Goal: Task Accomplishment & Management: Manage account settings

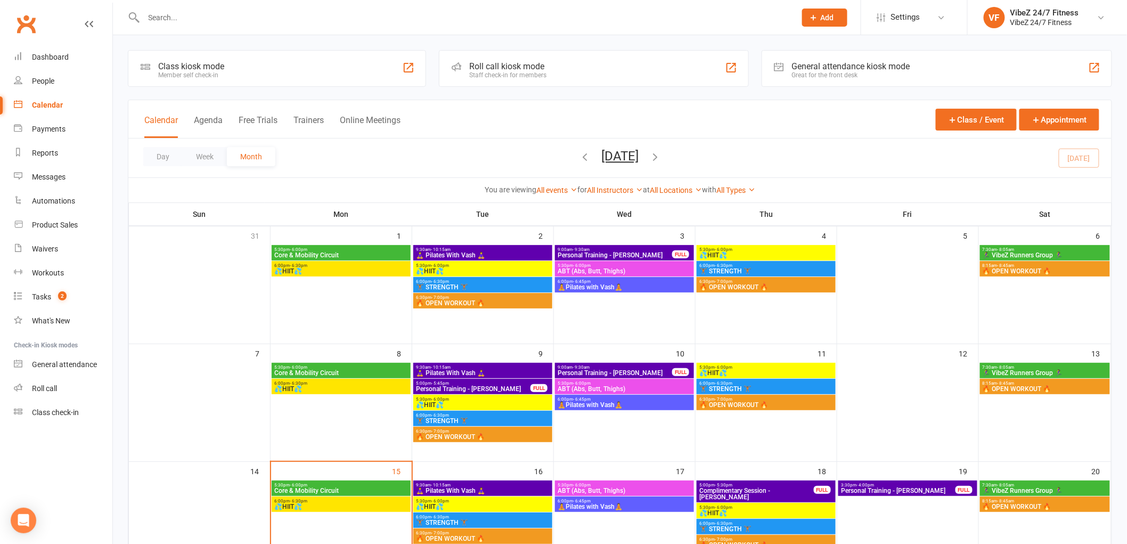
click at [233, 14] on input "text" at bounding box center [465, 17] width 648 height 15
type input "connor healther"
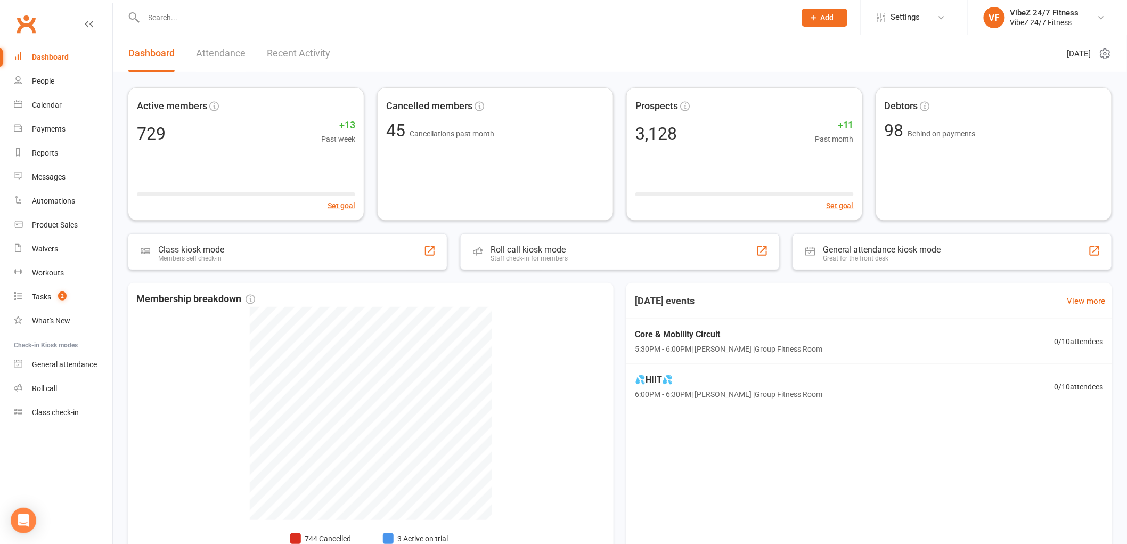
click at [234, 22] on input "text" at bounding box center [465, 17] width 648 height 15
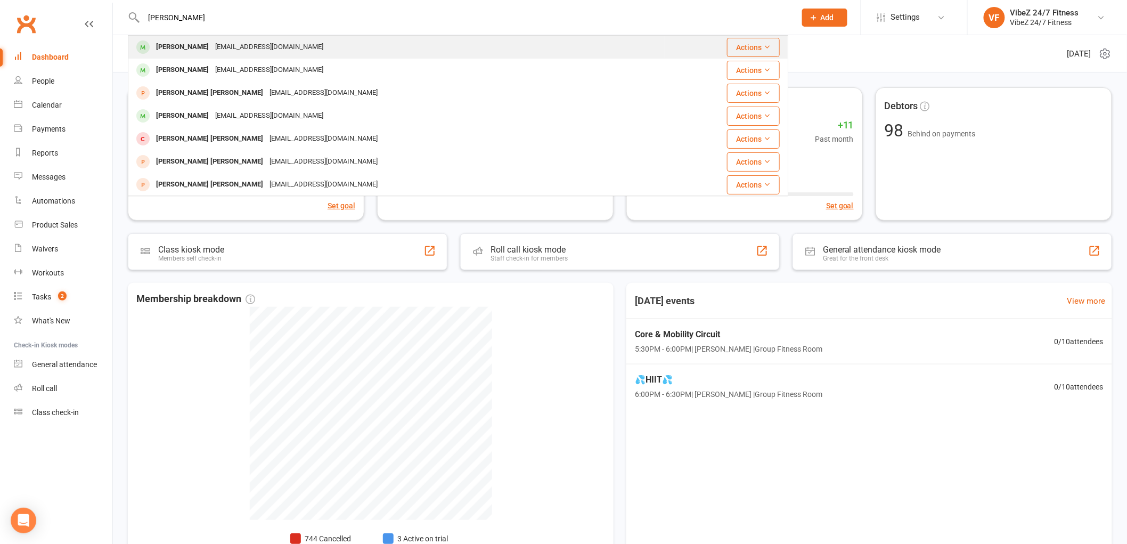
type input "[PERSON_NAME]"
click at [235, 44] on div "[EMAIL_ADDRESS][DOMAIN_NAME]" at bounding box center [269, 46] width 115 height 15
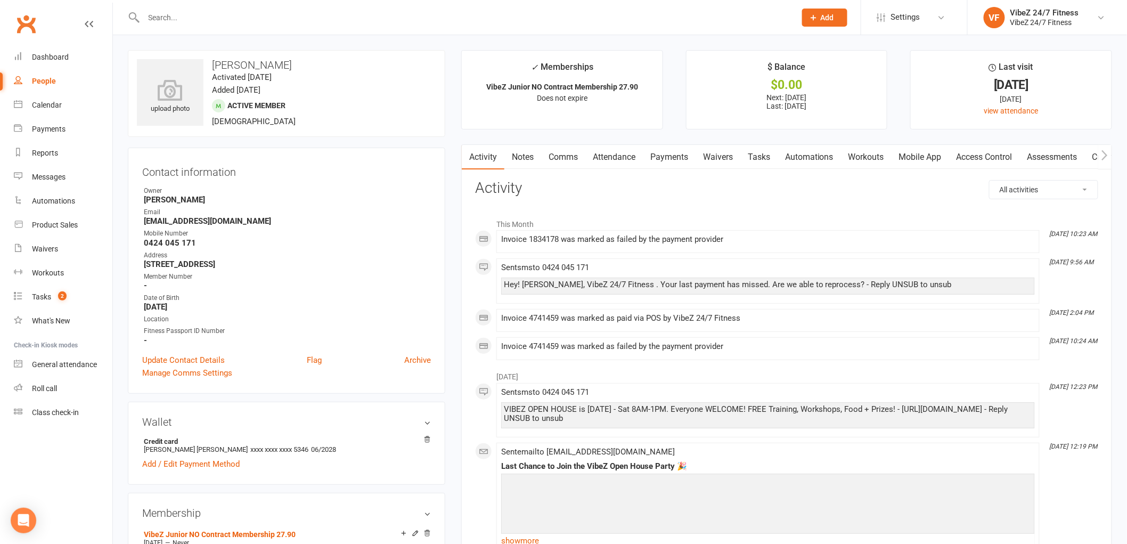
click at [649, 153] on link "Payments" at bounding box center [669, 157] width 53 height 25
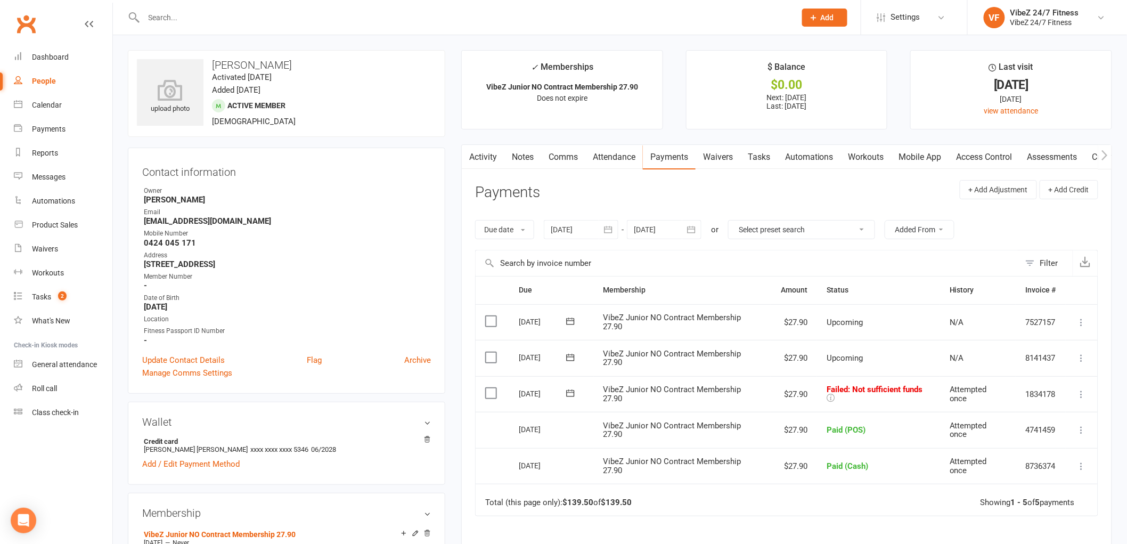
click at [1084, 398] on icon at bounding box center [1081, 394] width 11 height 11
click at [1057, 411] on link "Mark as Paid (Cash)" at bounding box center [1034, 414] width 105 height 21
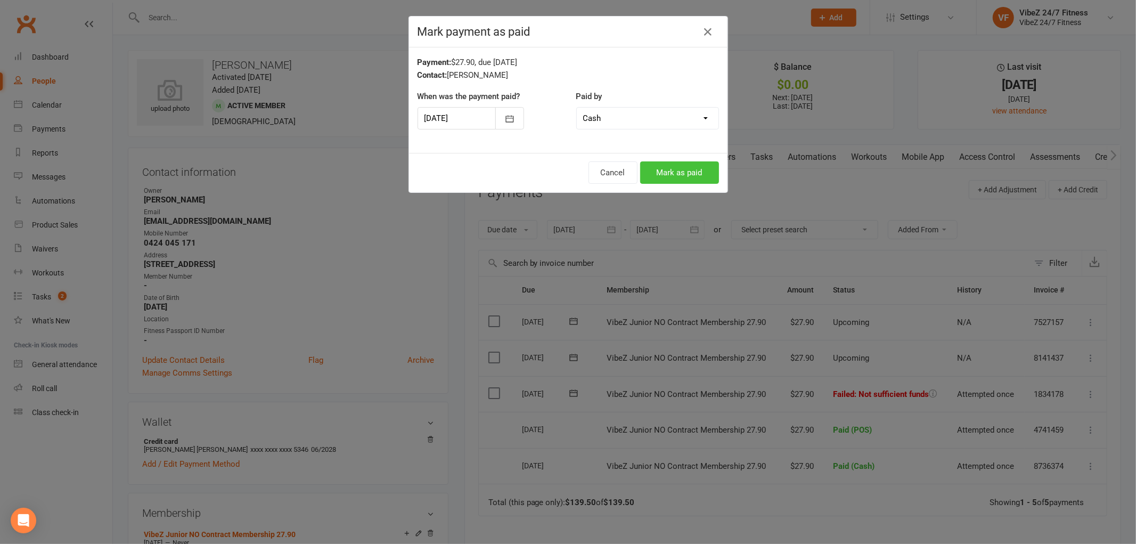
click at [675, 165] on button "Mark as paid" at bounding box center [679, 172] width 79 height 22
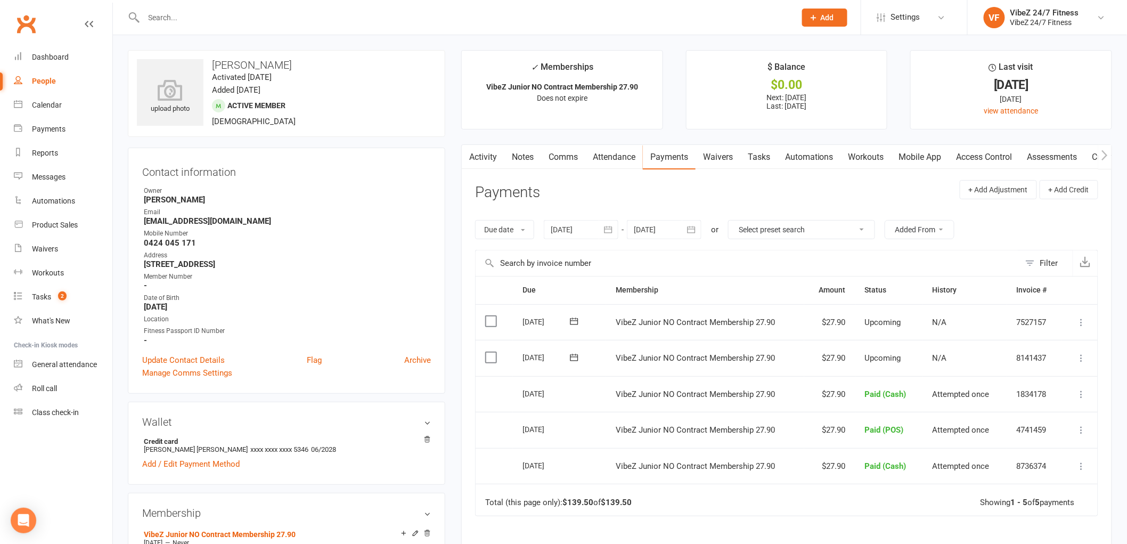
click at [234, 28] on div at bounding box center [458, 17] width 660 height 35
click at [240, 19] on input "text" at bounding box center [465, 17] width 648 height 15
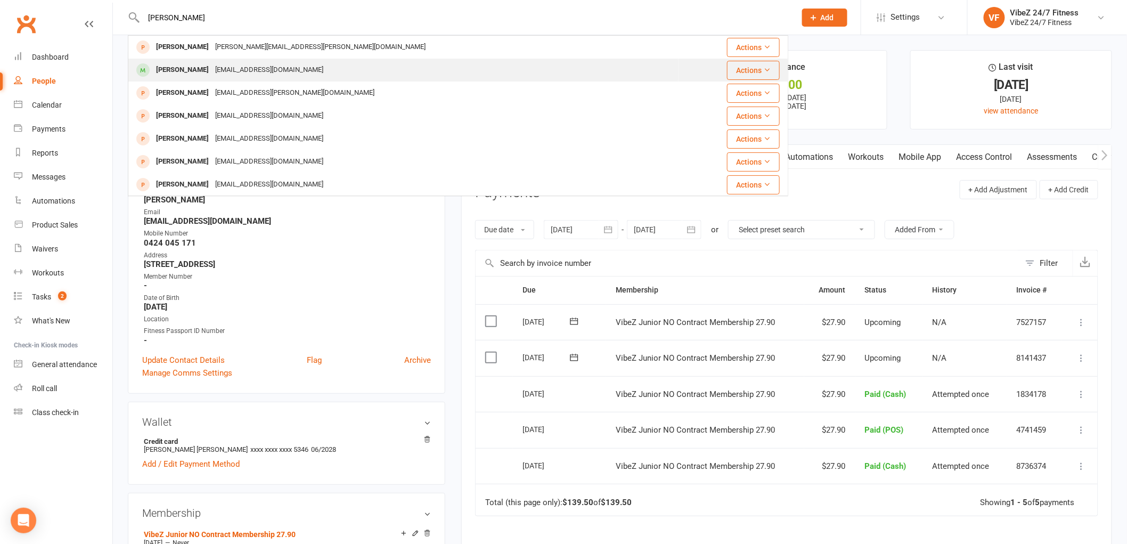
type input "stephen buck"
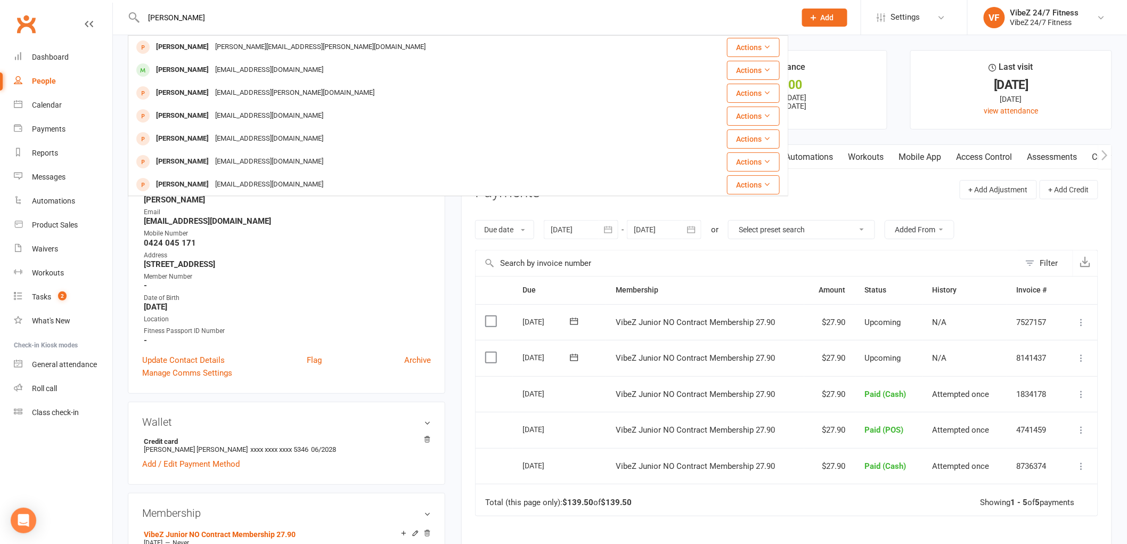
click at [274, 63] on div "becksk5@bigpond.com.au" at bounding box center [269, 69] width 115 height 15
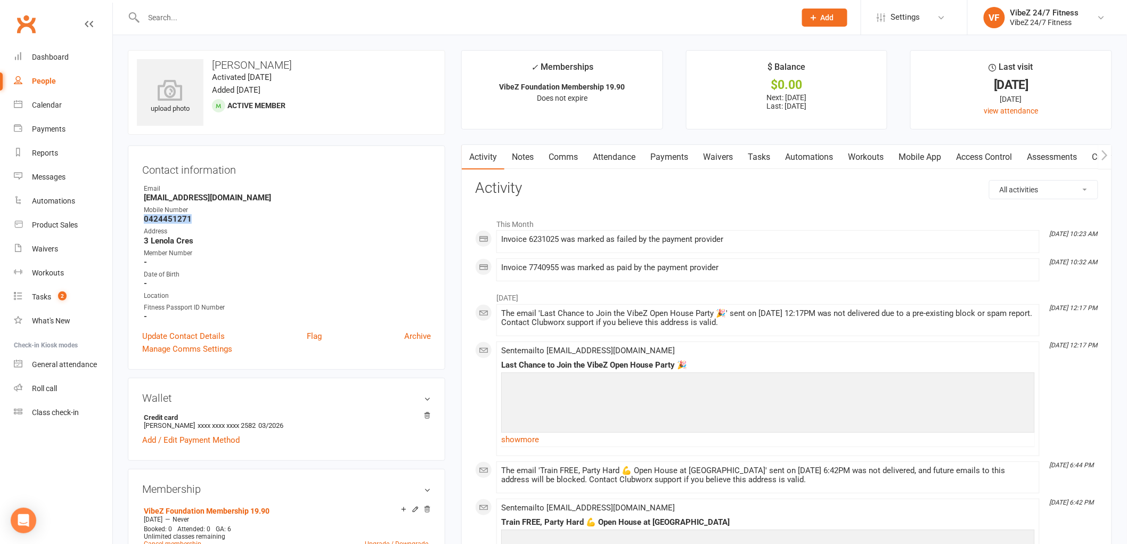
drag, startPoint x: 194, startPoint y: 223, endPoint x: 142, endPoint y: 221, distance: 52.2
click at [142, 221] on li "Mobile Number 0424451271" at bounding box center [286, 214] width 289 height 19
copy strong "0424451271"
click at [282, 20] on input "text" at bounding box center [465, 17] width 648 height 15
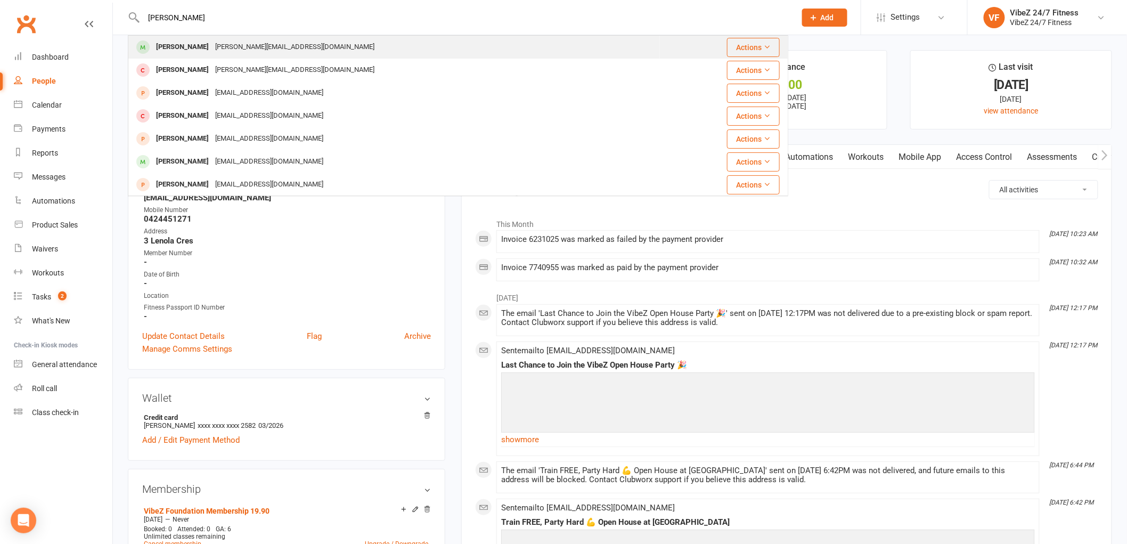
type input "ryan hodg"
click at [185, 42] on div "Ryan Hodgson" at bounding box center [182, 46] width 59 height 15
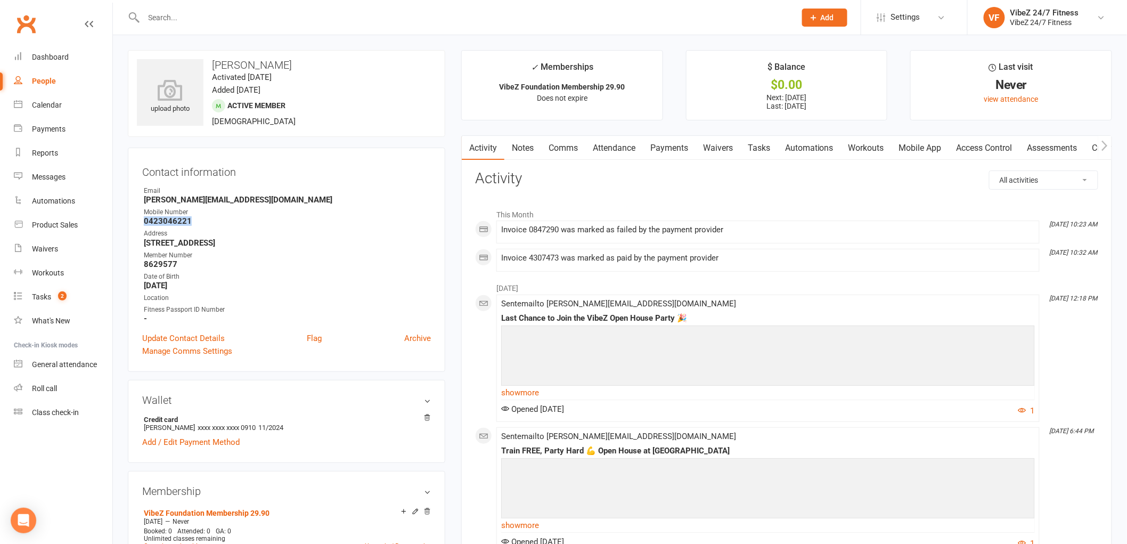
drag, startPoint x: 193, startPoint y: 225, endPoint x: 146, endPoint y: 221, distance: 47.6
click at [146, 221] on strong "0423046221" at bounding box center [287, 221] width 287 height 10
copy strong "0423046221"
click at [307, 14] on input "text" at bounding box center [465, 17] width 648 height 15
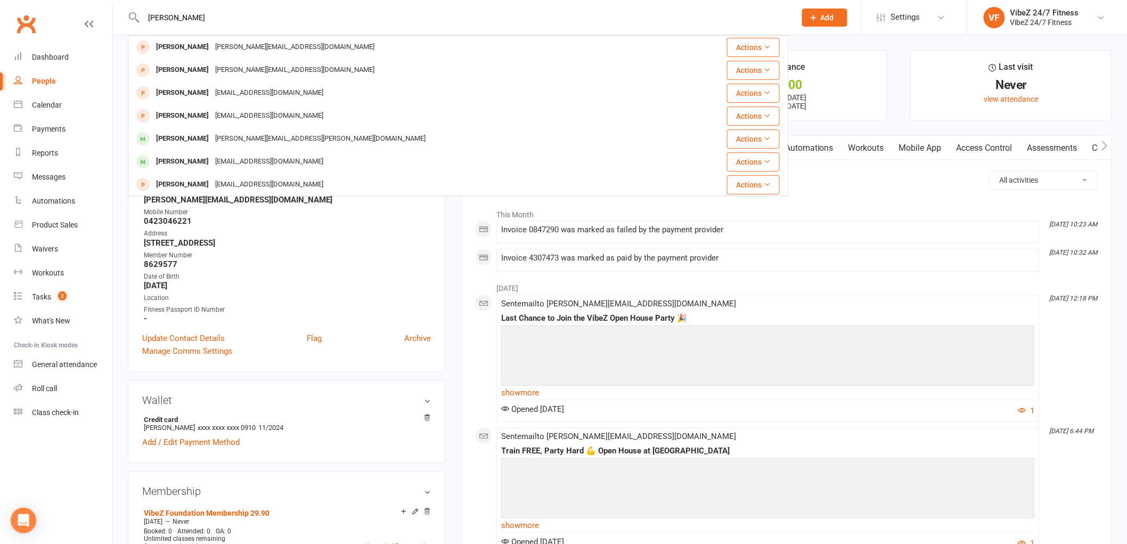
click at [178, 12] on input "matthew joh" at bounding box center [465, 17] width 648 height 15
click at [248, 6] on div "matthew joh Matthew Duke matthew.duke2@yahoo.com Actions Matthew Cooper matthew…" at bounding box center [458, 17] width 660 height 35
click at [225, 15] on input "matthew joh" at bounding box center [465, 17] width 648 height 15
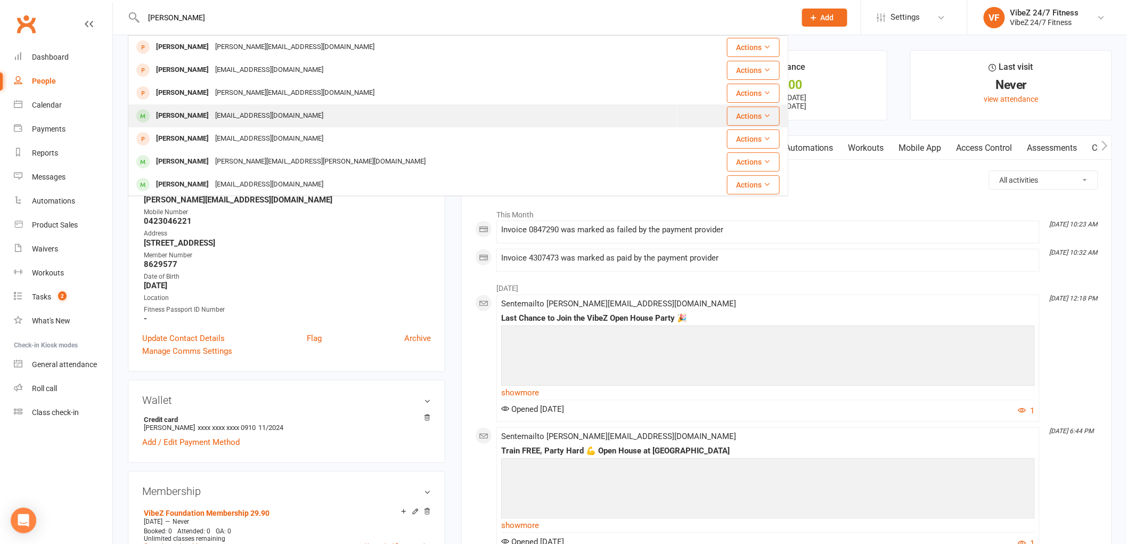
type input "matthew johns"
click at [329, 110] on div "Mathew Johnson noemail@vibezfitness.com.au" at bounding box center [403, 116] width 548 height 22
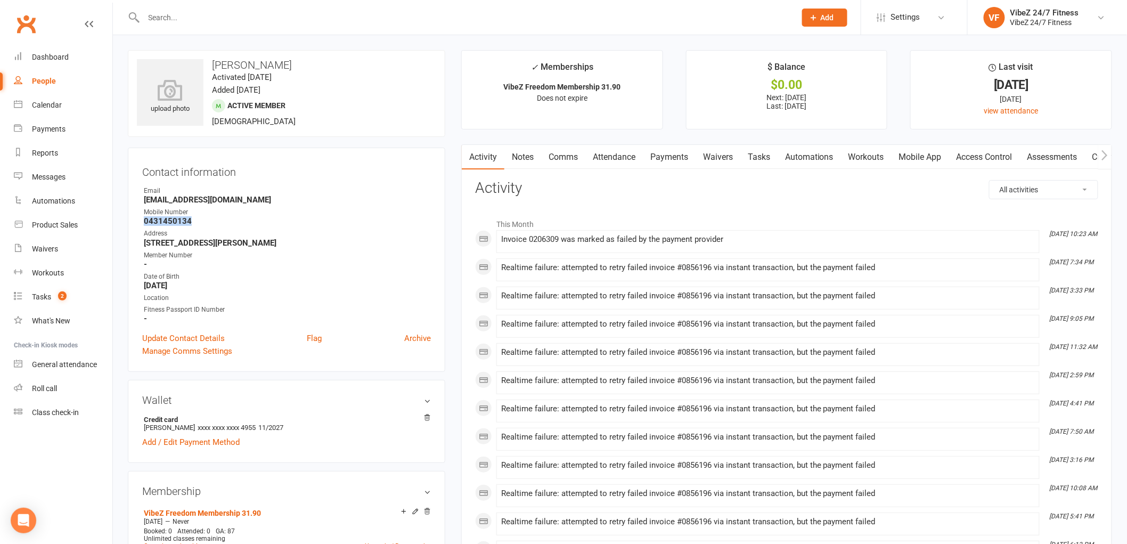
drag, startPoint x: 200, startPoint y: 222, endPoint x: 143, endPoint y: 224, distance: 57.0
click at [143, 224] on li "Mobile Number 0431450134" at bounding box center [286, 216] width 289 height 19
copy strong "0431450134"
click at [281, 22] on input "text" at bounding box center [465, 17] width 648 height 15
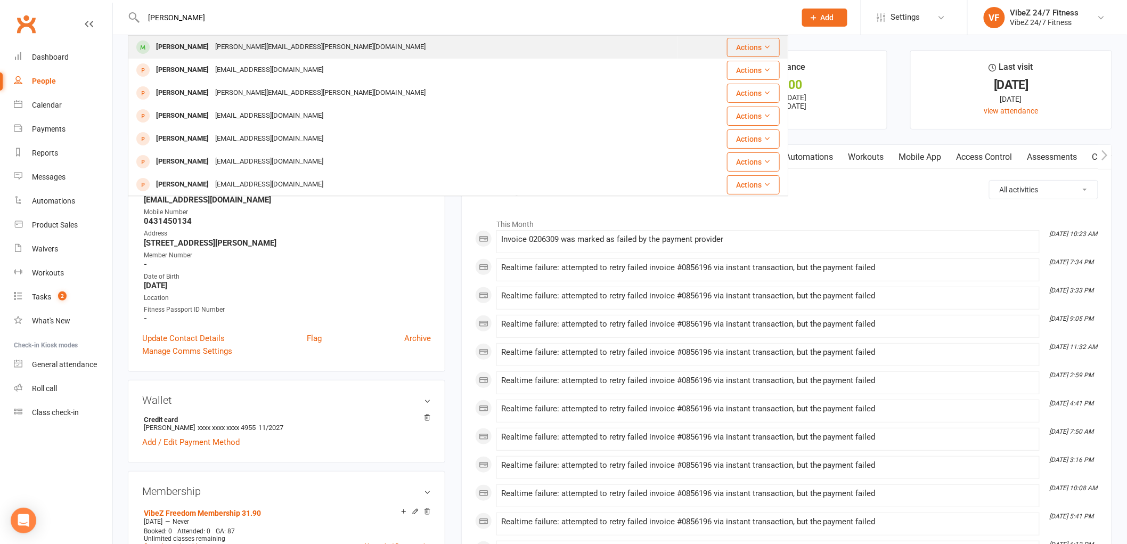
type input "dylan mcp"
click at [269, 38] on div "Dylan Mcphail dylan.mcphail@live.com.au" at bounding box center [403, 47] width 548 height 22
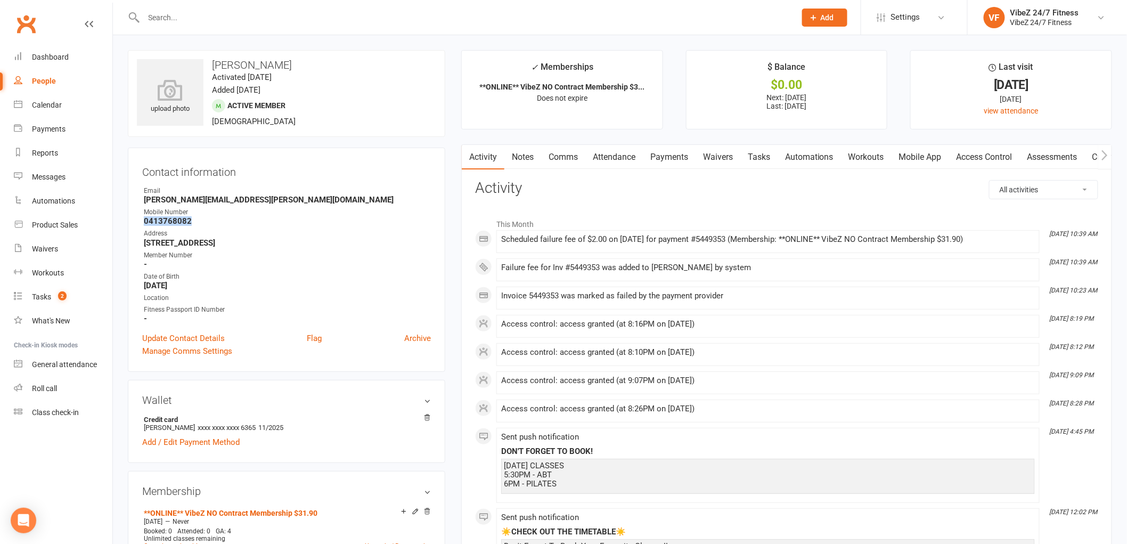
drag, startPoint x: 205, startPoint y: 221, endPoint x: 142, endPoint y: 224, distance: 62.9
click at [142, 224] on li "Mobile Number 0413768082" at bounding box center [286, 216] width 289 height 19
copy strong "0413768082"
click at [297, 15] on input "text" at bounding box center [465, 17] width 648 height 15
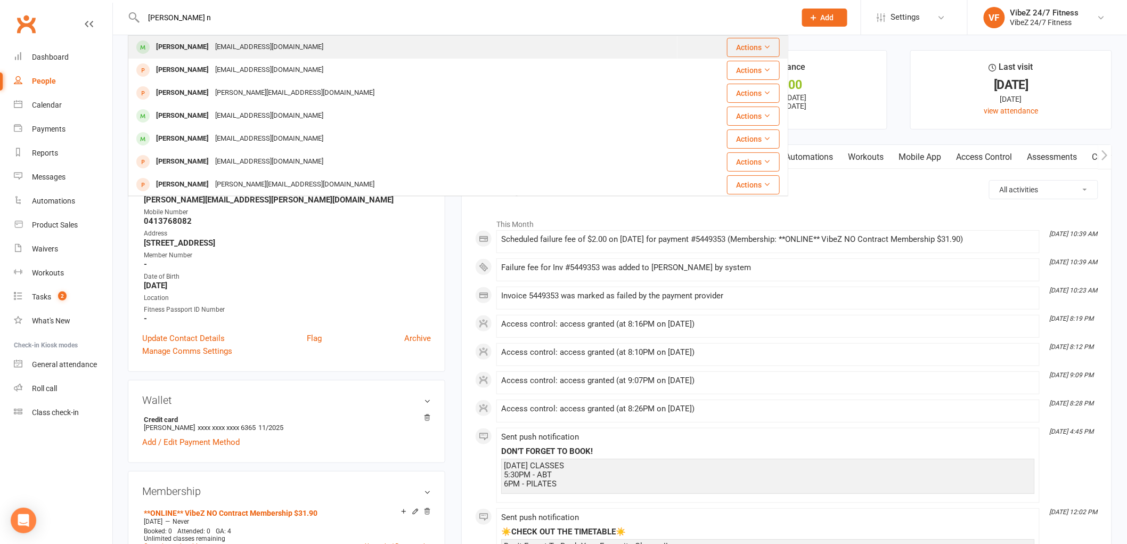
type input "bejamin n"
click at [222, 39] on div "ben-nott1@icloud.com" at bounding box center [269, 46] width 115 height 15
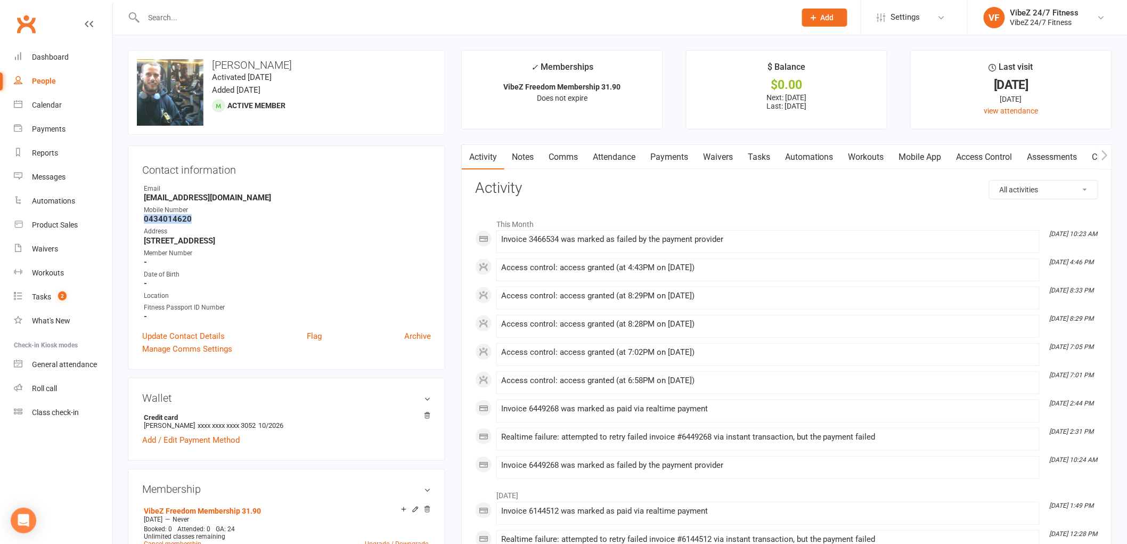
drag, startPoint x: 193, startPoint y: 219, endPoint x: 145, endPoint y: 220, distance: 47.4
click at [145, 220] on strong "0434014620" at bounding box center [287, 219] width 287 height 10
copy strong "0434014620"
click at [306, 19] on input "text" at bounding box center [465, 17] width 648 height 15
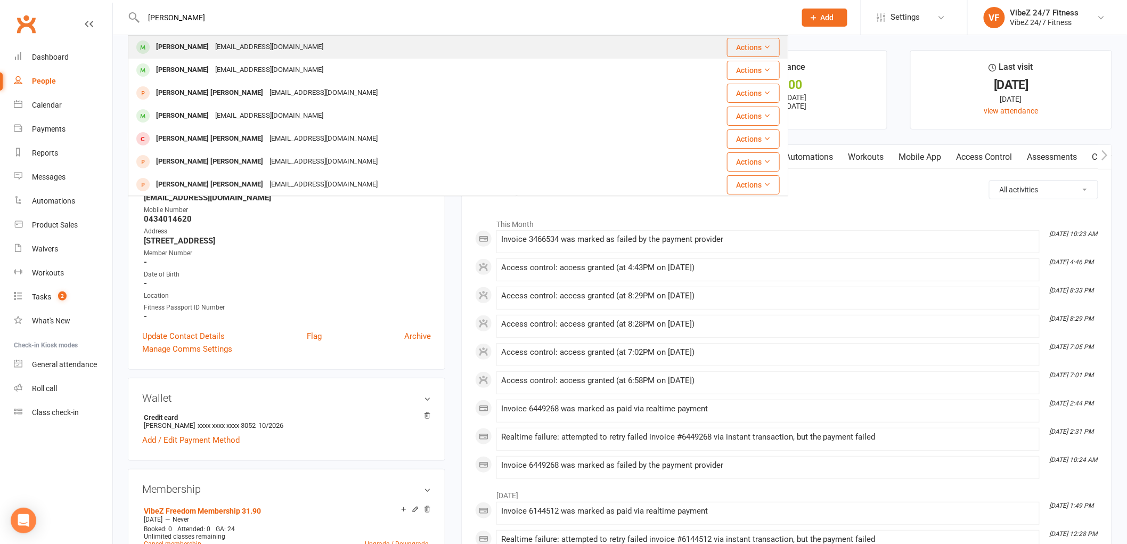
type input "connor he"
click at [272, 45] on div "connorheather16@yahoo.com" at bounding box center [269, 46] width 115 height 15
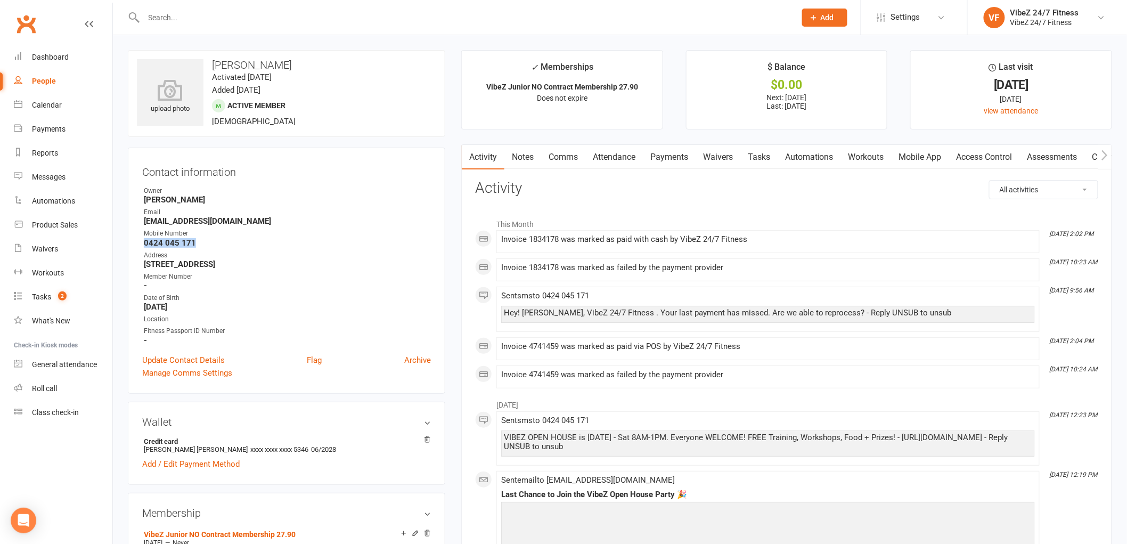
drag, startPoint x: 200, startPoint y: 244, endPoint x: 144, endPoint y: 243, distance: 55.9
click at [144, 243] on strong "0424 045 171" at bounding box center [287, 243] width 287 height 10
copy strong "0424 045 171"
click at [279, 14] on input "text" at bounding box center [465, 17] width 648 height 15
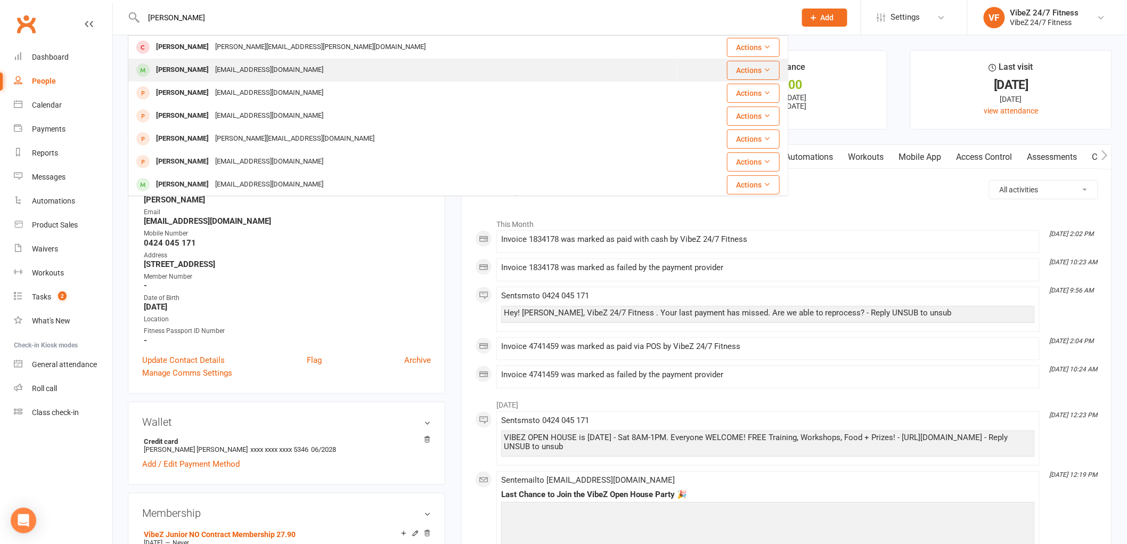
type input "cory wy"
click at [263, 66] on div "whybourncory326@gmail.com" at bounding box center [269, 69] width 115 height 15
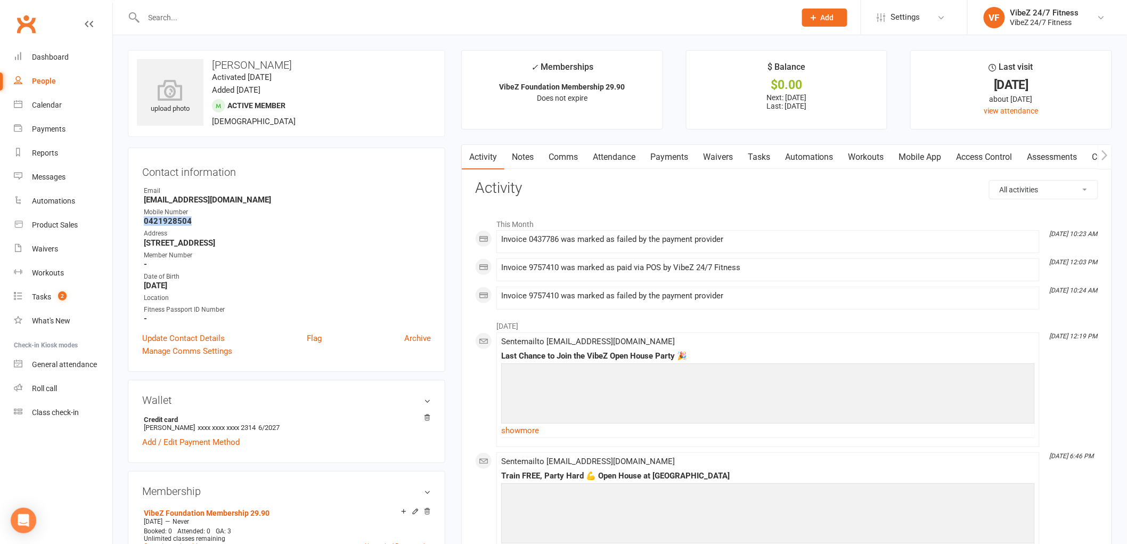
drag, startPoint x: 194, startPoint y: 219, endPoint x: 141, endPoint y: 225, distance: 53.0
click at [141, 225] on div "Contact information Owner Email whybourncory326@gmail.com Mobile Number 0421928…" at bounding box center [286, 260] width 317 height 224
copy strong "0421928504"
click at [308, 27] on div at bounding box center [458, 17] width 660 height 35
click at [315, 18] on input "text" at bounding box center [465, 17] width 648 height 15
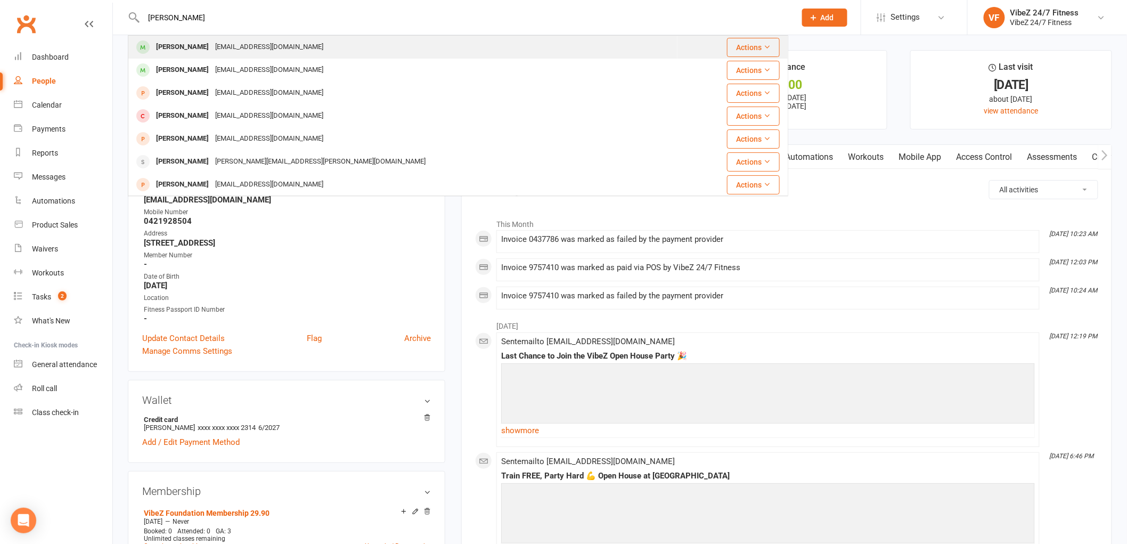
type input "jacob young"
click at [272, 38] on div "Jacob Young Youngjacob1108@gmail.com" at bounding box center [403, 47] width 548 height 22
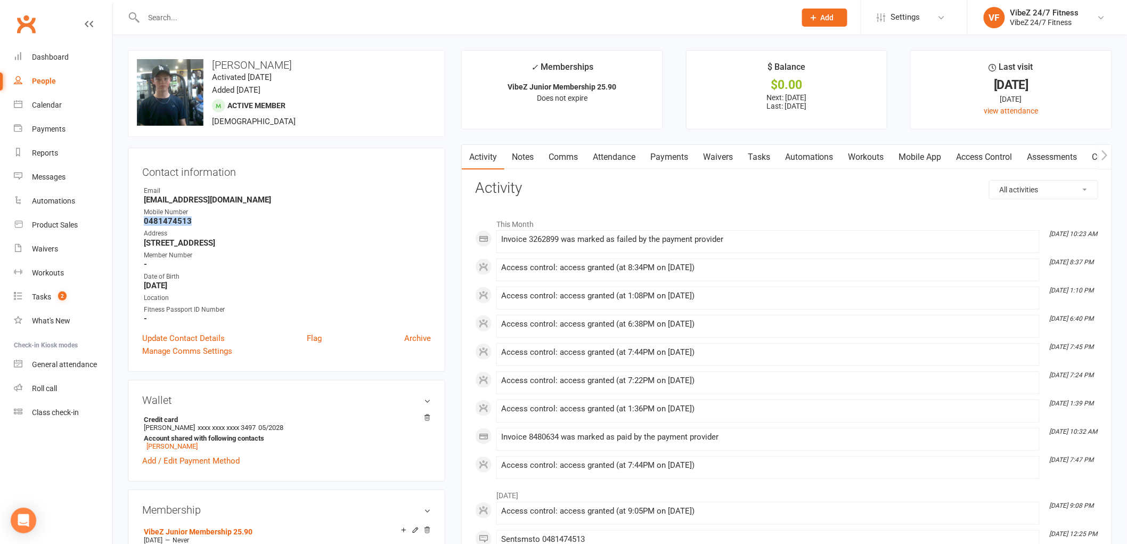
drag, startPoint x: 198, startPoint y: 220, endPoint x: 141, endPoint y: 222, distance: 57.5
click at [141, 222] on div "Contact information Owner Email Youngjacob1108@gmail.com Mobile Number 04814745…" at bounding box center [286, 260] width 317 height 224
copy strong "0481474513"
click at [258, 11] on input "text" at bounding box center [465, 17] width 648 height 15
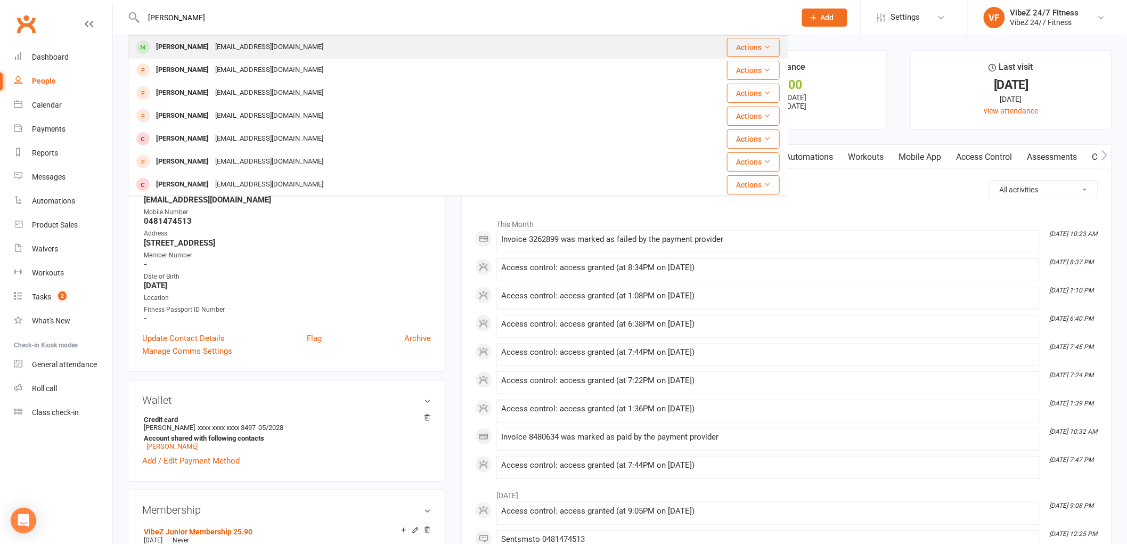
type input "jai cameron"
click at [264, 55] on div "Jai Cameron Jai.cameron@icloud.com" at bounding box center [394, 47] width 530 height 22
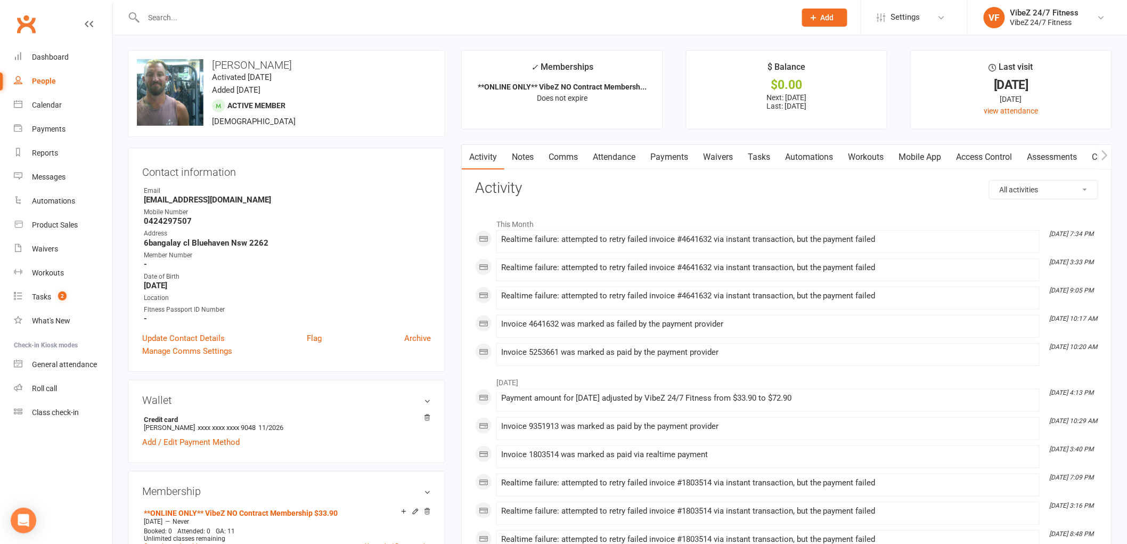
click at [265, 20] on input "text" at bounding box center [465, 17] width 648 height 15
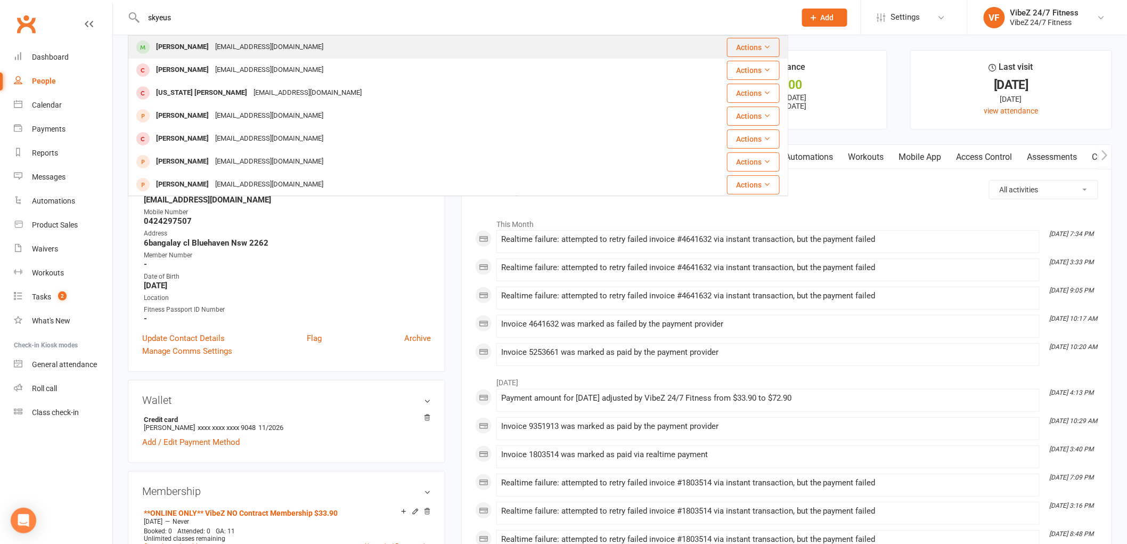
type input "skyeus"
click at [249, 49] on div "Skyeusher16@yahoo.com.au" at bounding box center [269, 46] width 115 height 15
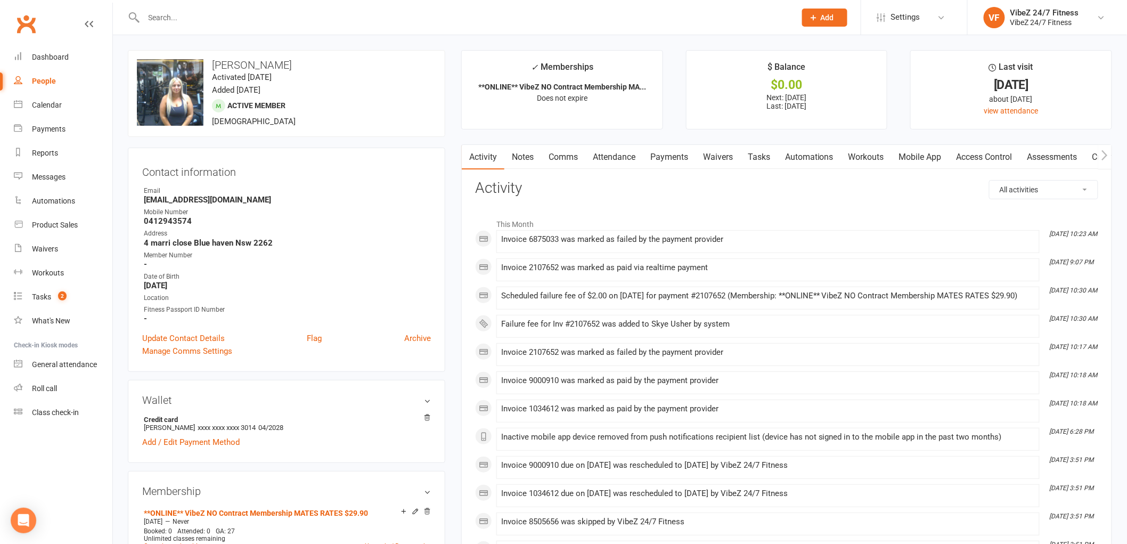
click at [658, 158] on link "Payments" at bounding box center [669, 157] width 53 height 25
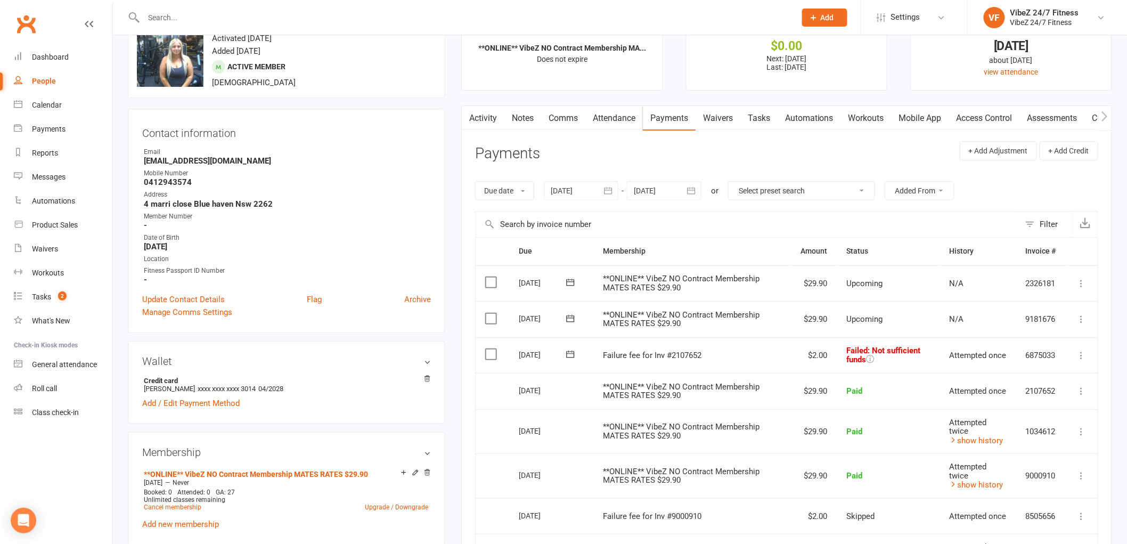
scroll to position [59, 0]
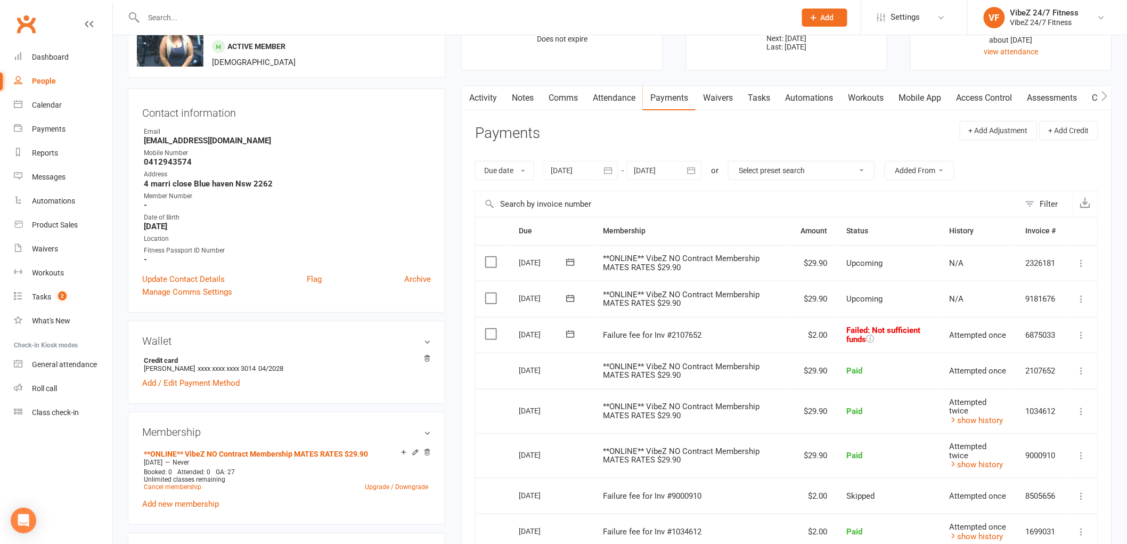
click at [1074, 333] on td "Mark as Paid (Cash) Mark as Paid (POS) Mark as Paid (Other) Skip Change amount …" at bounding box center [1082, 335] width 32 height 36
click at [1084, 337] on icon at bounding box center [1081, 335] width 11 height 11
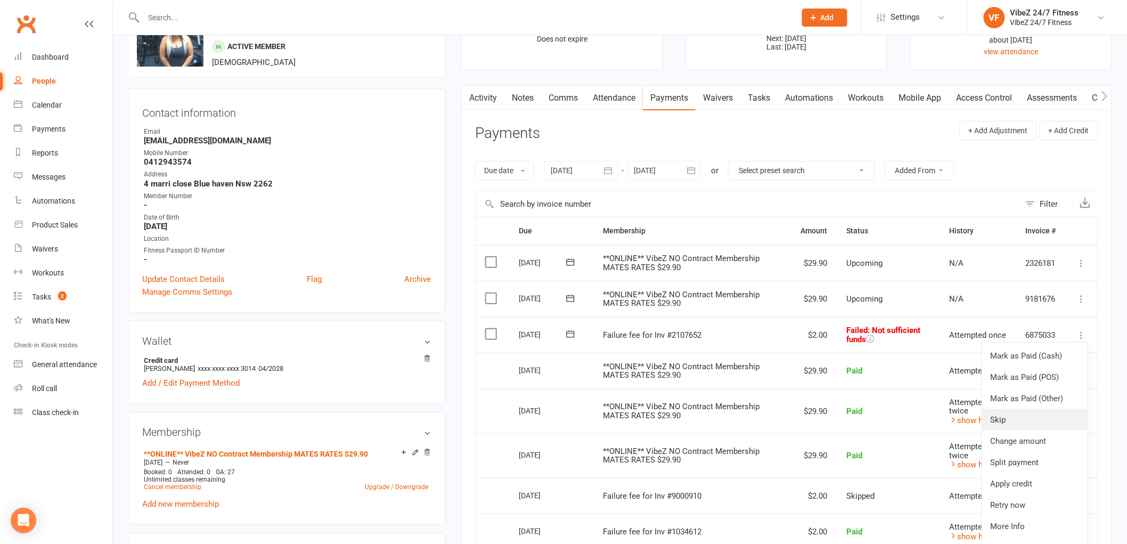
click at [1028, 412] on link "Skip" at bounding box center [1034, 419] width 105 height 21
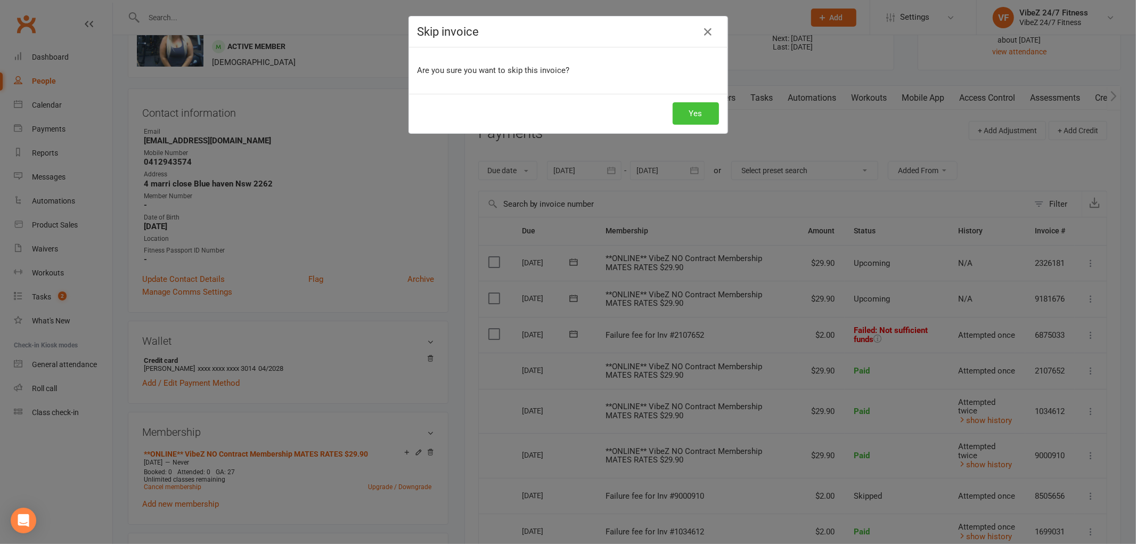
click at [696, 105] on button "Yes" at bounding box center [696, 113] width 46 height 22
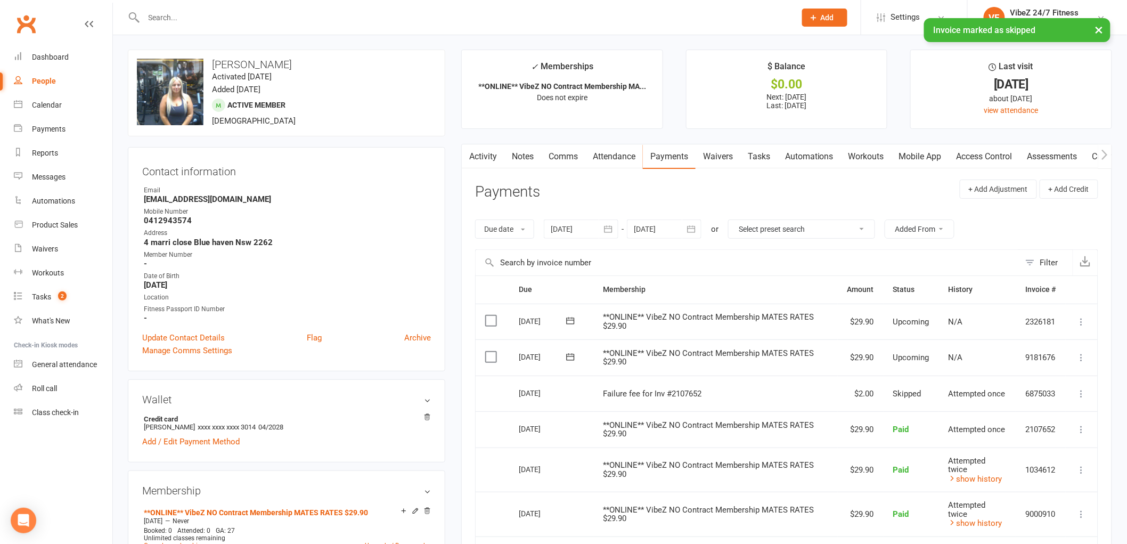
scroll to position [0, 0]
click at [258, 20] on input "text" at bounding box center [465, 17] width 648 height 15
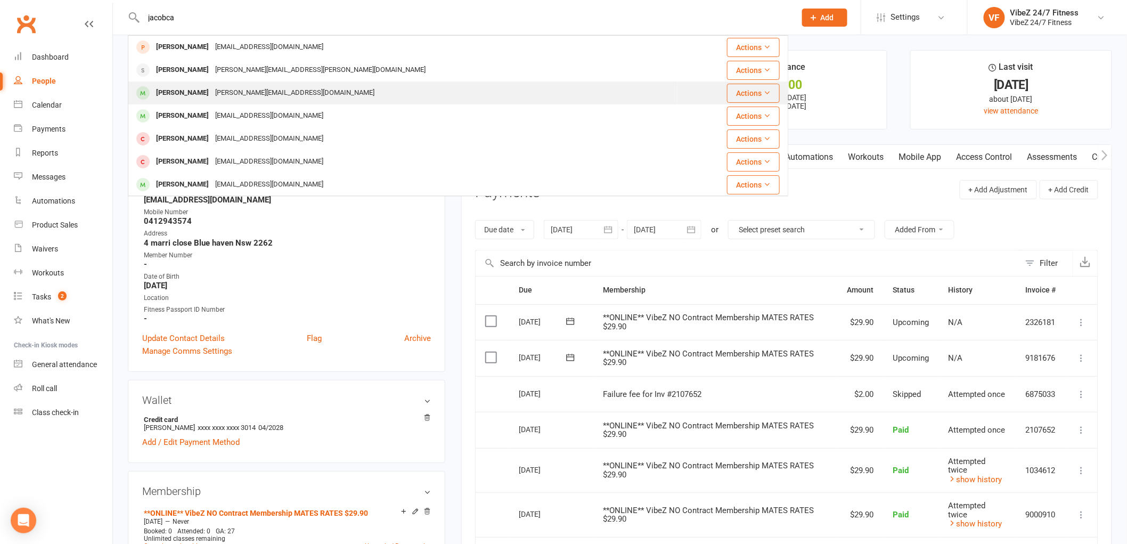
type input "jacobca"
click at [262, 84] on div "Jacob Cain Jacob.bc@hotmail.com" at bounding box center [403, 93] width 548 height 22
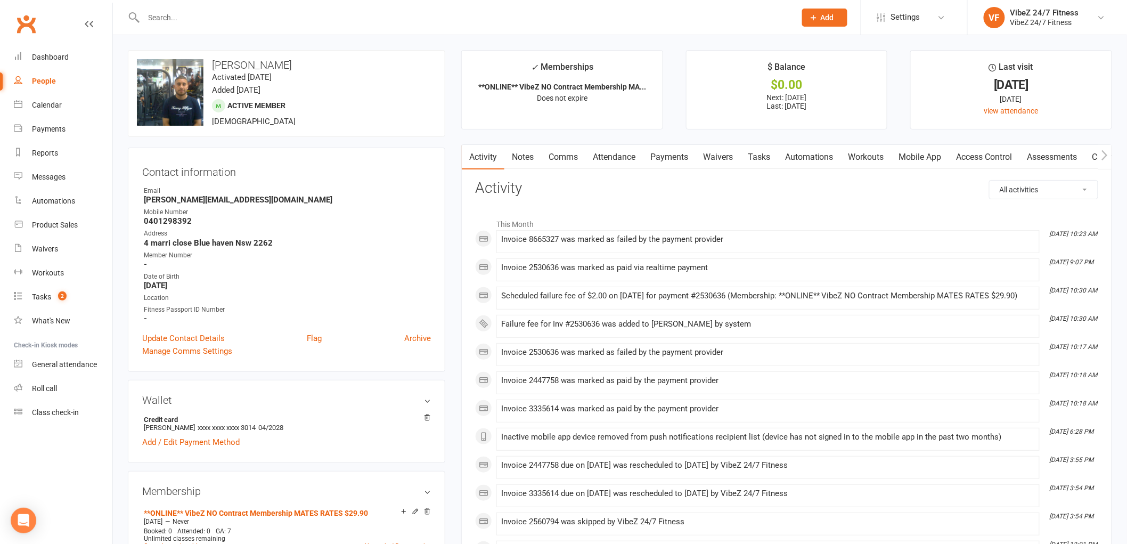
click at [669, 166] on link "Payments" at bounding box center [669, 157] width 53 height 25
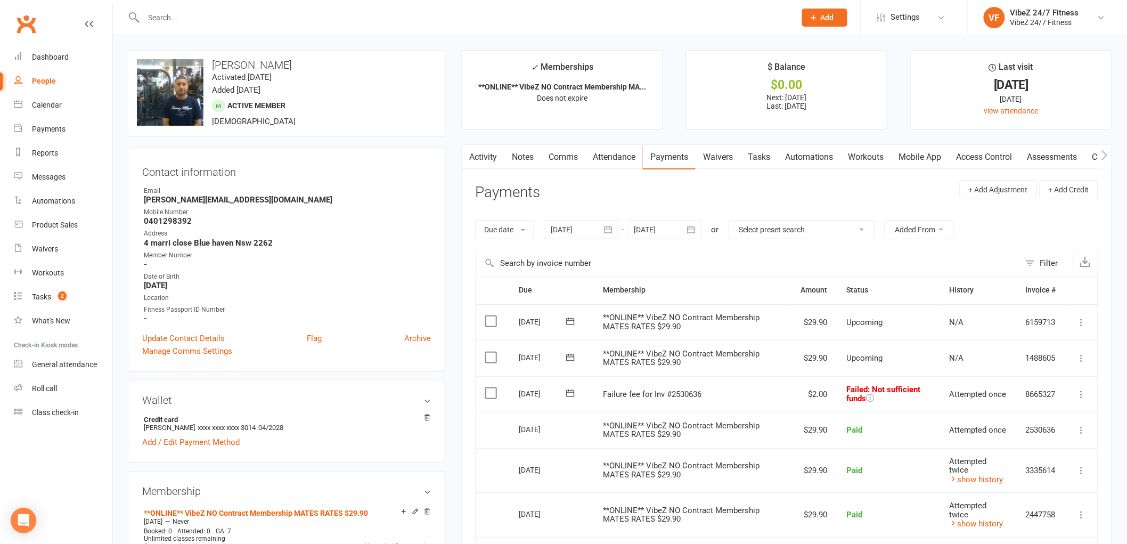
click at [1080, 398] on icon at bounding box center [1081, 394] width 11 height 11
click at [1035, 483] on link "Skip" at bounding box center [1034, 478] width 105 height 21
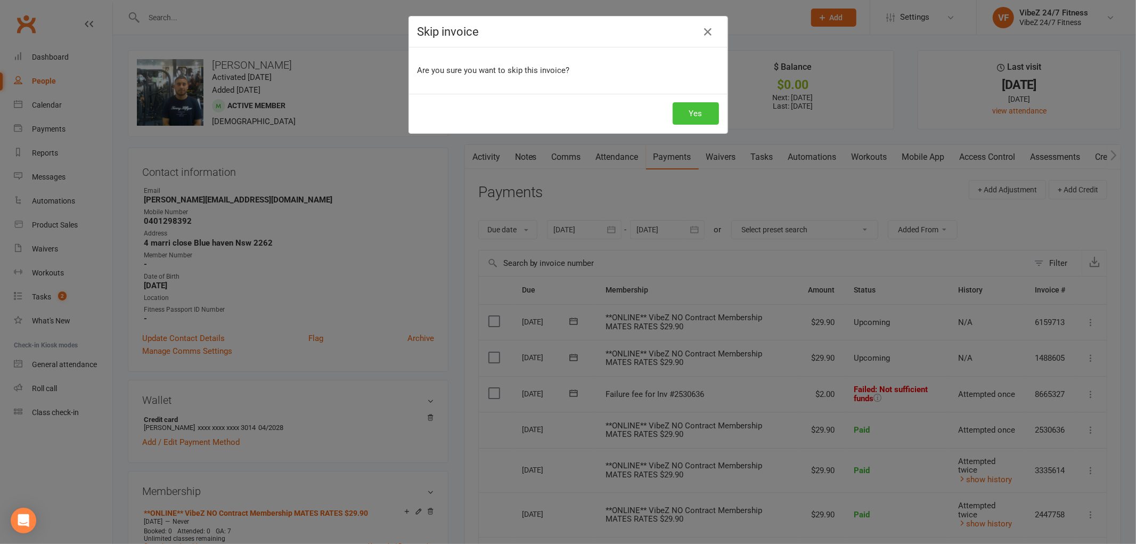
click at [697, 118] on button "Yes" at bounding box center [696, 113] width 46 height 22
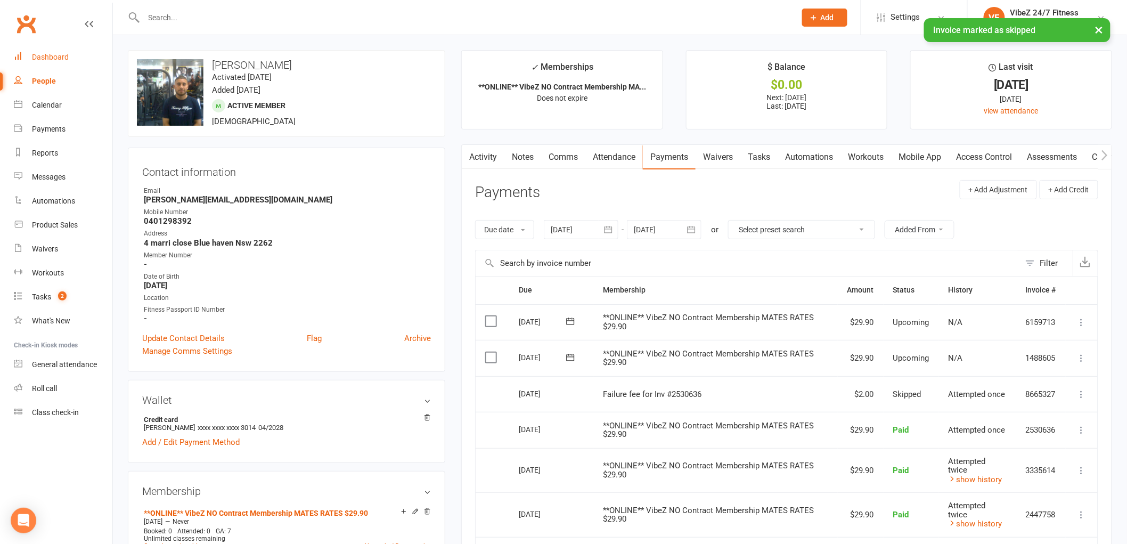
click at [72, 54] on link "Dashboard" at bounding box center [63, 57] width 99 height 24
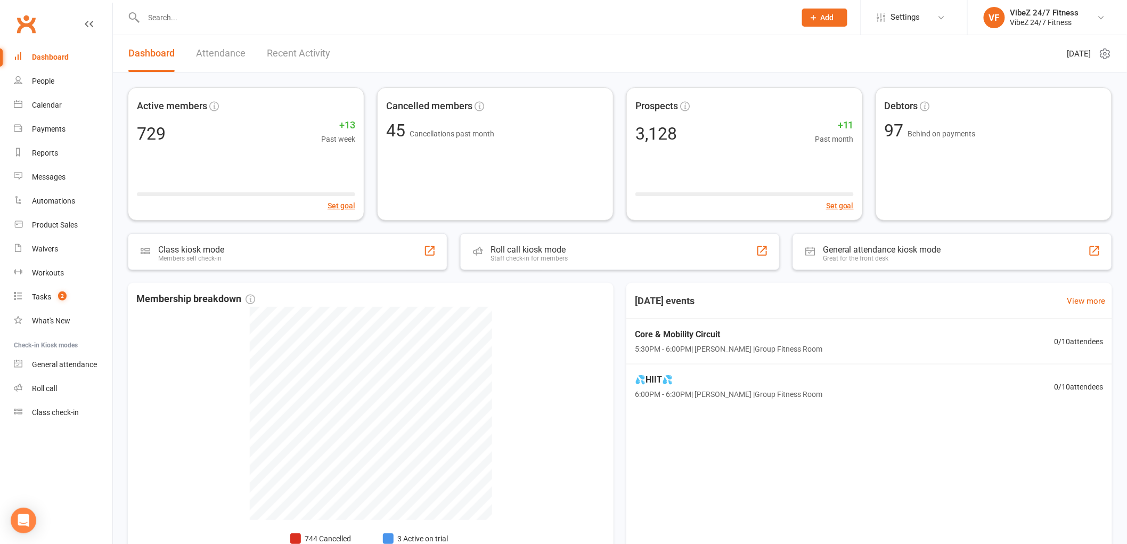
click at [185, 23] on input "text" at bounding box center [465, 17] width 648 height 15
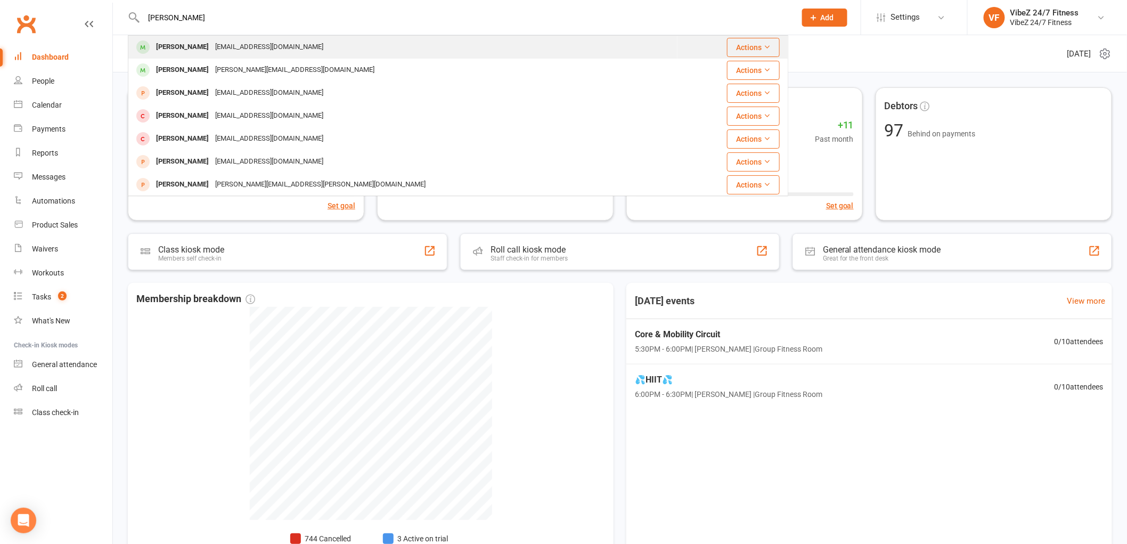
type input "matt johnso"
click at [259, 57] on div "Mathew Johnson noemail@vibezfitness.com.au" at bounding box center [403, 47] width 548 height 22
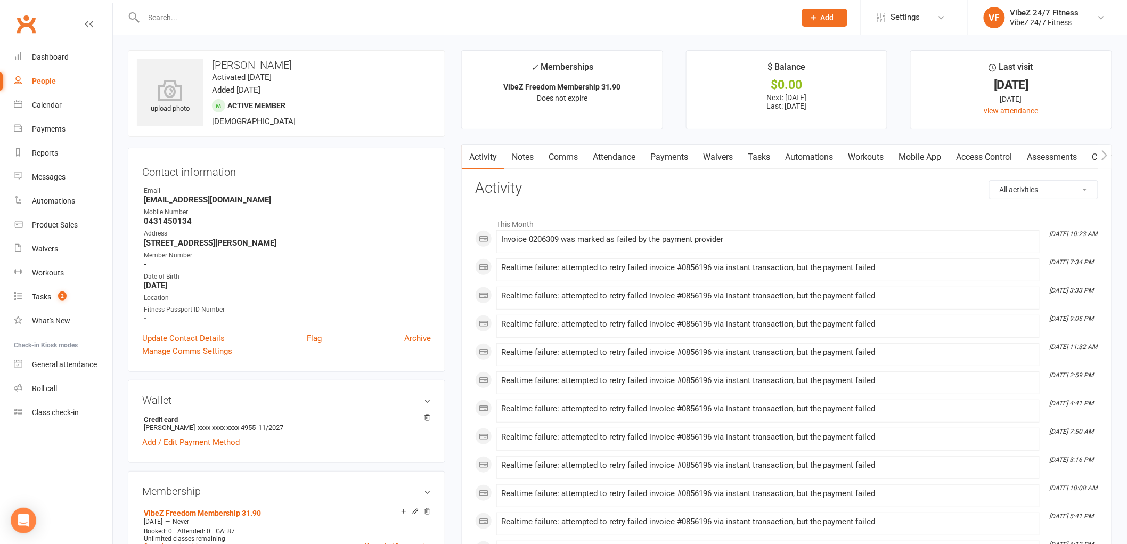
click at [657, 154] on link "Payments" at bounding box center [669, 157] width 53 height 25
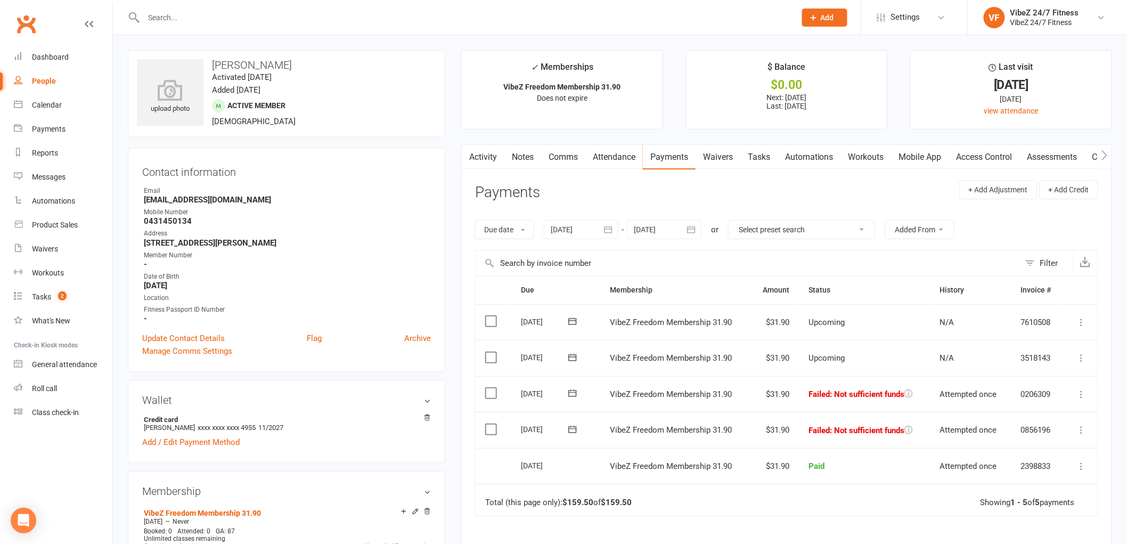
click at [556, 156] on link "Comms" at bounding box center [563, 157] width 44 height 25
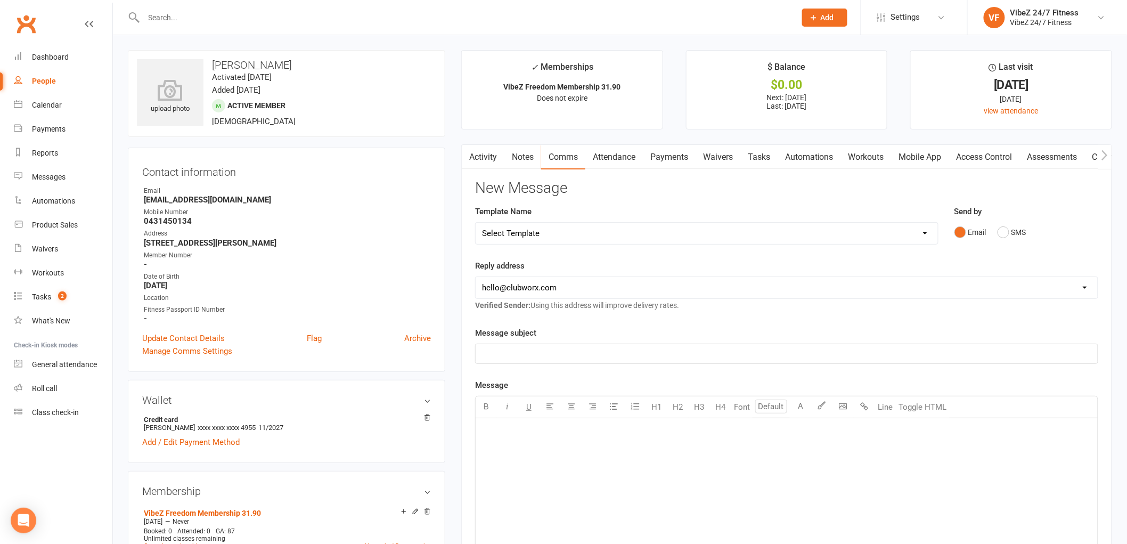
click at [491, 158] on link "Activity" at bounding box center [483, 157] width 43 height 25
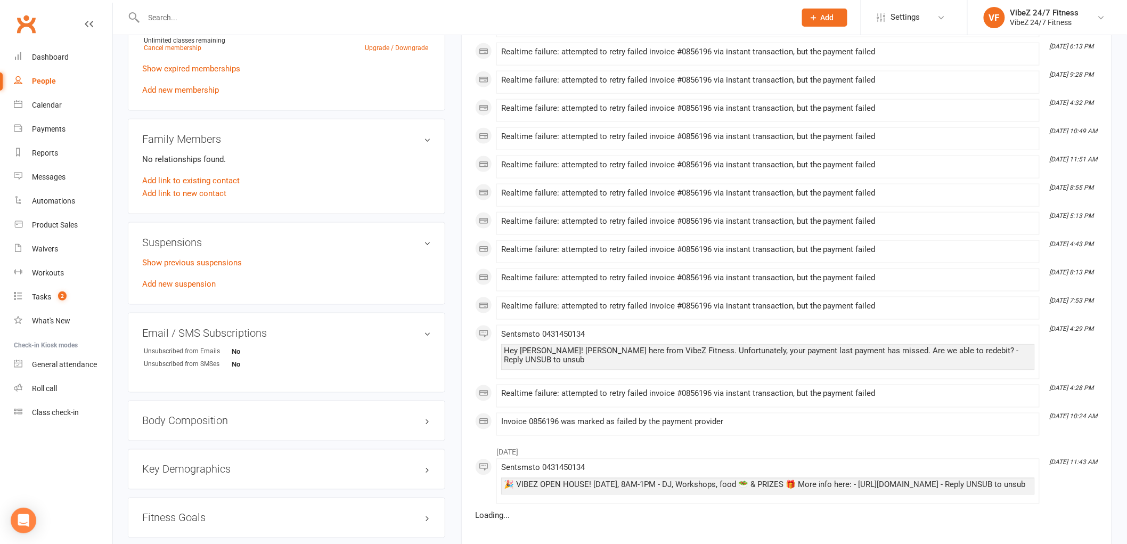
scroll to position [533, 0]
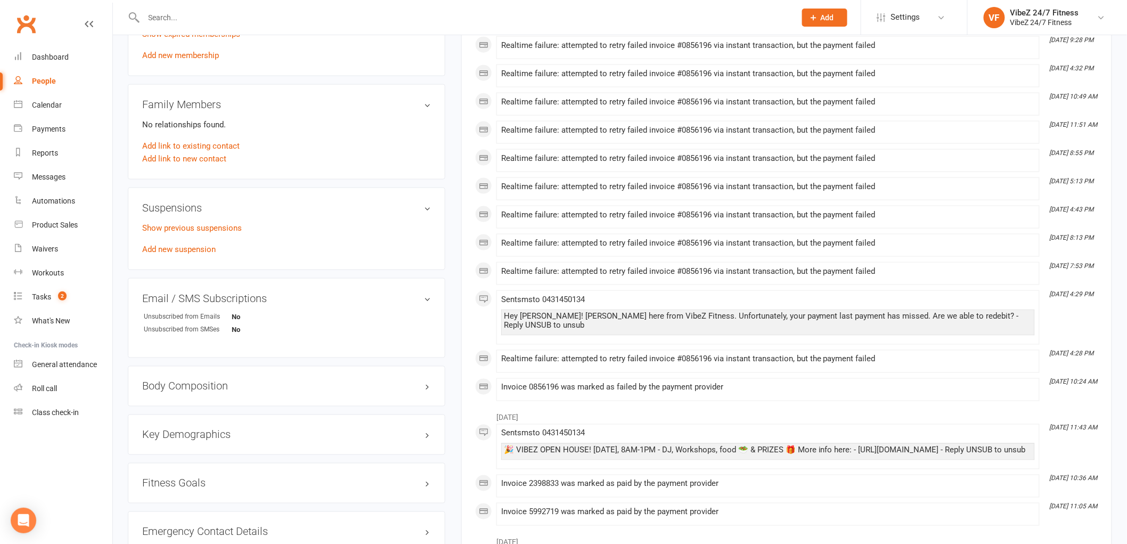
click at [259, 14] on input "text" at bounding box center [465, 17] width 648 height 15
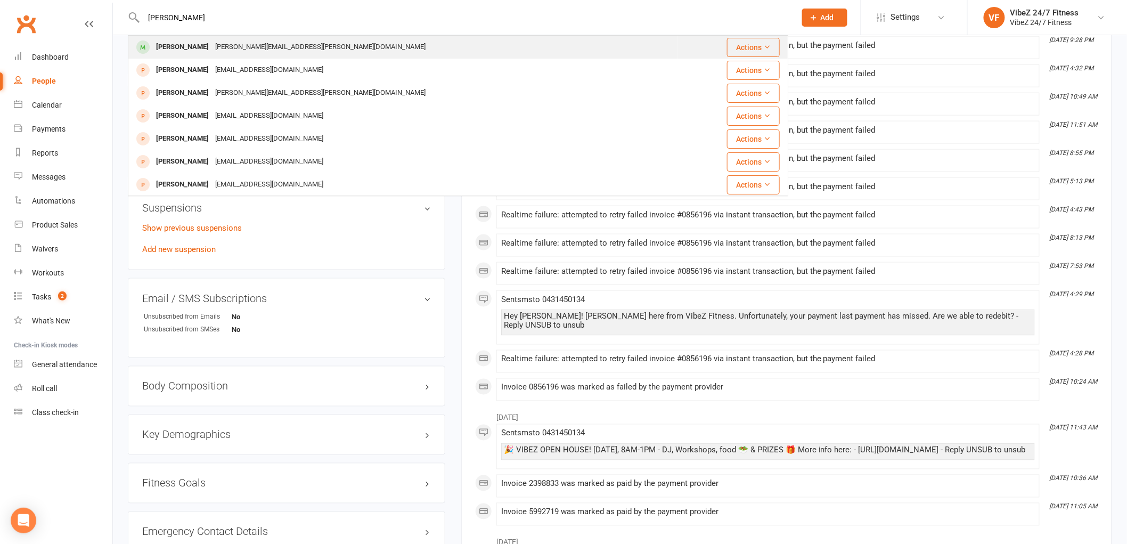
type input "dylan mcph"
click at [329, 51] on div "Dylan Mcphail dylan.mcphail@live.com.au" at bounding box center [403, 47] width 548 height 22
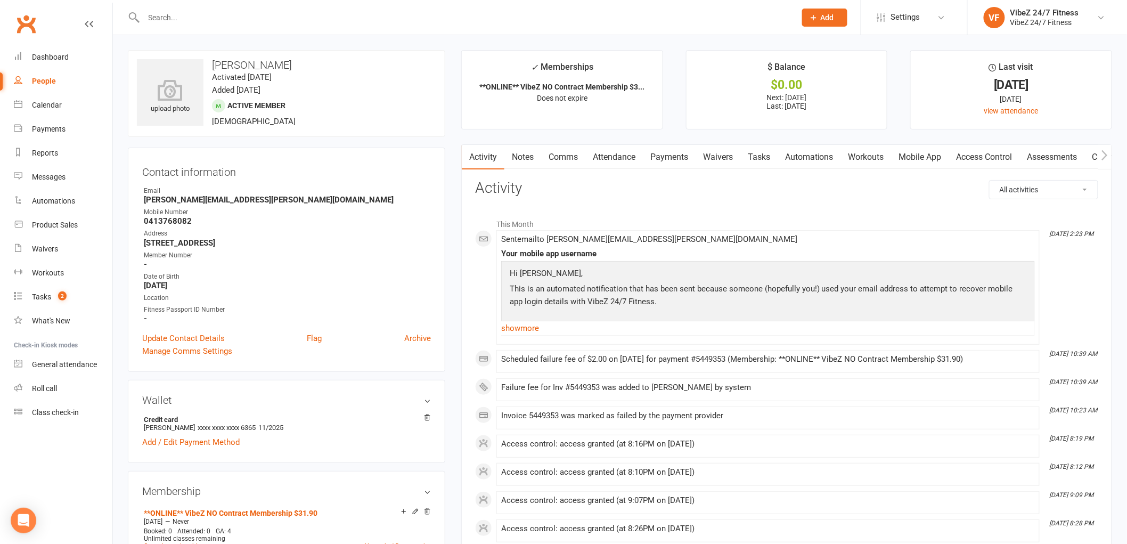
click at [669, 162] on link "Payments" at bounding box center [669, 157] width 53 height 25
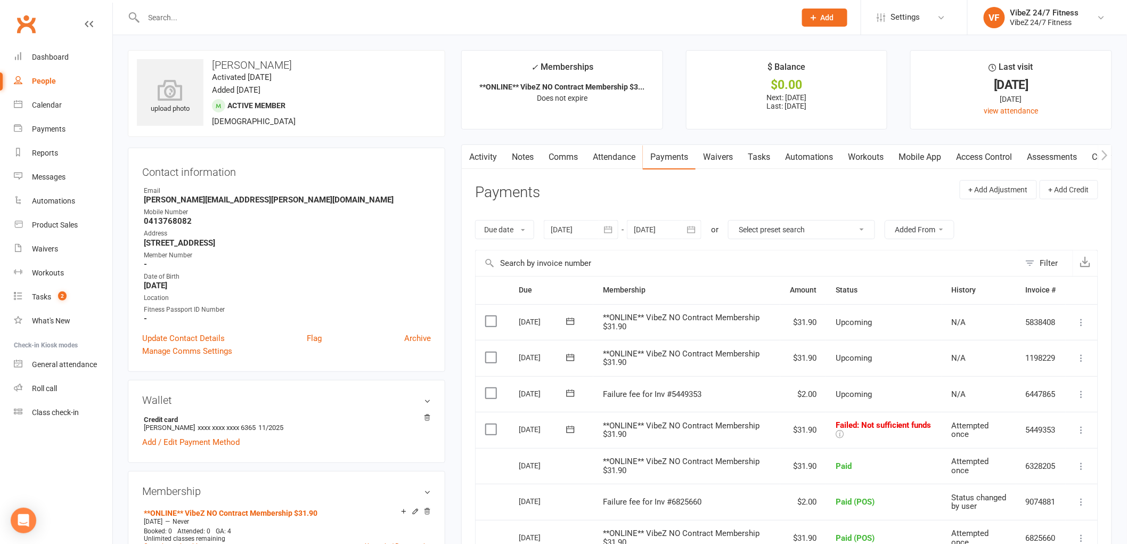
scroll to position [59, 0]
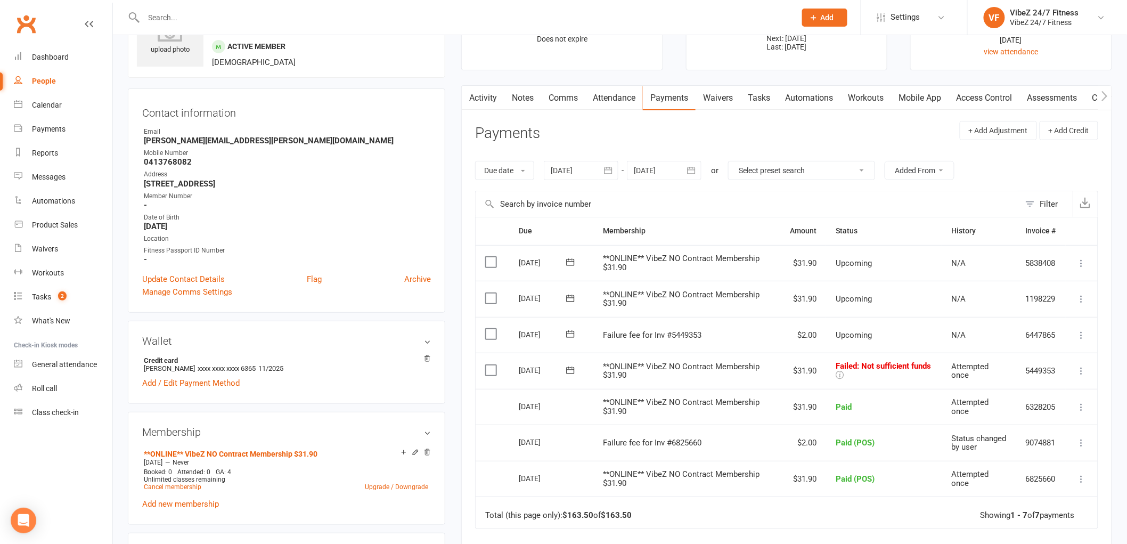
click at [1079, 337] on icon at bounding box center [1081, 335] width 11 height 11
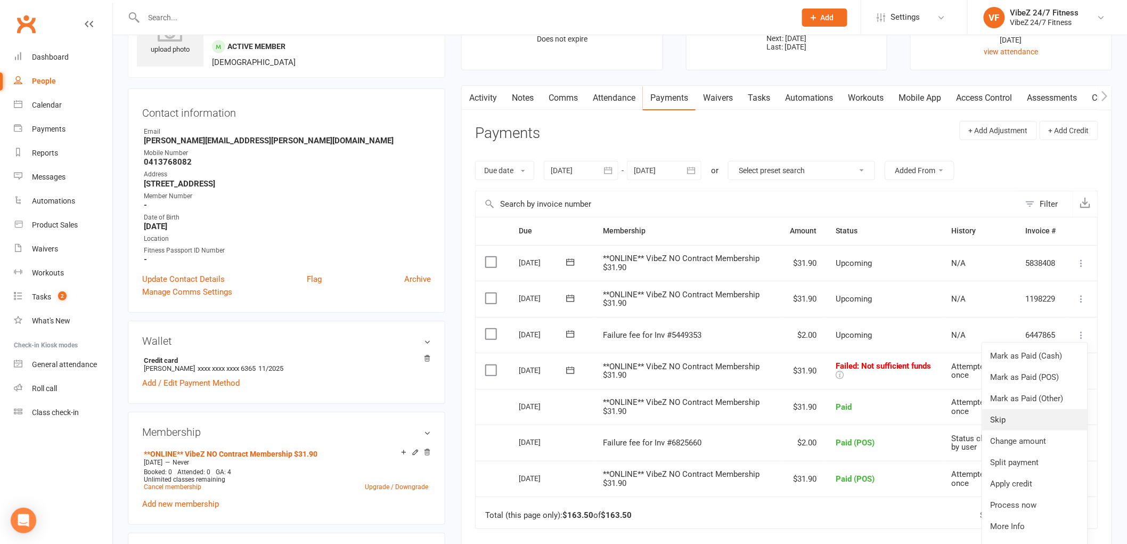
click at [1049, 423] on link "Skip" at bounding box center [1034, 419] width 105 height 21
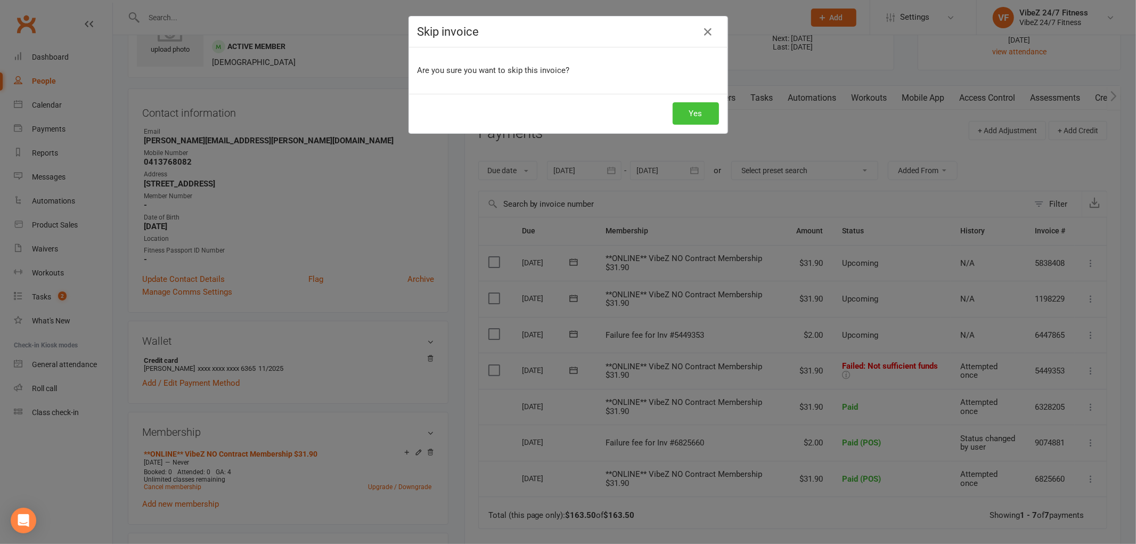
click at [677, 108] on button "Yes" at bounding box center [696, 113] width 46 height 22
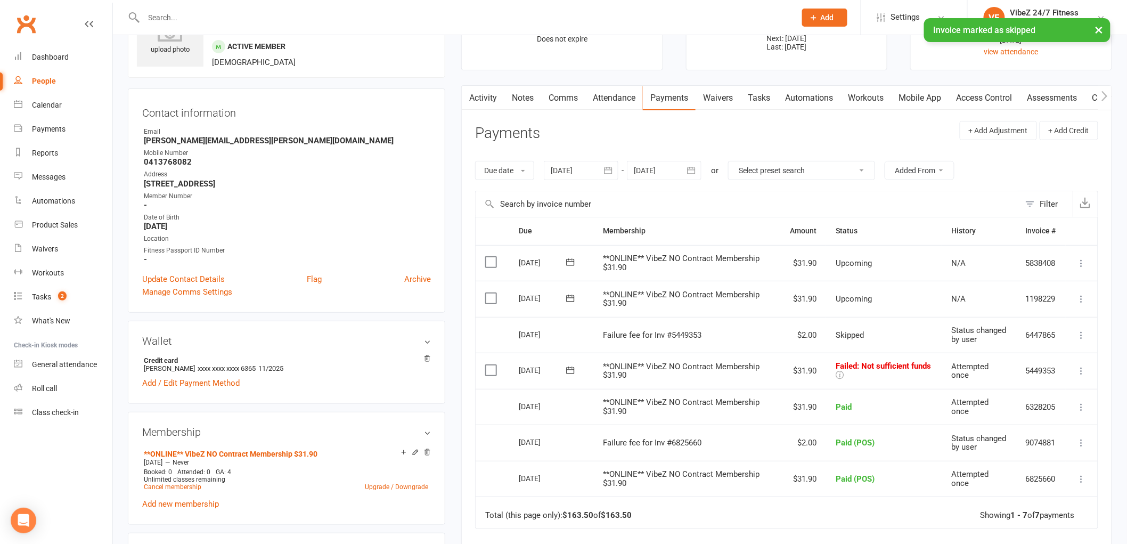
click at [573, 375] on icon at bounding box center [570, 370] width 11 height 11
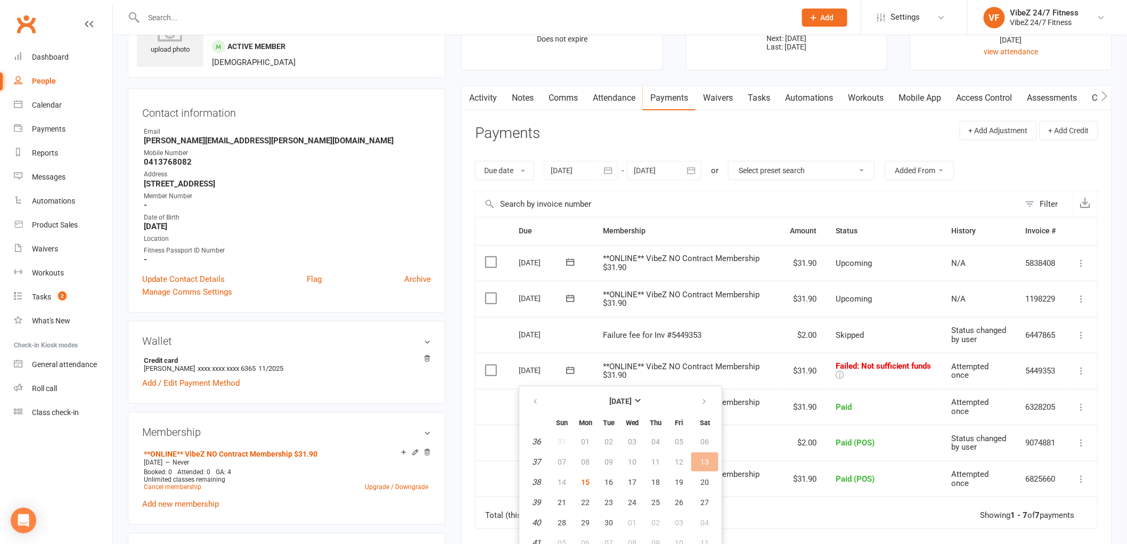
click at [570, 295] on icon at bounding box center [570, 298] width 11 height 11
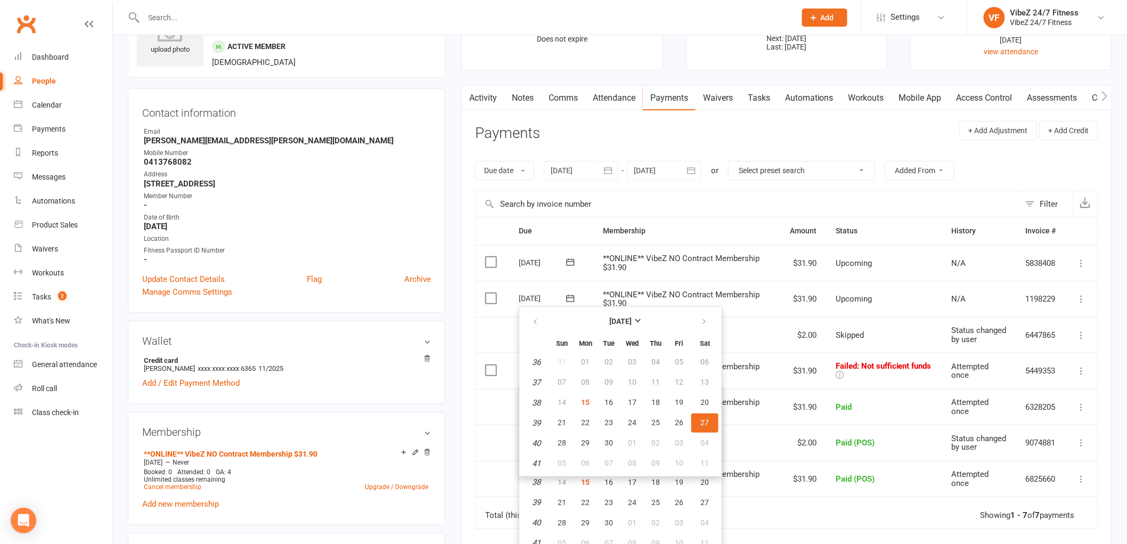
click at [573, 265] on icon at bounding box center [570, 261] width 8 height 7
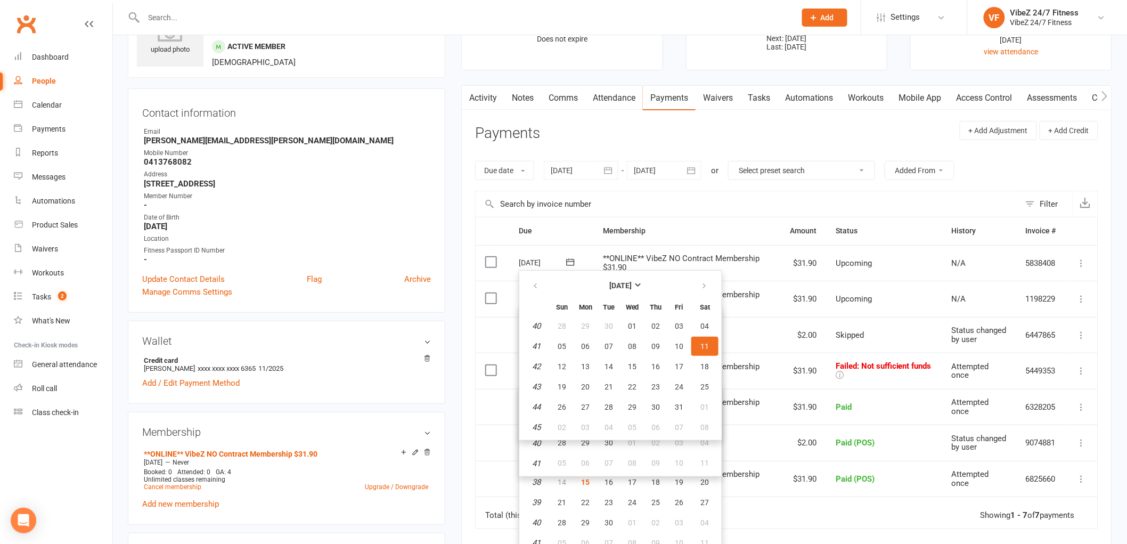
click at [560, 257] on button at bounding box center [570, 262] width 21 height 11
click at [853, 201] on input "text" at bounding box center [748, 204] width 544 height 26
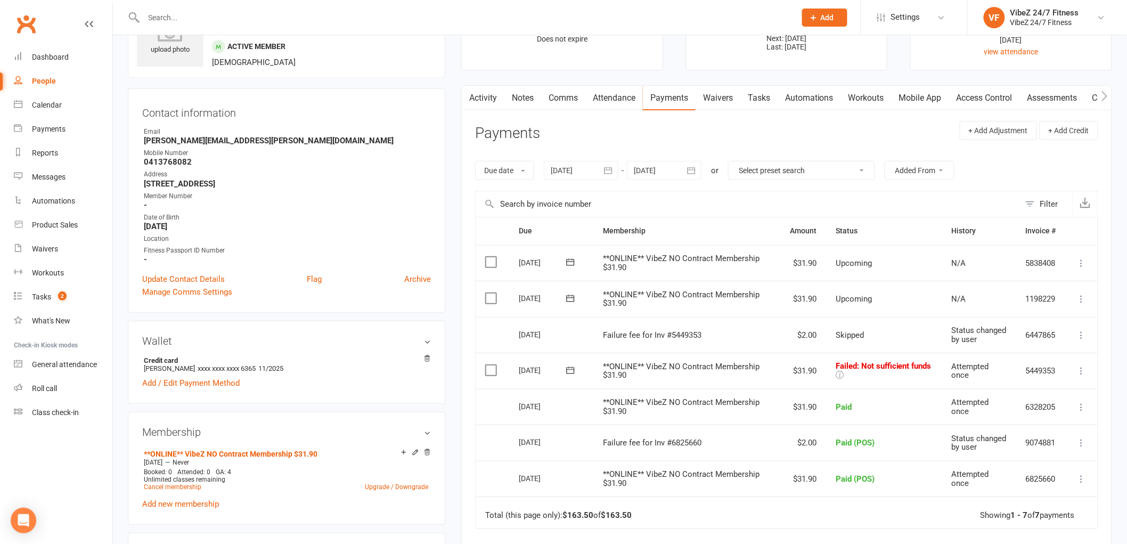
click at [202, 18] on input "text" at bounding box center [465, 17] width 648 height 15
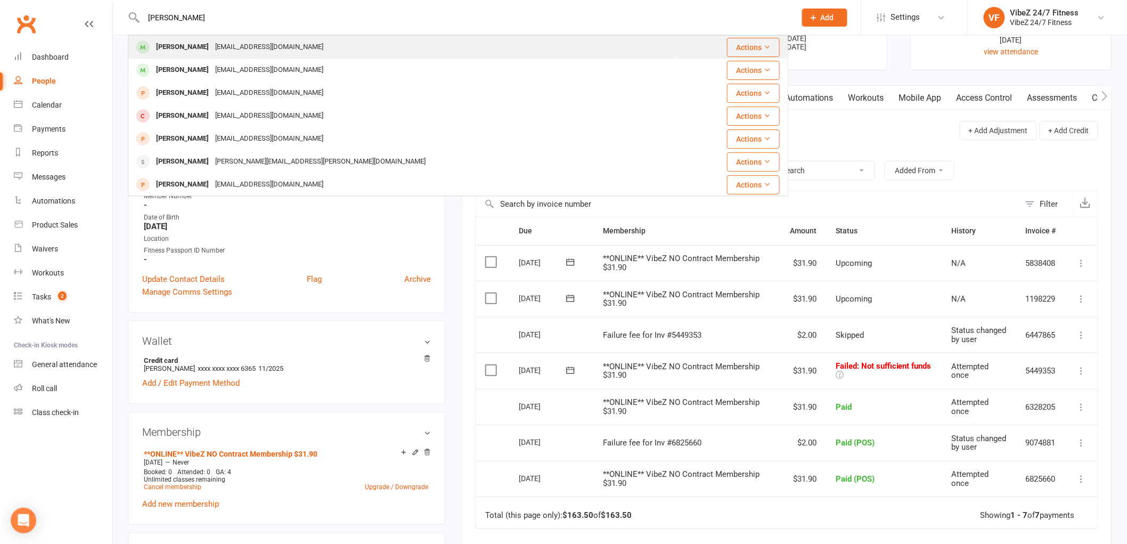
type input "jacob young"
click at [235, 47] on div "Youngjacob1108@gmail.com" at bounding box center [269, 46] width 115 height 15
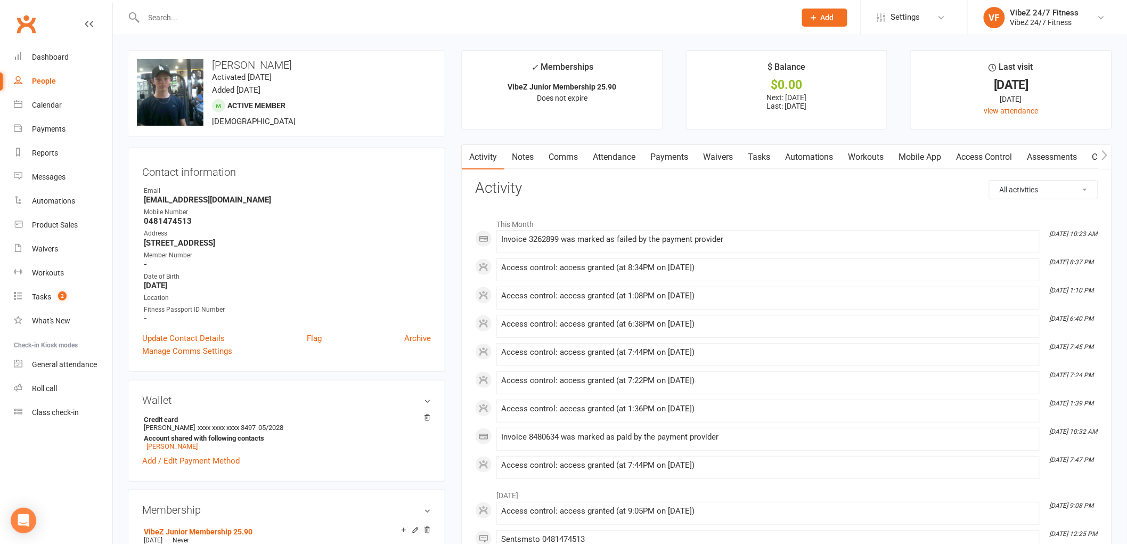
click at [674, 154] on link "Payments" at bounding box center [669, 157] width 53 height 25
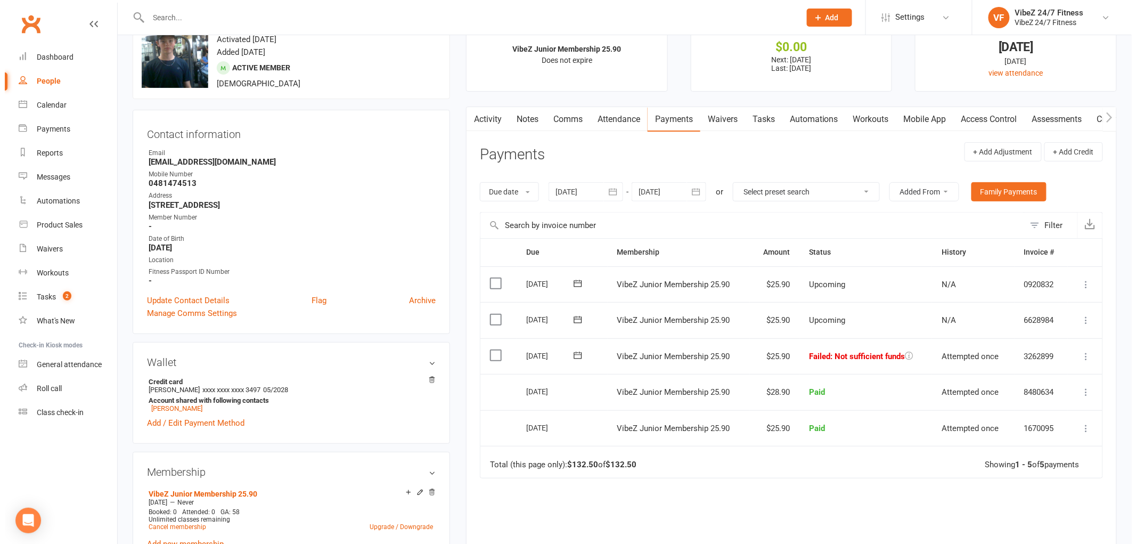
scroll to position [59, 0]
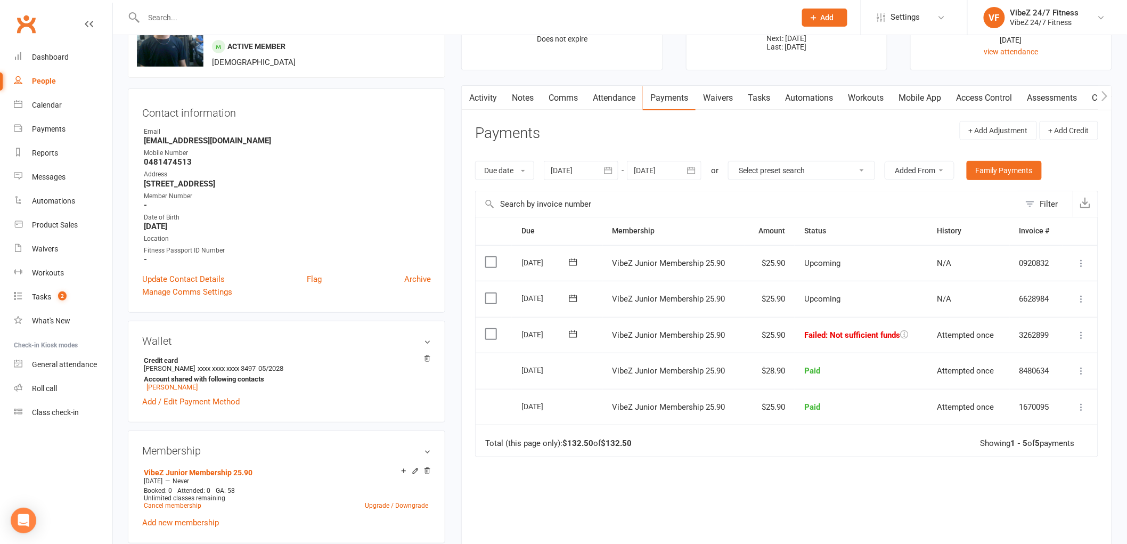
click at [1084, 337] on icon at bounding box center [1081, 335] width 11 height 11
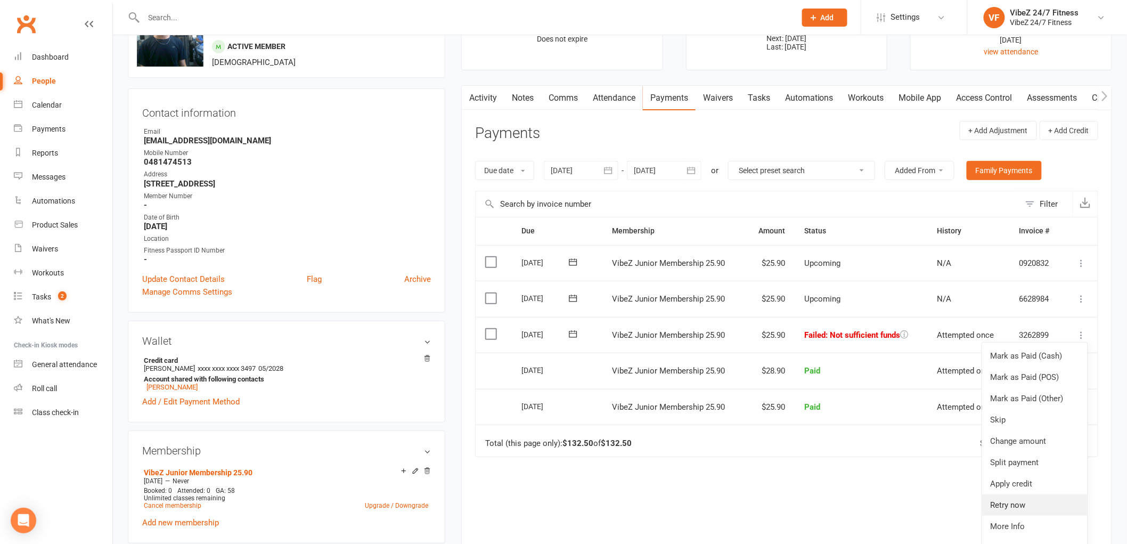
click at [1036, 504] on link "Retry now" at bounding box center [1034, 504] width 105 height 21
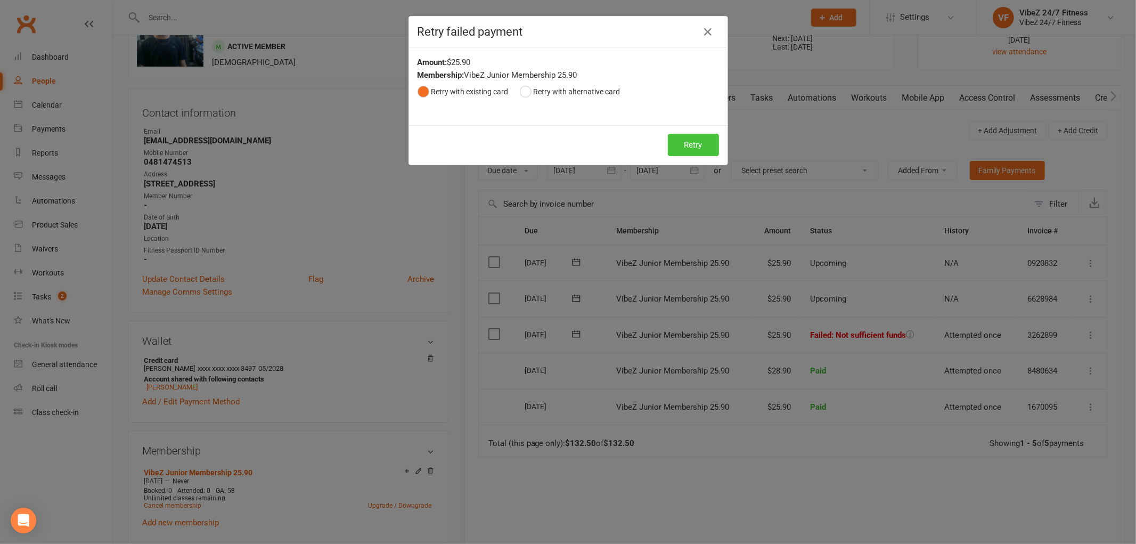
click at [691, 145] on button "Retry" at bounding box center [693, 145] width 51 height 22
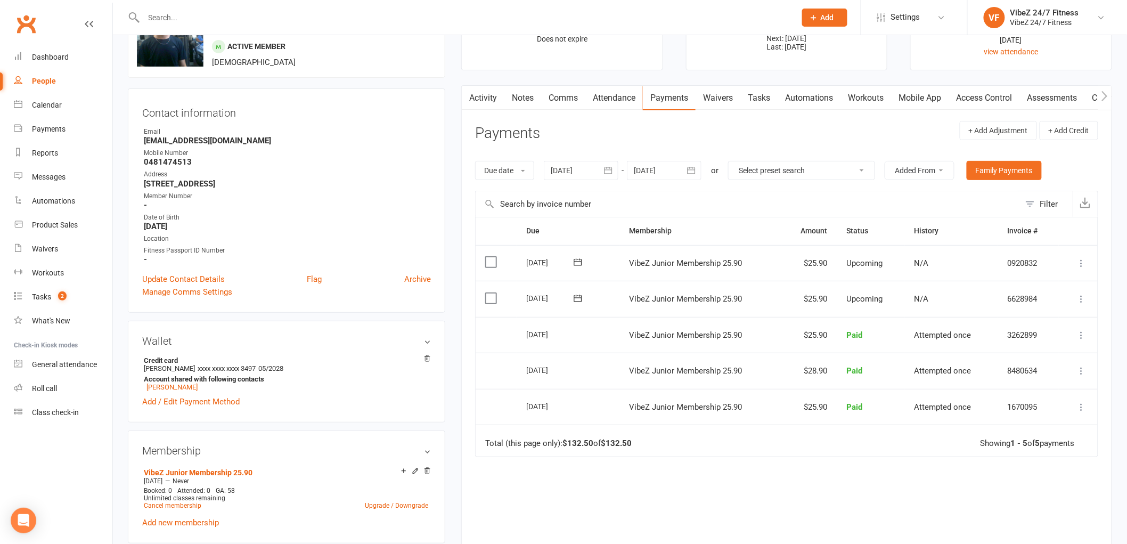
click at [1083, 301] on icon at bounding box center [1081, 298] width 11 height 11
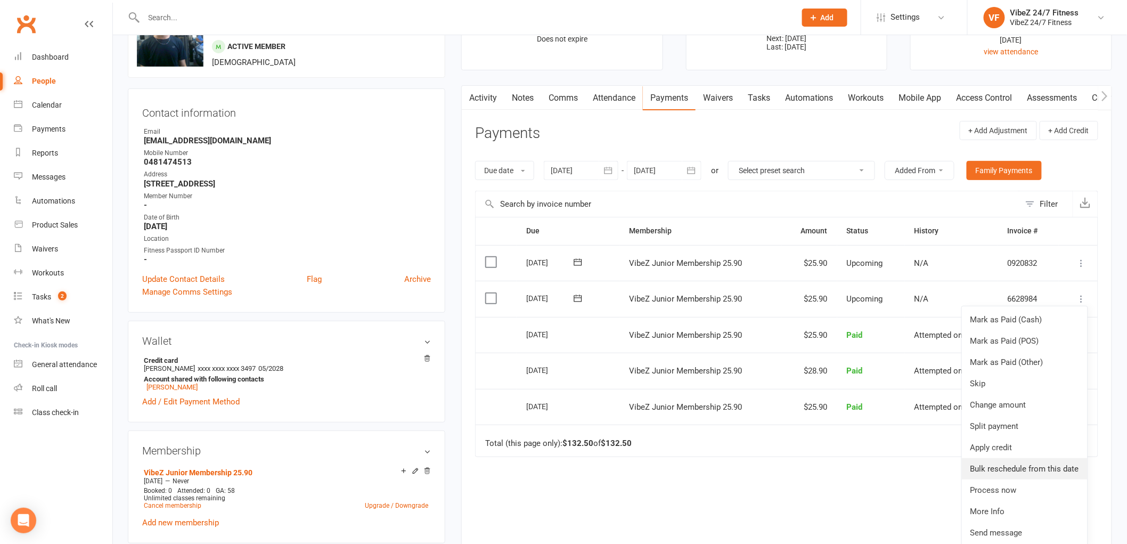
click at [1051, 473] on link "Bulk reschedule from this date" at bounding box center [1025, 468] width 126 height 21
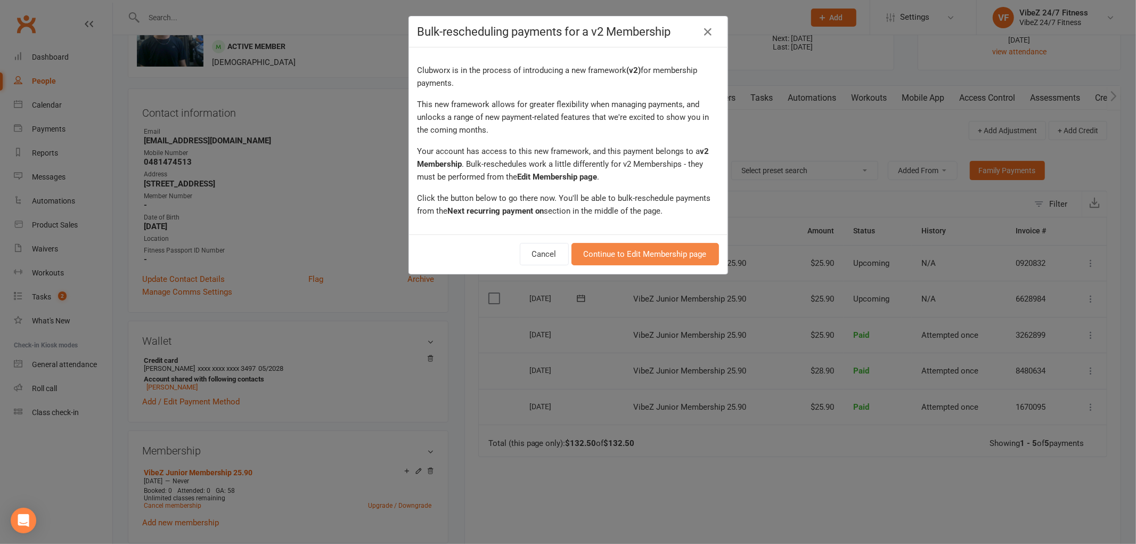
click at [640, 252] on link "Continue to Edit Membership page" at bounding box center [645, 254] width 148 height 22
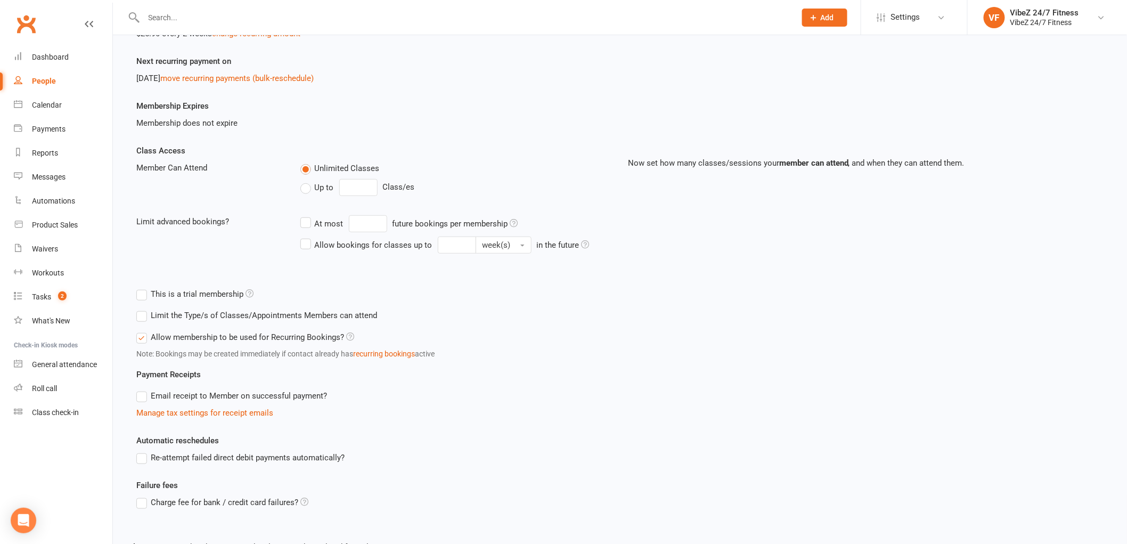
scroll to position [252, 0]
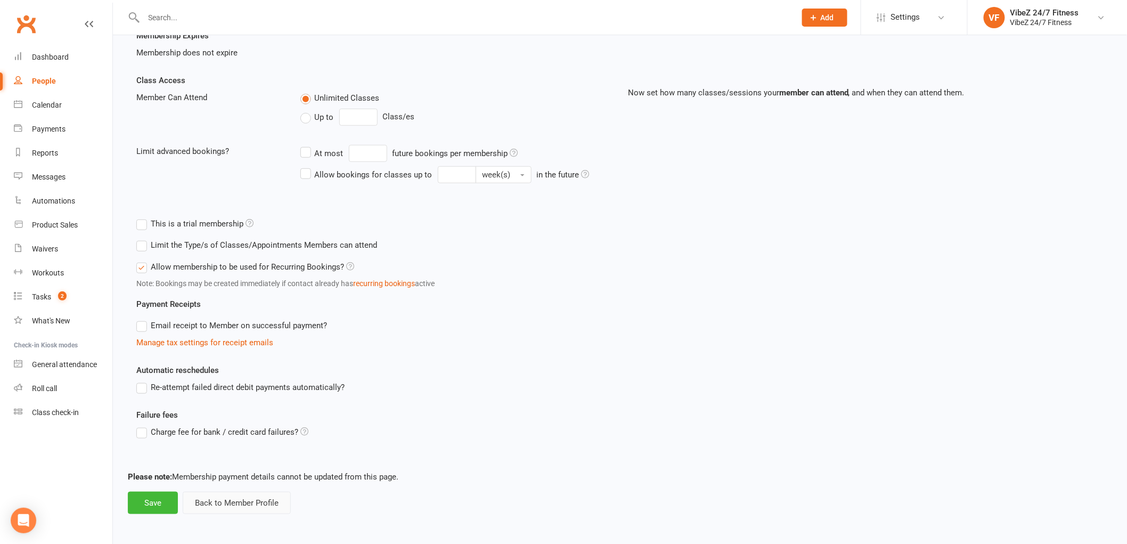
click at [237, 504] on button "Back to Member Profile" at bounding box center [237, 503] width 108 height 22
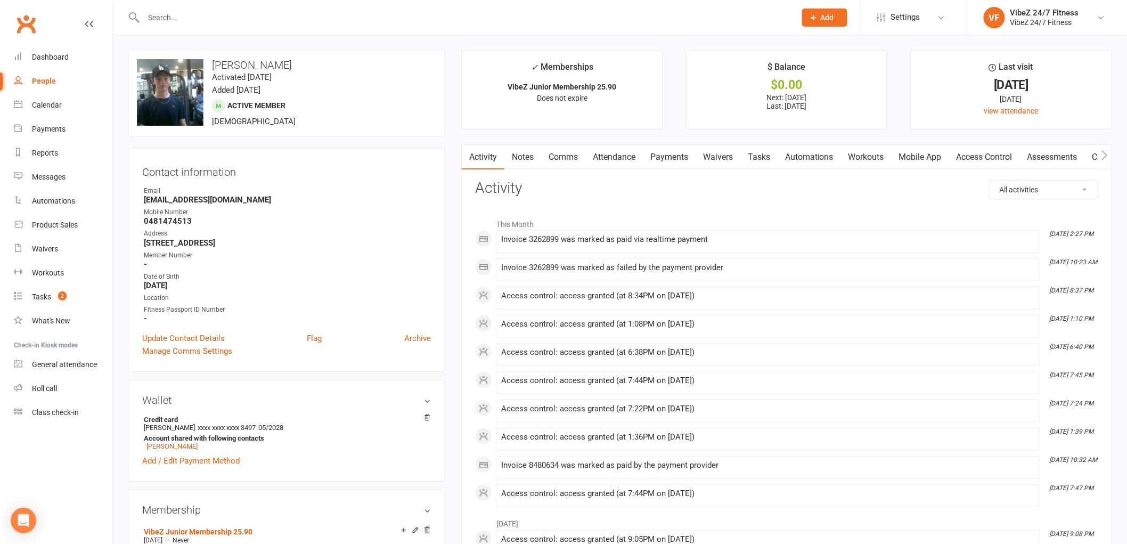
click at [667, 158] on link "Payments" at bounding box center [669, 157] width 53 height 25
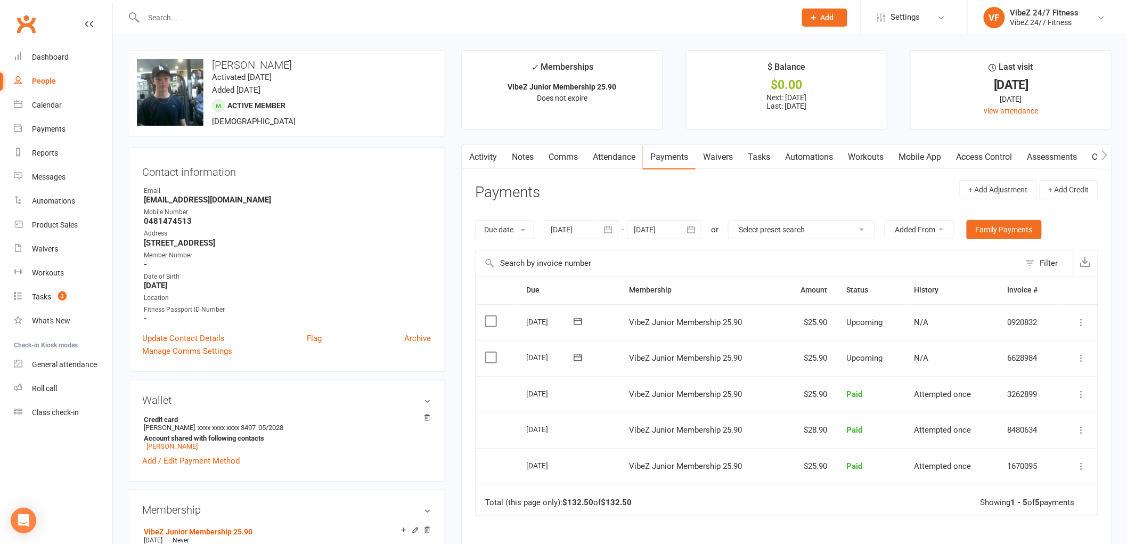
click at [1079, 361] on icon at bounding box center [1081, 358] width 11 height 11
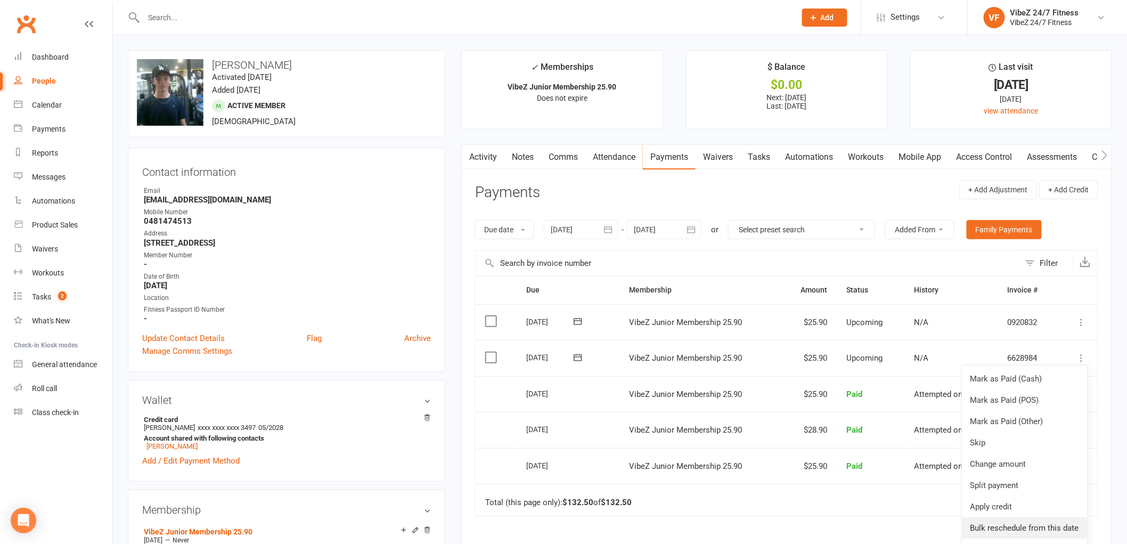
click at [1019, 525] on link "Bulk reschedule from this date" at bounding box center [1025, 527] width 126 height 21
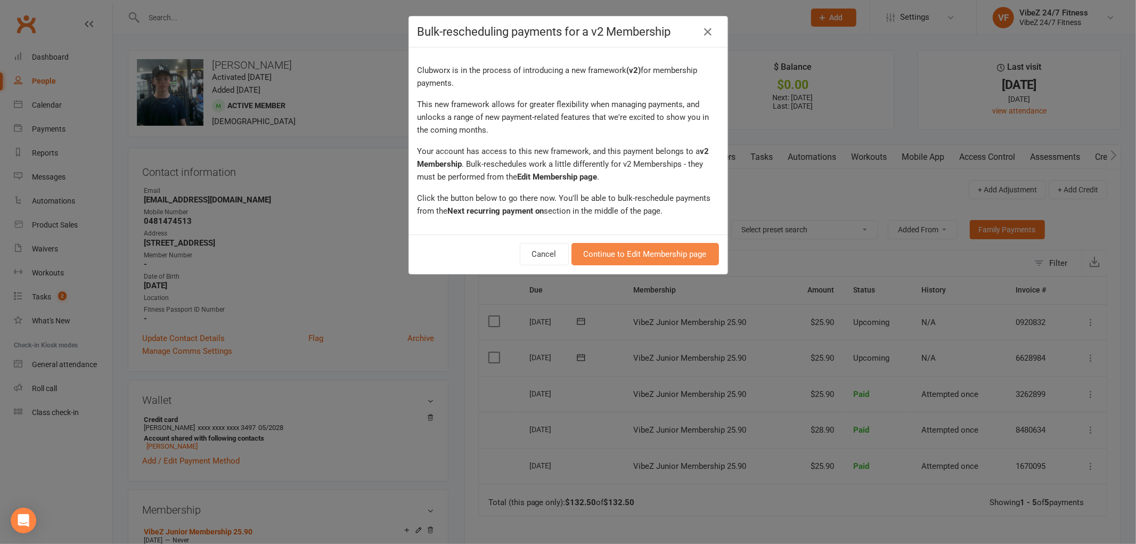
click at [651, 251] on link "Continue to Edit Membership page" at bounding box center [645, 254] width 148 height 22
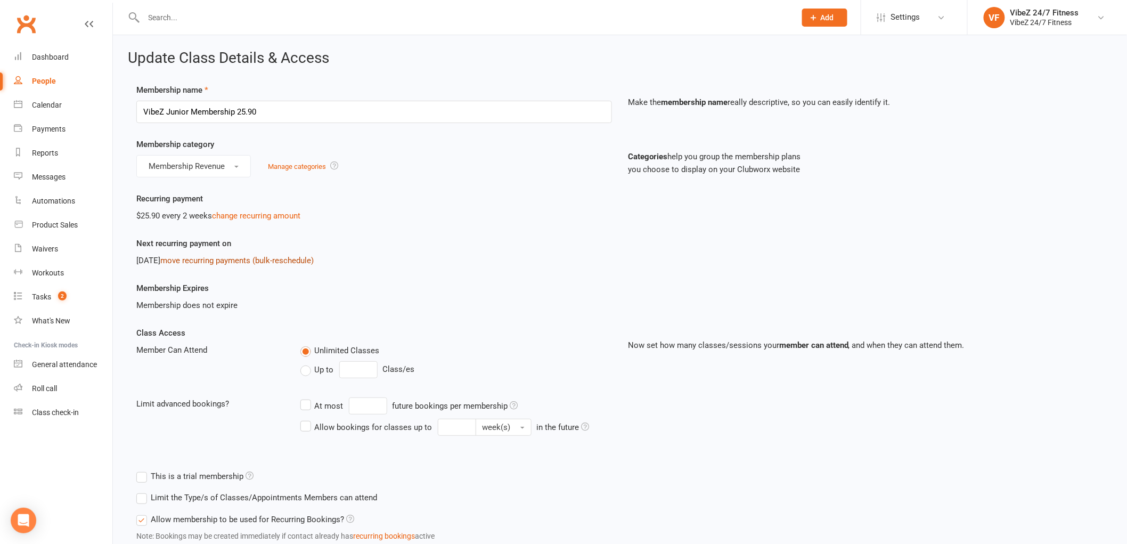
click at [273, 260] on link "move recurring payments (bulk-reschedule)" at bounding box center [236, 261] width 153 height 10
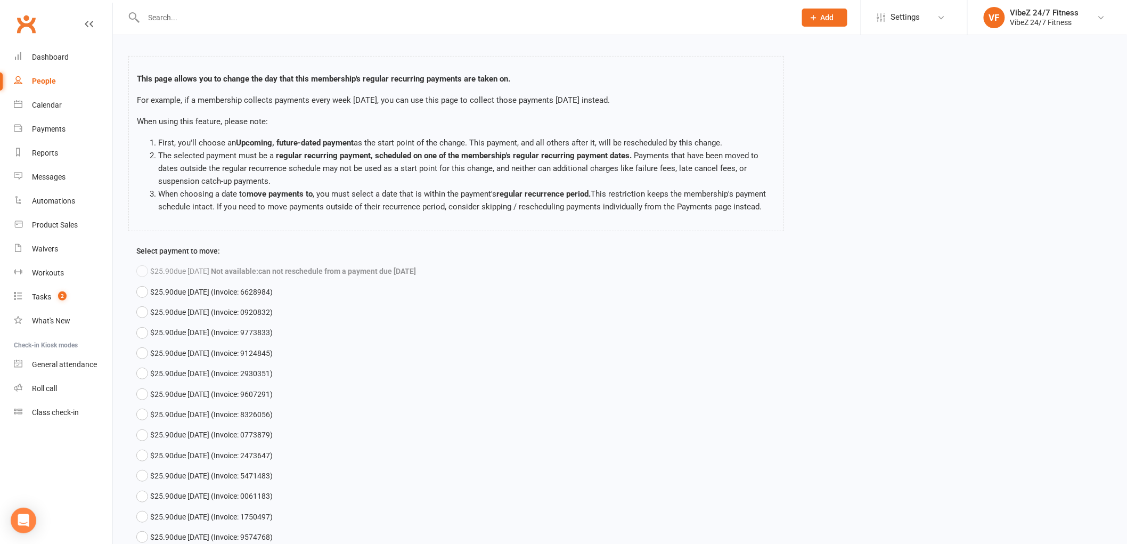
scroll to position [59, 0]
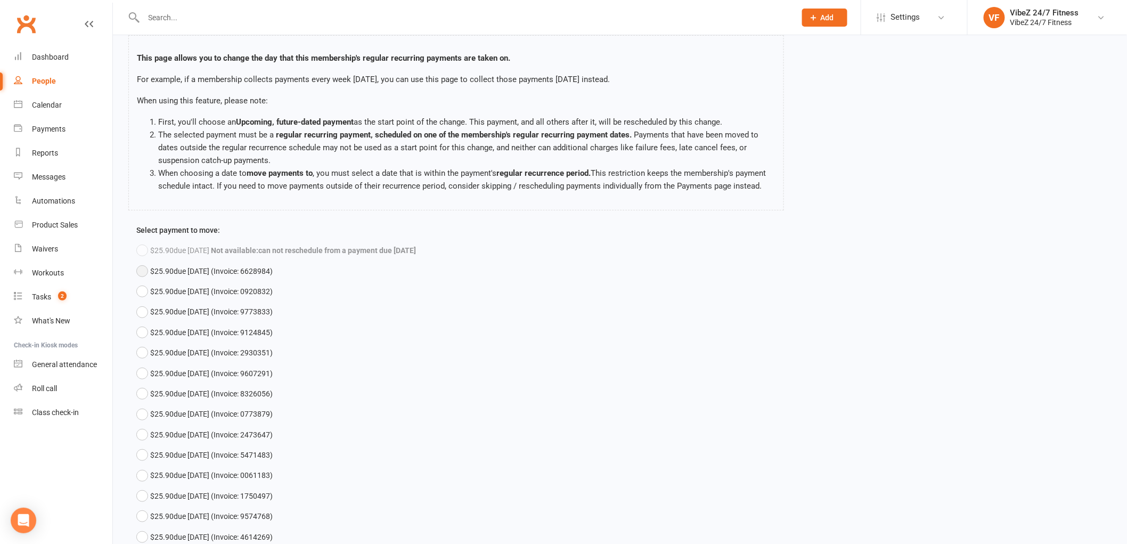
click at [148, 281] on button "$25.90 due Sep 29, 2025 (Invoice: 6628984)" at bounding box center [204, 271] width 136 height 20
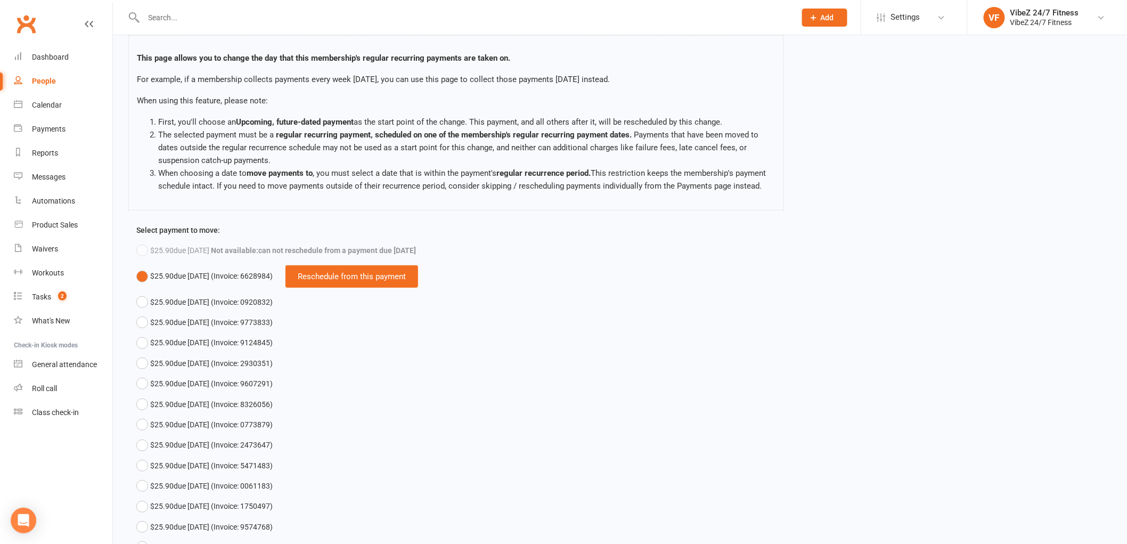
click at [414, 288] on div "Reschedule from this payment" at bounding box center [351, 276] width 133 height 22
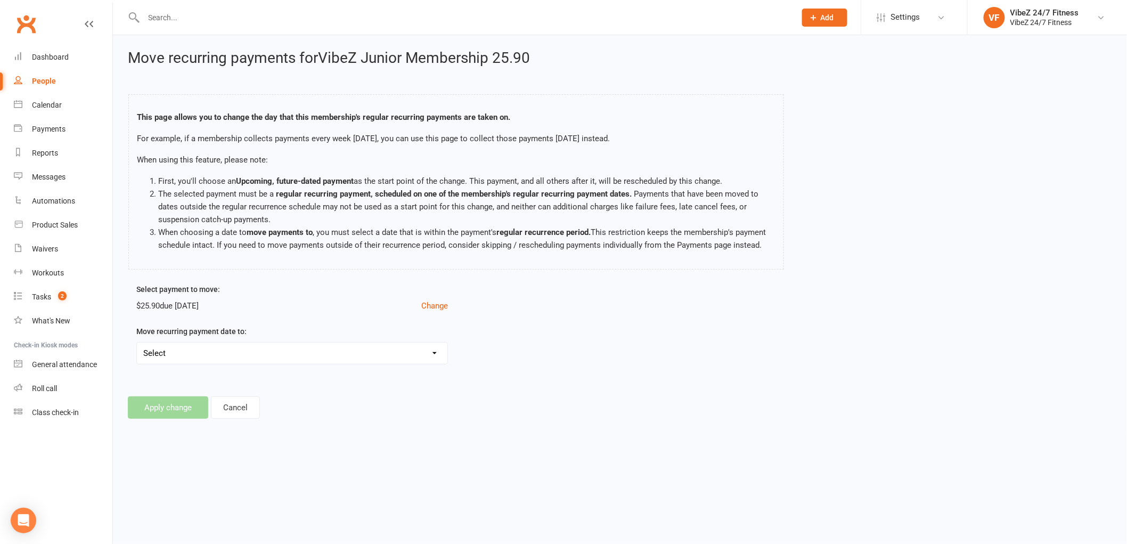
scroll to position [0, 0]
click at [268, 364] on select "Select Tue, Sep 30, 2025 - Move payments forward by 1 day Wed, Oct 1, 2025 - Mo…" at bounding box center [294, 352] width 314 height 21
select select "2025-10-01"
click at [137, 355] on select "Select Tue, Sep 30, 2025 - Move payments forward by 1 day Wed, Oct 1, 2025 - Mo…" at bounding box center [294, 352] width 314 height 21
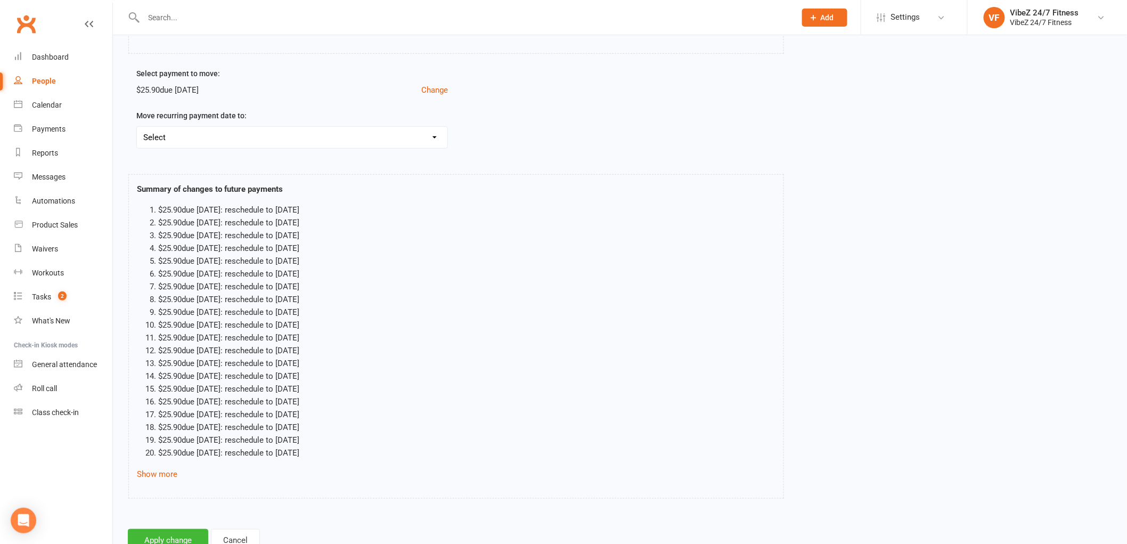
scroll to position [236, 0]
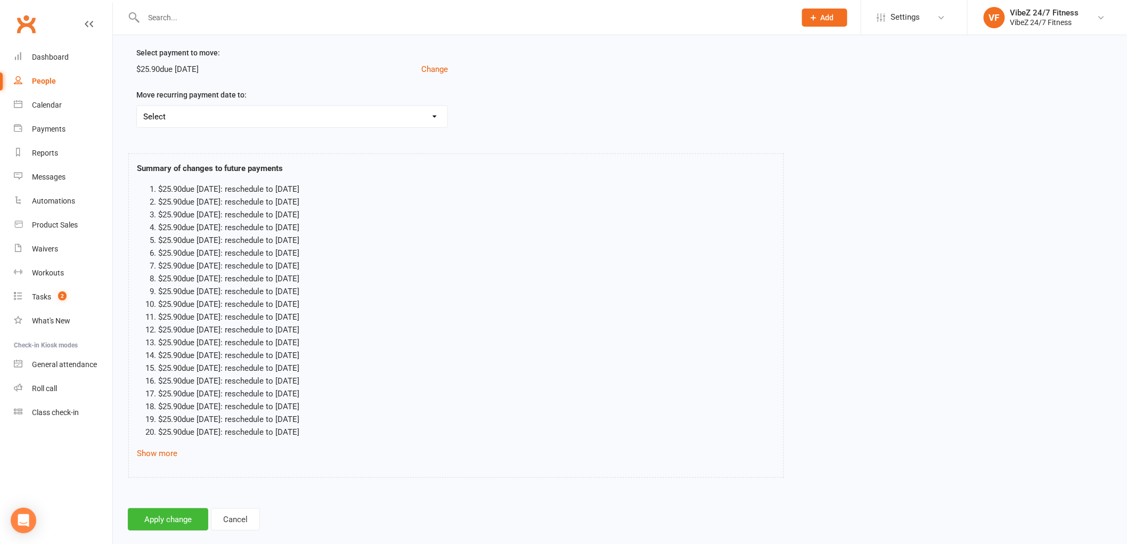
click at [743, 247] on li "$25.90 due Nov 24, 2025 : reschedule to Nov 26, 2025" at bounding box center [466, 240] width 617 height 13
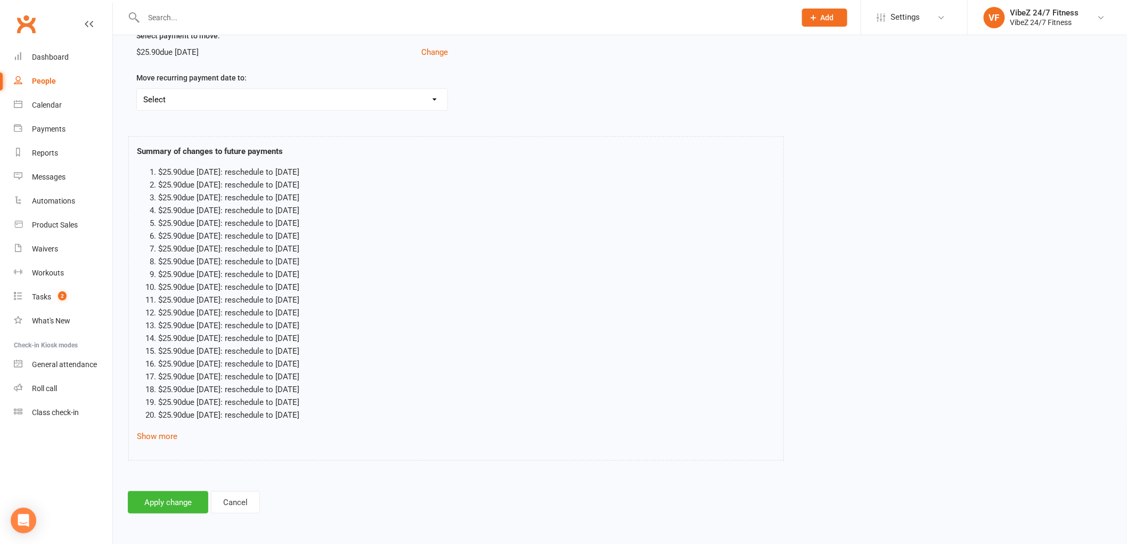
scroll to position [266, 0]
click at [168, 503] on button "Apply change" at bounding box center [168, 502] width 80 height 22
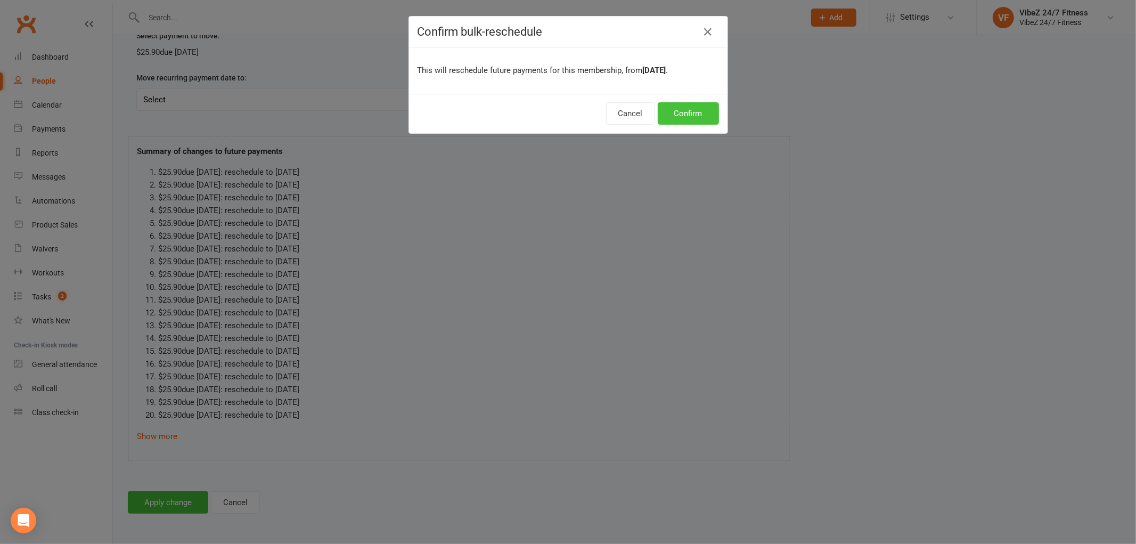
click at [699, 110] on button "Confirm" at bounding box center [688, 113] width 61 height 22
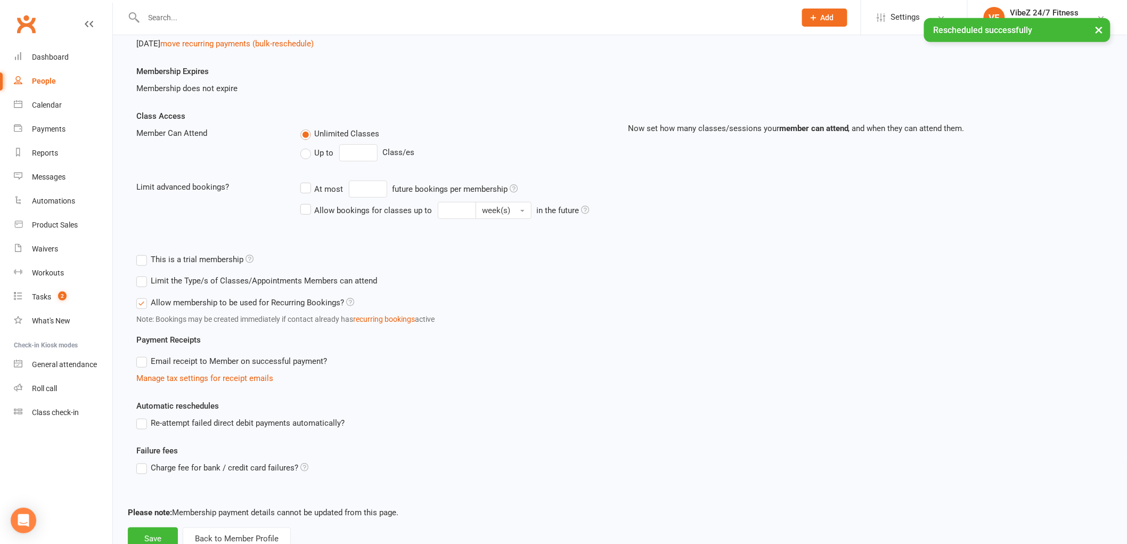
scroll to position [252, 0]
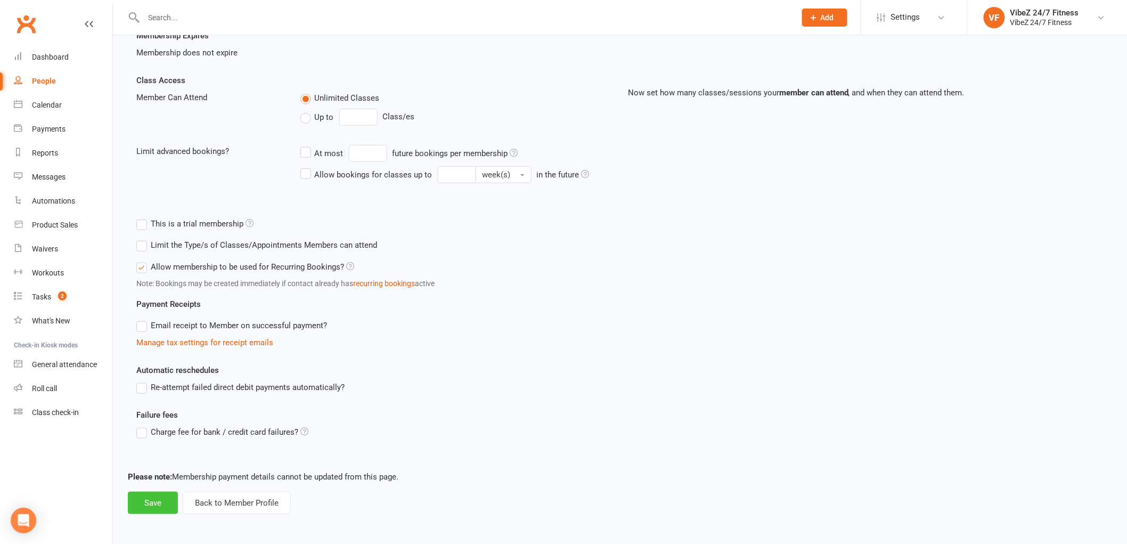
click at [161, 499] on button "Save" at bounding box center [153, 503] width 50 height 22
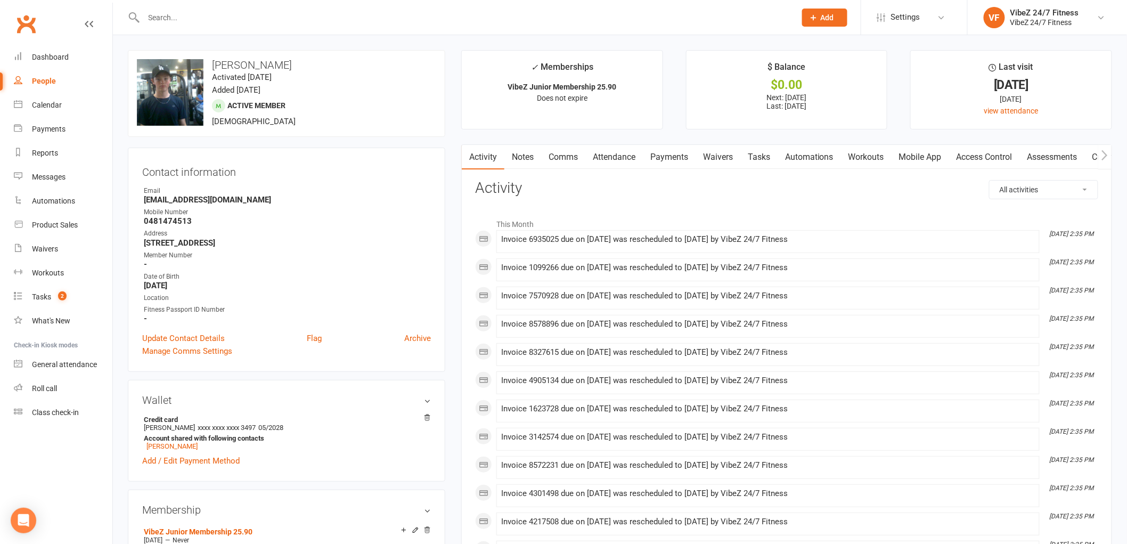
click at [200, 19] on input "text" at bounding box center [465, 17] width 648 height 15
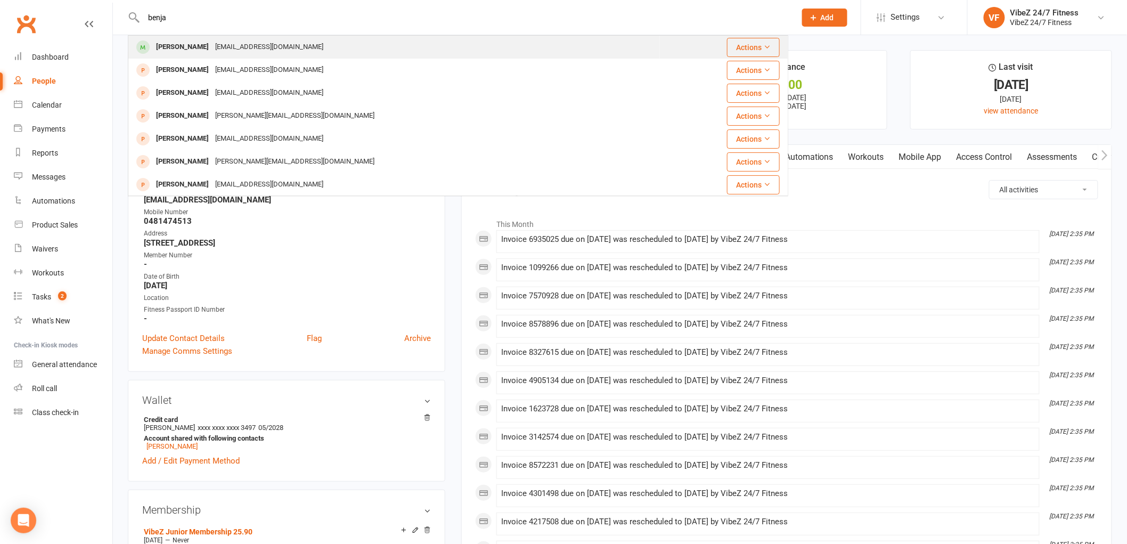
type input "benja"
click at [263, 54] on div "ben-nott1@icloud.com" at bounding box center [269, 46] width 115 height 15
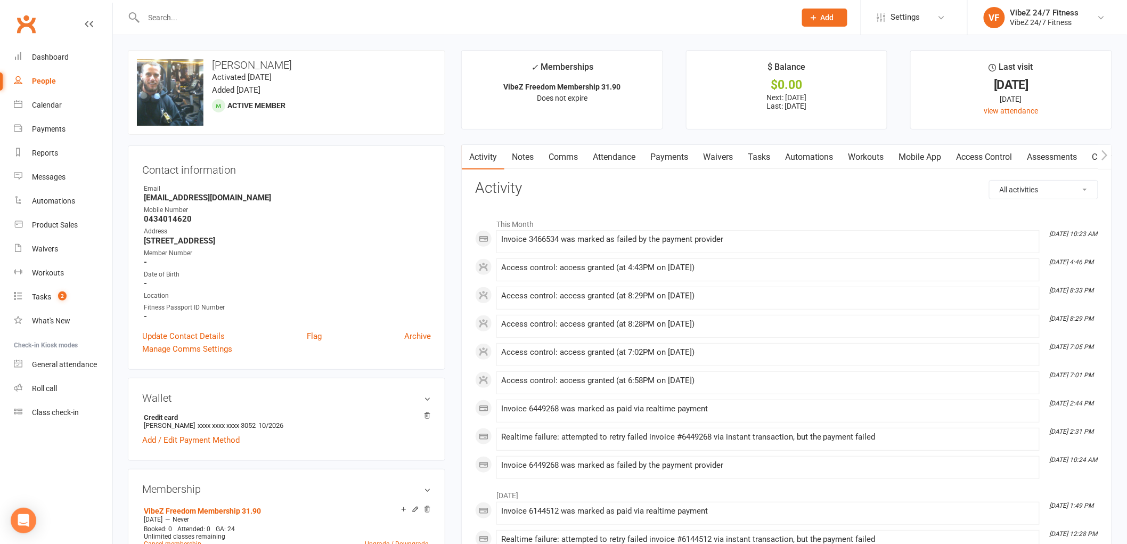
click at [196, 18] on input "text" at bounding box center [465, 17] width 648 height 15
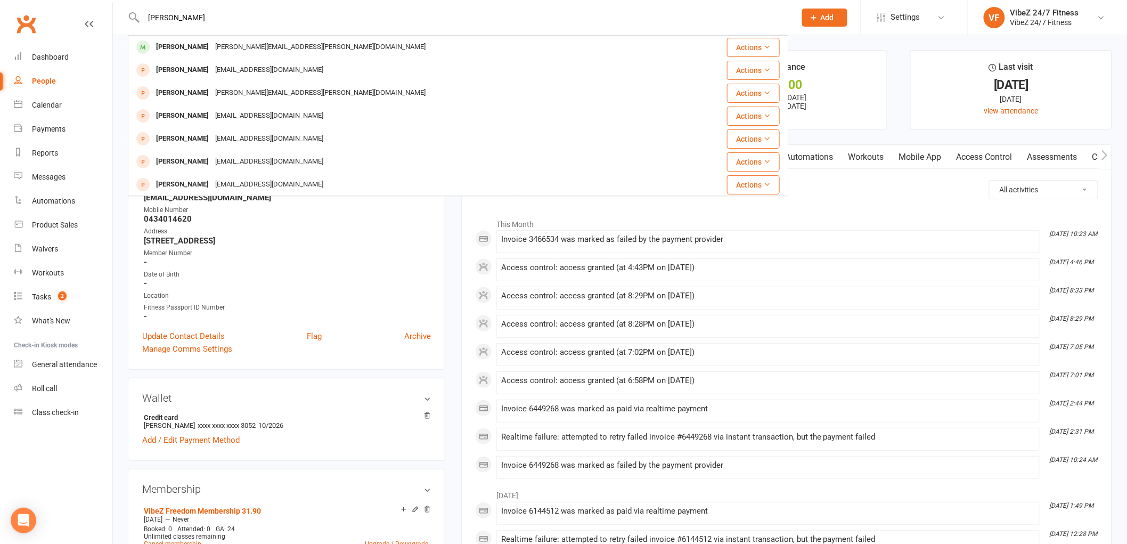
type input "dylan mc"
click at [230, 38] on div "Dylan Mcphail dylan.mcphail@live.com.au" at bounding box center [403, 47] width 548 height 22
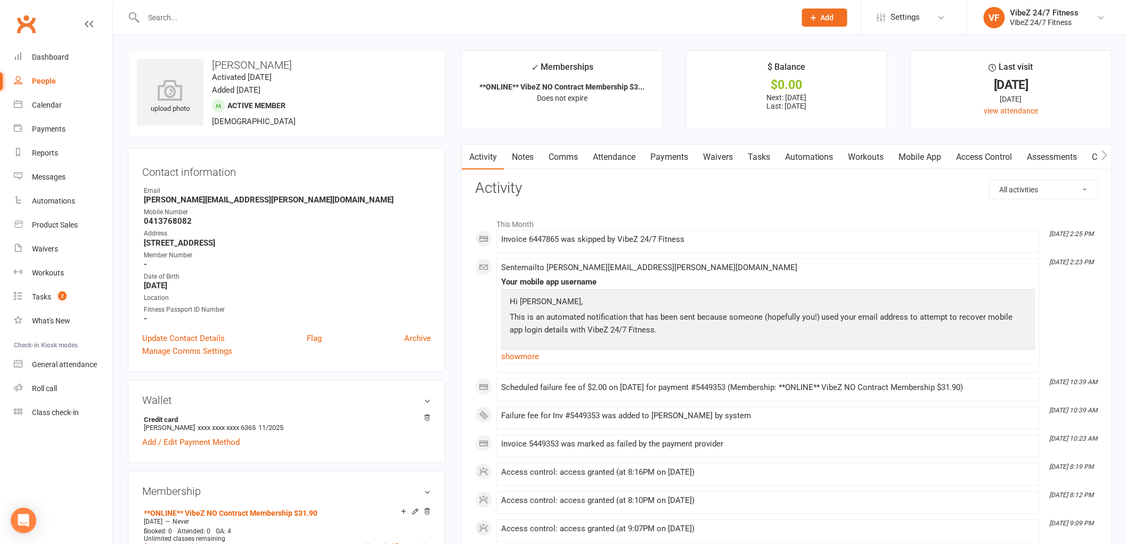
click at [656, 156] on link "Payments" at bounding box center [669, 157] width 53 height 25
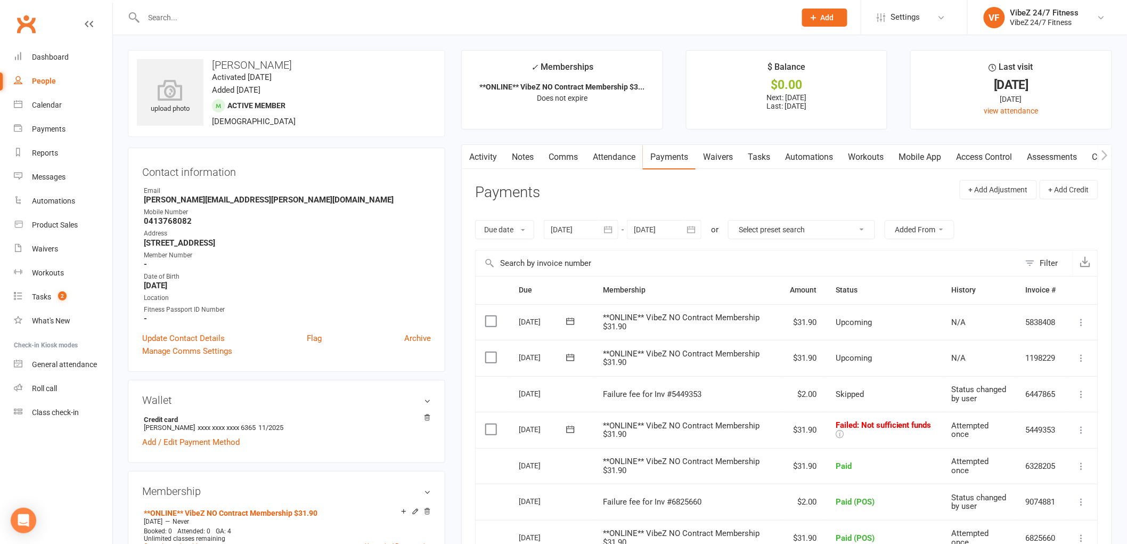
click at [279, 18] on input "text" at bounding box center [465, 17] width 648 height 15
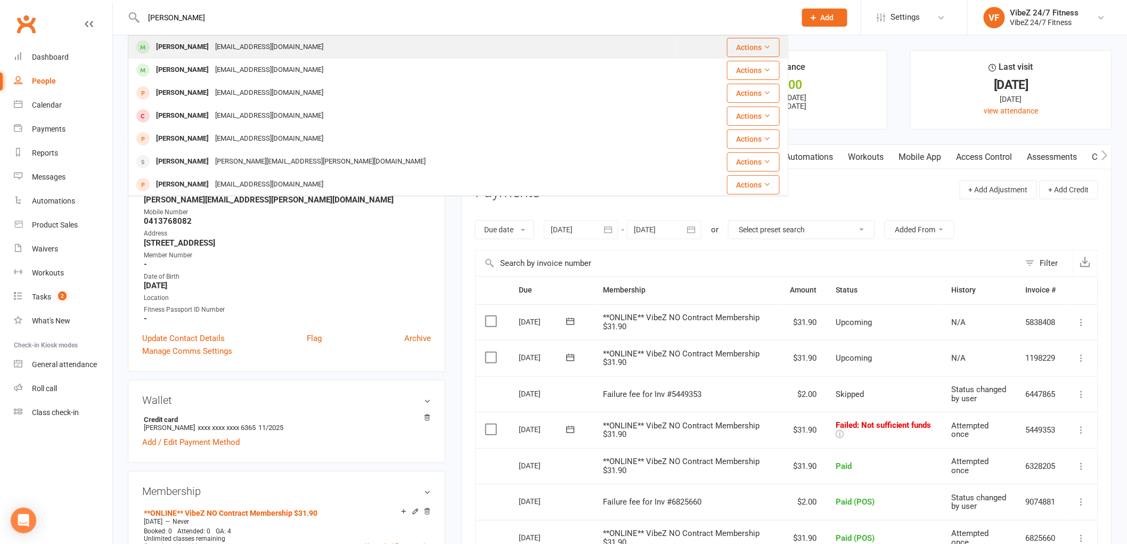
type input "jacob young"
click at [212, 39] on div "Youngjacob1108@gmail.com" at bounding box center [269, 46] width 115 height 15
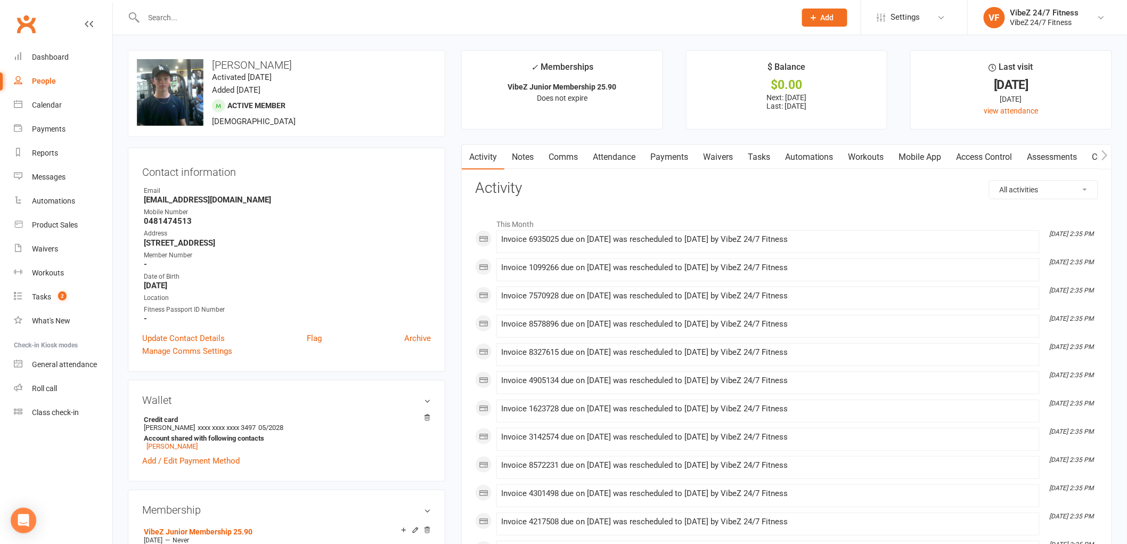
click at [679, 160] on link "Payments" at bounding box center [669, 157] width 53 height 25
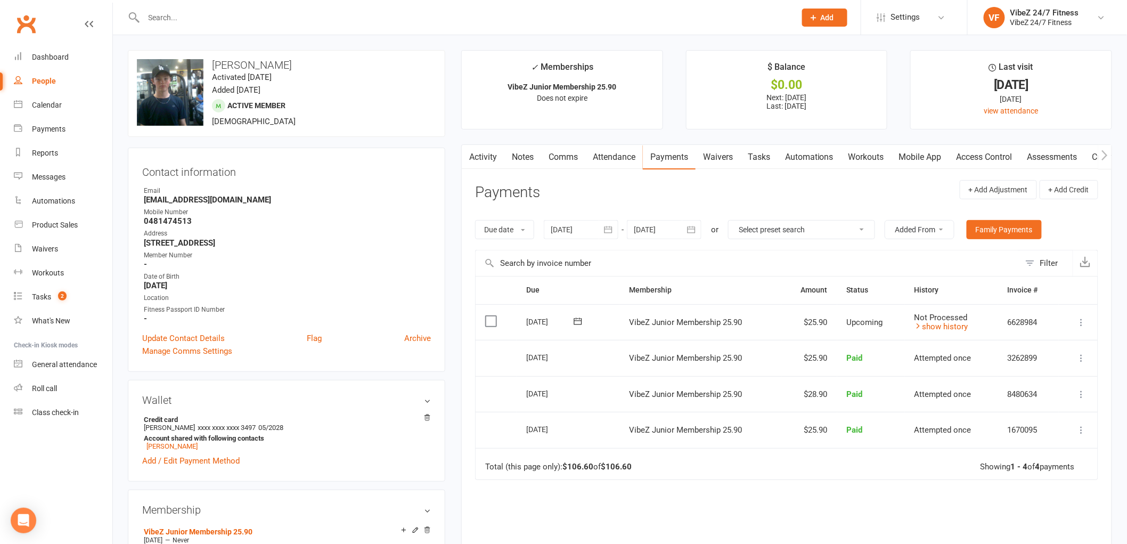
click at [1080, 328] on button at bounding box center [1081, 322] width 13 height 13
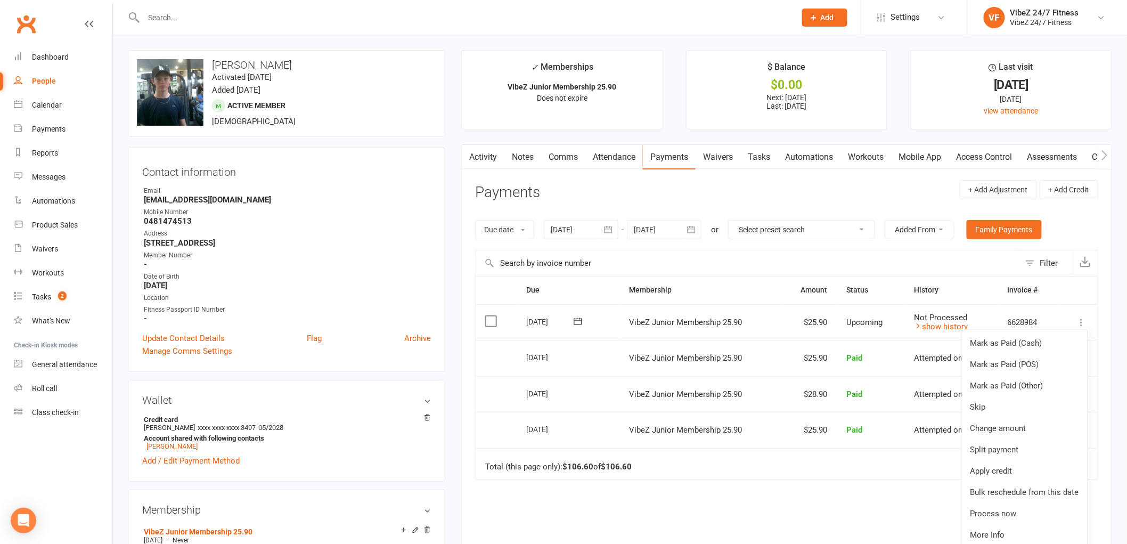
click at [748, 508] on div "Due Contact Membership Amount Status History Invoice # Select this 01 Oct 2025 …" at bounding box center [786, 446] width 623 height 341
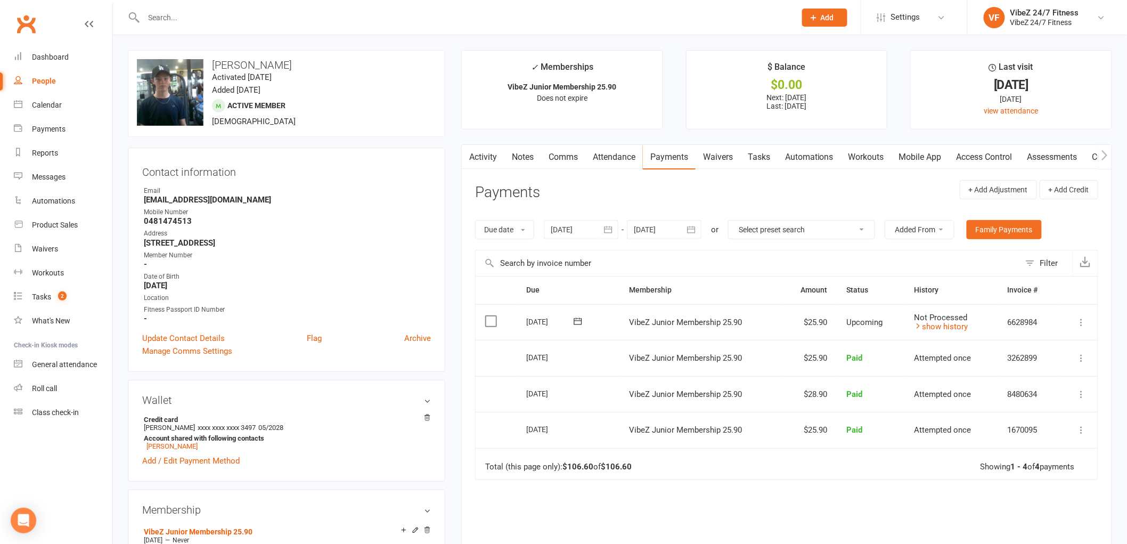
click at [1081, 324] on icon at bounding box center [1081, 322] width 11 height 11
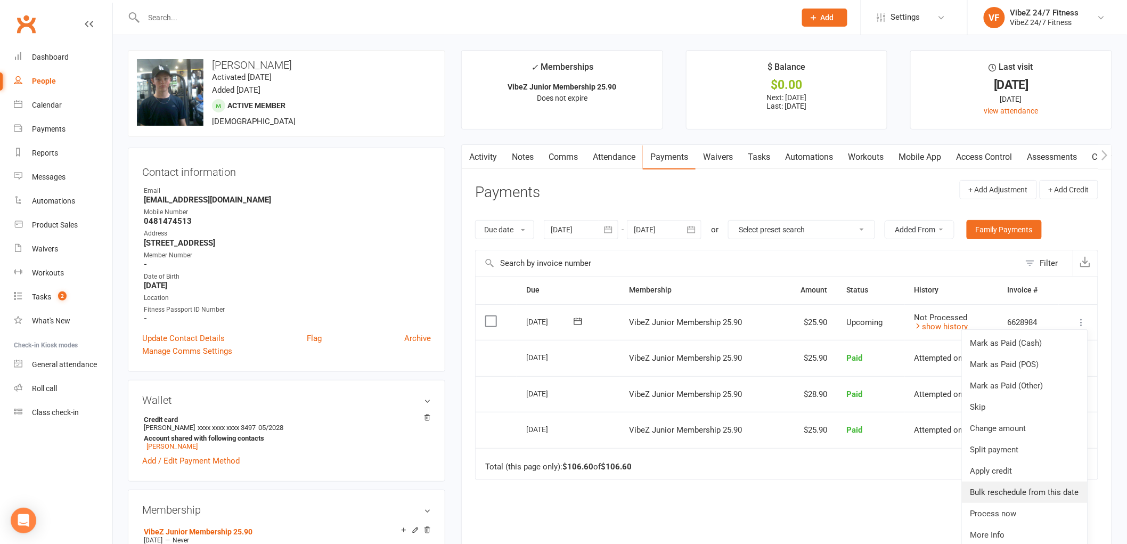
click at [1043, 494] on link "Bulk reschedule from this date" at bounding box center [1025, 491] width 126 height 21
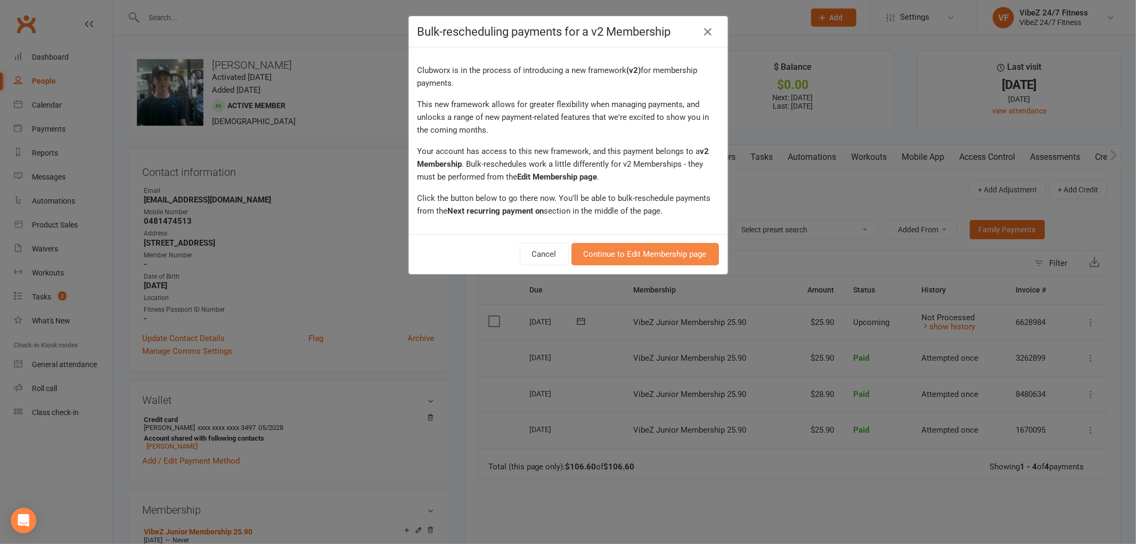
click at [640, 258] on link "Continue to Edit Membership page" at bounding box center [645, 254] width 148 height 22
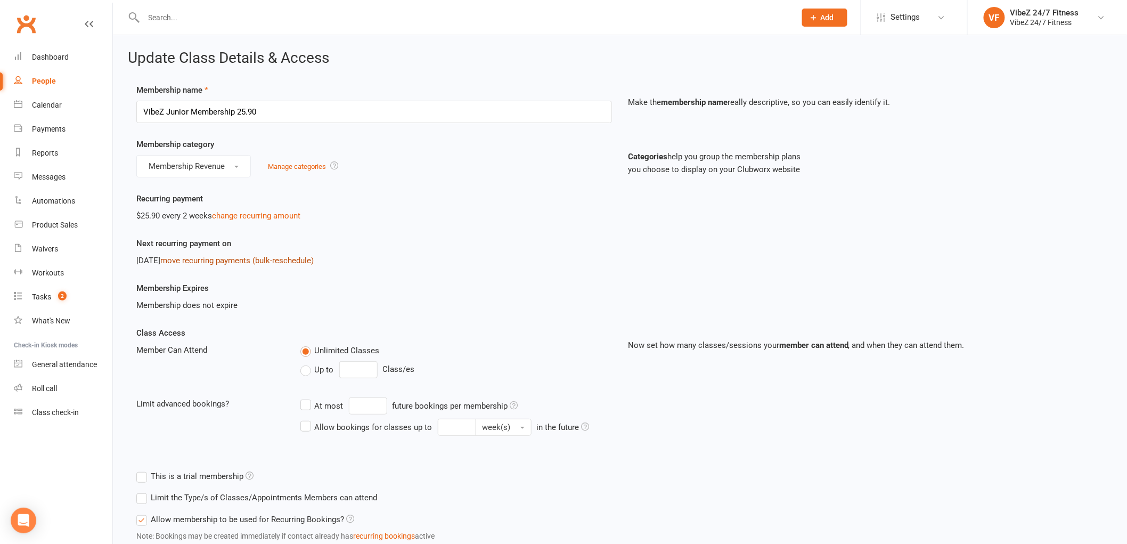
click at [264, 262] on link "move recurring payments (bulk-reschedule)" at bounding box center [236, 261] width 153 height 10
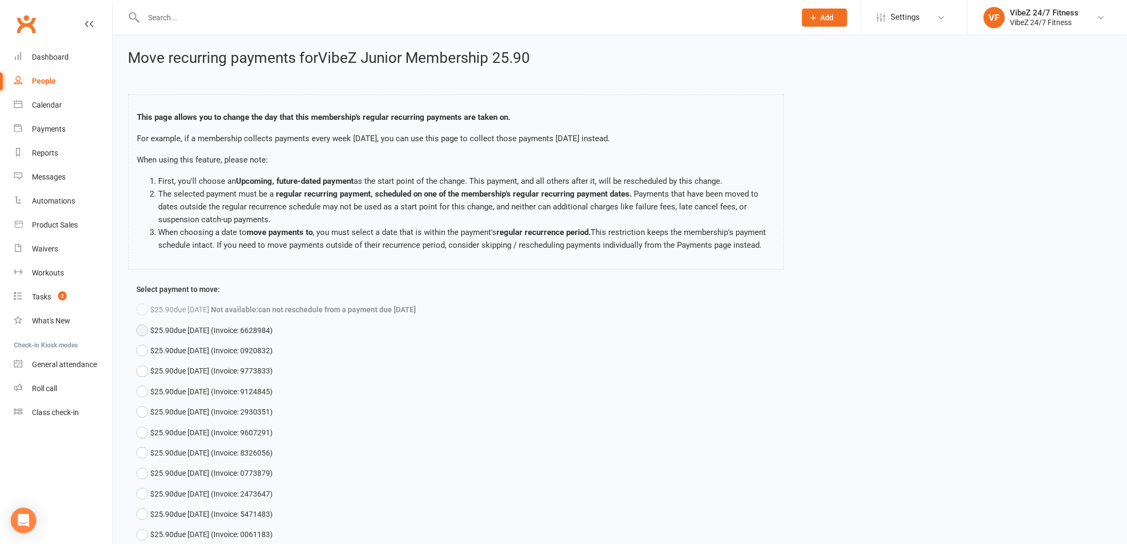
click at [243, 336] on span "$25.90 due Oct 01, 2025 (Invoice: 6628984)" at bounding box center [211, 330] width 123 height 12
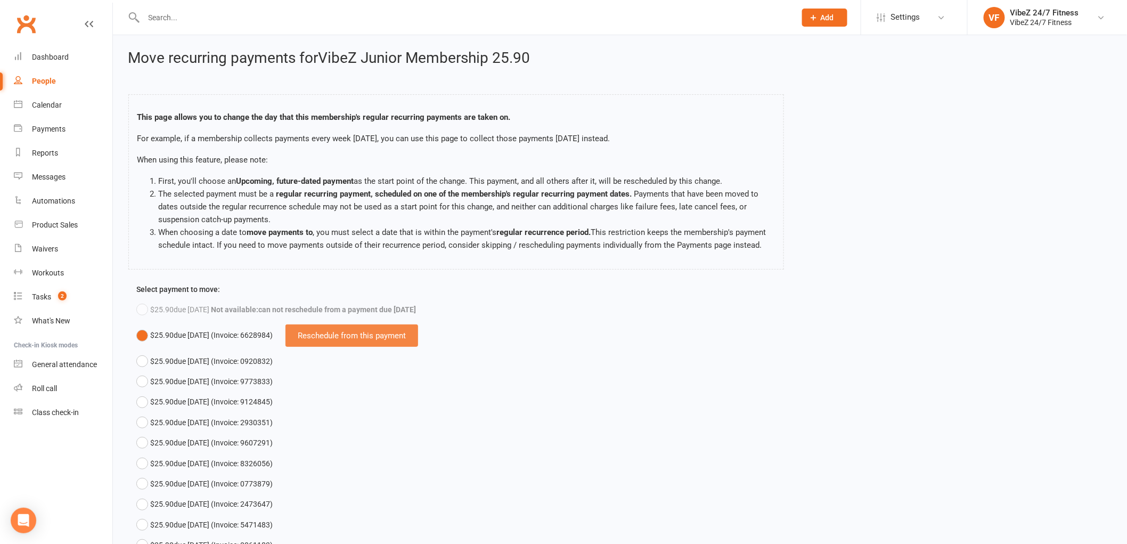
click at [336, 341] on div "Reschedule from this payment" at bounding box center [351, 335] width 133 height 22
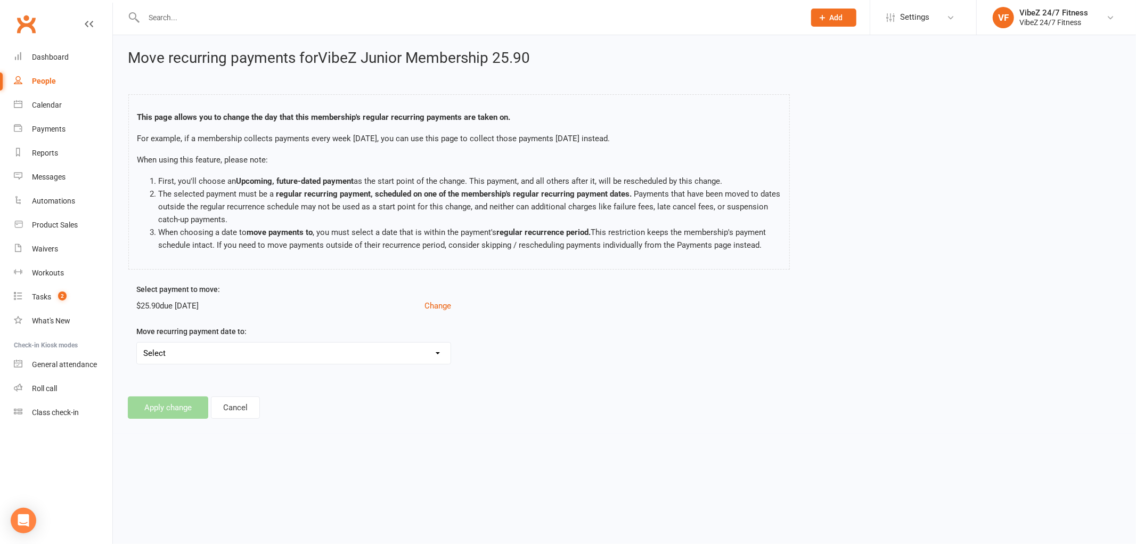
click at [309, 364] on select "Select Mon, Sep 29, 2025 - Move payments back by 2 days Tue, Sep 30, 2025 - Mov…" at bounding box center [294, 352] width 314 height 21
click at [396, 362] on select "Select Mon, Sep 29, 2025 - Move payments back by 2 days Tue, Sep 30, 2025 - Mov…" at bounding box center [294, 352] width 314 height 21
select select "2025-09-29"
click at [137, 355] on select "Select Mon, Sep 29, 2025 - Move payments back by 2 days Tue, Sep 30, 2025 - Mov…" at bounding box center [294, 352] width 314 height 21
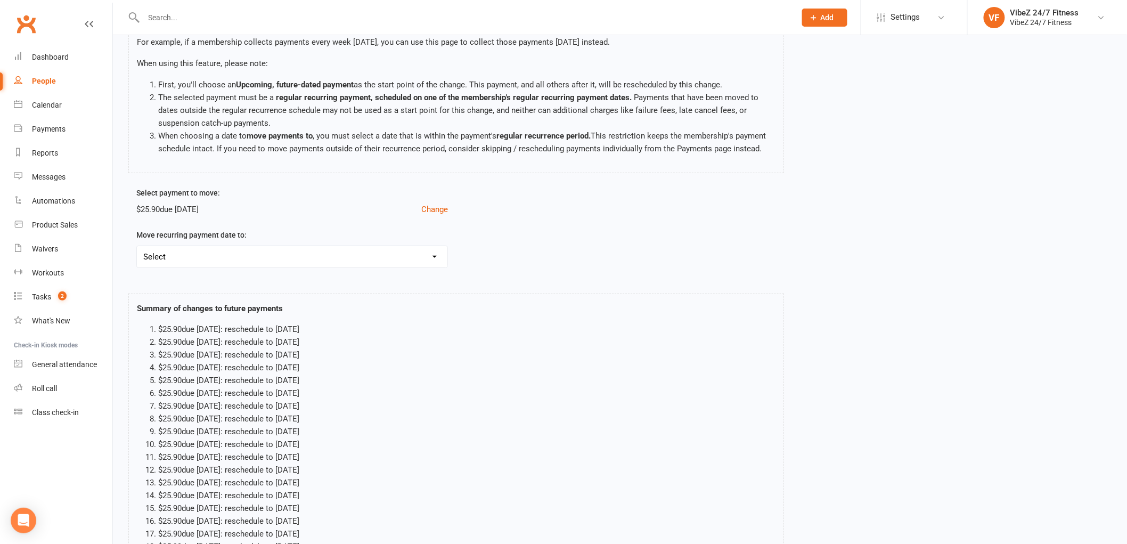
scroll to position [266, 0]
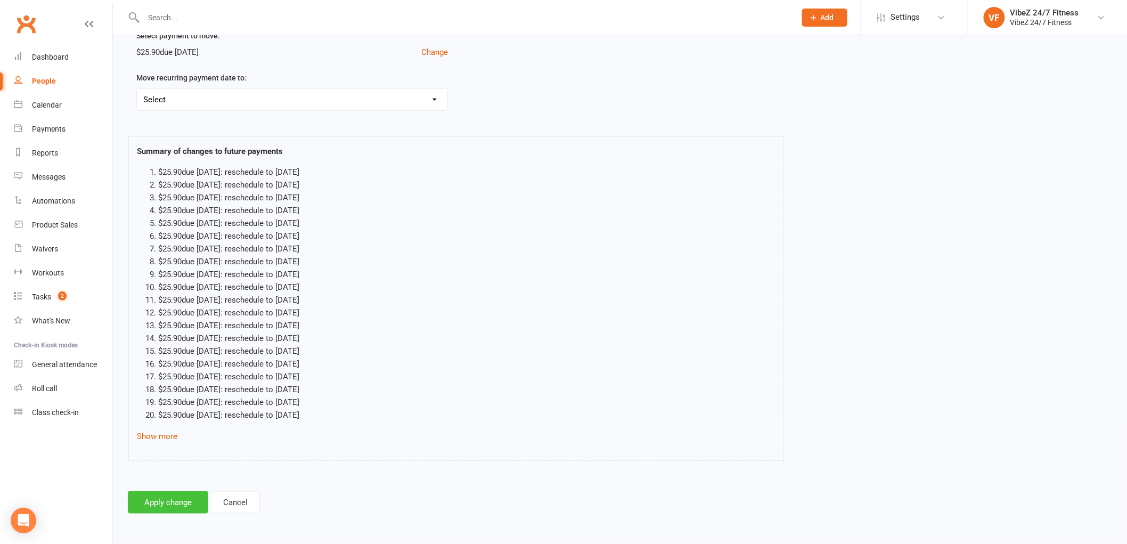
click at [150, 499] on button "Apply change" at bounding box center [168, 502] width 80 height 22
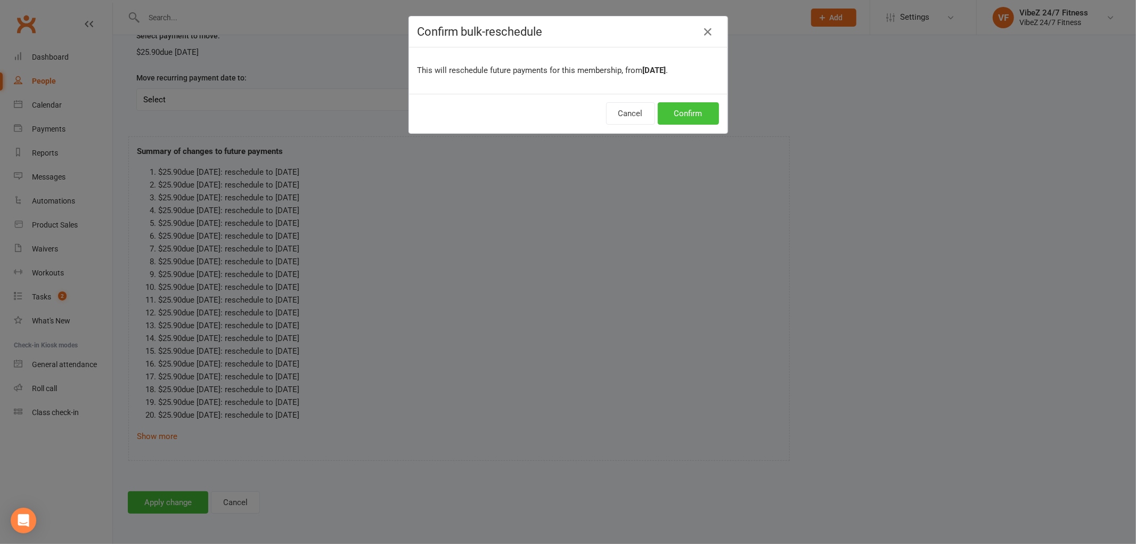
click at [689, 113] on button "Confirm" at bounding box center [688, 113] width 61 height 22
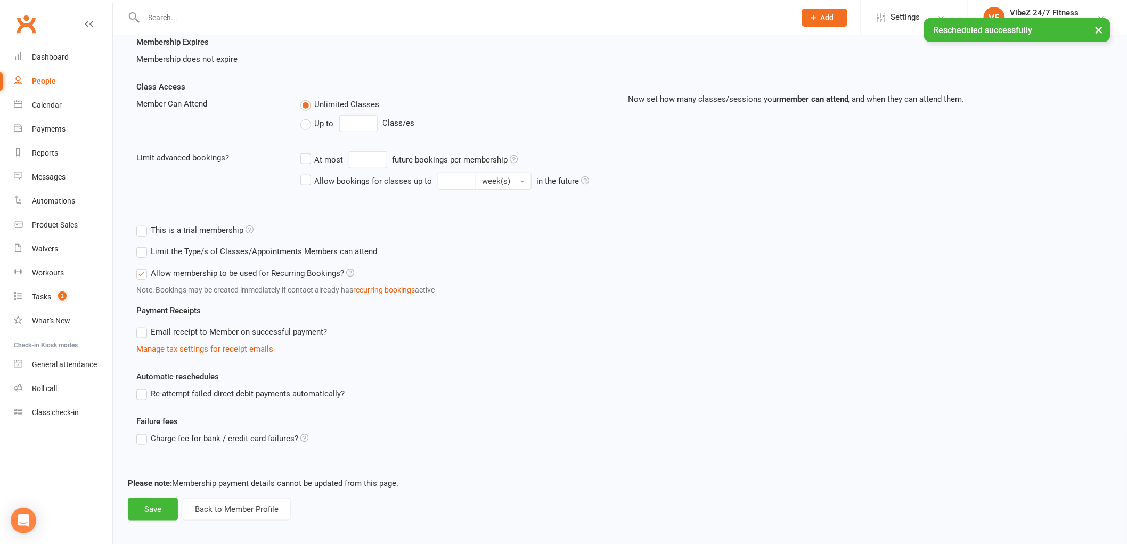
scroll to position [252, 0]
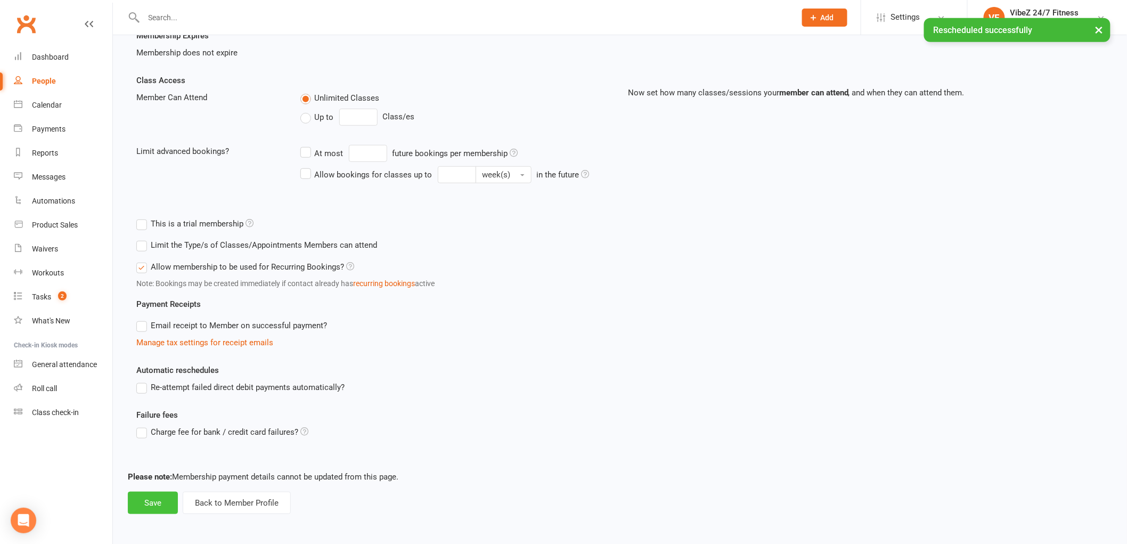
click at [148, 509] on button "Save" at bounding box center [153, 503] width 50 height 22
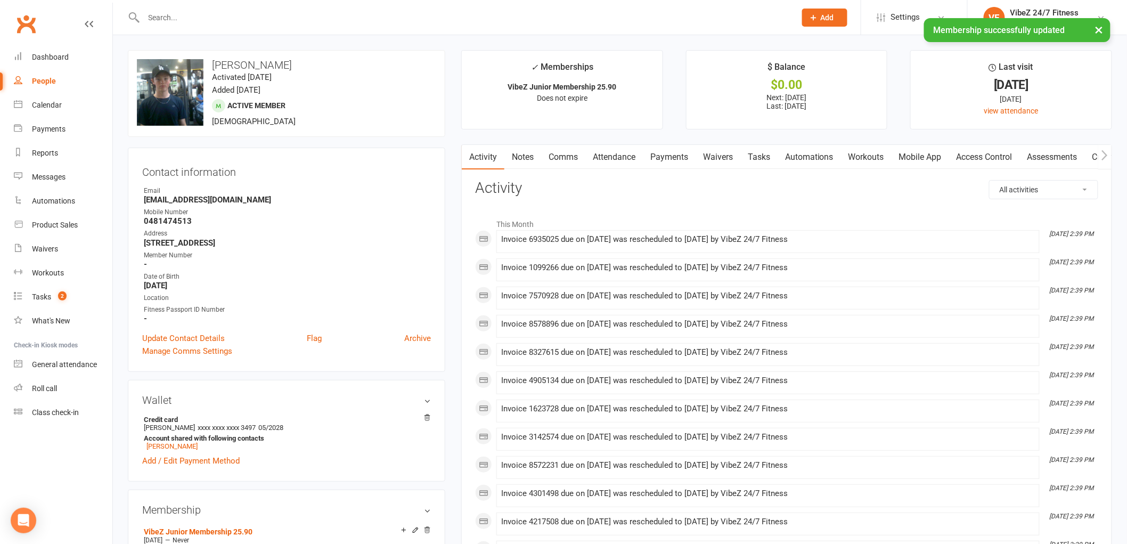
click at [214, 18] on div "× Membership successfully updated" at bounding box center [556, 18] width 1113 height 0
click at [216, 17] on input "text" at bounding box center [465, 17] width 648 height 15
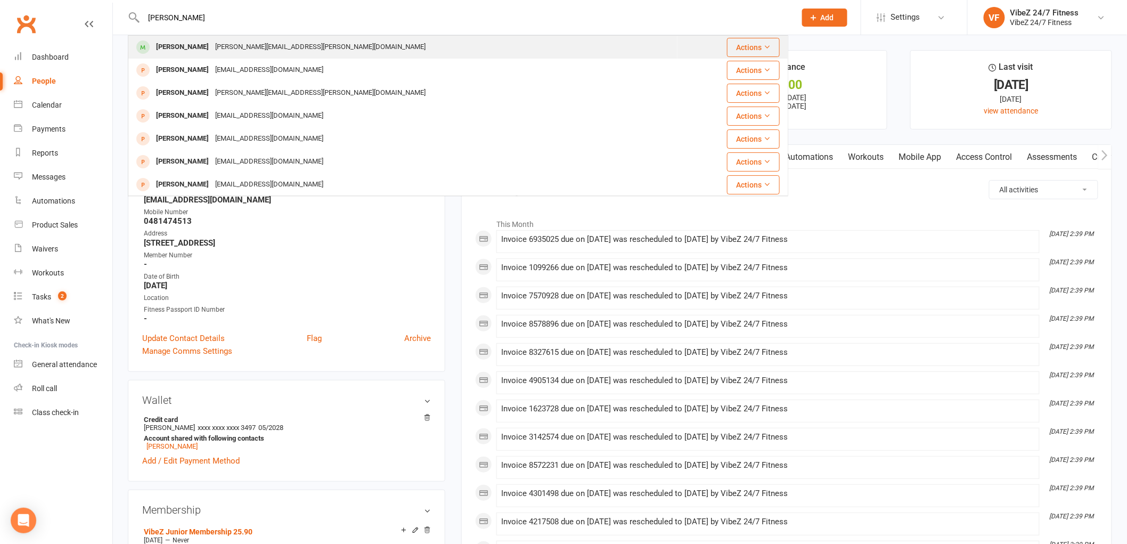
type input "dylan mc"
click at [397, 46] on div "Dylan Mcphail dylan.mcphail@live.com.au" at bounding box center [403, 47] width 548 height 22
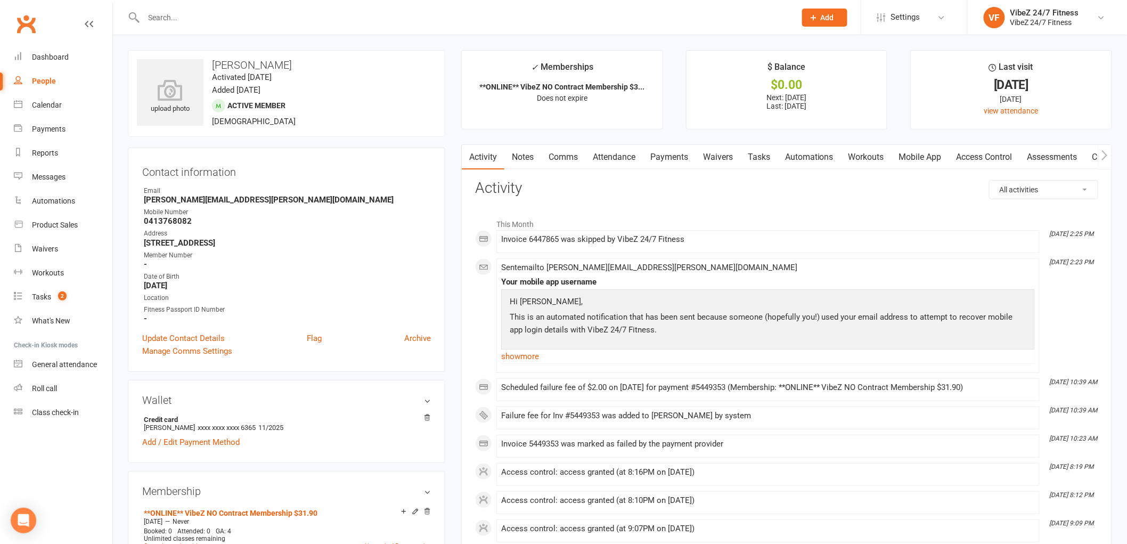
click at [657, 153] on link "Payments" at bounding box center [669, 157] width 53 height 25
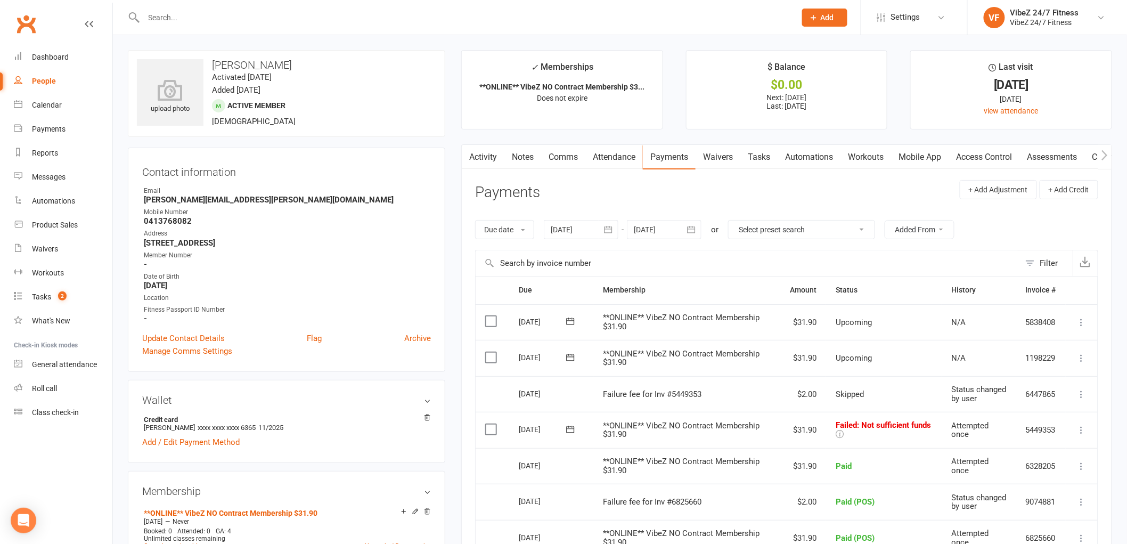
click at [570, 359] on icon at bounding box center [570, 357] width 11 height 11
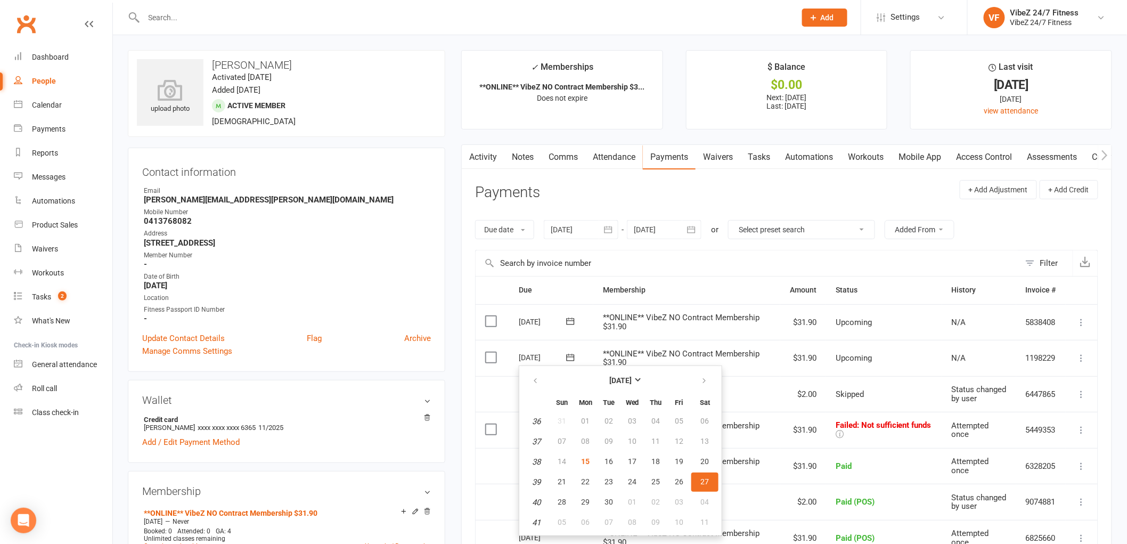
click at [1111, 323] on div "Activity Notes Comms Attendance Payments Waivers Tasks Automations Workouts Mob…" at bounding box center [786, 442] width 651 height 597
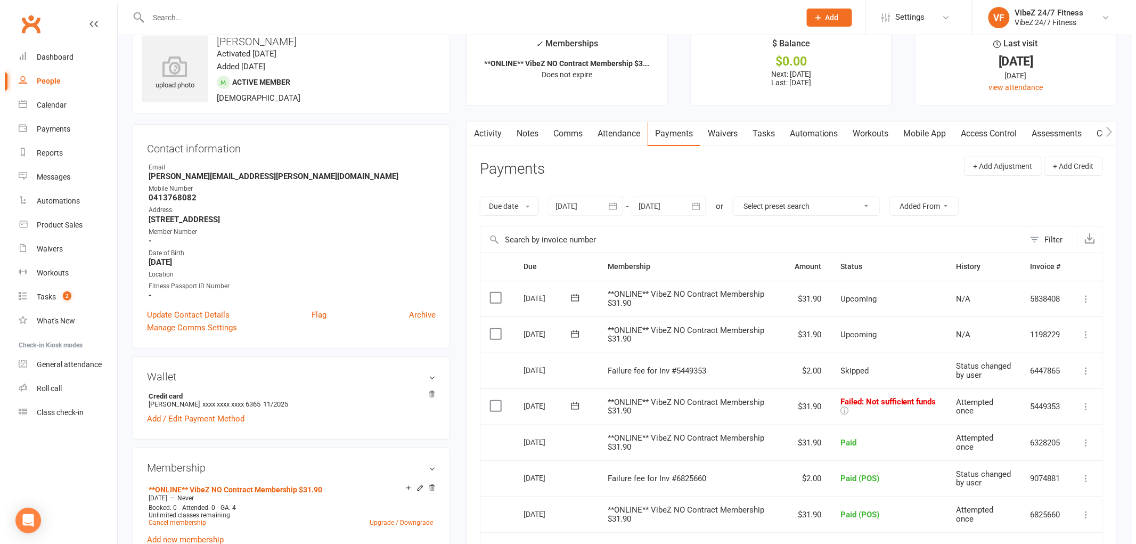
scroll to position [59, 0]
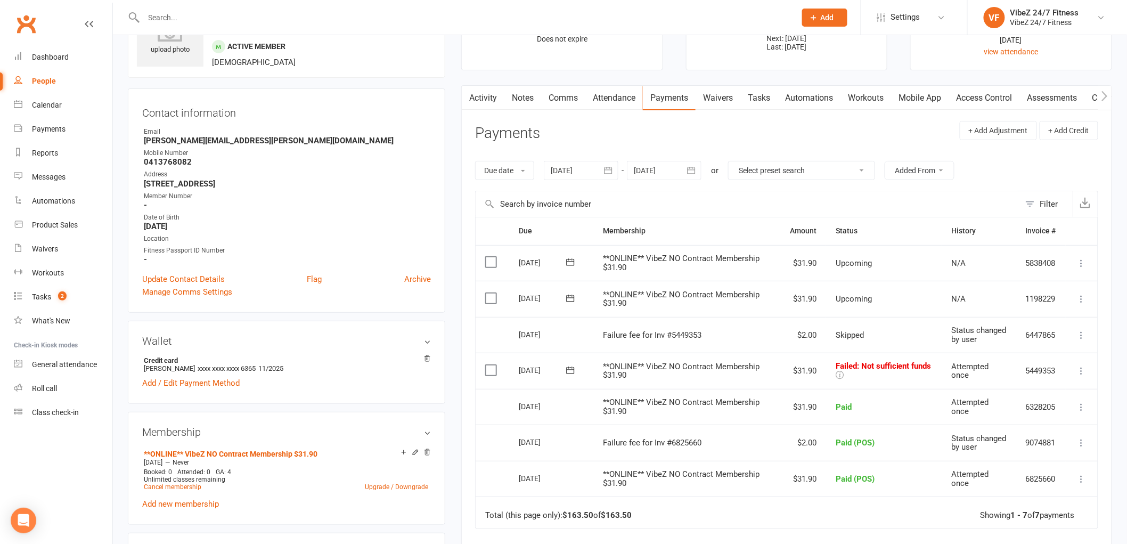
click at [1084, 301] on icon at bounding box center [1081, 298] width 11 height 11
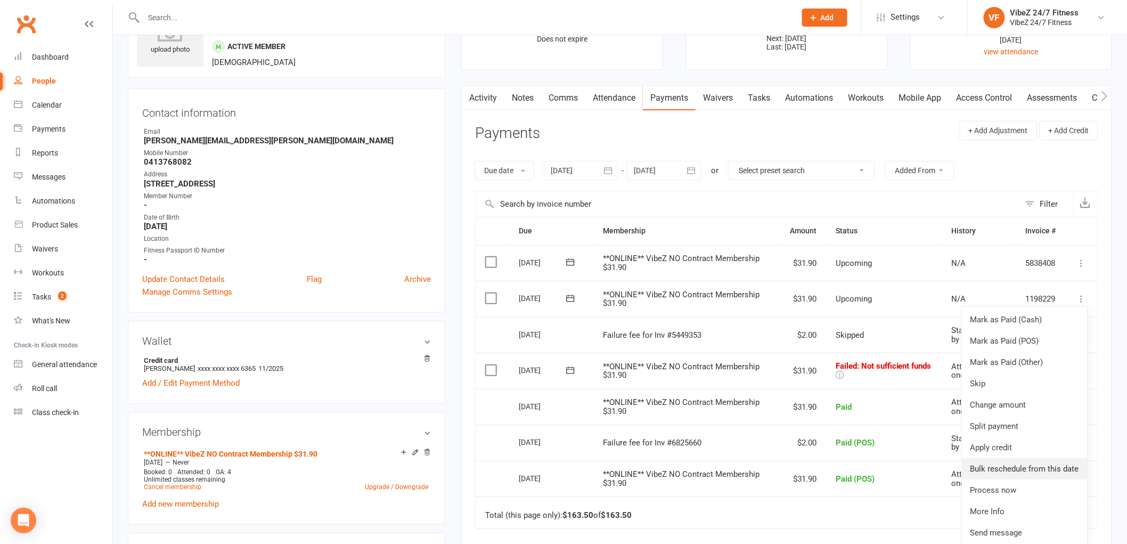
click at [1032, 472] on link "Bulk reschedule from this date" at bounding box center [1025, 468] width 126 height 21
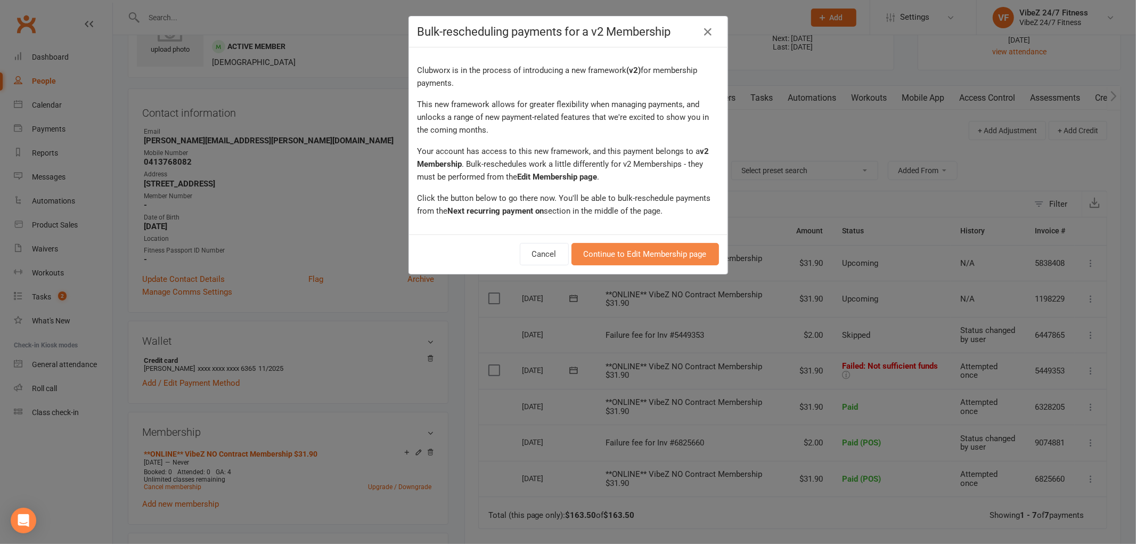
click at [611, 252] on link "Continue to Edit Membership page" at bounding box center [645, 254] width 148 height 22
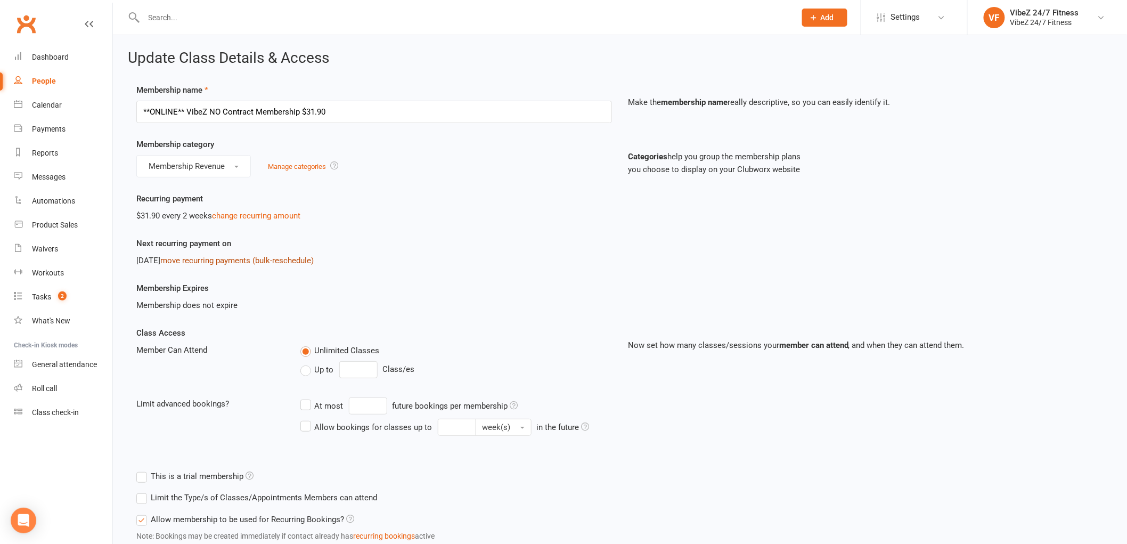
click at [267, 261] on link "move recurring payments (bulk-reschedule)" at bounding box center [236, 261] width 153 height 10
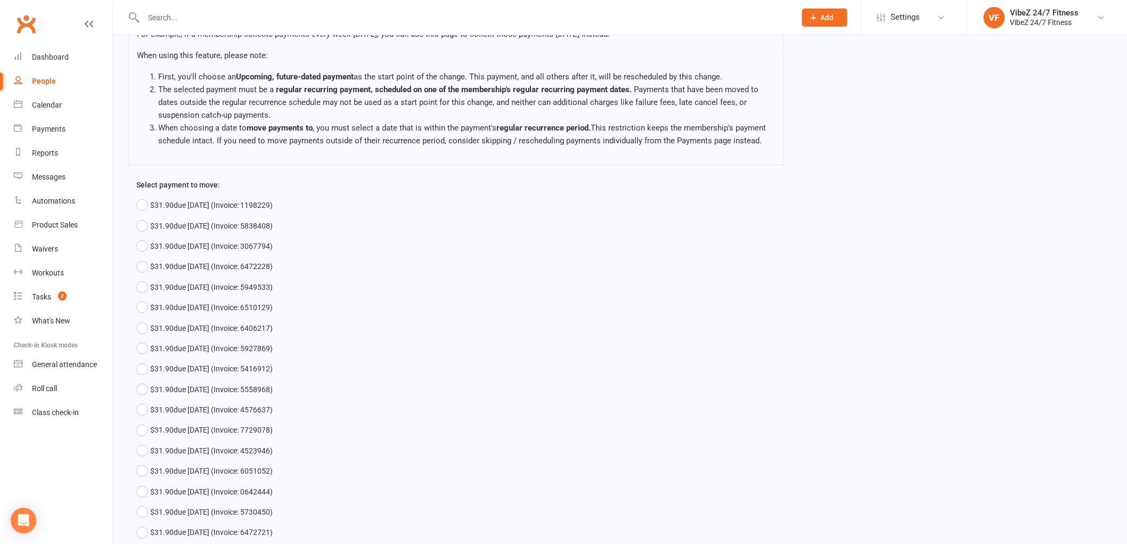
scroll to position [118, 0]
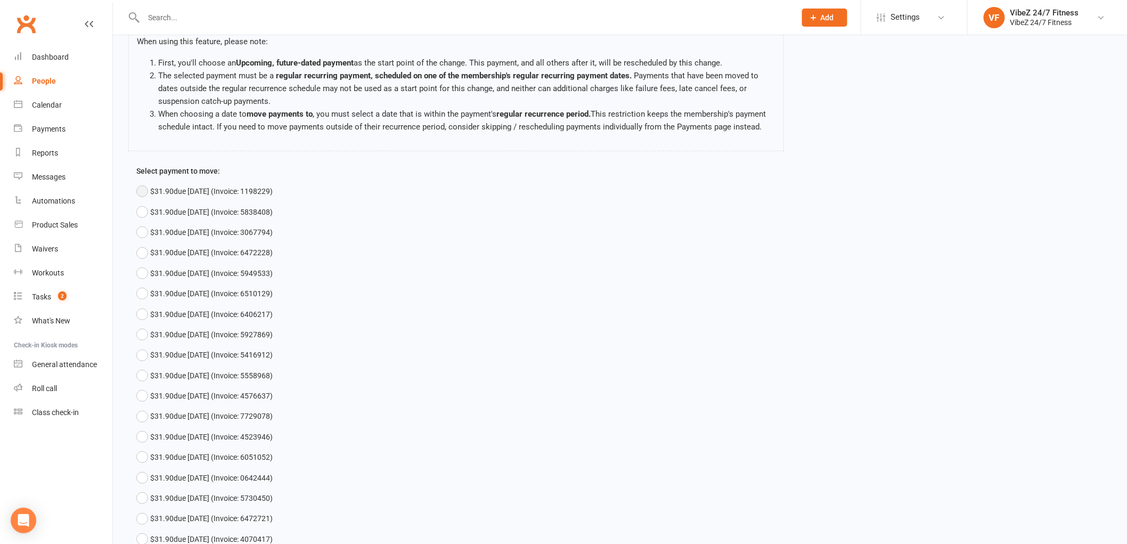
click at [240, 197] on span "$31.90 due Sep 27, 2025 (Invoice: 1198229)" at bounding box center [211, 191] width 123 height 12
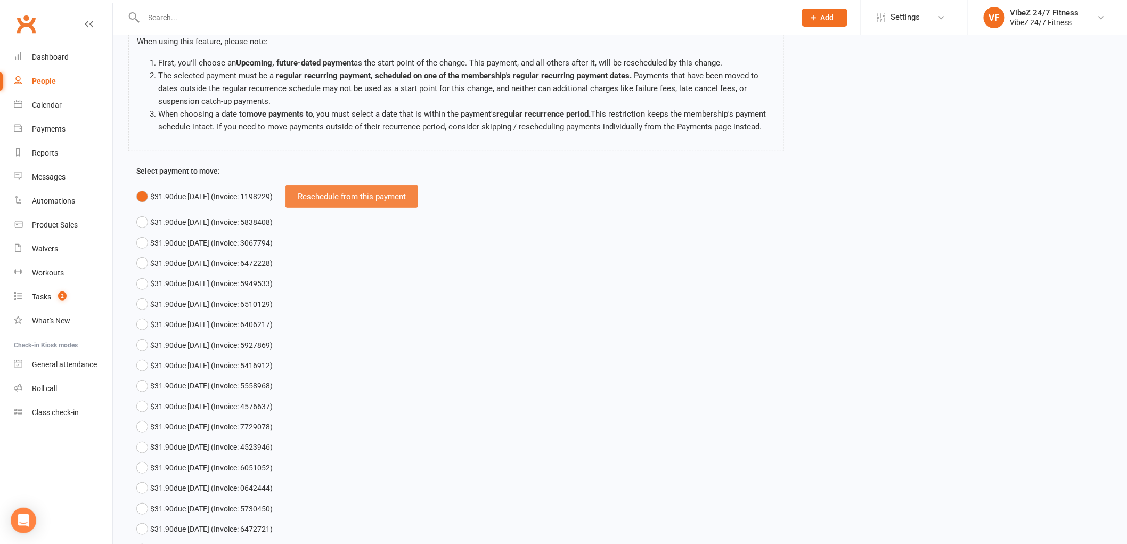
click at [393, 208] on div "Reschedule from this payment" at bounding box center [351, 196] width 133 height 22
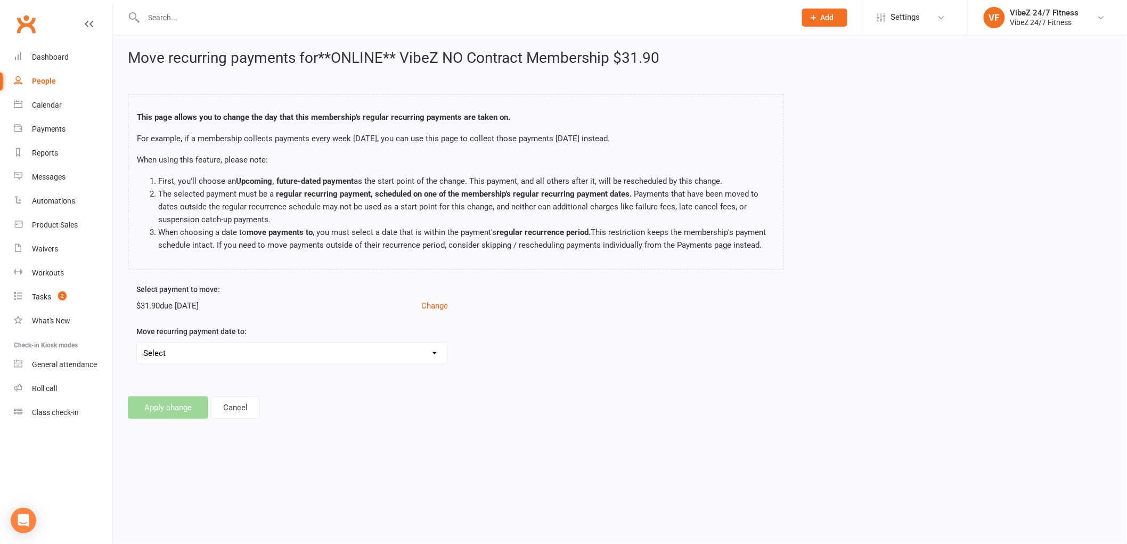
scroll to position [0, 0]
click at [288, 364] on select "Select Sun, Sep 28, 2025 - Move payments forward by 1 day Mon, Sep 29, 2025 - M…" at bounding box center [294, 352] width 314 height 21
select select "2025-10-01"
click at [137, 355] on select "Select Sun, Sep 28, 2025 - Move payments forward by 1 day Mon, Sep 29, 2025 - M…" at bounding box center [294, 352] width 314 height 21
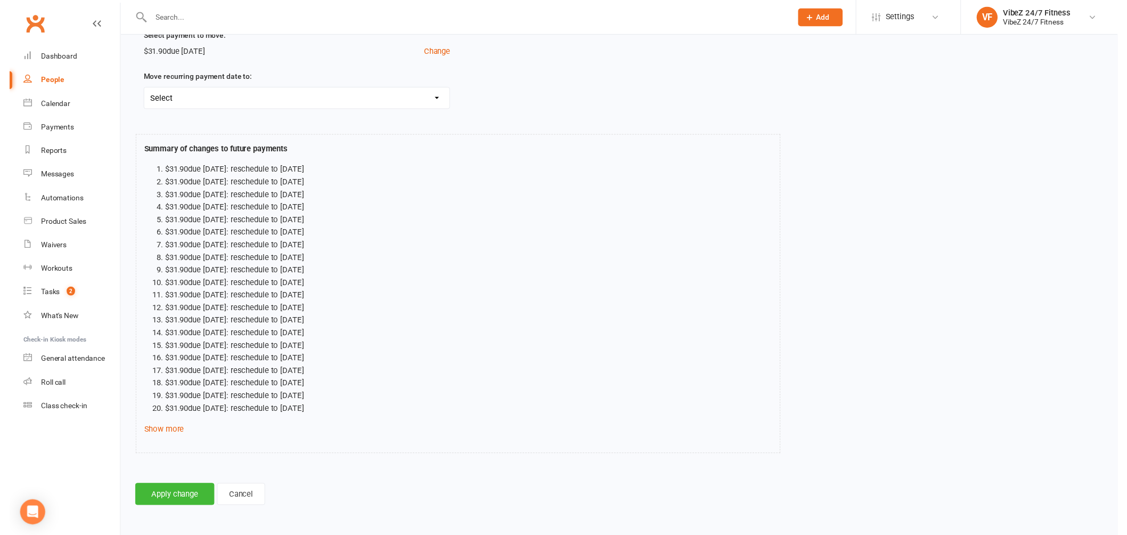
scroll to position [266, 0]
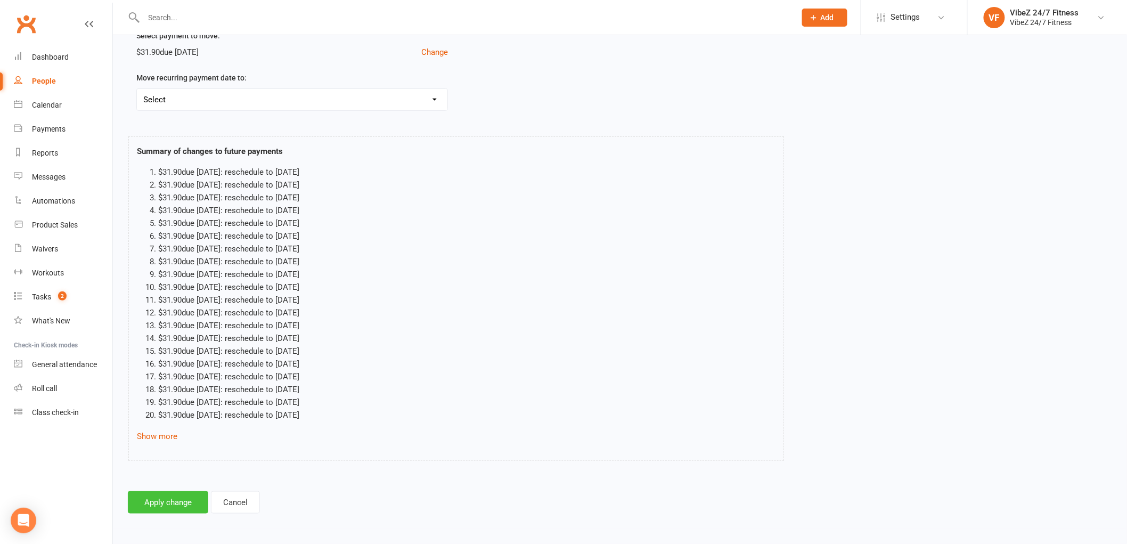
click at [168, 499] on button "Apply change" at bounding box center [168, 502] width 80 height 22
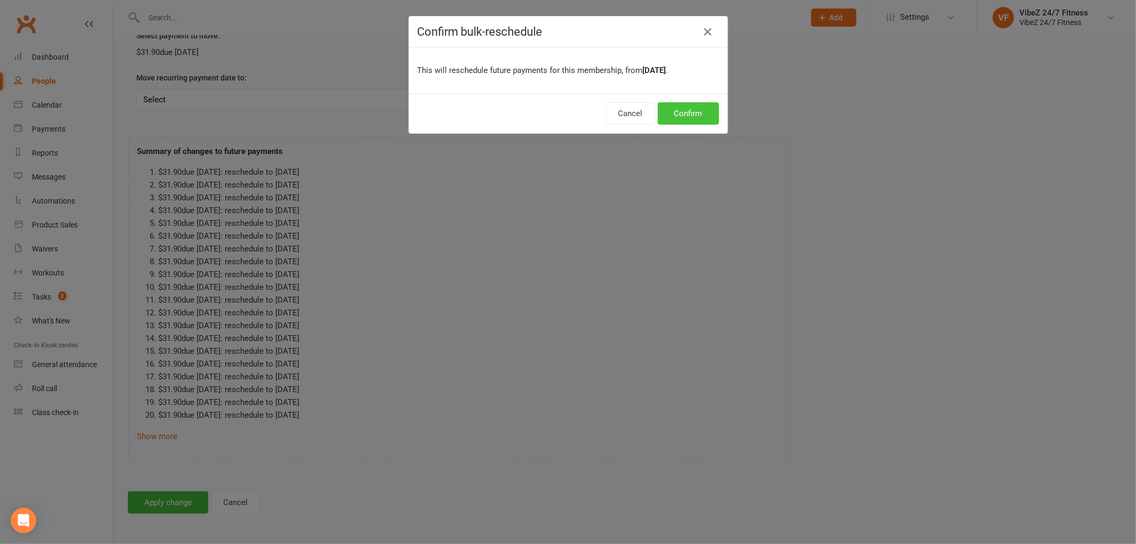
click at [681, 116] on button "Confirm" at bounding box center [688, 113] width 61 height 22
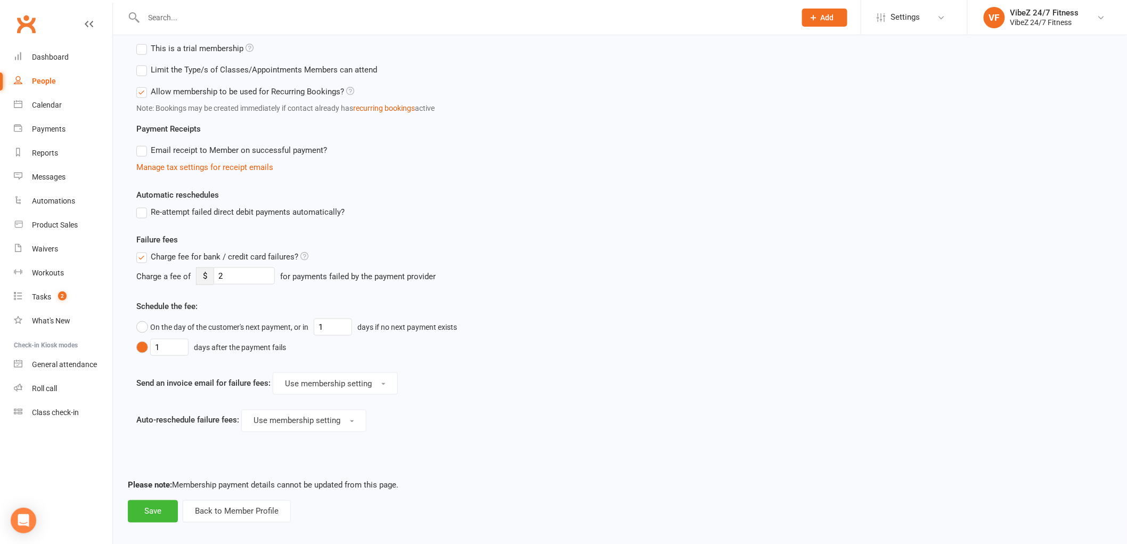
scroll to position [437, 0]
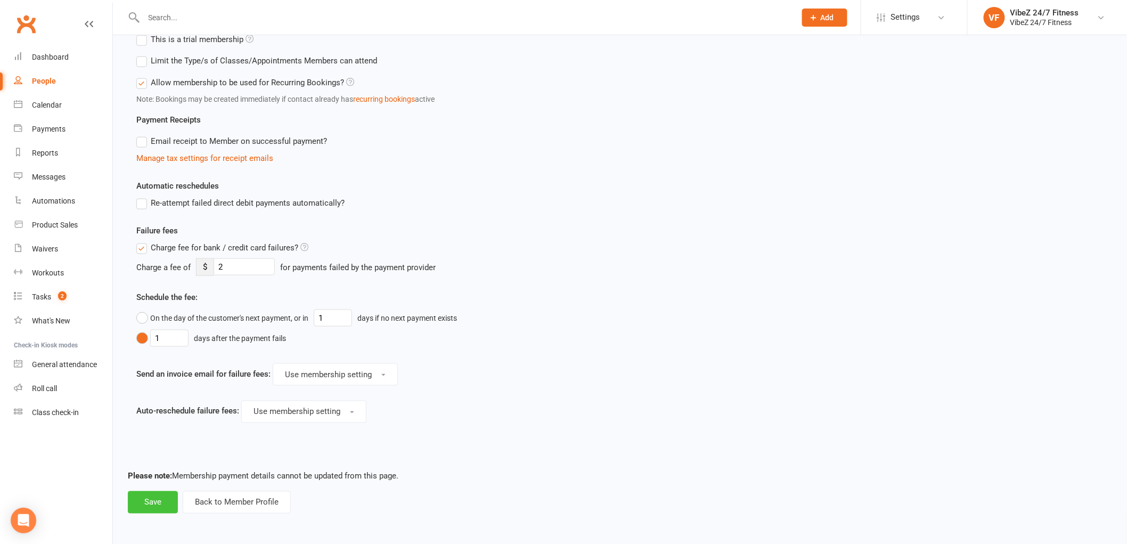
click at [157, 503] on button "Save" at bounding box center [153, 502] width 50 height 22
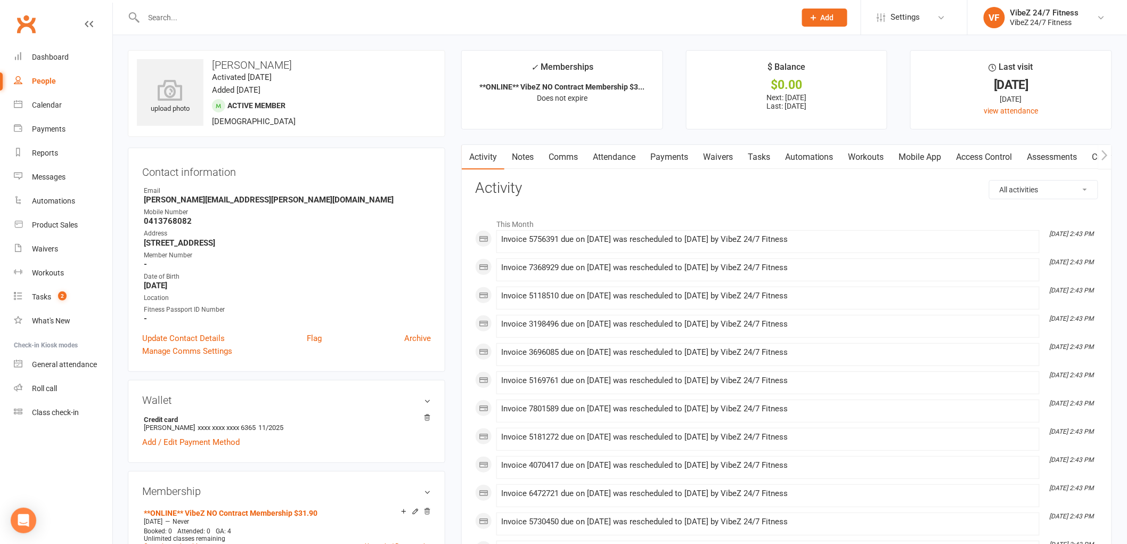
click at [219, 18] on input "text" at bounding box center [465, 17] width 648 height 15
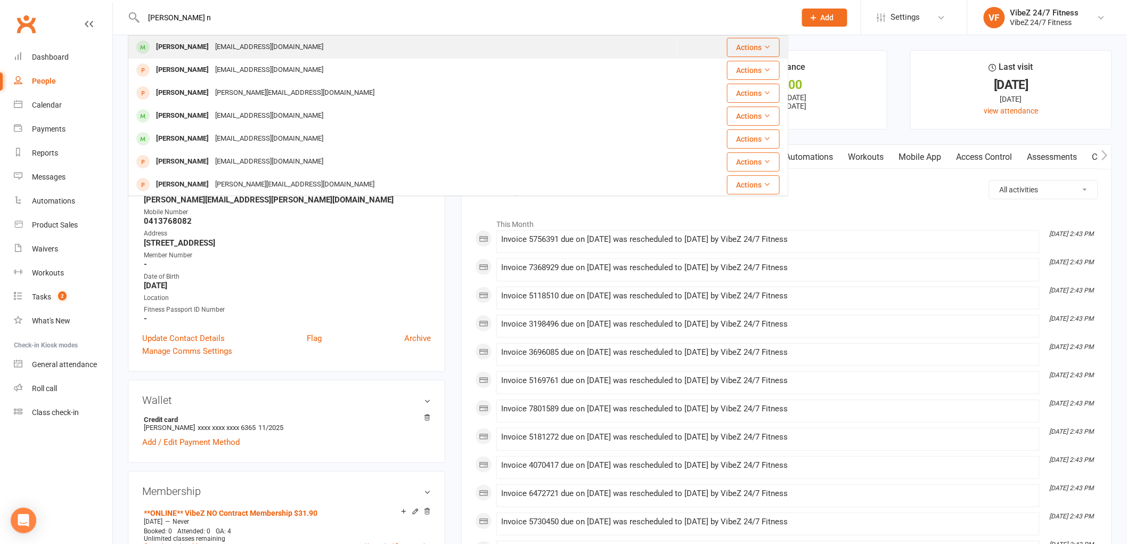
type input "bejamin n"
click at [432, 54] on div "Benjamin Nott ben-nott1@icloud.com" at bounding box center [403, 47] width 548 height 22
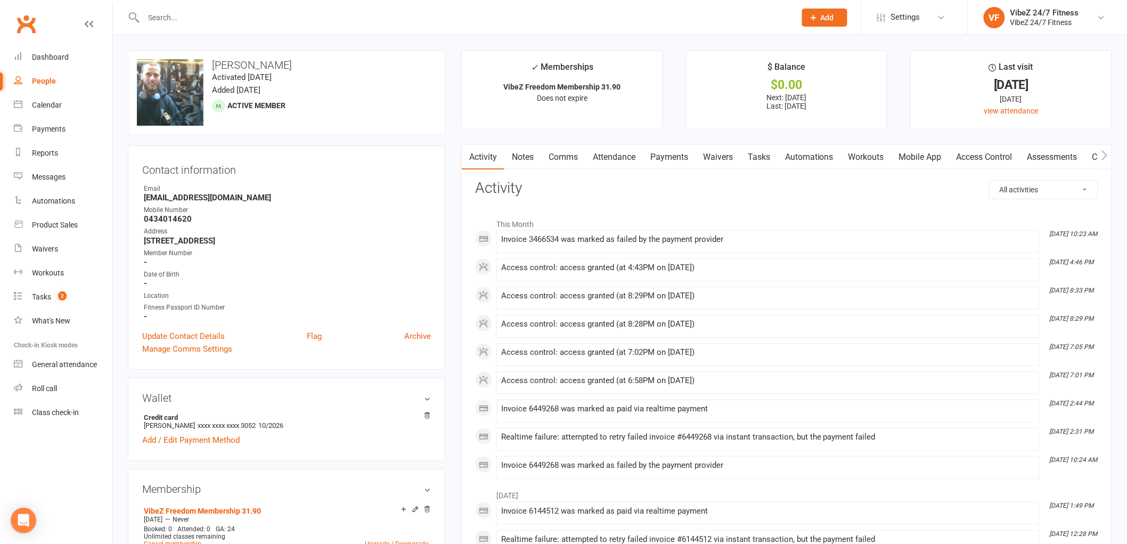
click at [677, 163] on link "Payments" at bounding box center [669, 157] width 53 height 25
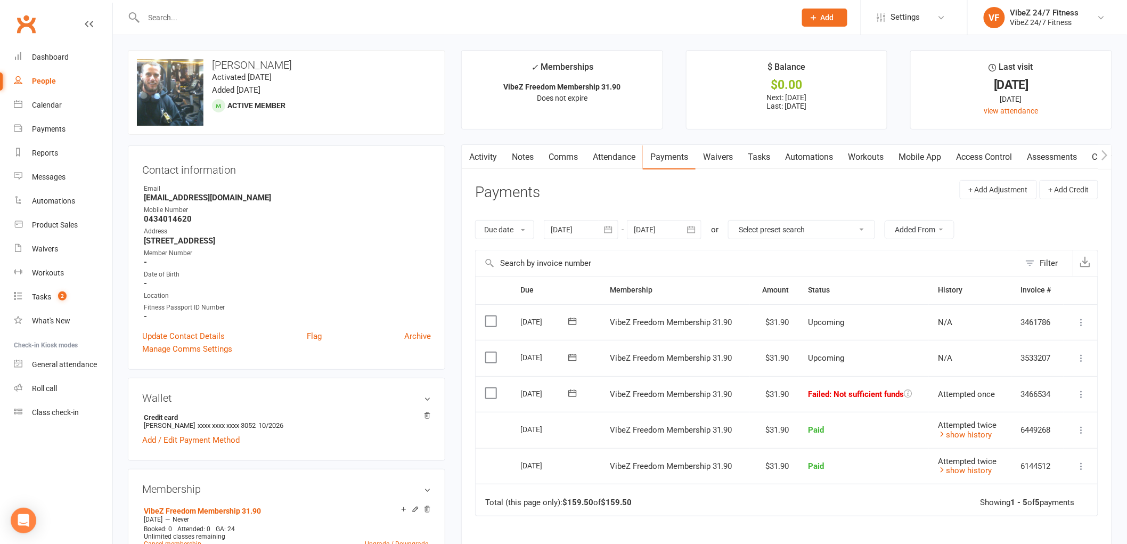
click at [1085, 396] on icon at bounding box center [1081, 394] width 11 height 11
click at [1024, 499] on link "Retry now" at bounding box center [1034, 499] width 105 height 21
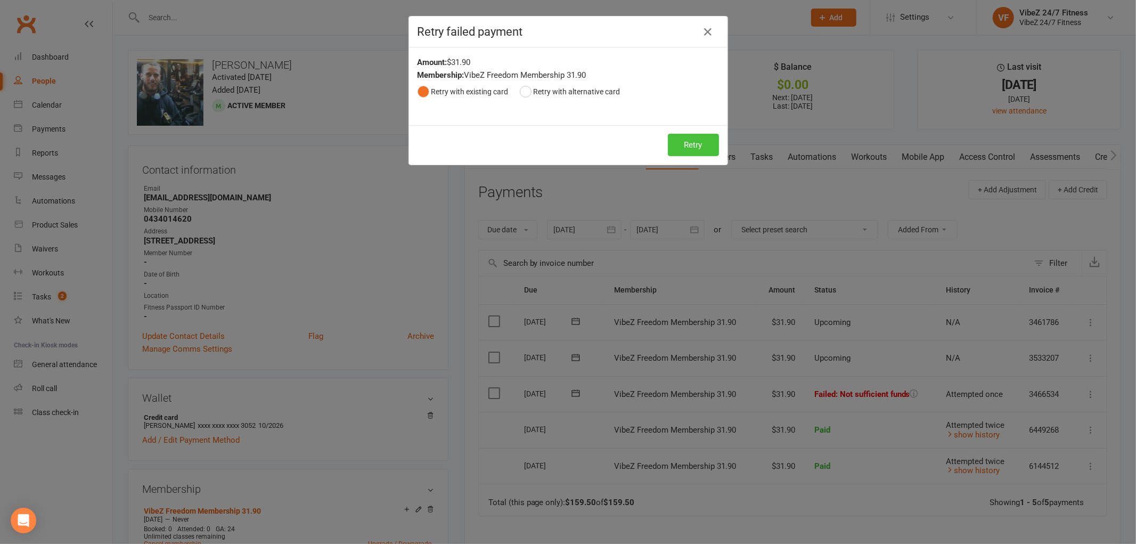
click at [684, 143] on button "Retry" at bounding box center [693, 145] width 51 height 22
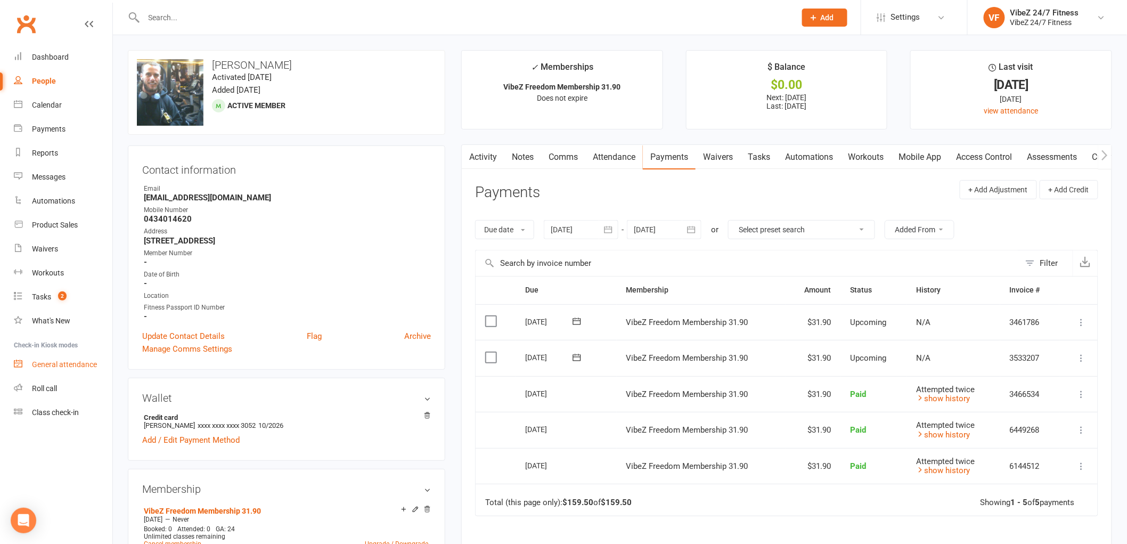
click at [71, 370] on link "General attendance" at bounding box center [63, 365] width 99 height 24
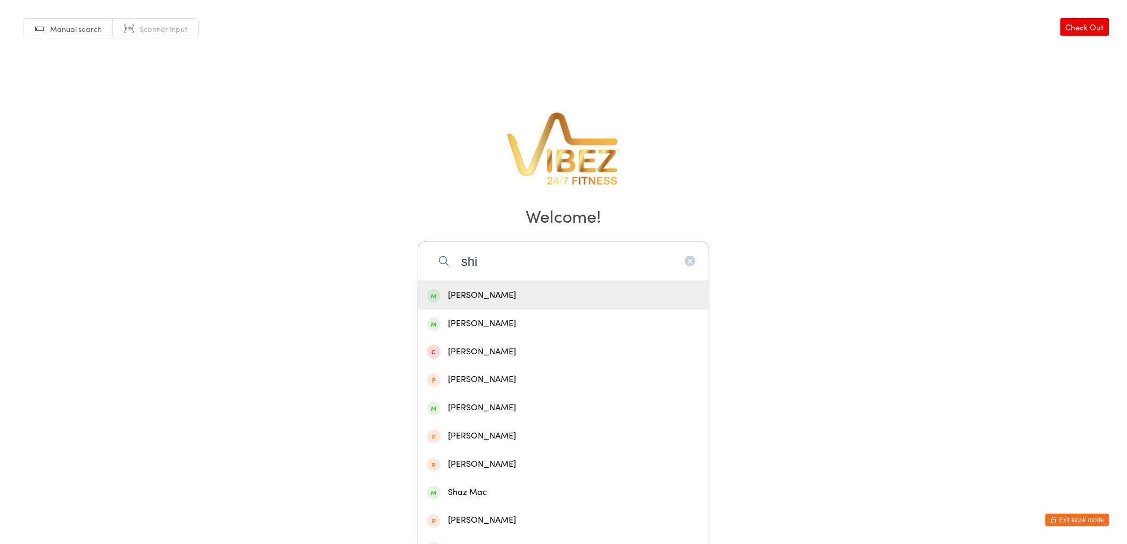
type input "shi"
click at [573, 305] on div "[PERSON_NAME]" at bounding box center [563, 295] width 291 height 28
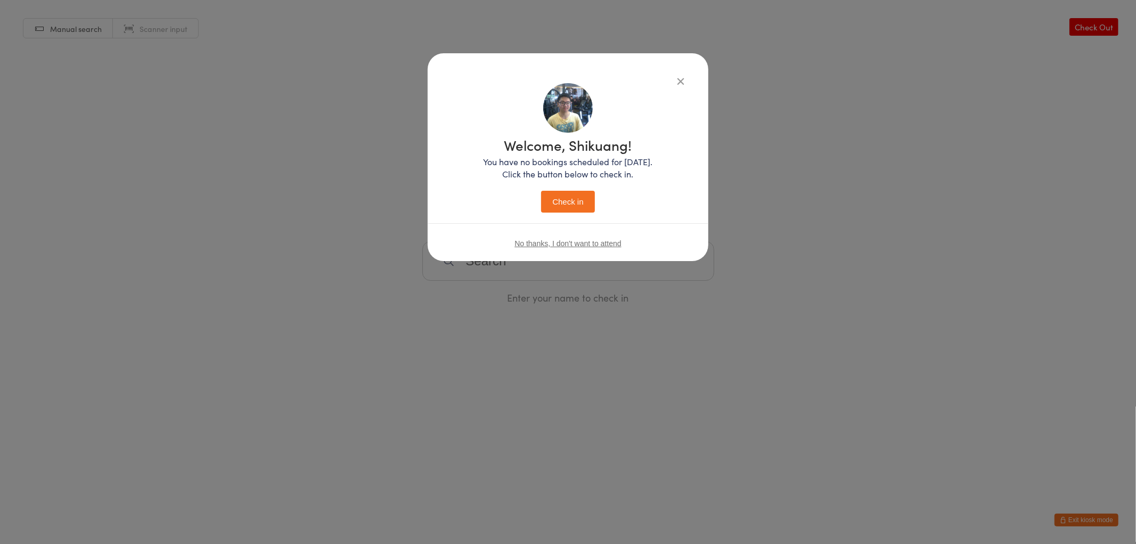
click at [575, 191] on button "Check in" at bounding box center [567, 202] width 53 height 22
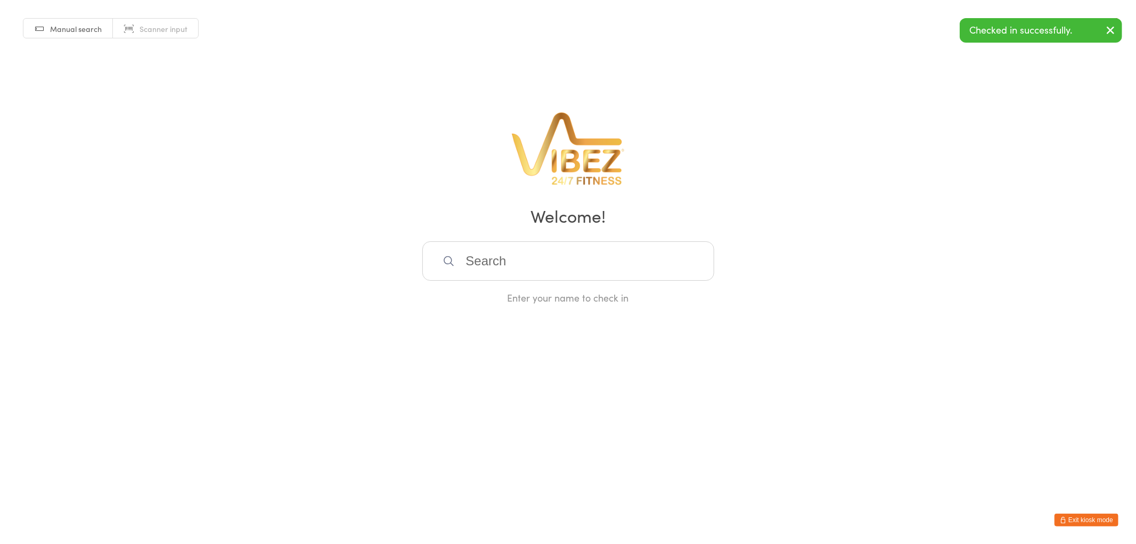
click at [534, 255] on input "search" at bounding box center [568, 260] width 292 height 39
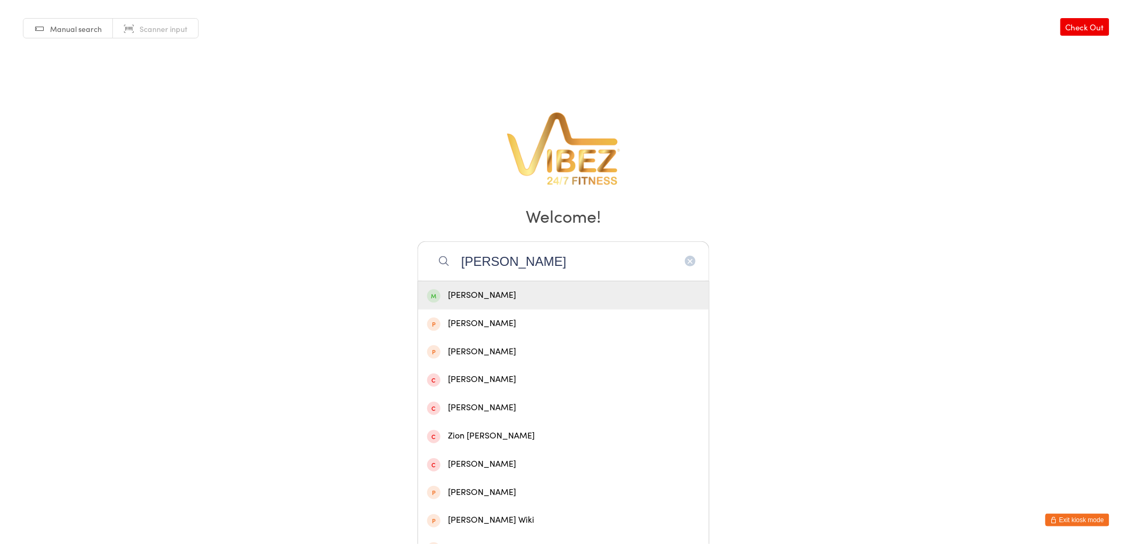
type input "leon p"
click at [524, 285] on div "Leon Porquet" at bounding box center [563, 295] width 291 height 28
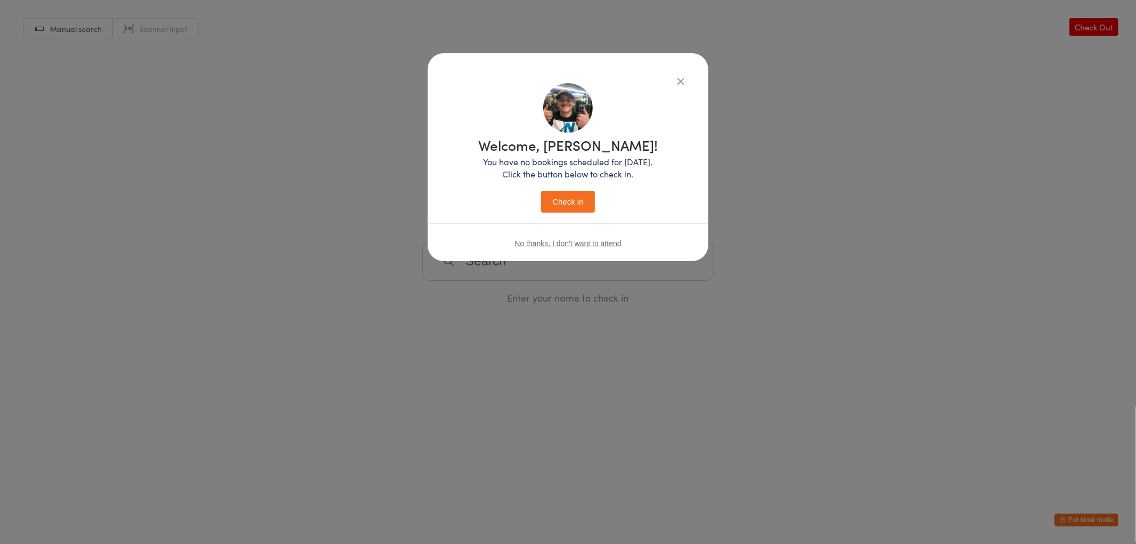
click at [562, 151] on h1 "Welcome, Leon!" at bounding box center [567, 145] width 179 height 14
click at [565, 199] on button "Check in" at bounding box center [567, 202] width 53 height 22
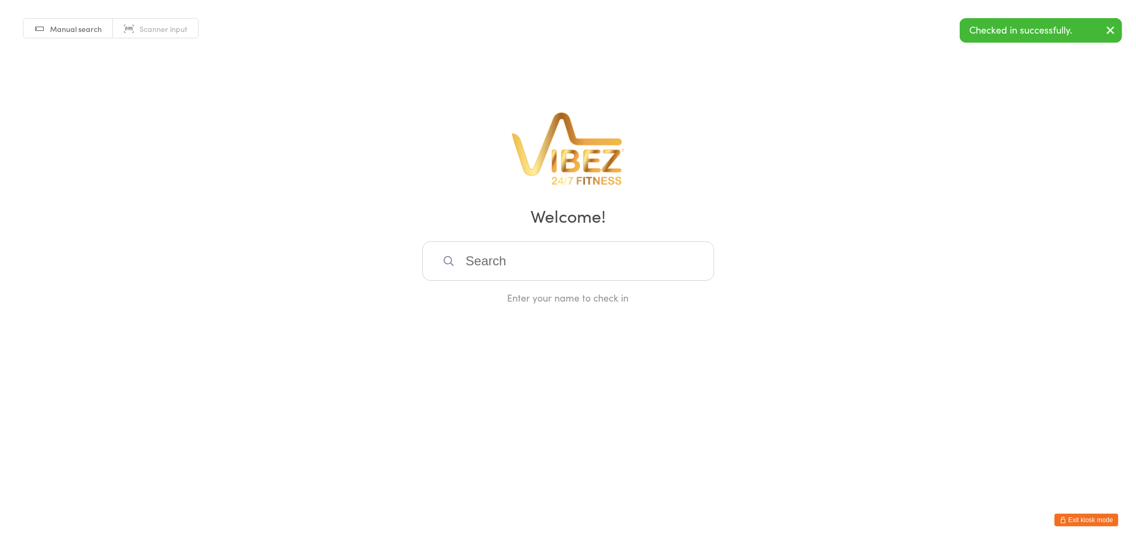
click at [555, 248] on input "search" at bounding box center [568, 260] width 292 height 39
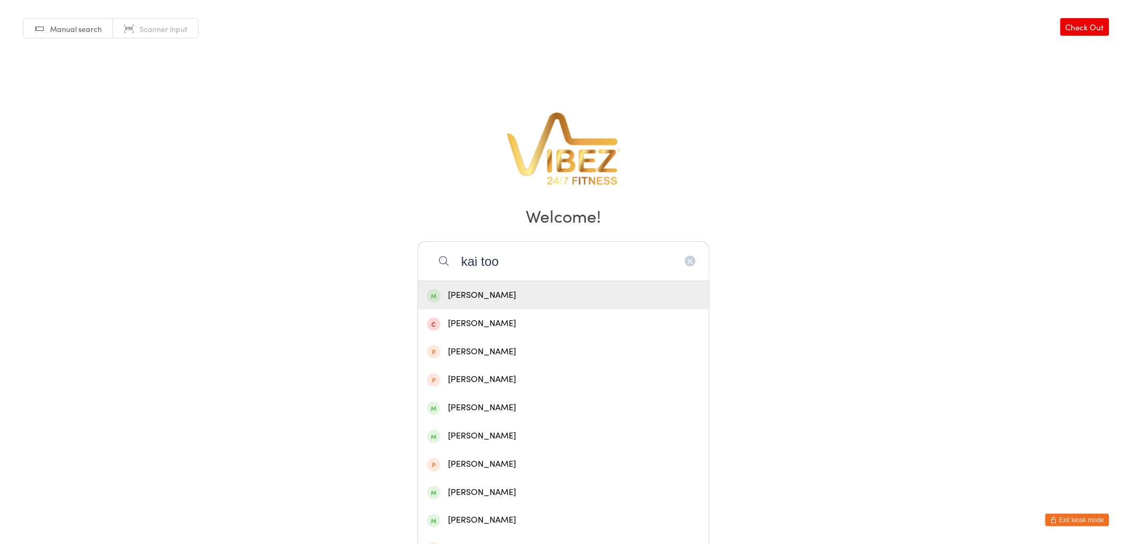
type input "kai too"
click at [484, 293] on div "Kai Tooley" at bounding box center [563, 295] width 273 height 14
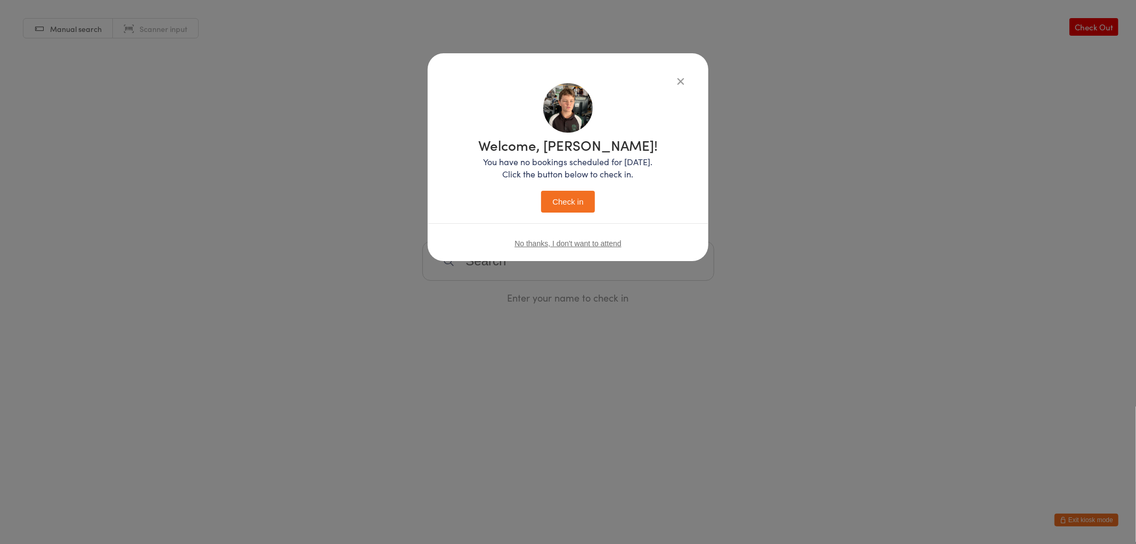
click at [583, 191] on button "Check in" at bounding box center [567, 202] width 53 height 22
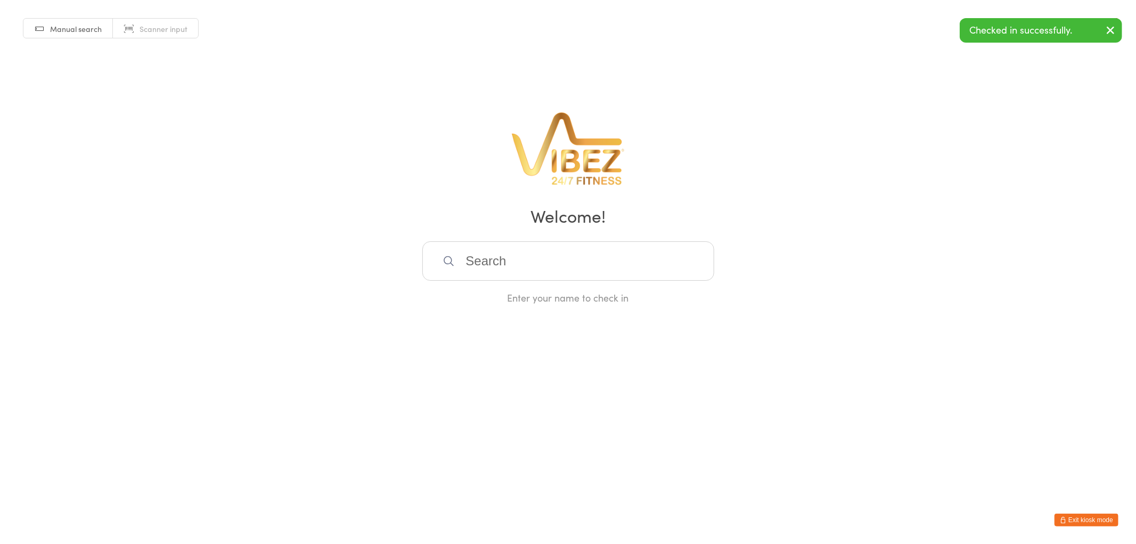
click at [519, 250] on input "search" at bounding box center [568, 260] width 292 height 39
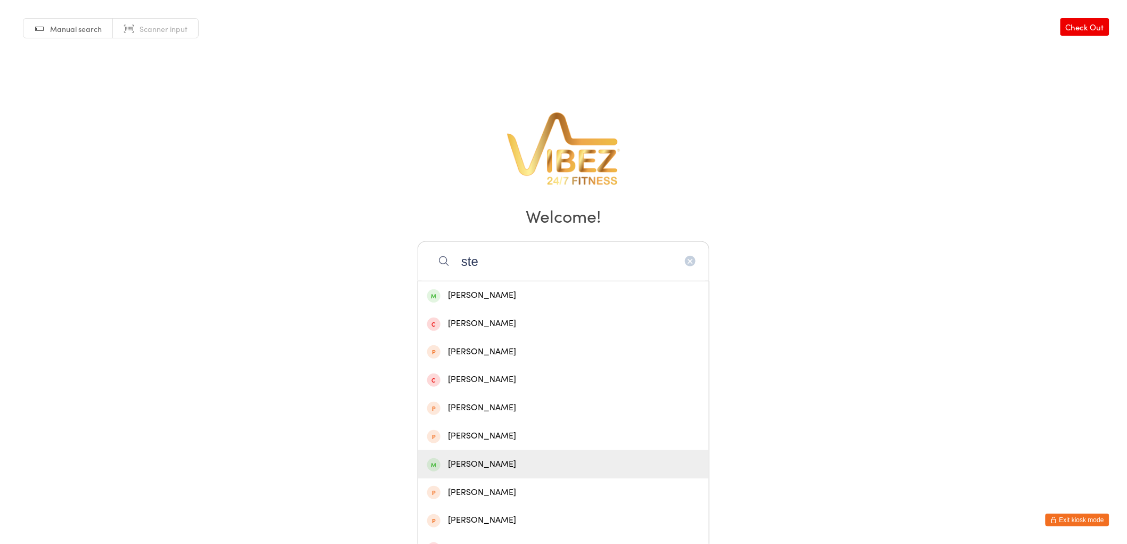
type input "ste"
click at [509, 470] on div "Stern Murphy" at bounding box center [563, 464] width 291 height 28
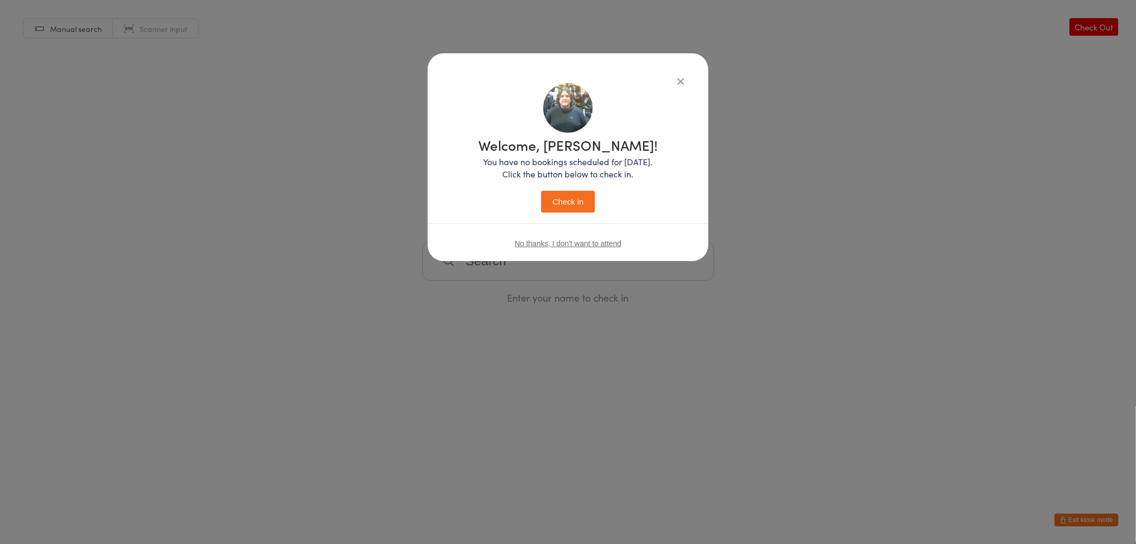
click at [582, 146] on h1 "Welcome, Stern!" at bounding box center [567, 145] width 179 height 14
click at [574, 201] on button "Check in" at bounding box center [567, 202] width 53 height 22
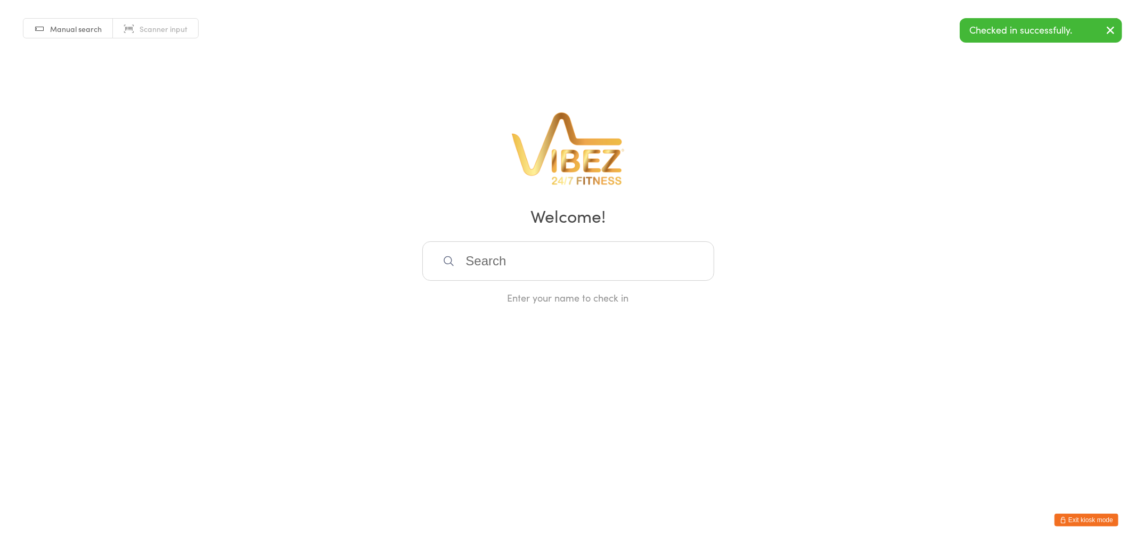
click at [551, 252] on input "search" at bounding box center [568, 260] width 292 height 39
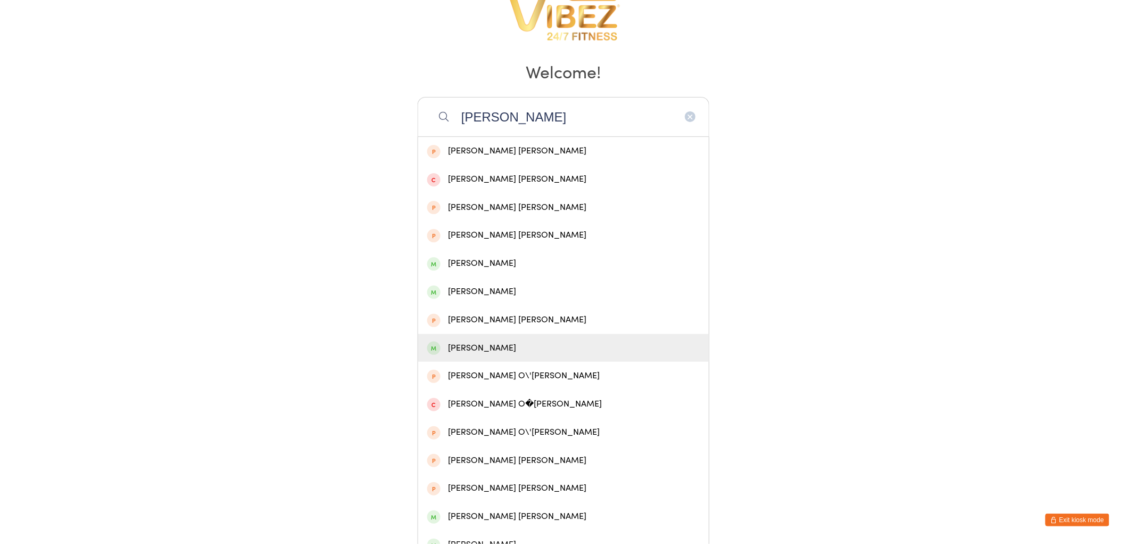
scroll to position [156, 0]
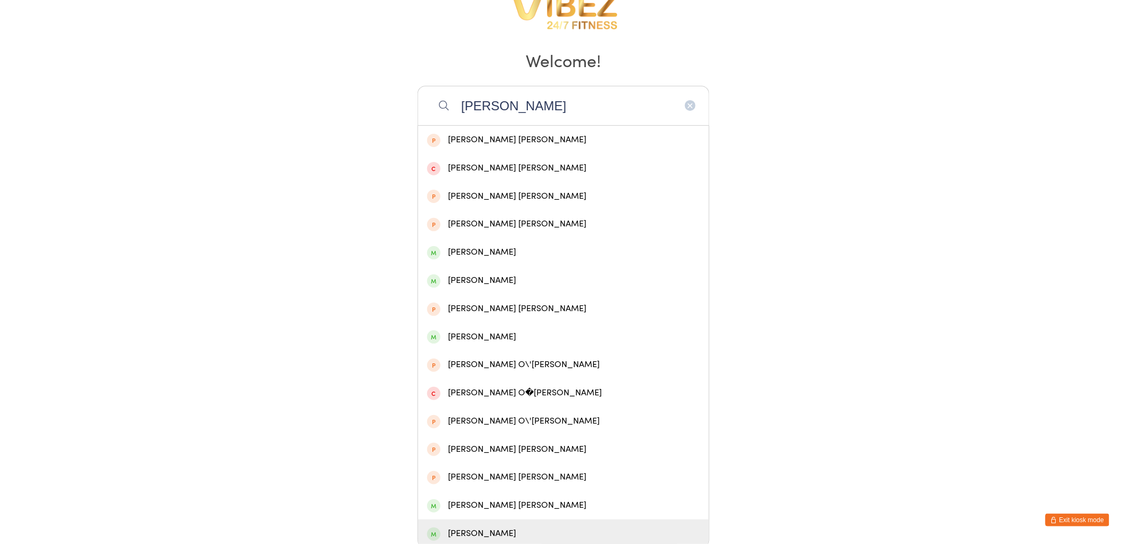
type input "connor"
click at [568, 535] on div "Connor Darnbroagh" at bounding box center [563, 533] width 273 height 14
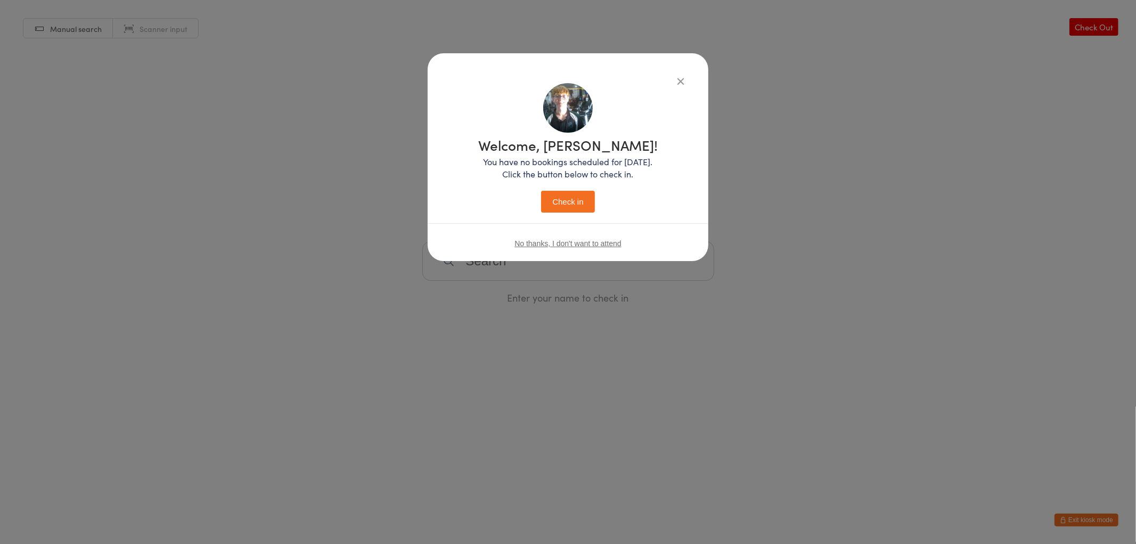
click at [573, 154] on div "Welcome, Connor! You have no bookings scheduled for today. Click the button bel…" at bounding box center [567, 175] width 179 height 75
click at [583, 200] on button "Check in" at bounding box center [567, 202] width 53 height 22
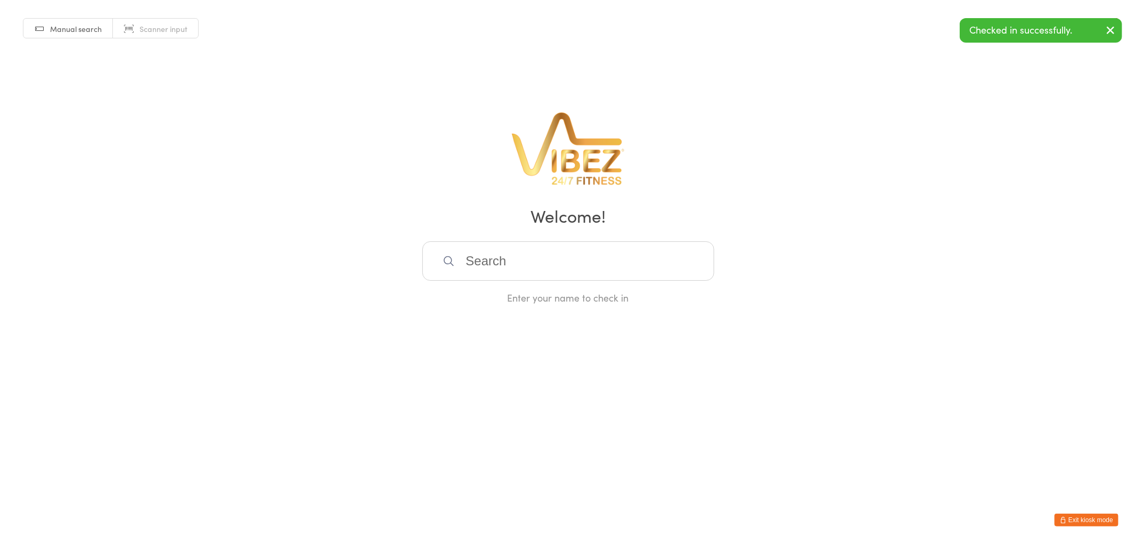
click at [501, 255] on input "search" at bounding box center [568, 260] width 292 height 39
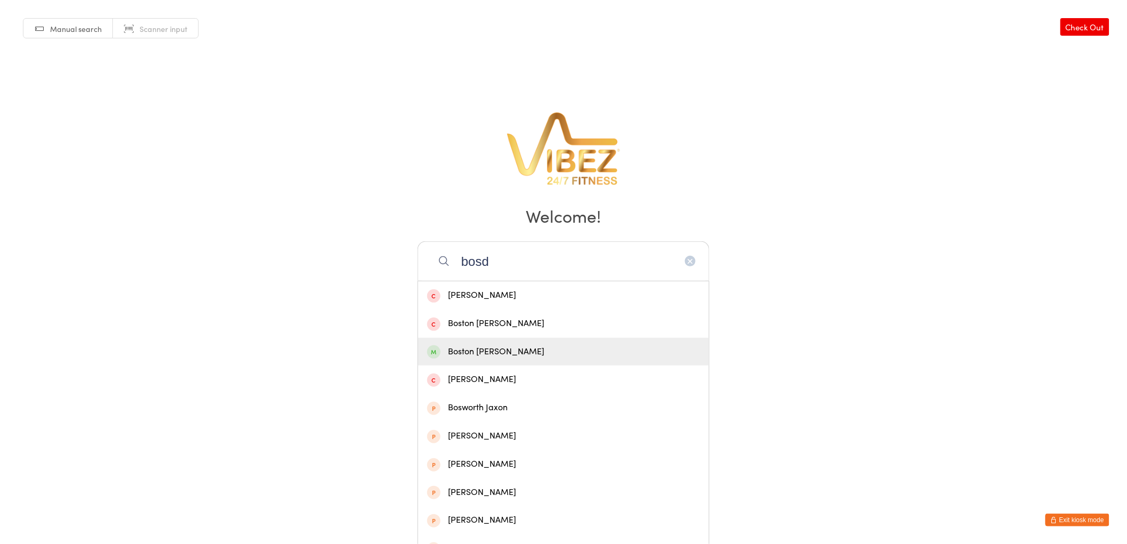
type input "bosd"
click at [567, 338] on div "Boston Aird" at bounding box center [563, 352] width 291 height 28
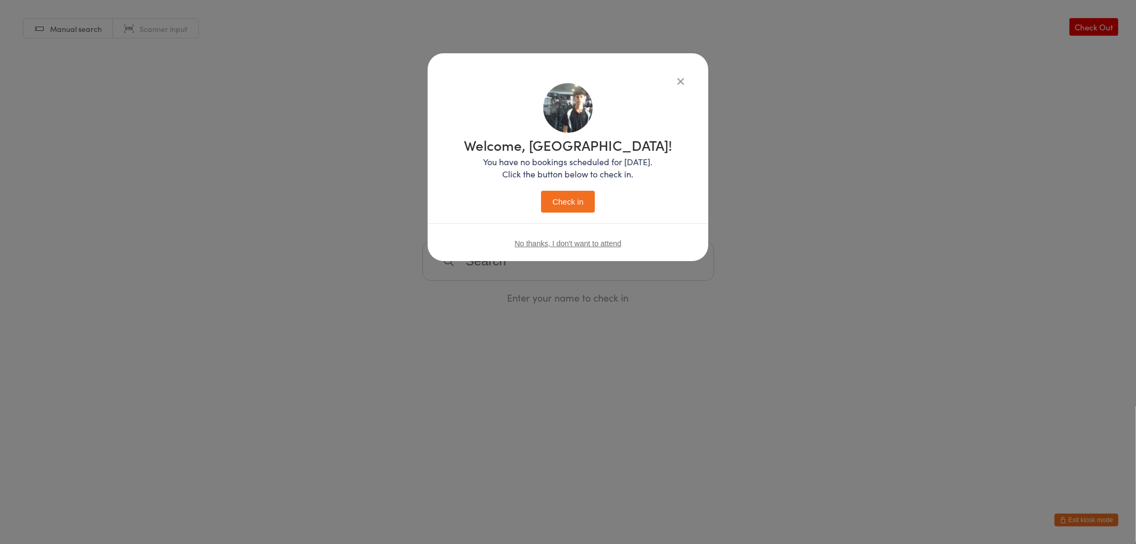
click at [585, 152] on h1 "Welcome, Boston!" at bounding box center [568, 145] width 208 height 14
click at [566, 192] on button "Check in" at bounding box center [567, 202] width 53 height 22
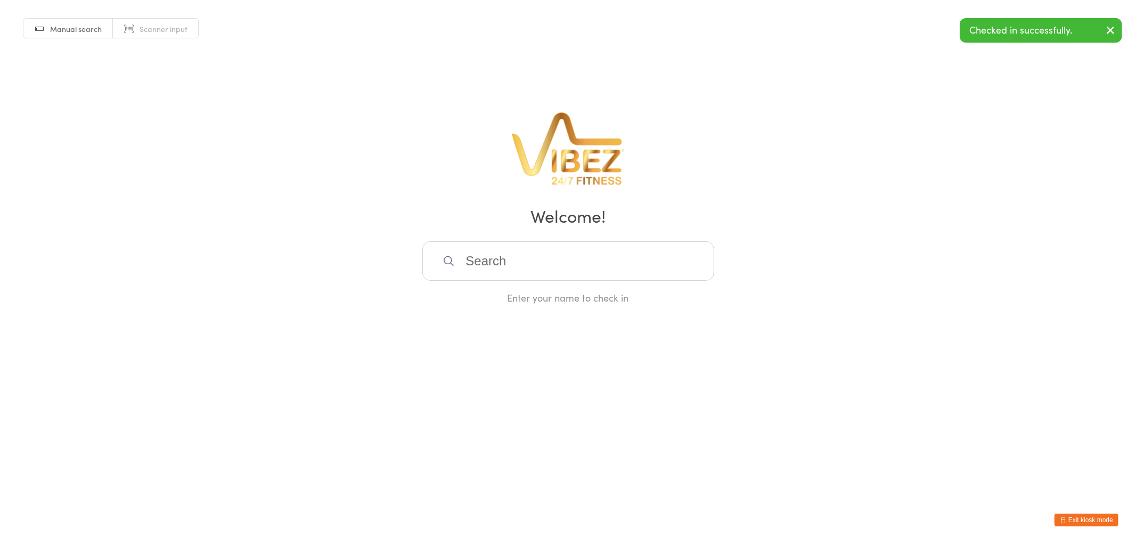
click at [519, 269] on input "search" at bounding box center [568, 260] width 292 height 39
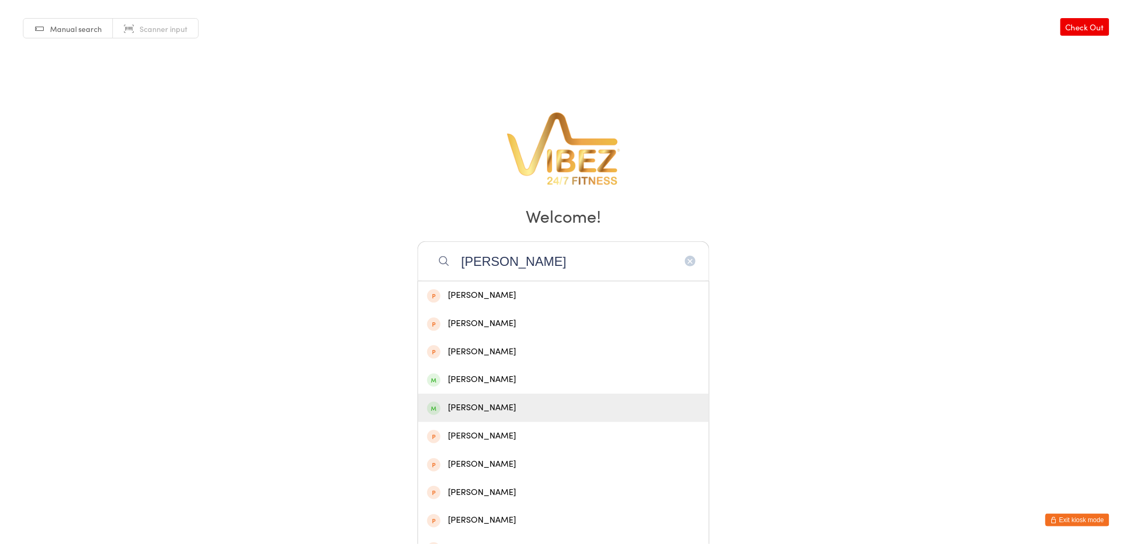
type input "michael d"
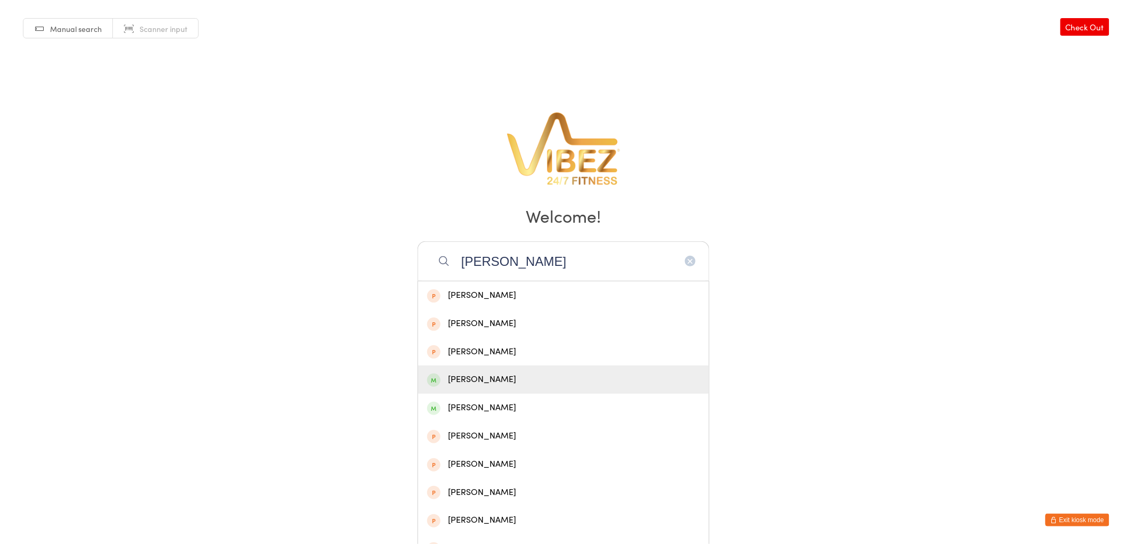
click at [545, 383] on div "Michael Dalton" at bounding box center [563, 379] width 273 height 14
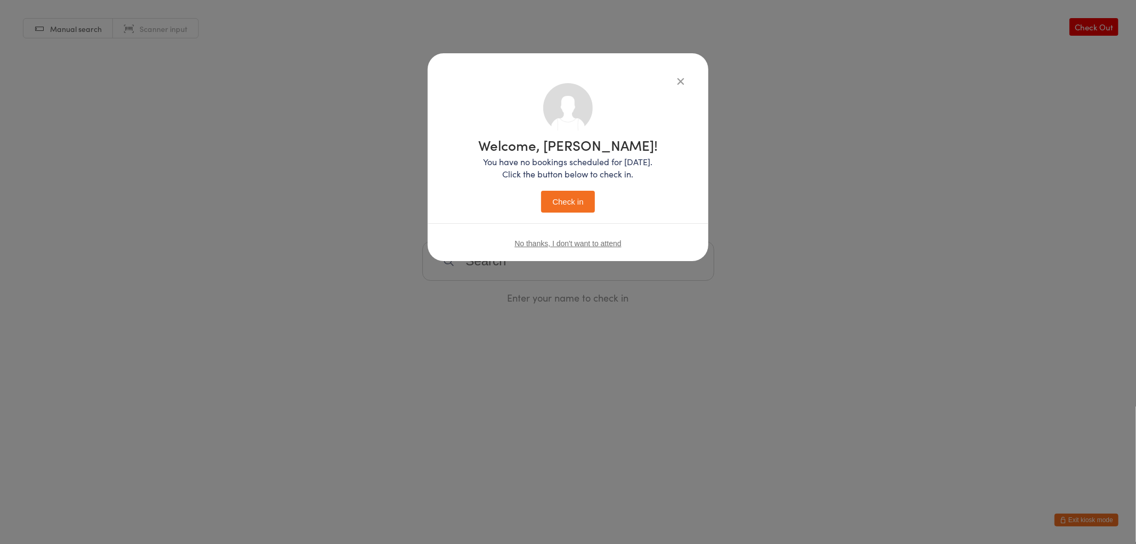
click at [568, 201] on button "Check in" at bounding box center [567, 202] width 53 height 22
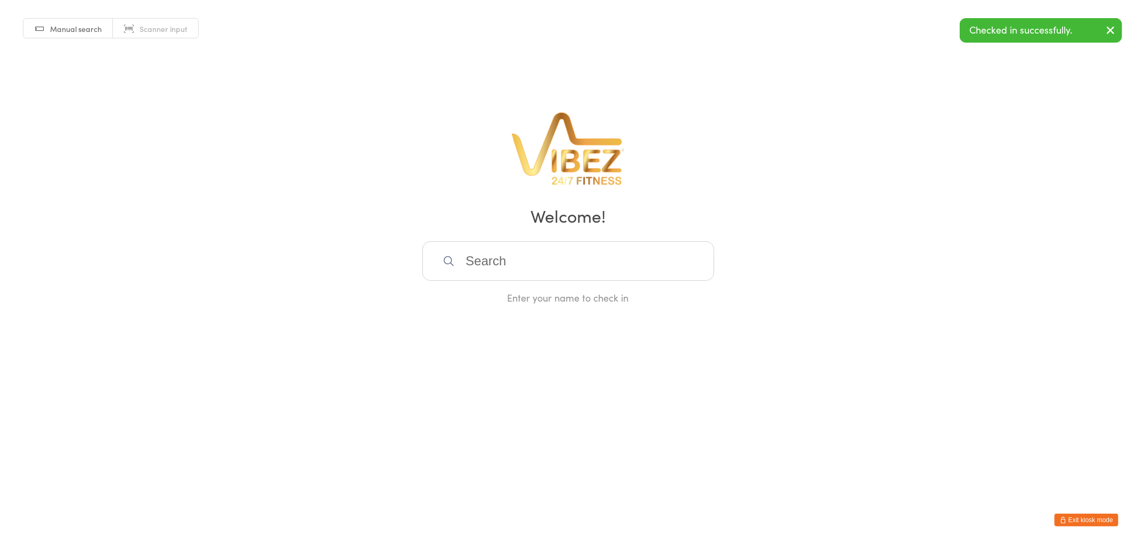
click at [496, 258] on input "search" at bounding box center [568, 260] width 292 height 39
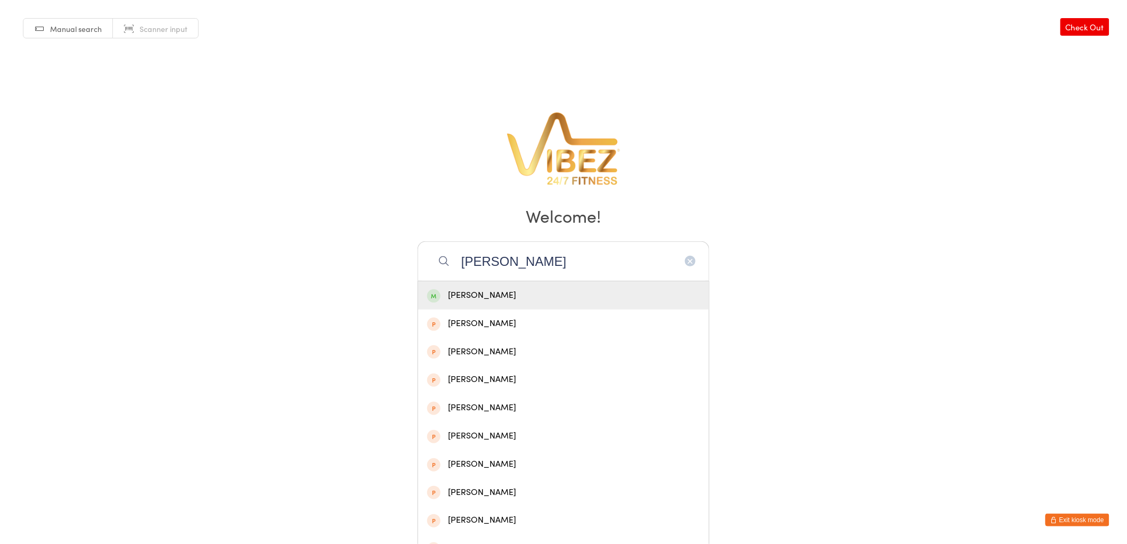
type input "oliver jon"
click at [538, 298] on div "Oliver Jones" at bounding box center [563, 295] width 273 height 14
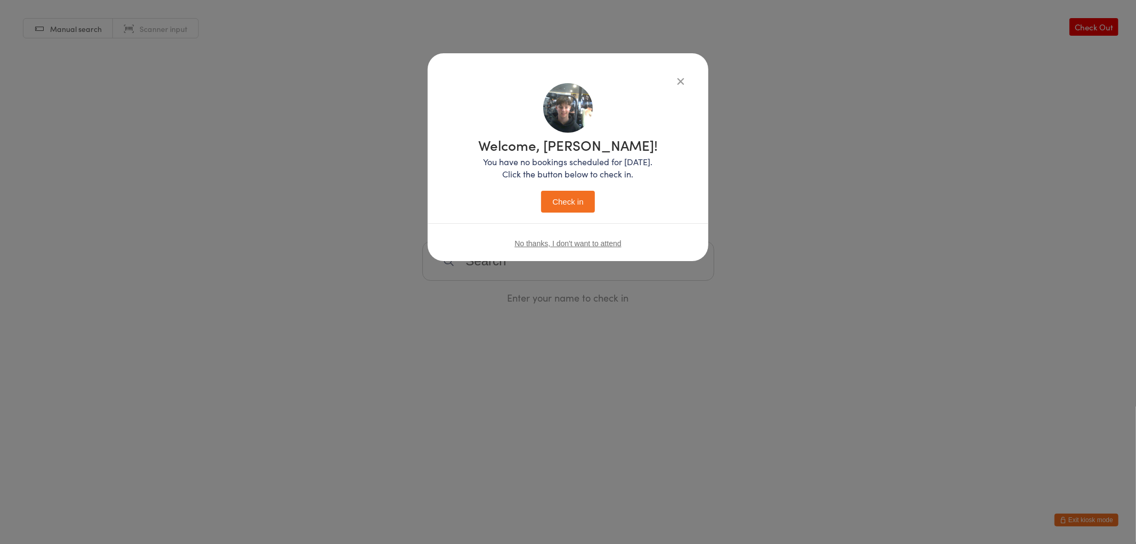
click at [574, 203] on button "Check in" at bounding box center [567, 202] width 53 height 22
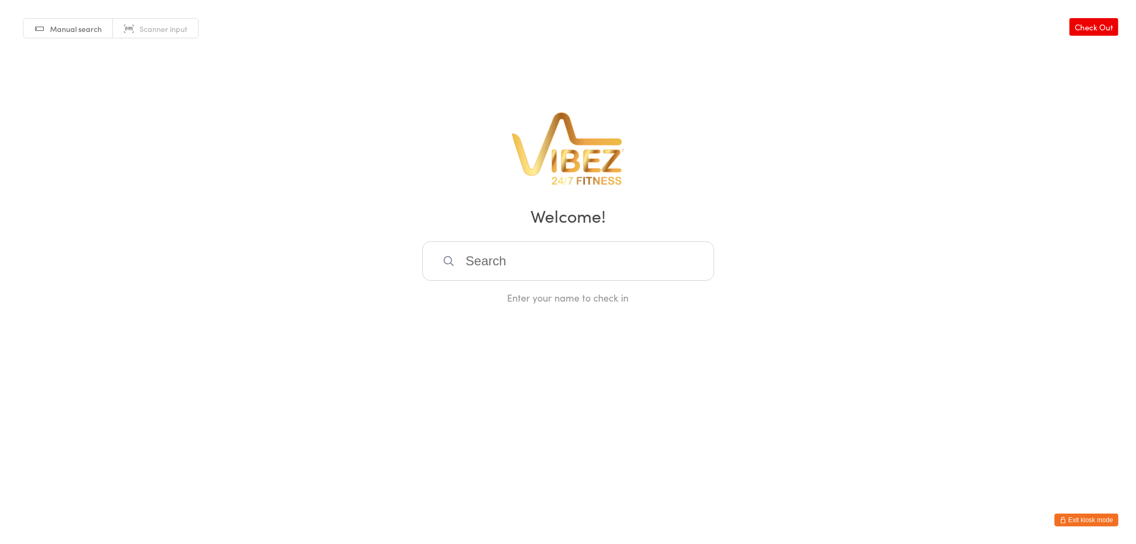
click at [522, 262] on input "search" at bounding box center [568, 260] width 292 height 39
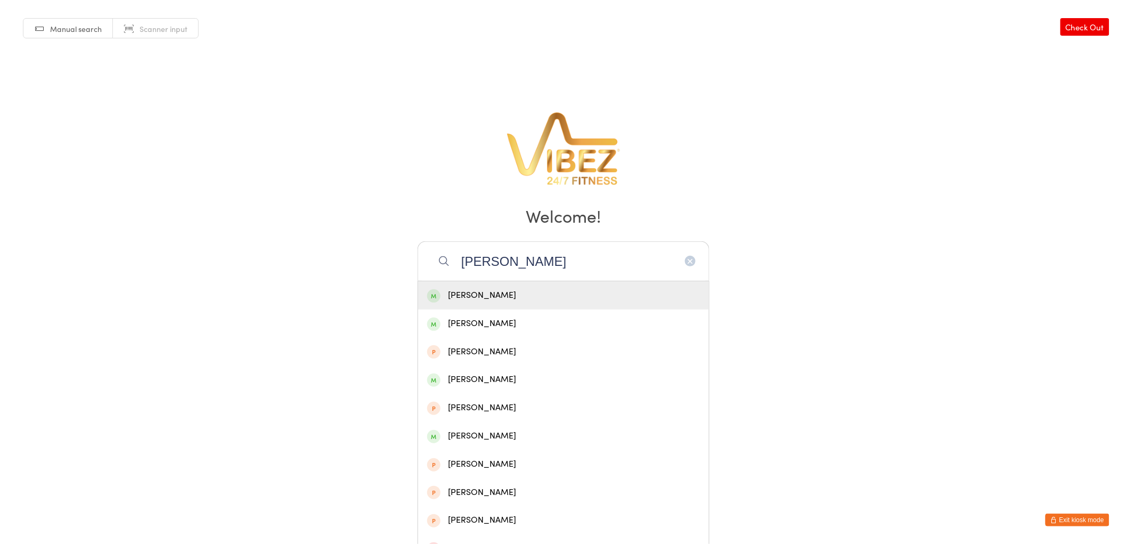
type input "riley holand"
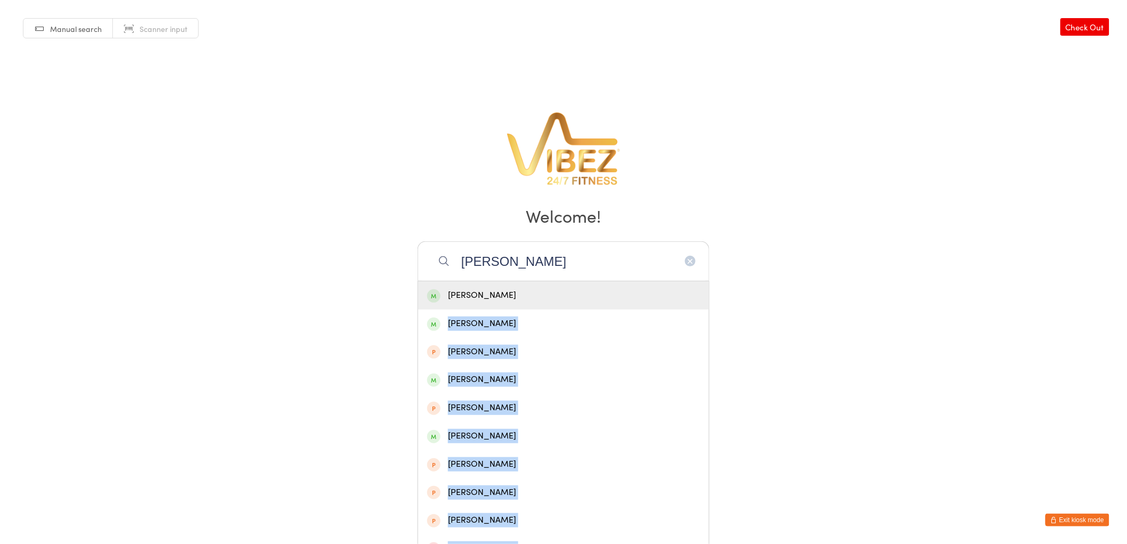
drag, startPoint x: 592, startPoint y: 299, endPoint x: 925, endPoint y: 320, distance: 333.5
click at [925, 320] on html "You have now entered Kiosk Mode. Members will be able to check themselves in us…" at bounding box center [563, 272] width 1127 height 544
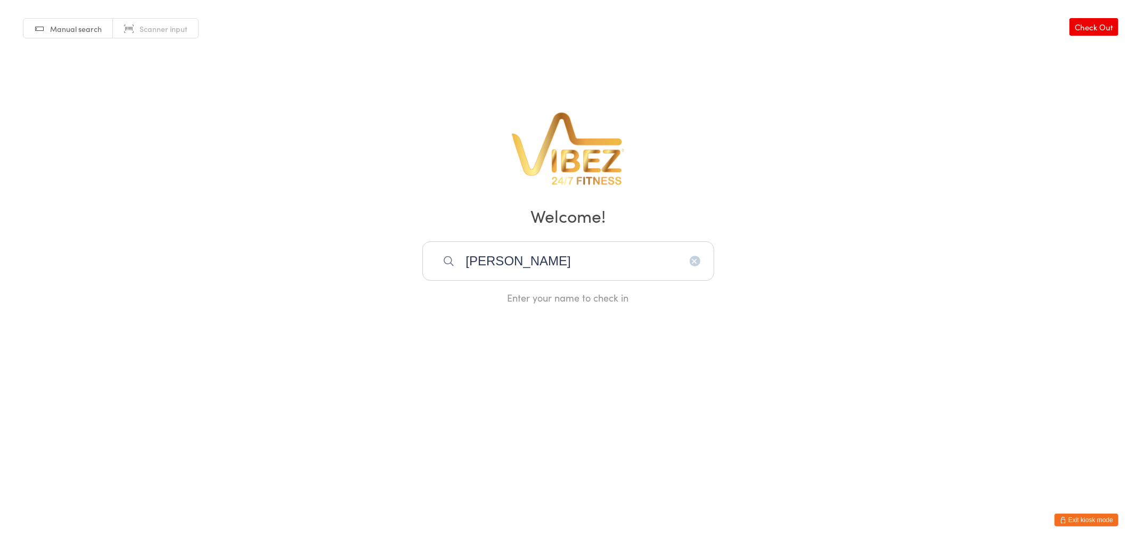
click at [701, 268] on input "riley holand" at bounding box center [568, 260] width 292 height 39
click at [697, 263] on icon "button" at bounding box center [695, 261] width 9 height 9
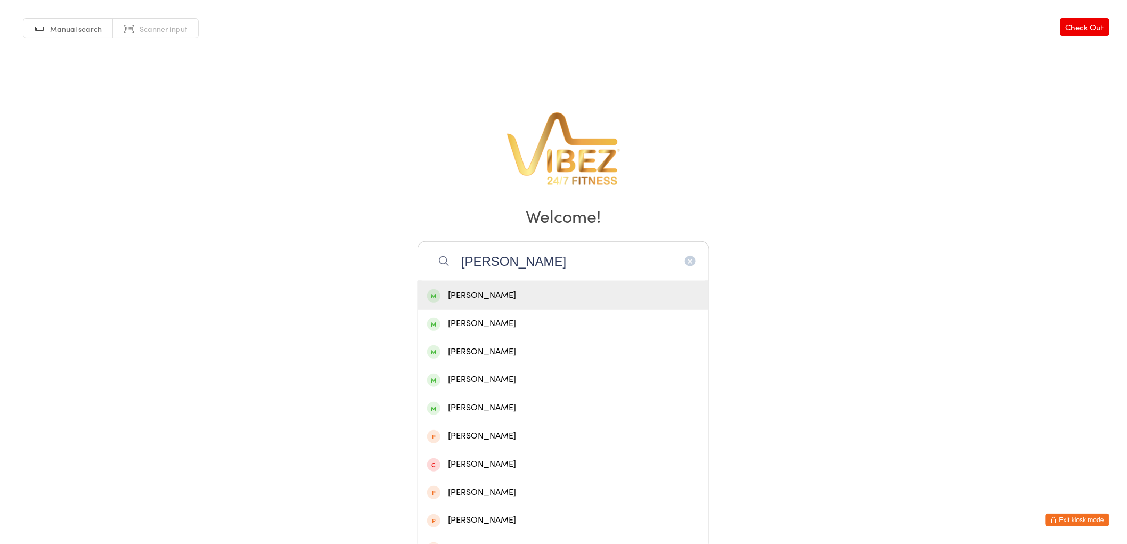
type input "riley wel"
click at [519, 290] on div "Riley Welland" at bounding box center [563, 295] width 273 height 14
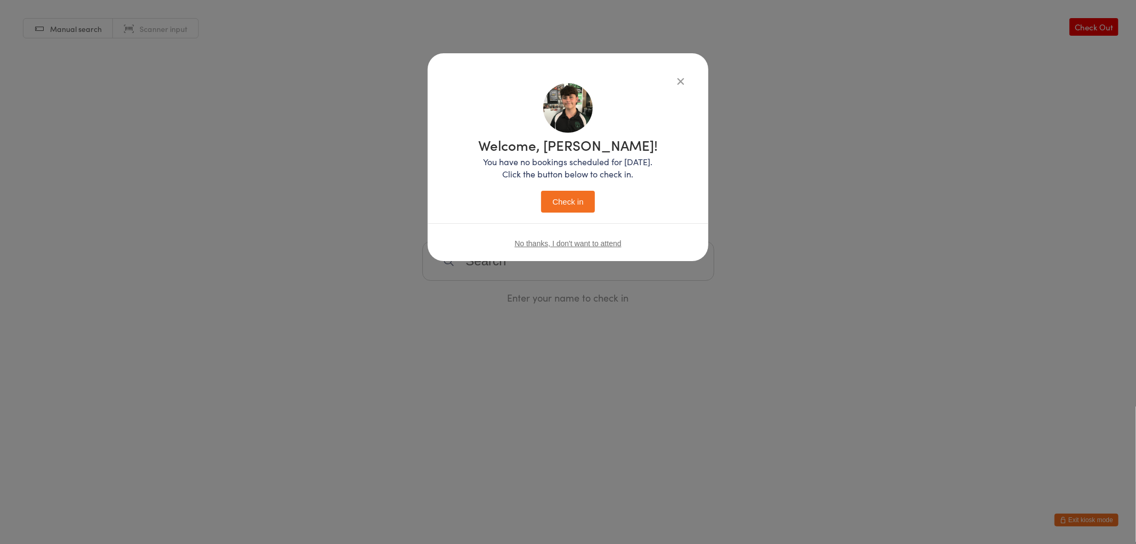
click at [561, 195] on button "Check in" at bounding box center [567, 202] width 53 height 22
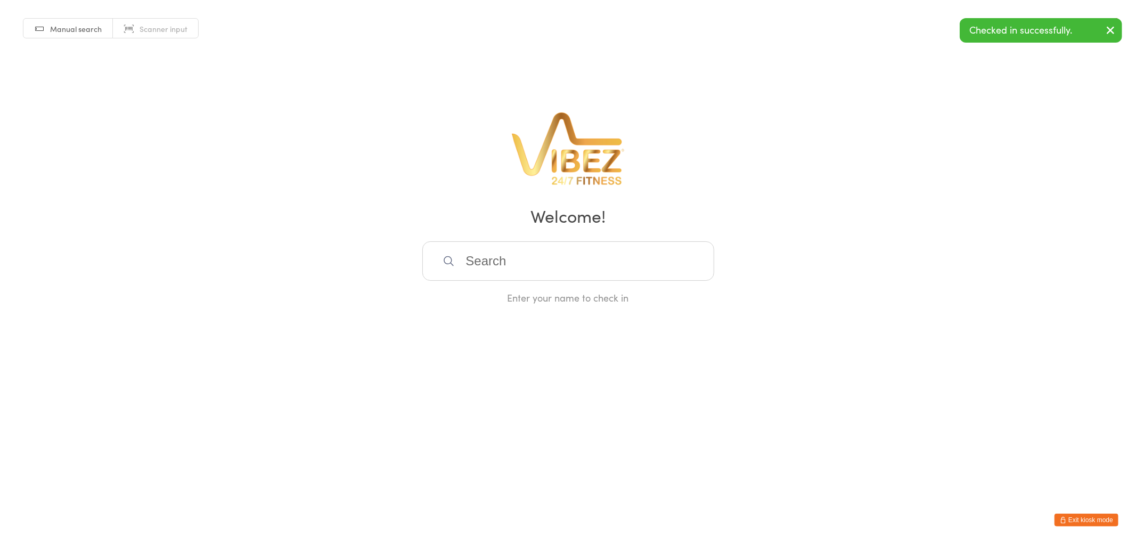
click at [526, 253] on input "search" at bounding box center [568, 260] width 292 height 39
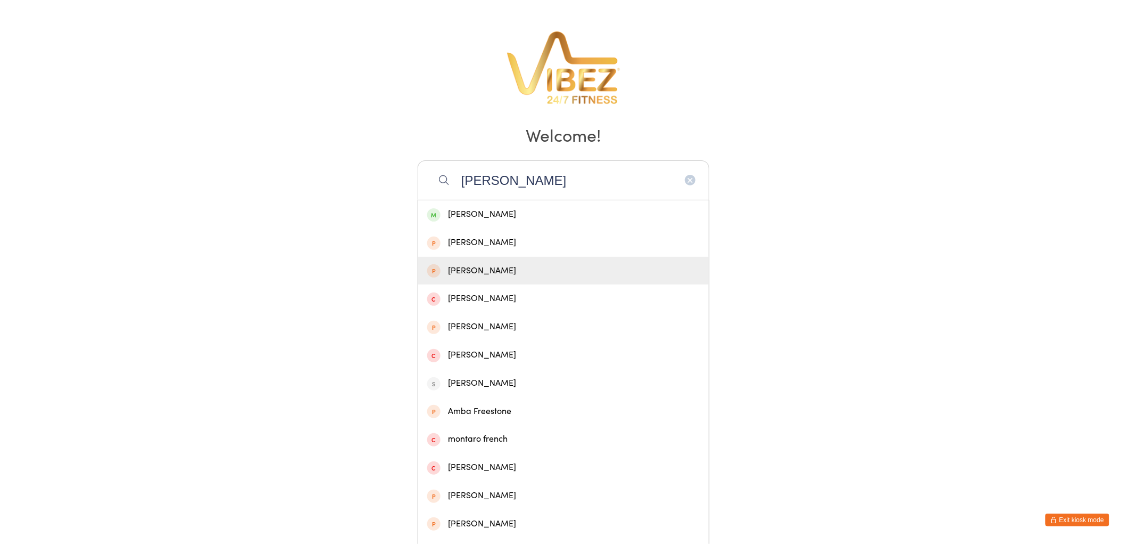
scroll to position [100, 0]
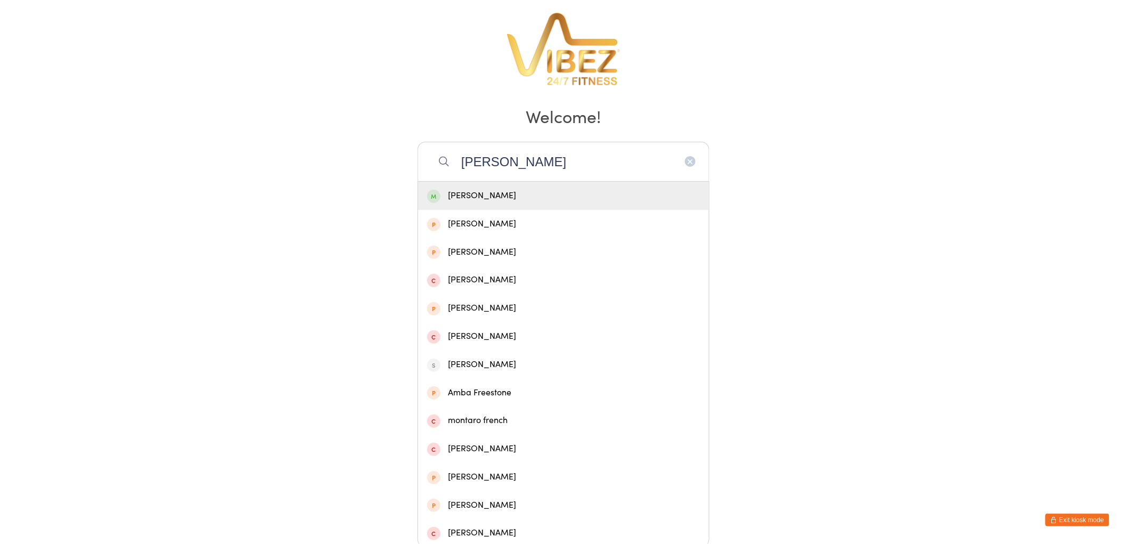
type input "frew"
click at [512, 202] on div "Shae Frew" at bounding box center [563, 196] width 291 height 28
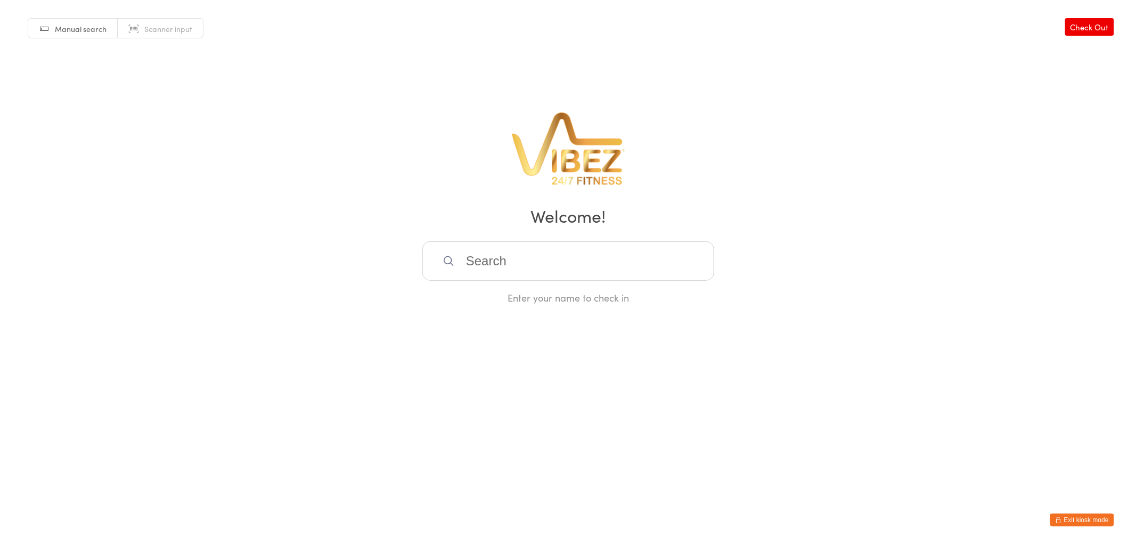
scroll to position [0, 0]
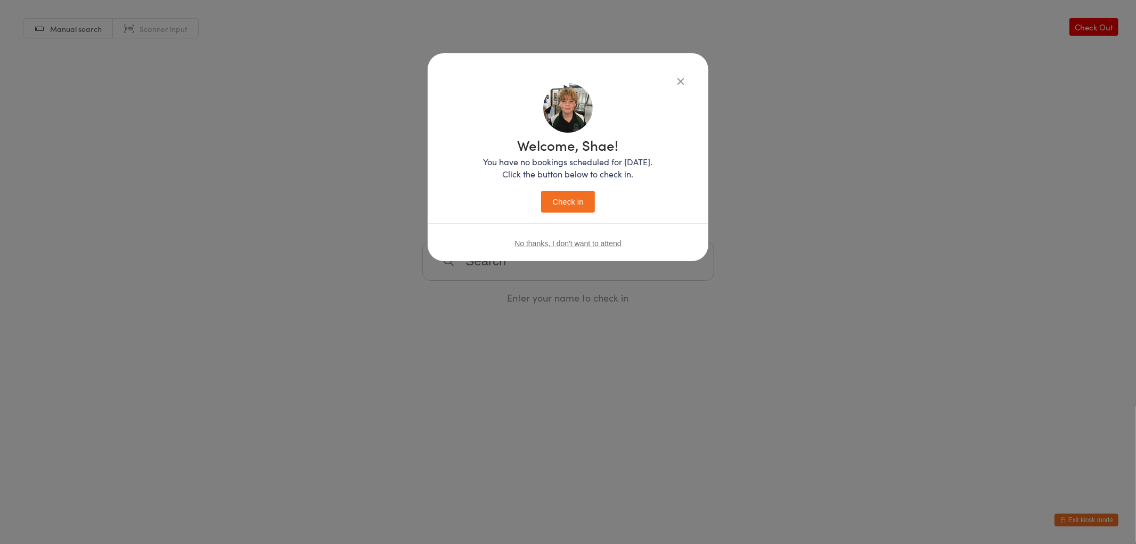
click at [582, 205] on button "Check in" at bounding box center [567, 202] width 53 height 22
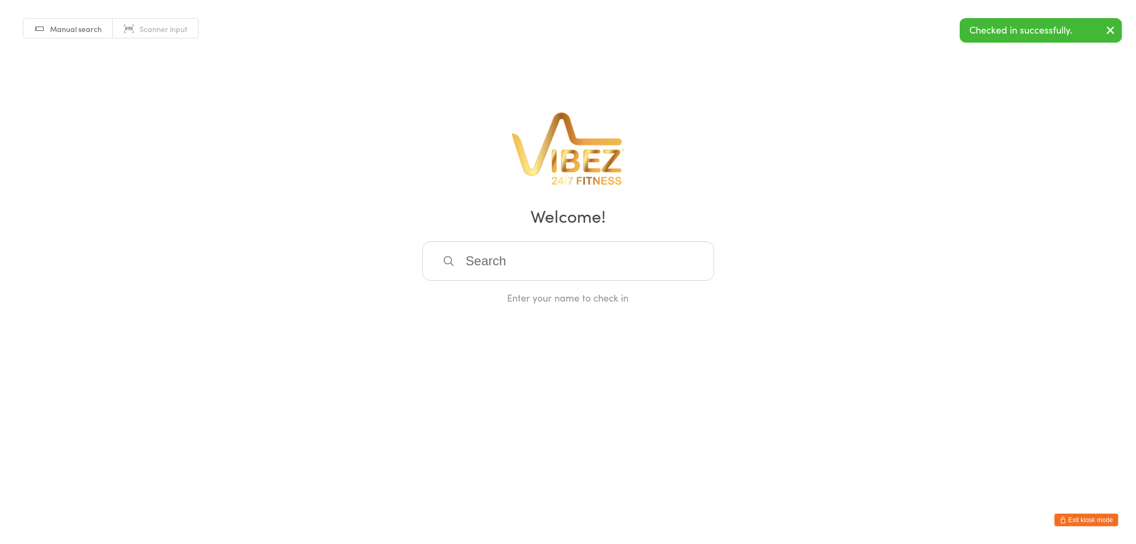
click at [1091, 520] on button "Exit kiosk mode" at bounding box center [1087, 519] width 64 height 13
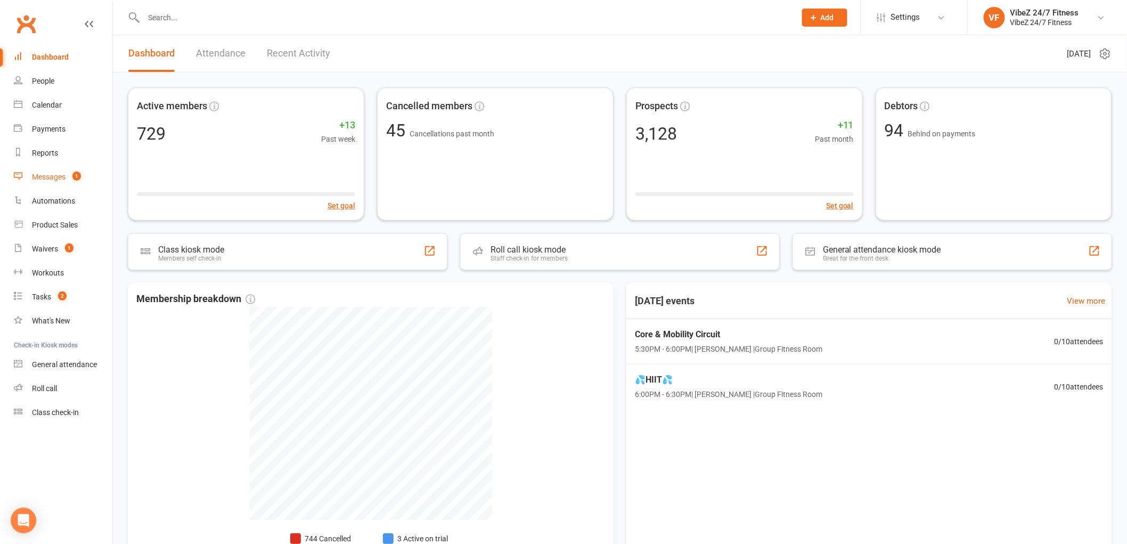
click at [78, 167] on link "Messages 1" at bounding box center [63, 177] width 99 height 24
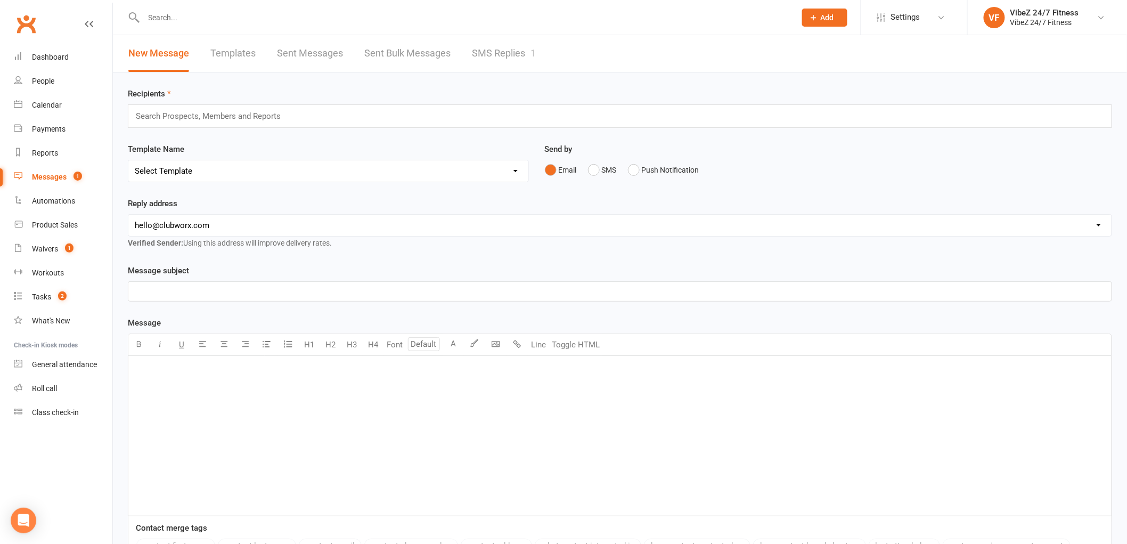
click at [487, 48] on link "SMS Replies 1" at bounding box center [504, 53] width 64 height 37
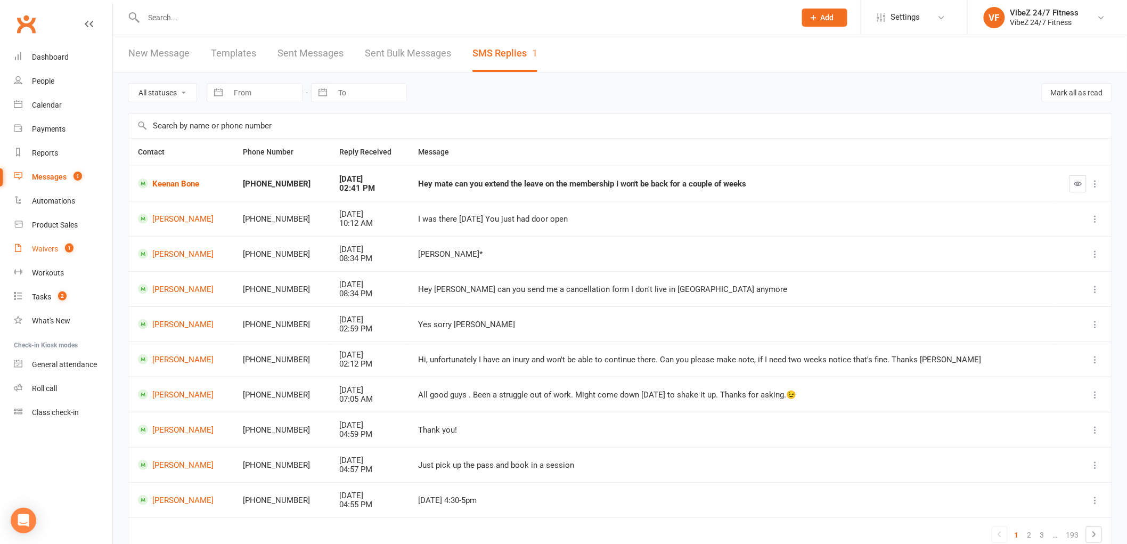
click at [73, 250] on span "1" at bounding box center [69, 247] width 9 height 9
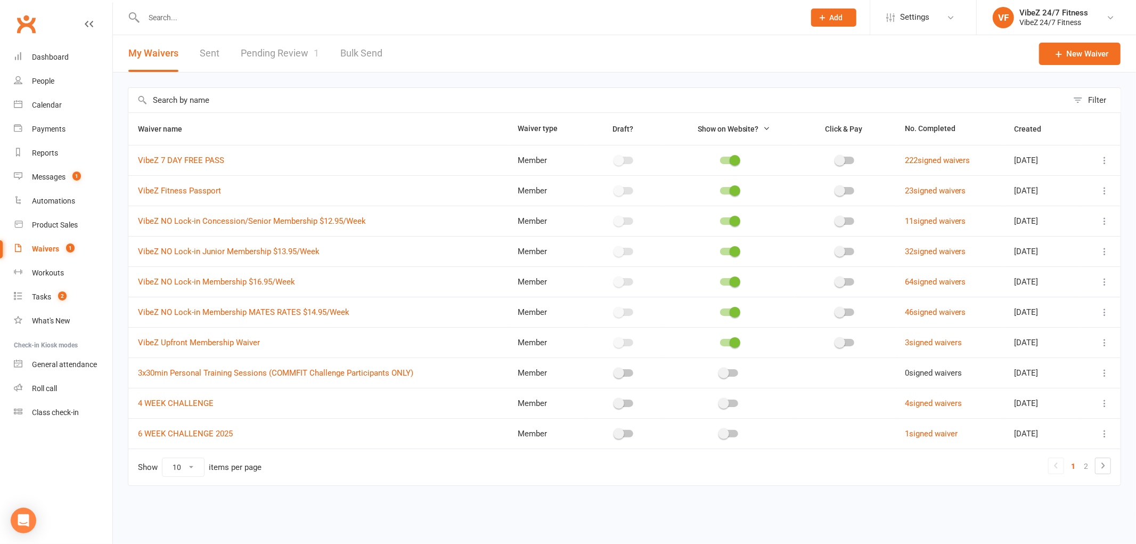
click at [266, 54] on link "Pending Review 1" at bounding box center [280, 53] width 78 height 37
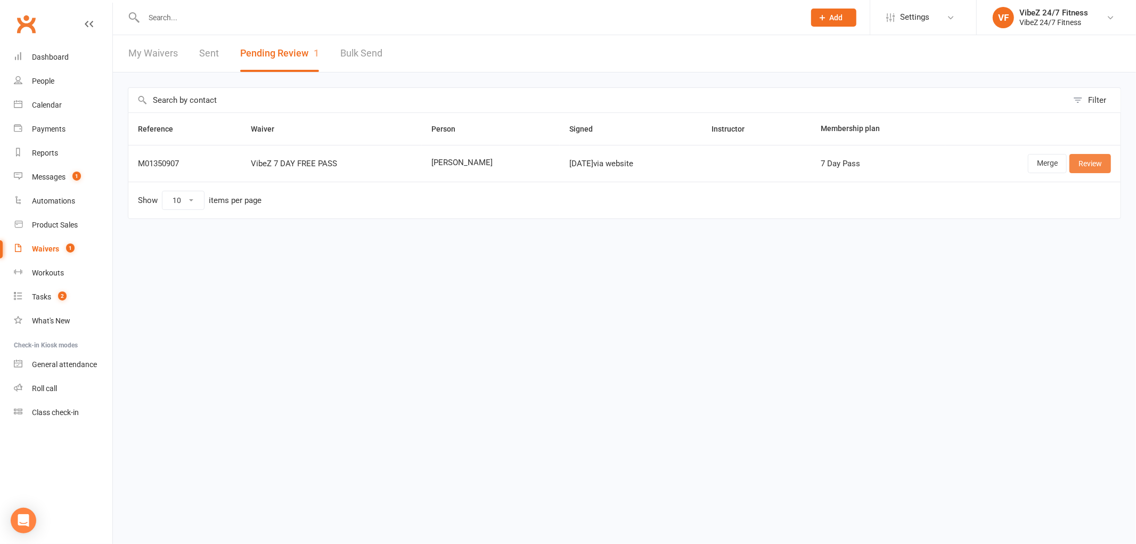
click at [1089, 164] on link "Review" at bounding box center [1090, 163] width 42 height 19
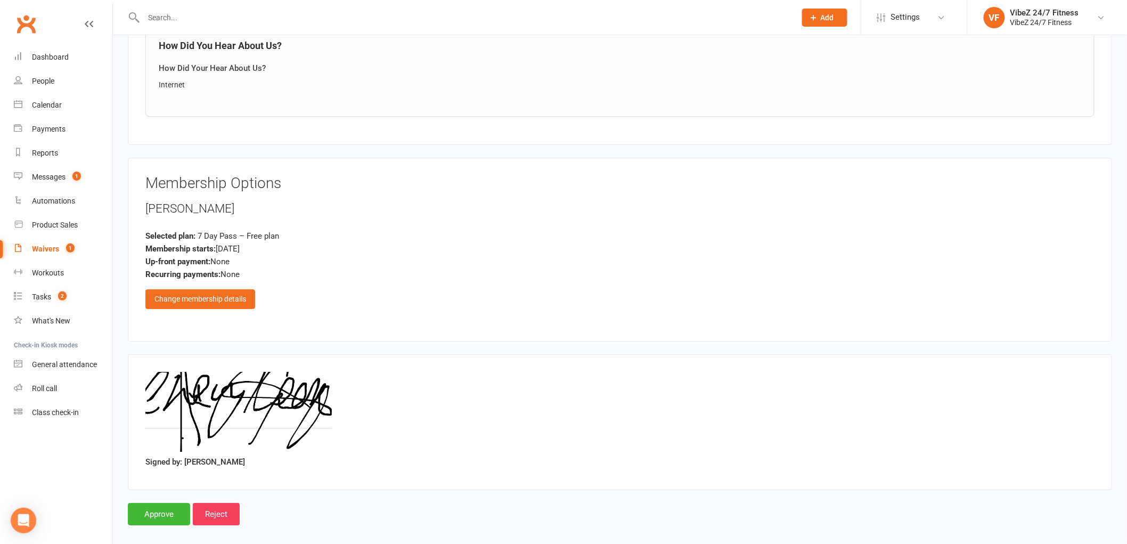
scroll to position [1296, 0]
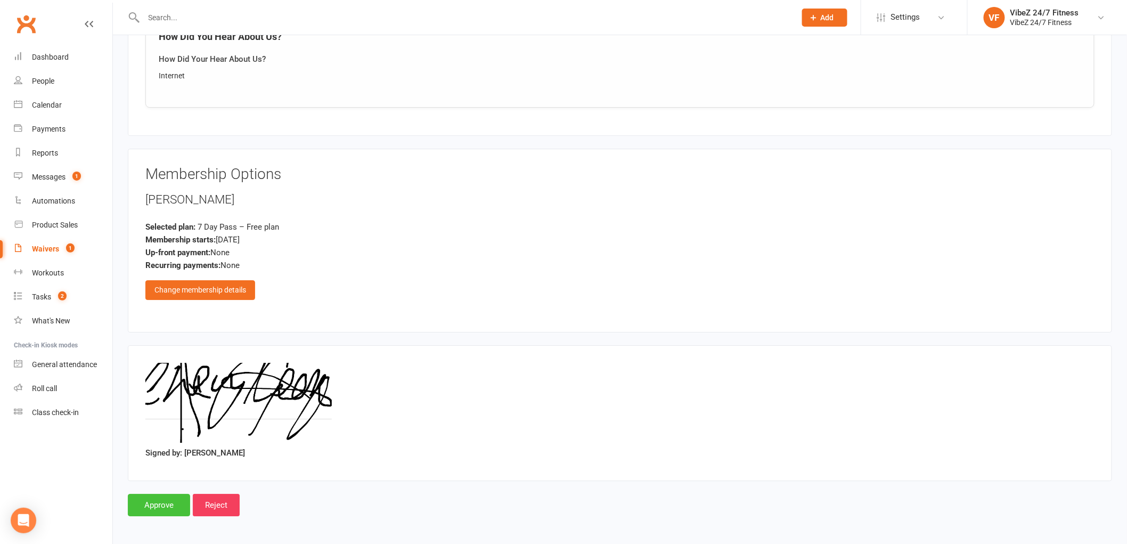
click at [150, 501] on input "Approve" at bounding box center [159, 505] width 62 height 22
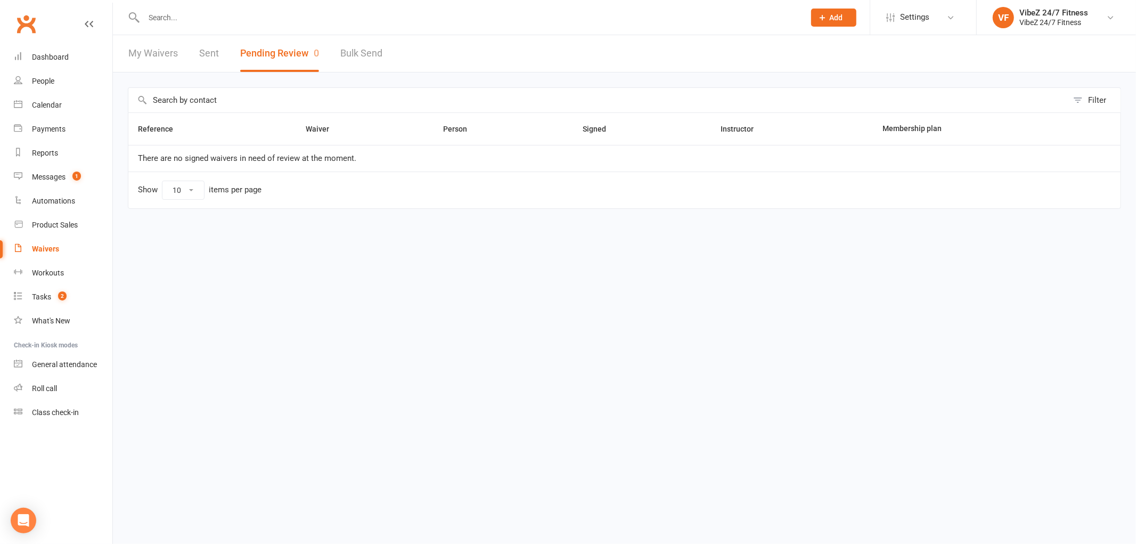
click at [177, 13] on input "text" at bounding box center [469, 17] width 657 height 15
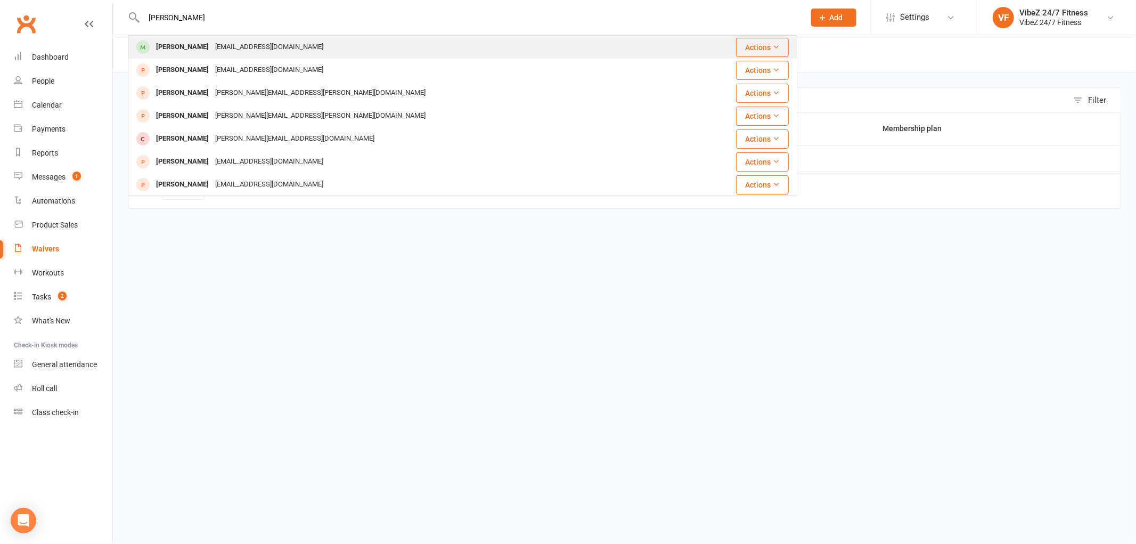
type input "mathew rog"
click at [277, 50] on div "matty.rogers98@gmail.com" at bounding box center [269, 46] width 115 height 15
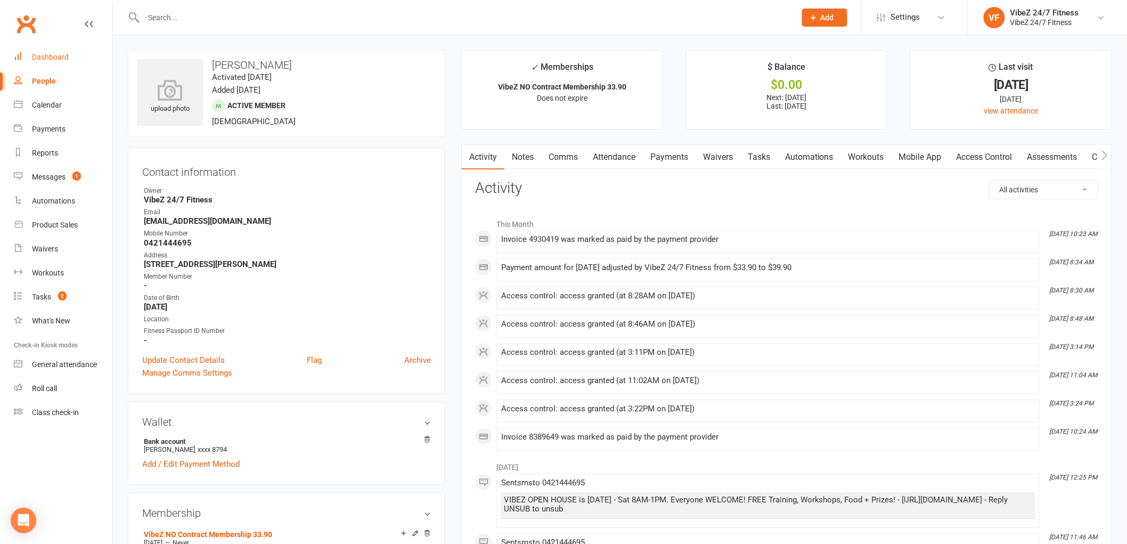
click at [86, 59] on link "Dashboard" at bounding box center [63, 57] width 99 height 24
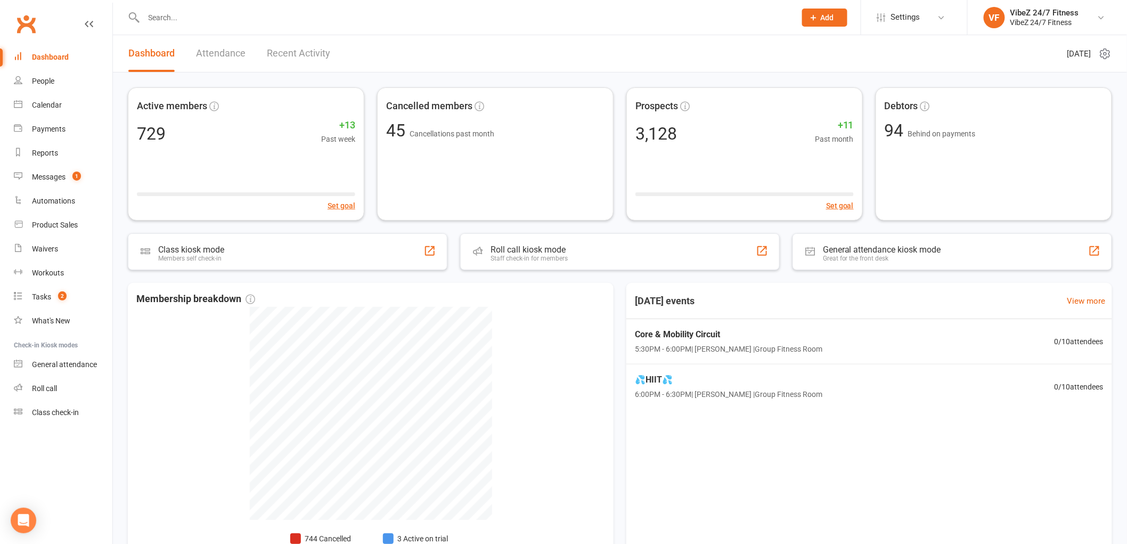
click at [210, 14] on input "text" at bounding box center [465, 17] width 648 height 15
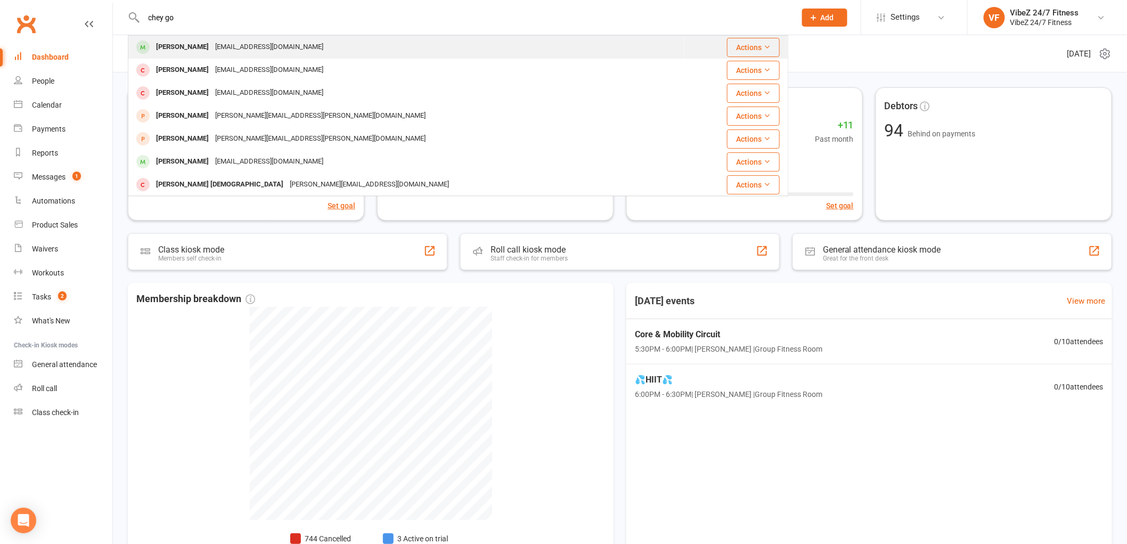
type input "chey go"
click at [222, 49] on div "2002cheygormley@gmail.com" at bounding box center [269, 46] width 115 height 15
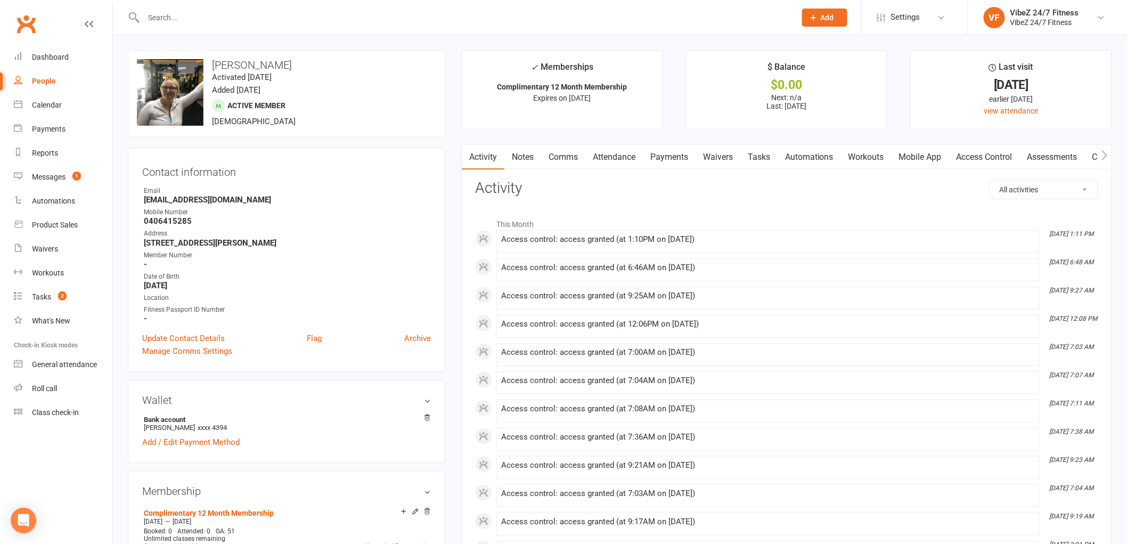
click at [818, 22] on icon at bounding box center [814, 18] width 10 height 10
click at [835, 80] on link "Member" at bounding box center [813, 72] width 95 height 25
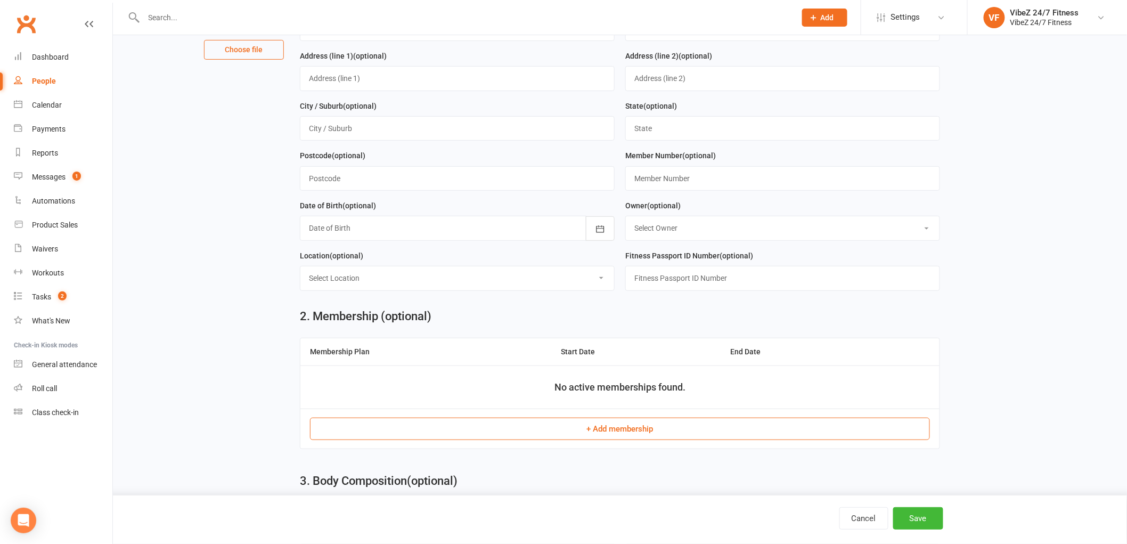
scroll to position [177, 0]
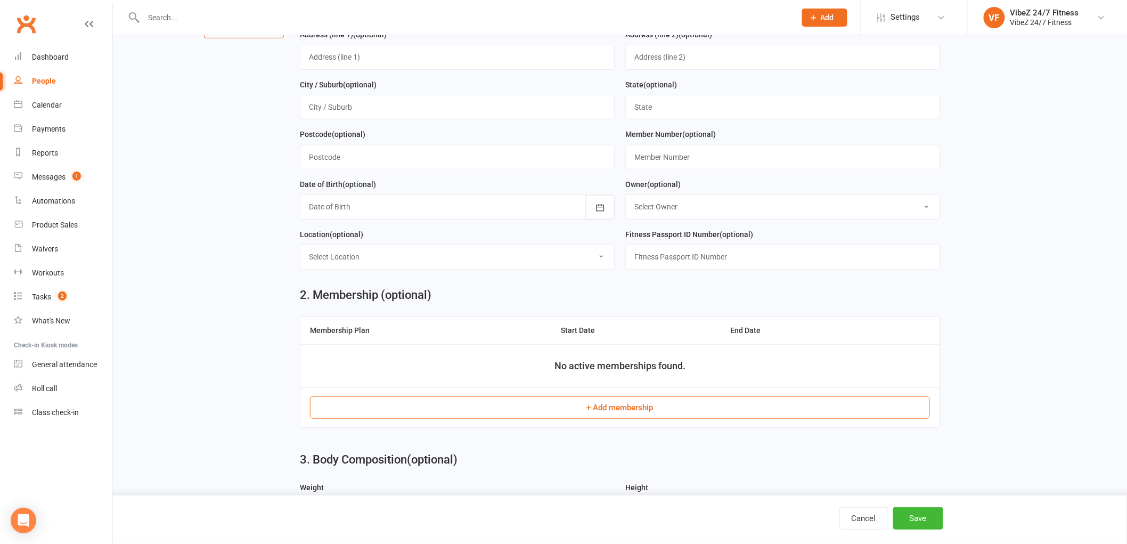
click at [664, 417] on button "+ Add membership" at bounding box center [620, 407] width 620 height 22
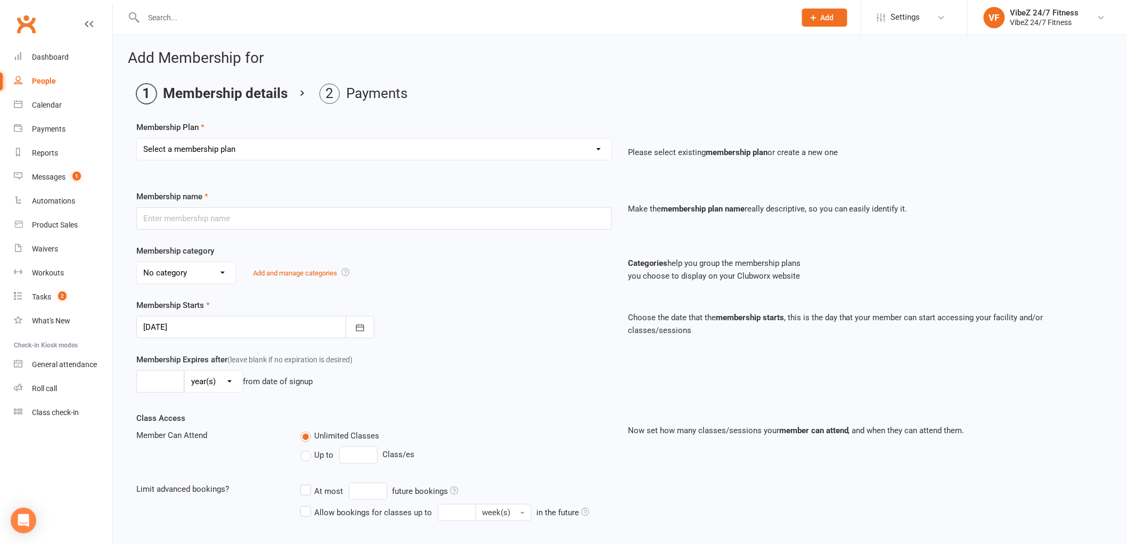
click at [304, 158] on select "Select a membership plan Create new Membership Plan Complimentary 12 Month Memb…" at bounding box center [374, 148] width 475 height 21
click at [600, 86] on ol "Membership details Payments" at bounding box center [619, 94] width 967 height 20
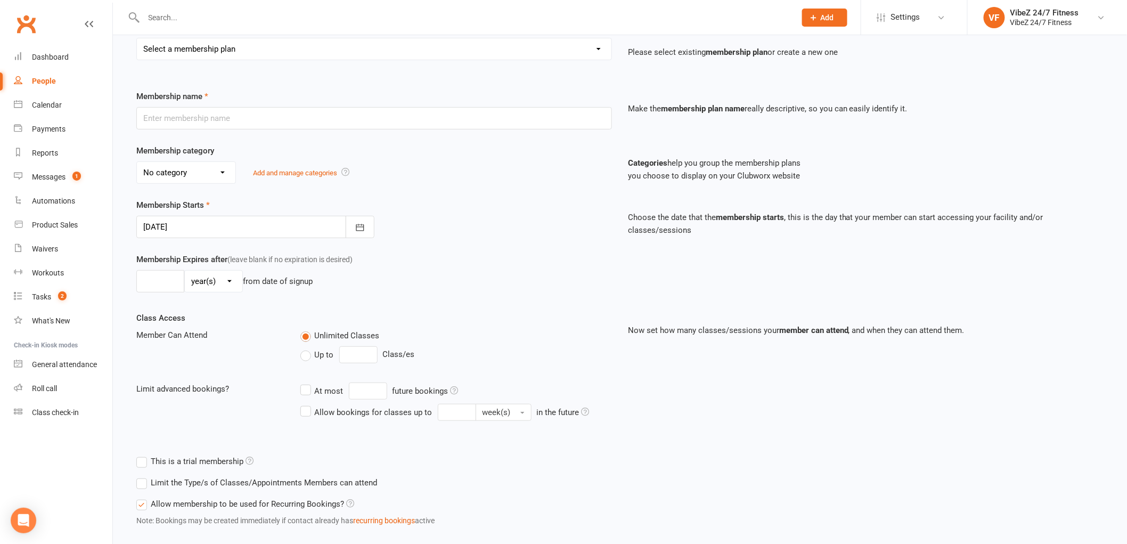
scroll to position [118, 0]
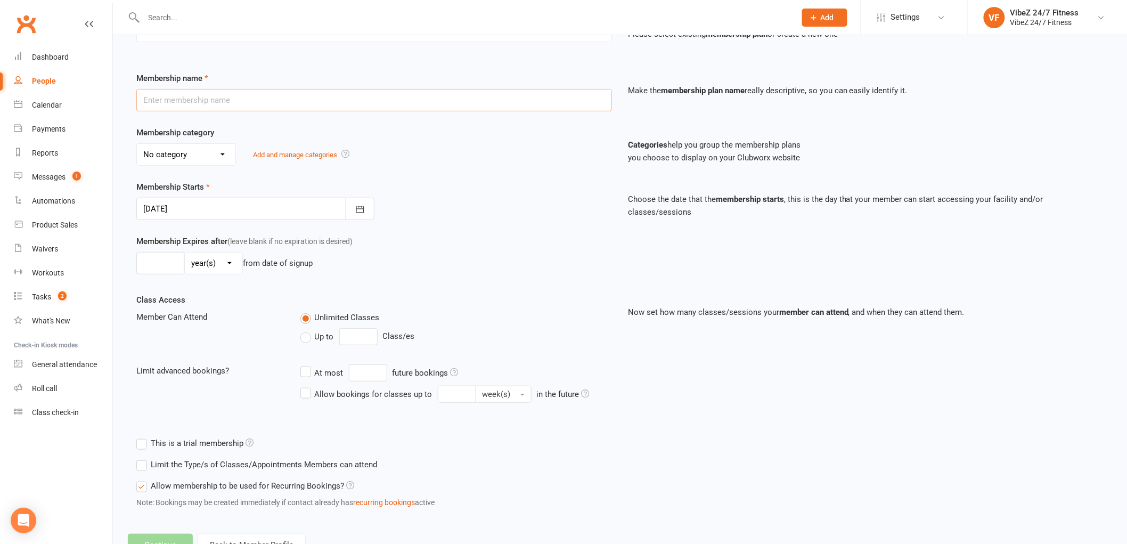
click at [264, 102] on input "text" at bounding box center [374, 100] width 476 height 22
click at [353, 62] on div "Membership Plan Select a membership plan Create new Membership Plan Complimenta…" at bounding box center [619, 260] width 967 height 514
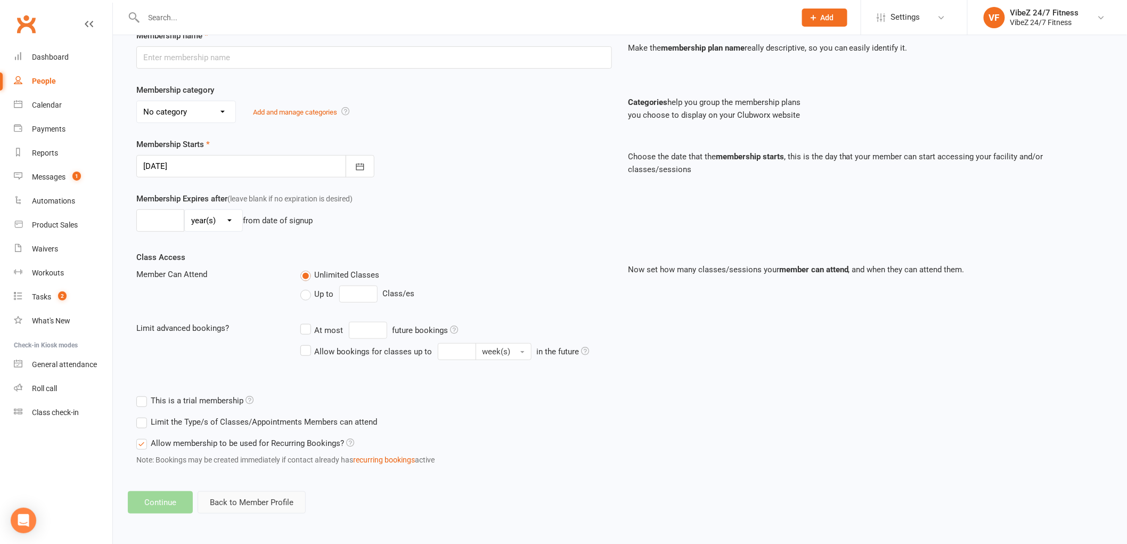
click at [266, 499] on button "Back to Member Profile" at bounding box center [252, 502] width 108 height 22
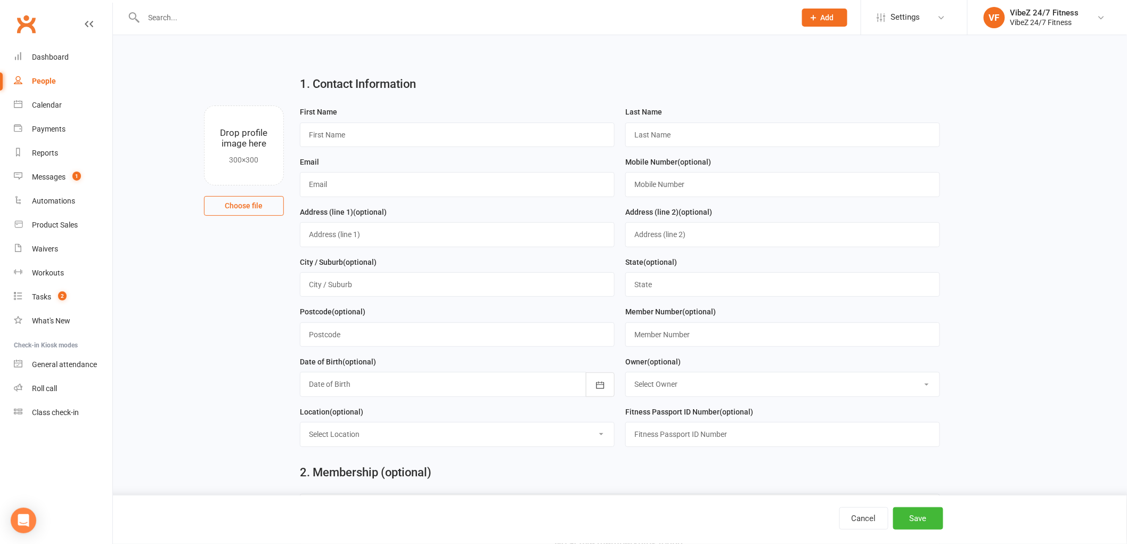
click at [856, 518] on button "Cancel" at bounding box center [863, 518] width 49 height 22
select select "100"
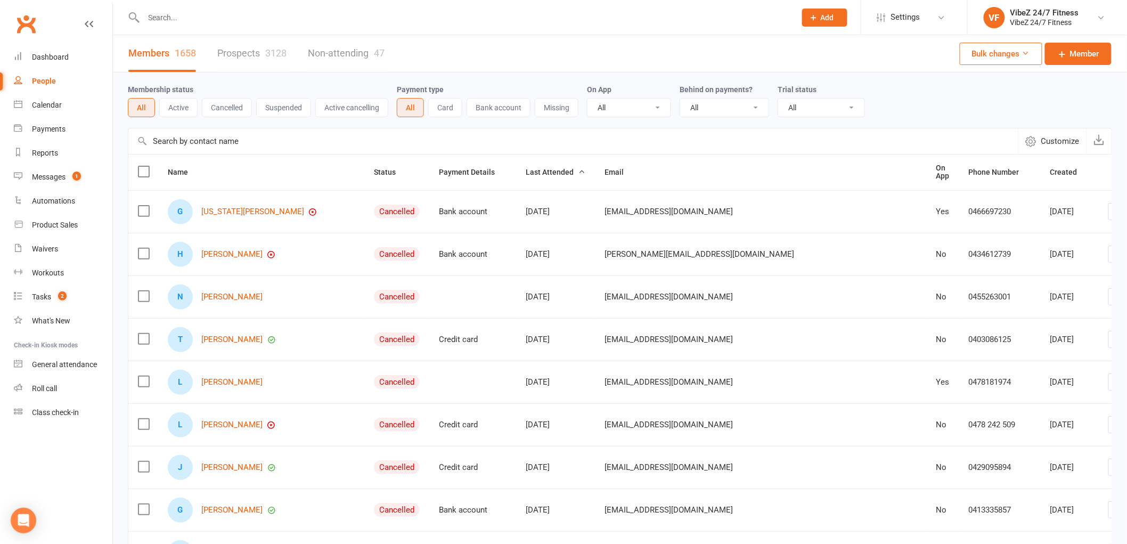
click at [171, 27] on div at bounding box center [458, 17] width 660 height 35
click at [183, 19] on input "text" at bounding box center [465, 17] width 648 height 15
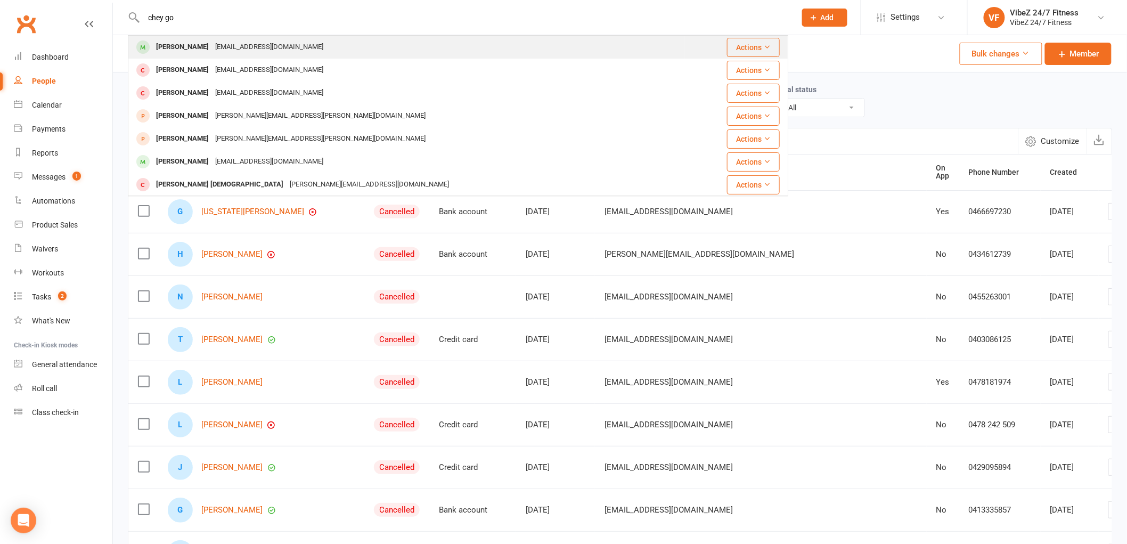
type input "chey go"
click at [246, 47] on div "2002cheygormley@gmail.com" at bounding box center [269, 46] width 115 height 15
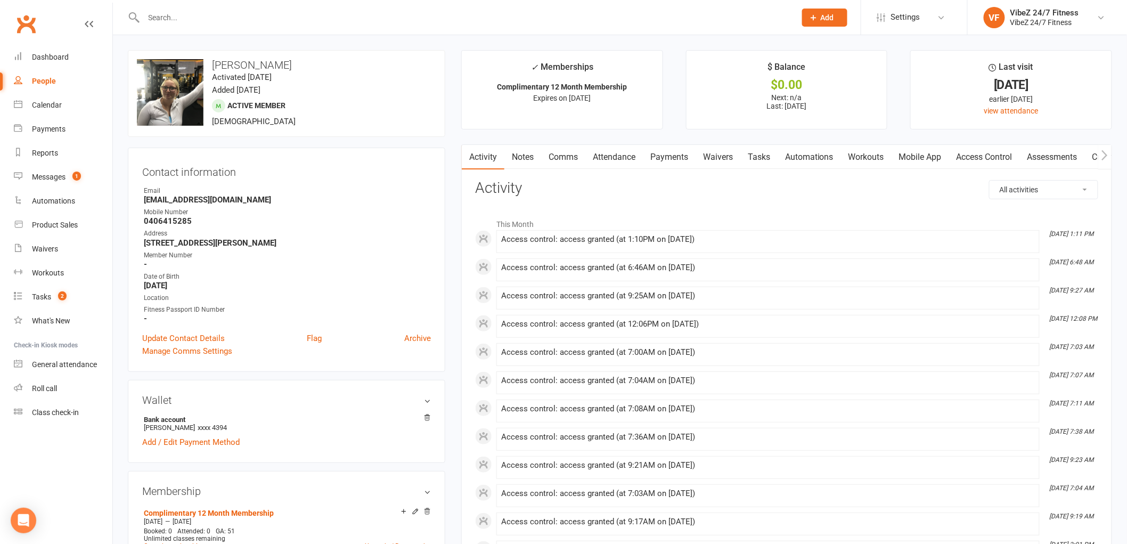
click at [973, 155] on link "Access Control" at bounding box center [984, 157] width 71 height 25
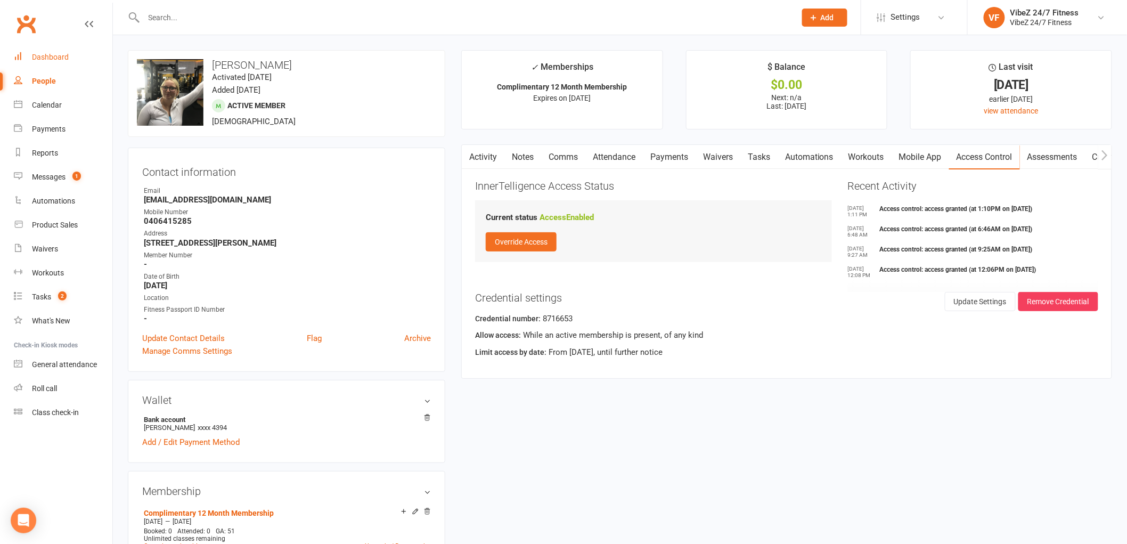
click at [91, 62] on link "Dashboard" at bounding box center [63, 57] width 99 height 24
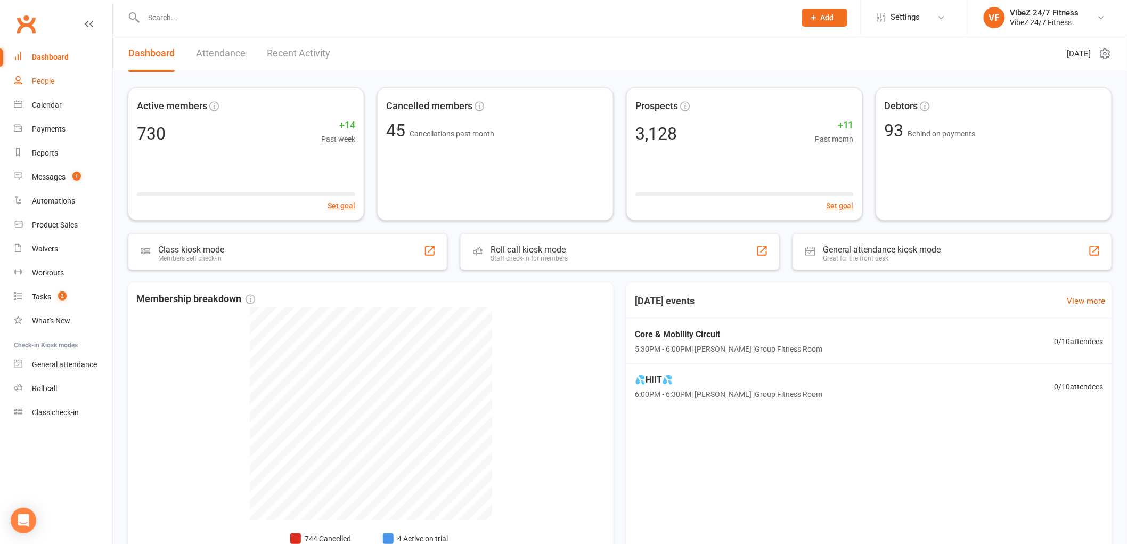
click at [39, 82] on div "People" at bounding box center [43, 81] width 22 height 9
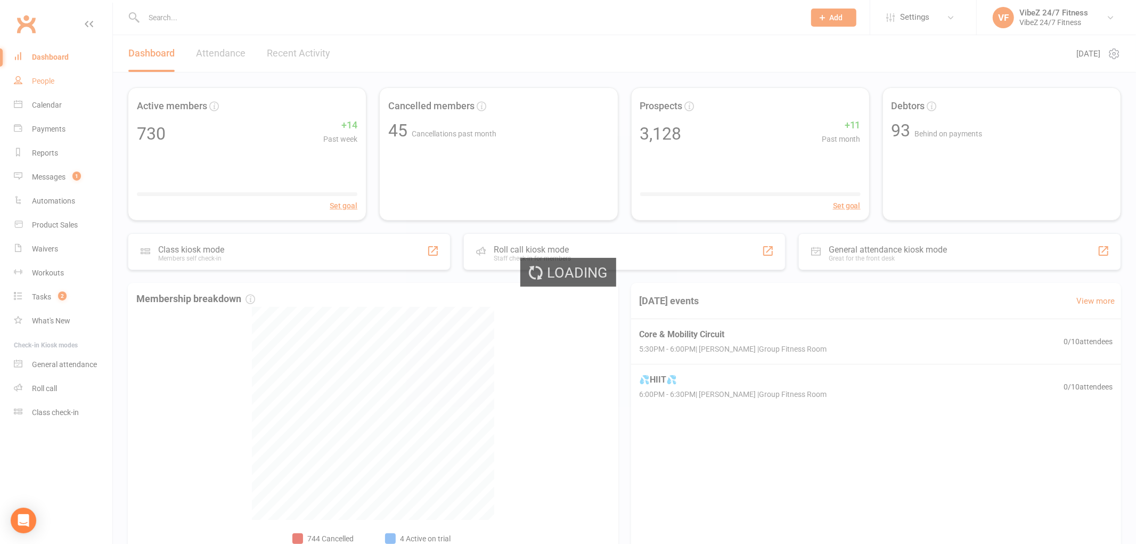
select select "100"
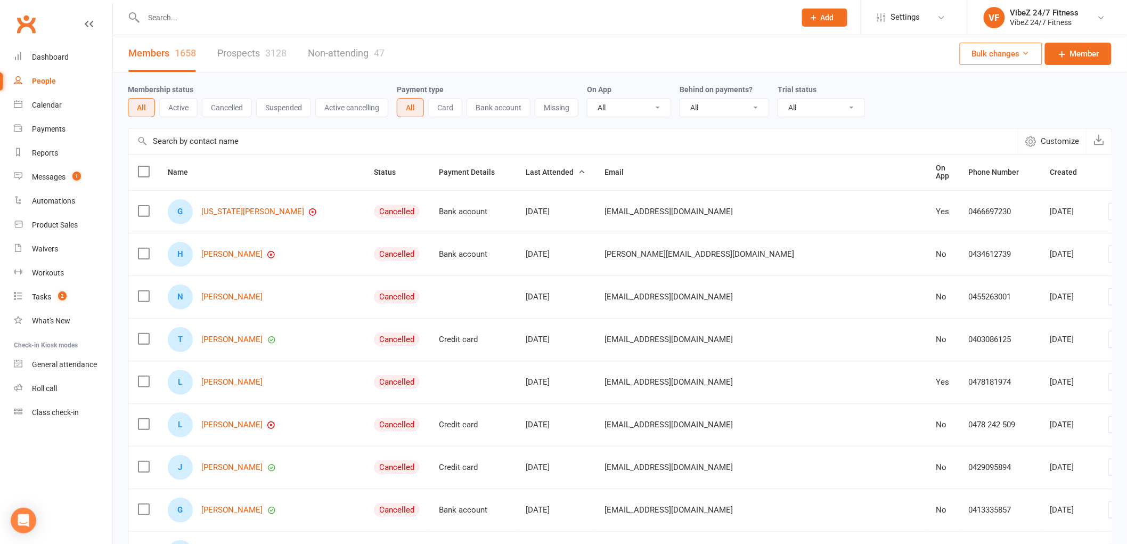
click at [214, 23] on input "text" at bounding box center [465, 17] width 648 height 15
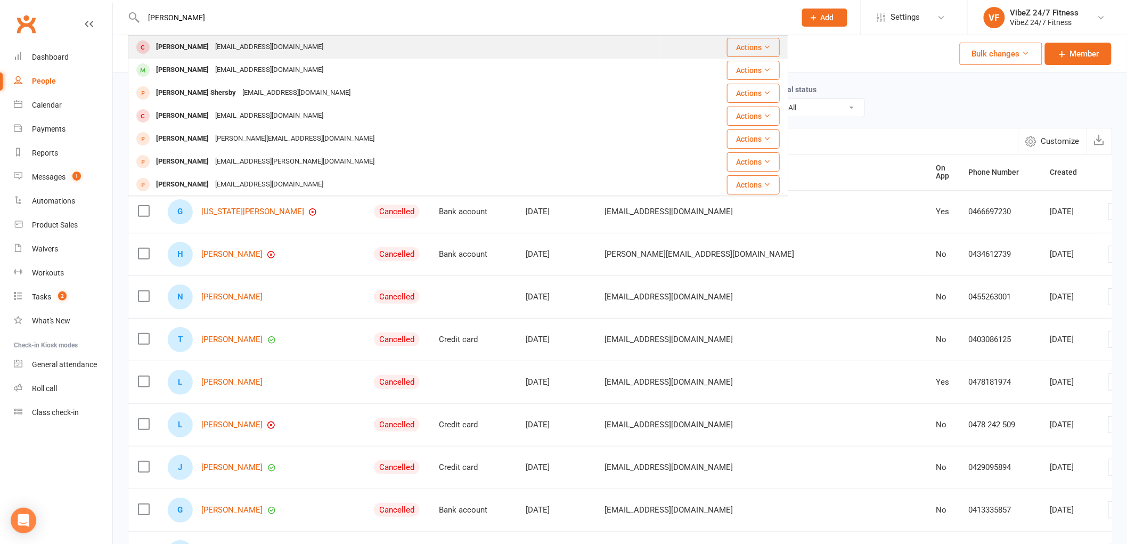
type input "cody shee"
click at [275, 44] on div "codyjoshearman@gmail.com" at bounding box center [269, 46] width 115 height 15
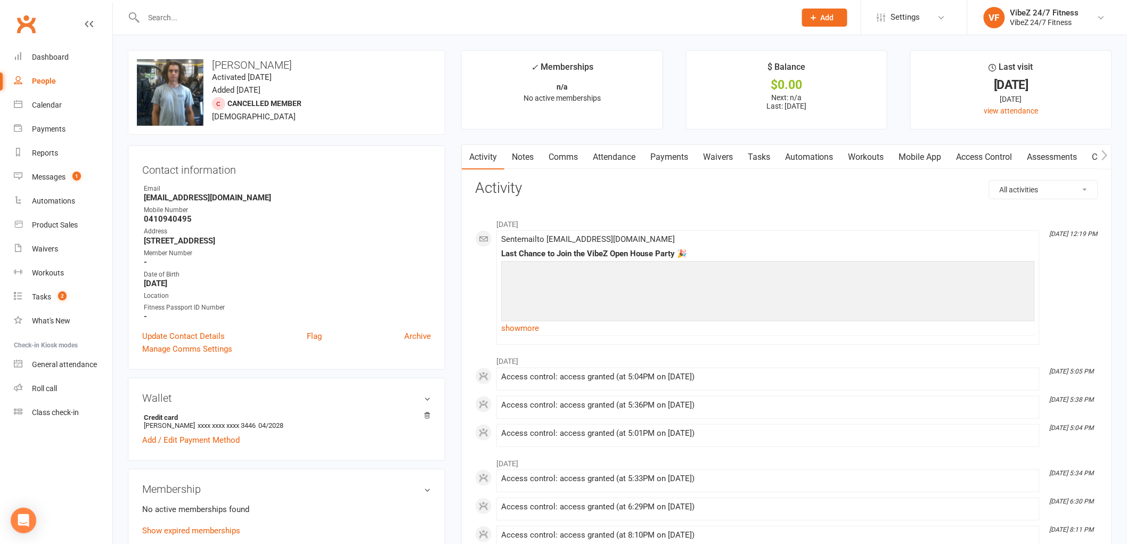
click at [620, 156] on link "Attendance" at bounding box center [614, 157] width 58 height 25
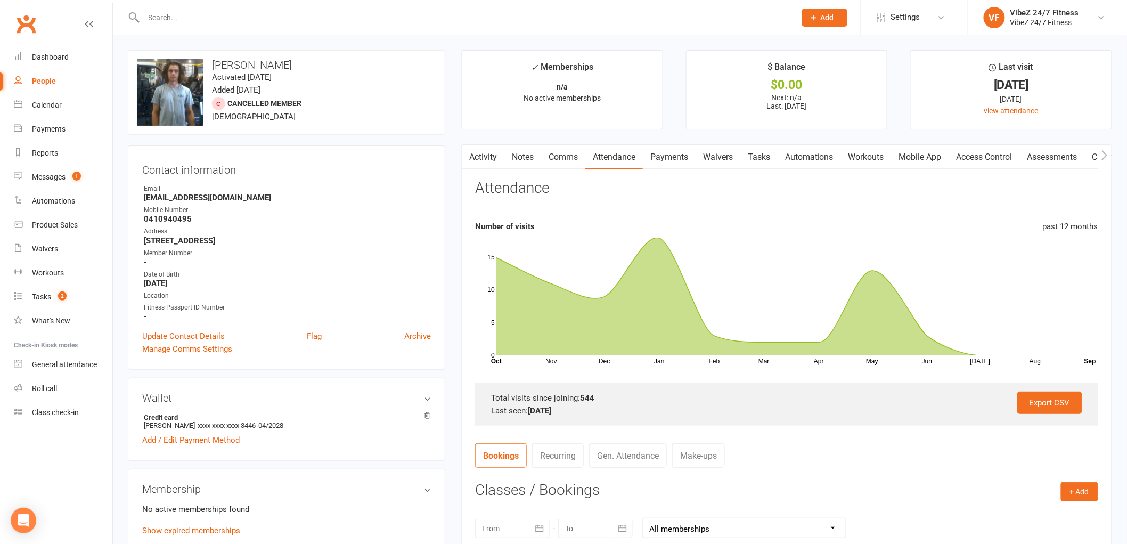
click at [575, 77] on div "✓ Memberships" at bounding box center [562, 70] width 62 height 20
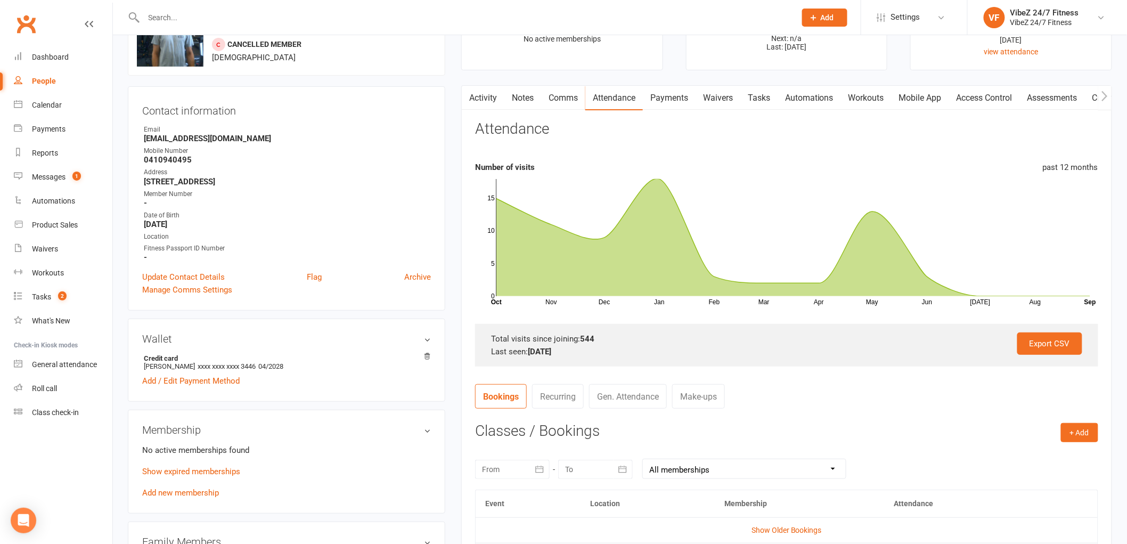
scroll to position [118, 0]
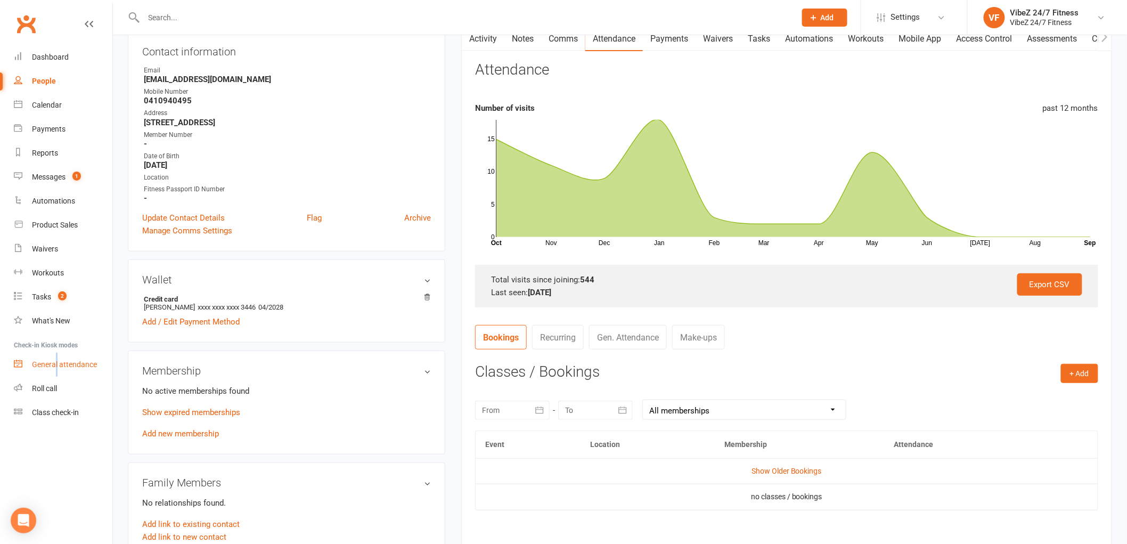
click at [59, 363] on link "General attendance" at bounding box center [63, 365] width 99 height 24
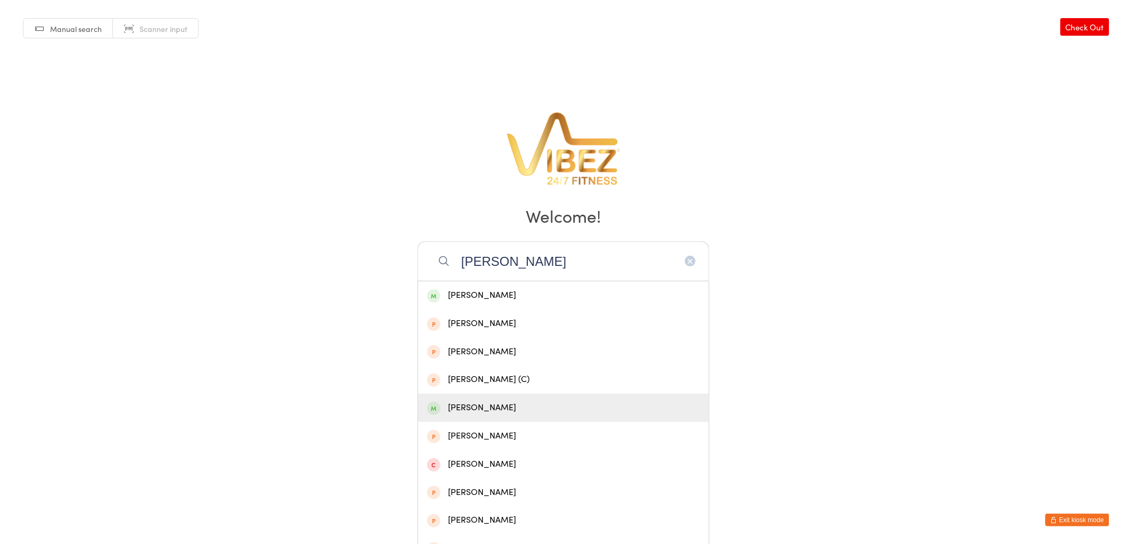
type input "[PERSON_NAME]"
click at [459, 411] on div "[PERSON_NAME]" at bounding box center [563, 408] width 273 height 14
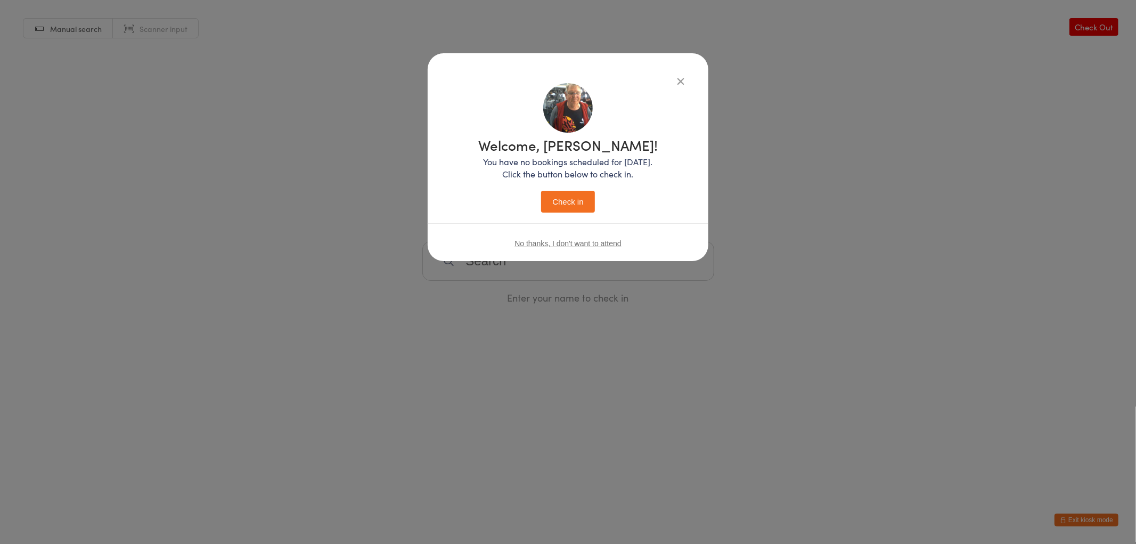
drag, startPoint x: 570, startPoint y: 196, endPoint x: 573, endPoint y: 202, distance: 7.1
click at [573, 201] on button "Check in" at bounding box center [567, 202] width 53 height 22
click at [574, 204] on button "Check in" at bounding box center [567, 202] width 53 height 22
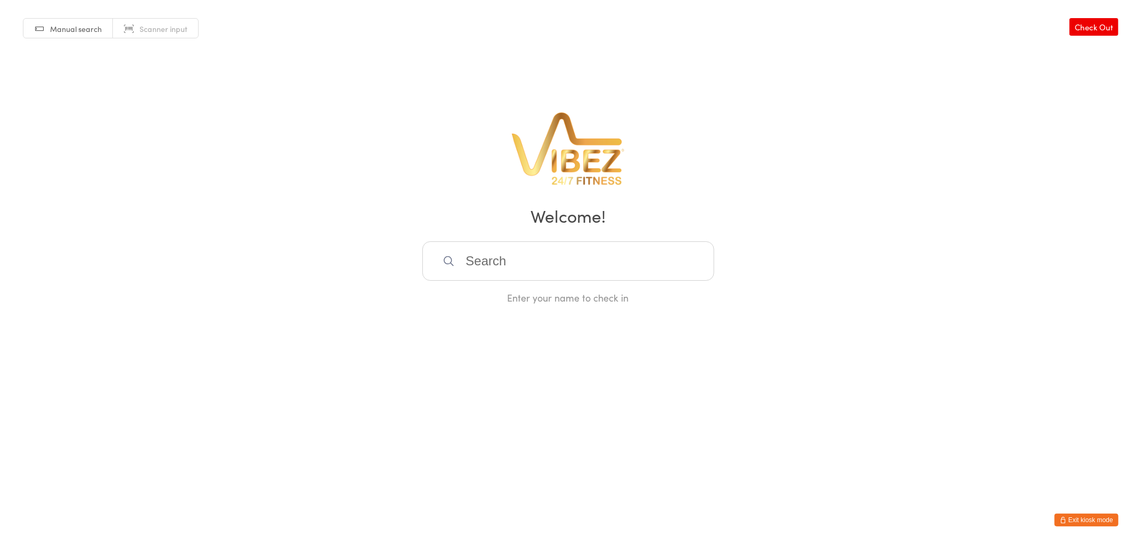
click at [496, 259] on input "search" at bounding box center [568, 260] width 292 height 39
type input "c"
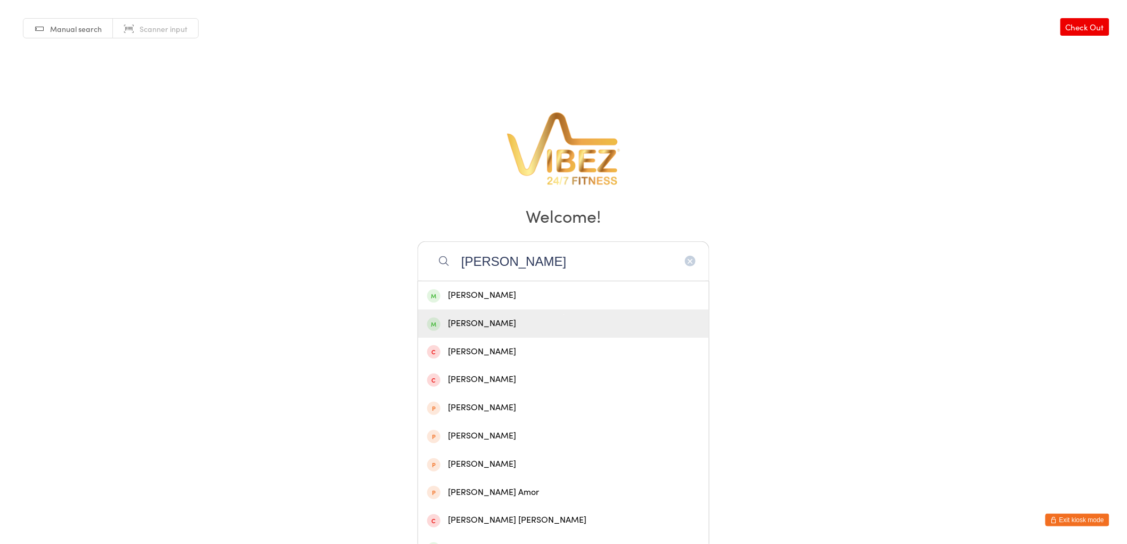
type input "cohen"
click at [567, 331] on div "Cohen Kelly" at bounding box center [563, 323] width 291 height 28
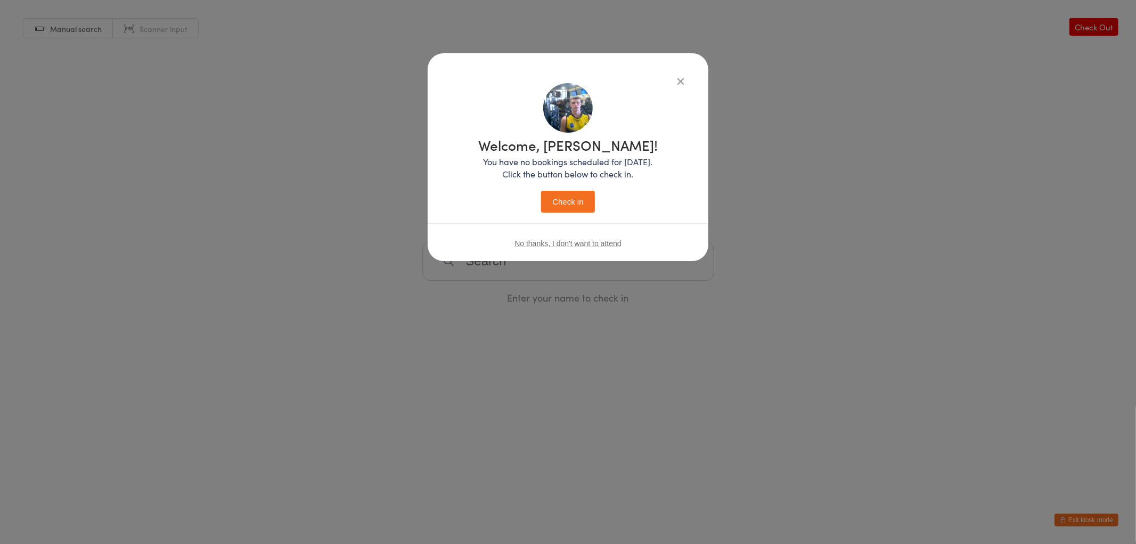
click at [574, 191] on button "Check in" at bounding box center [567, 202] width 53 height 22
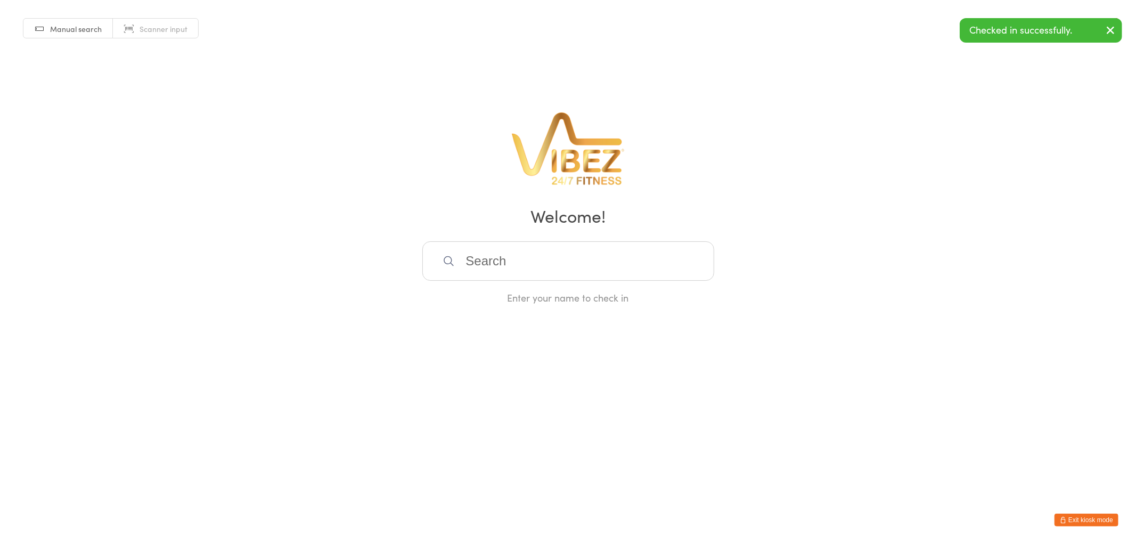
click at [558, 285] on div "Enter your name to check in" at bounding box center [568, 272] width 292 height 63
click at [663, 259] on input "search" at bounding box center [568, 260] width 292 height 39
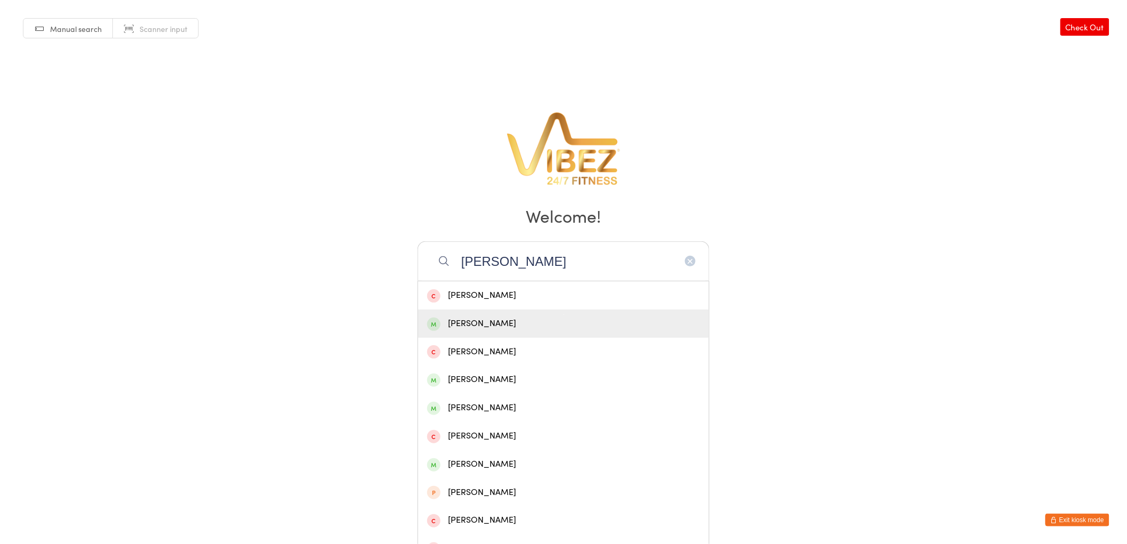
type input "ashton lo"
click at [518, 332] on div "Ashton Lapsaks" at bounding box center [563, 323] width 291 height 28
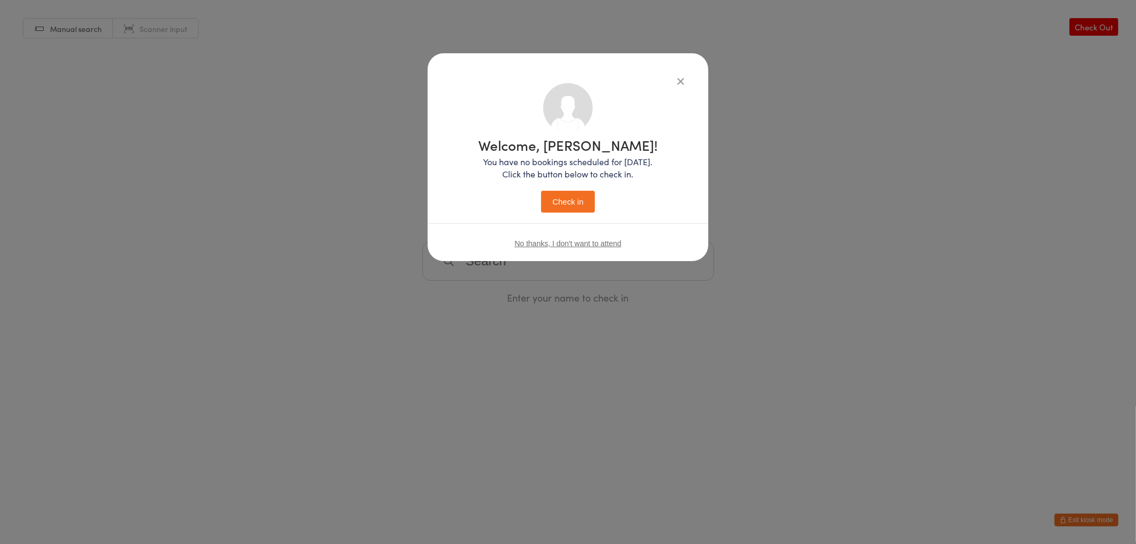
click at [582, 201] on button "Check in" at bounding box center [567, 202] width 53 height 22
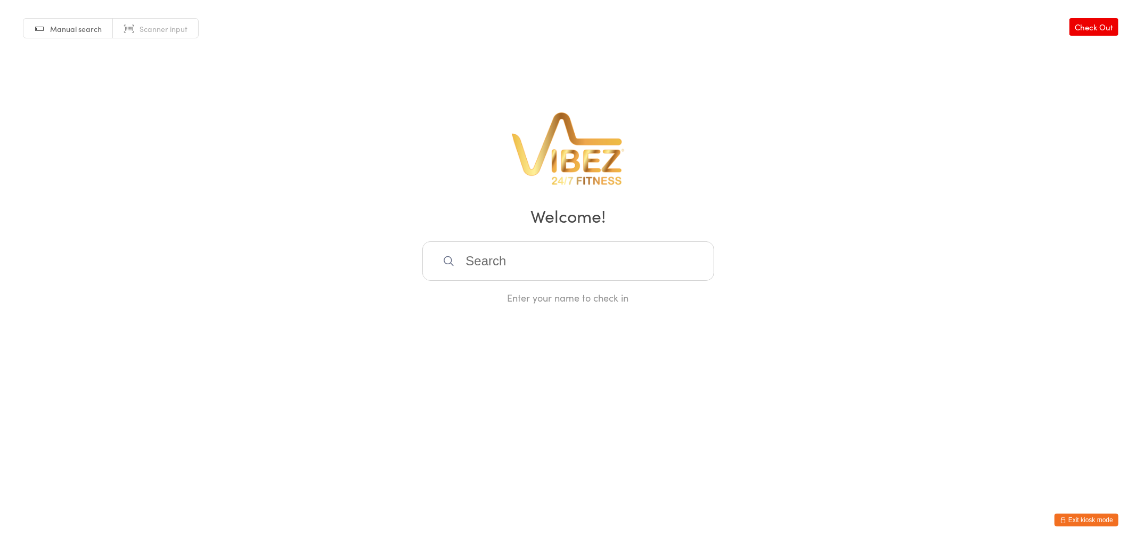
click at [983, 405] on html "You have now entered Kiosk Mode. Members will be able to check themselves in us…" at bounding box center [568, 272] width 1136 height 544
click at [999, 438] on html "You have now entered Kiosk Mode. Members will be able to check themselves in us…" at bounding box center [568, 272] width 1136 height 544
drag, startPoint x: 1085, startPoint y: 519, endPoint x: 1093, endPoint y: 534, distance: 17.2
click at [1093, 534] on html "You have now entered Kiosk Mode. Members will be able to check themselves in us…" at bounding box center [568, 272] width 1136 height 544
click at [1078, 517] on button "Exit kiosk mode" at bounding box center [1087, 519] width 64 height 13
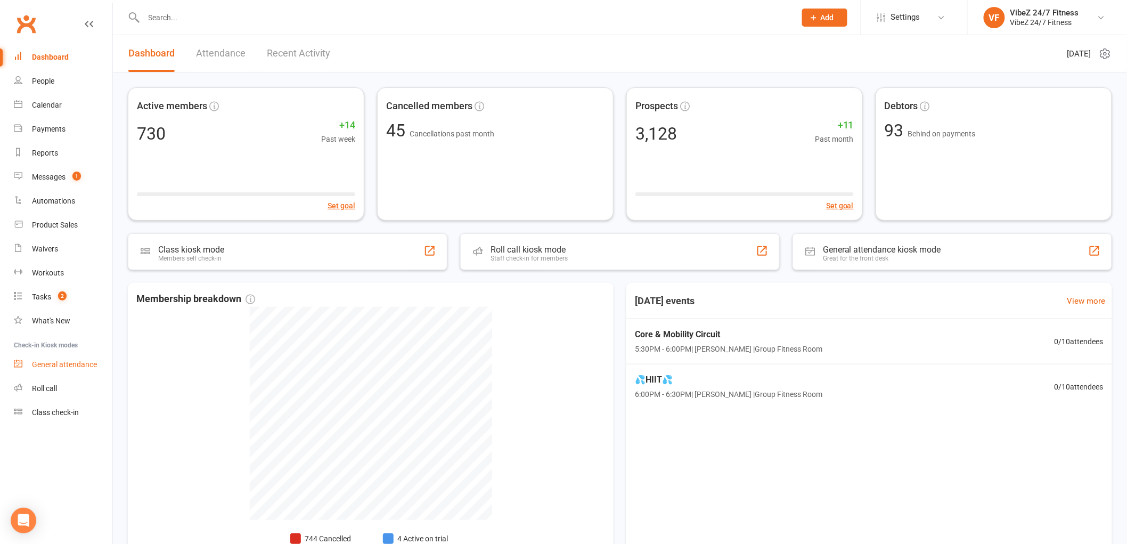
click at [84, 370] on link "General attendance" at bounding box center [63, 365] width 99 height 24
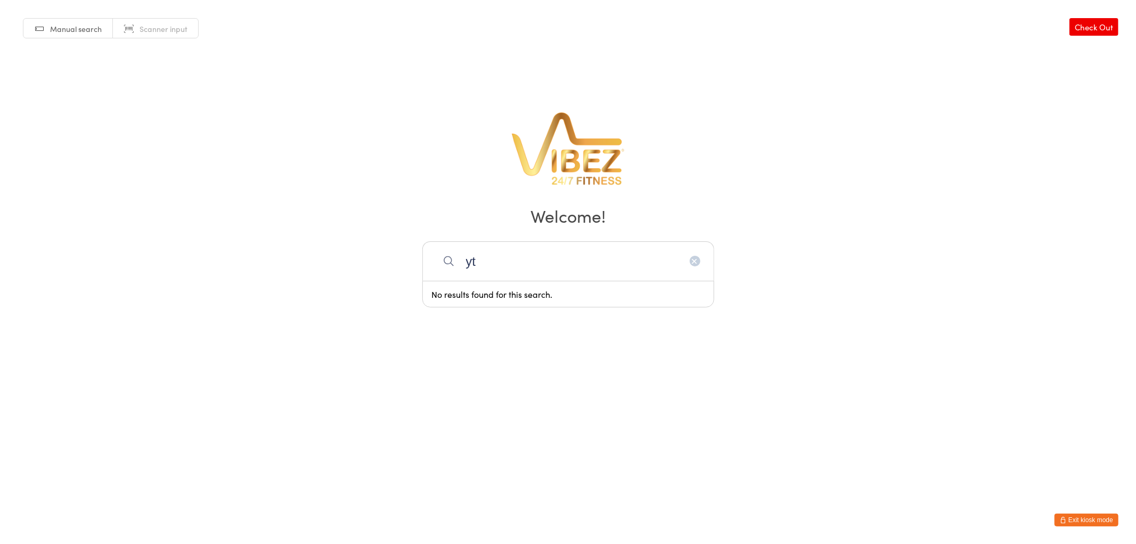
type input "y"
type input "a"
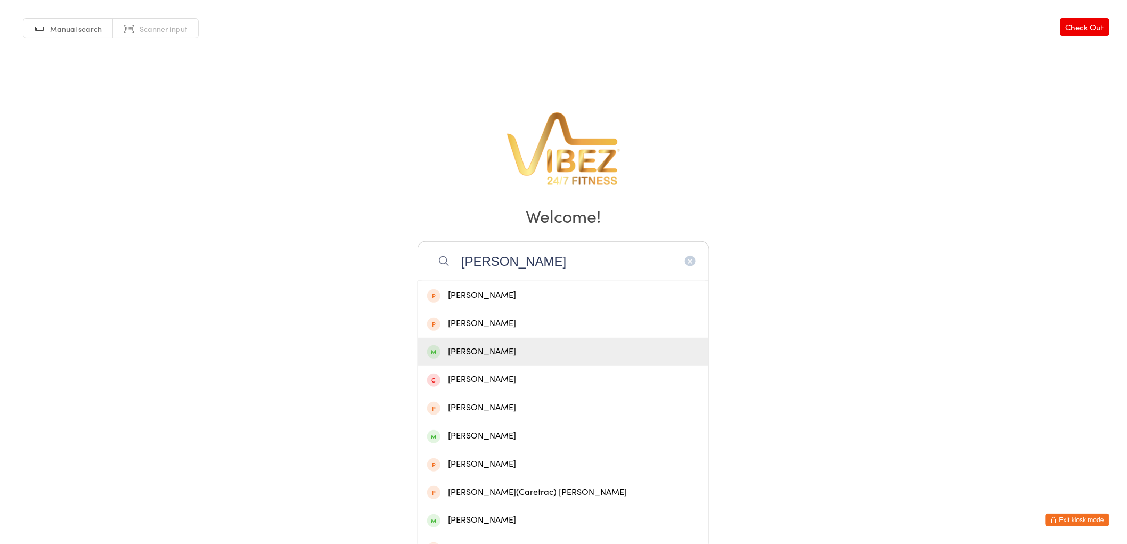
type input "[PERSON_NAME]"
click at [450, 342] on div "[PERSON_NAME]" at bounding box center [563, 352] width 291 height 28
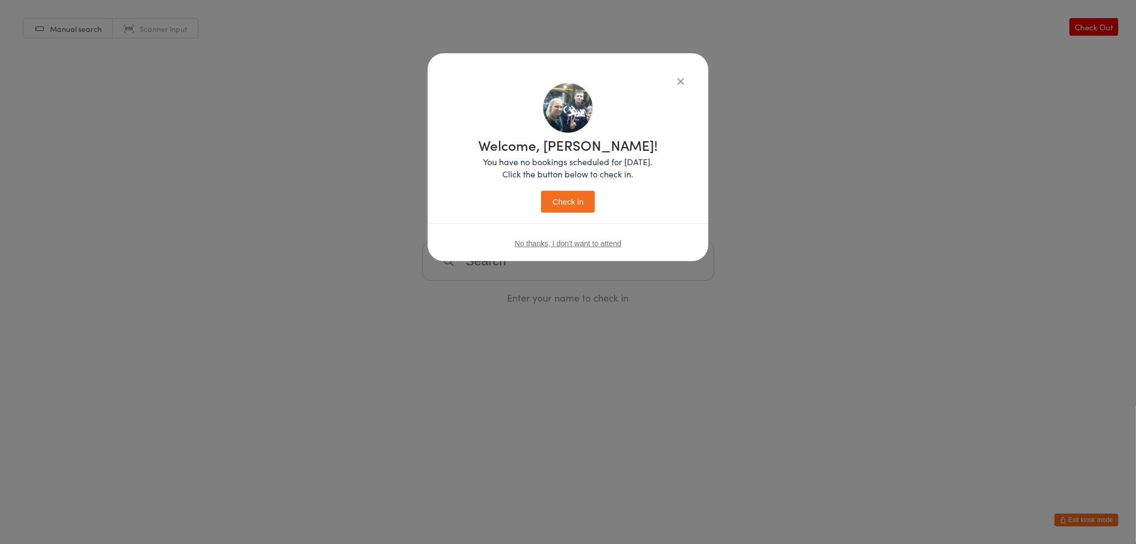
click at [566, 191] on button "Check in" at bounding box center [567, 202] width 53 height 22
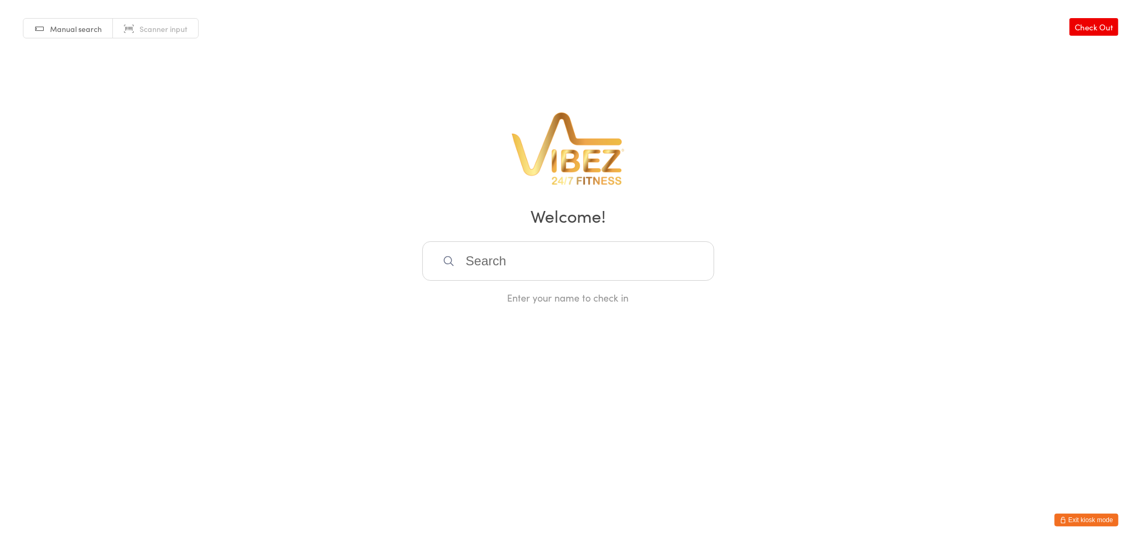
click at [1061, 518] on icon "button" at bounding box center [1063, 520] width 6 height 6
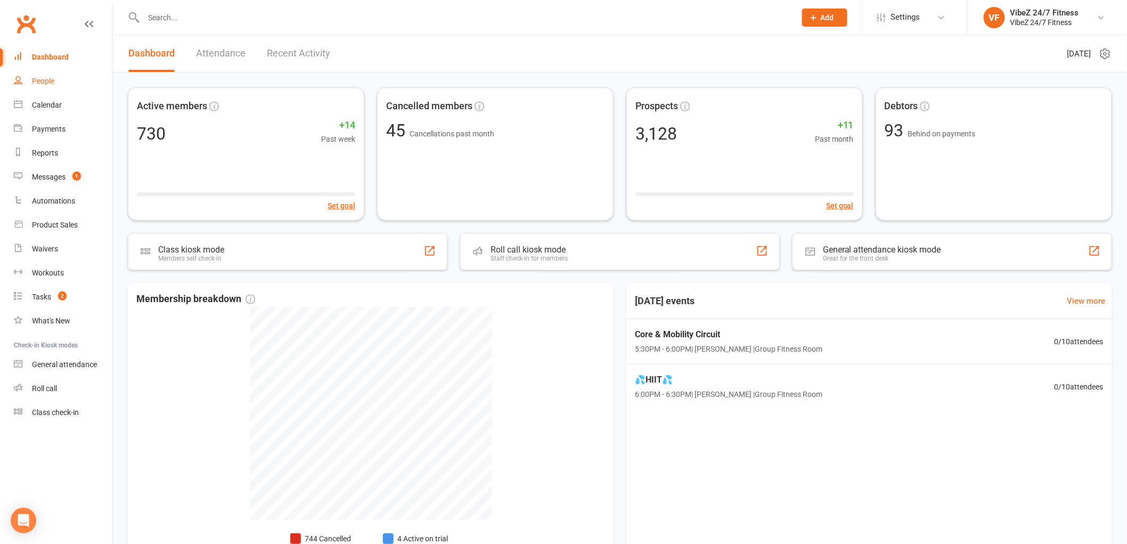
click at [32, 84] on div "People" at bounding box center [43, 81] width 22 height 9
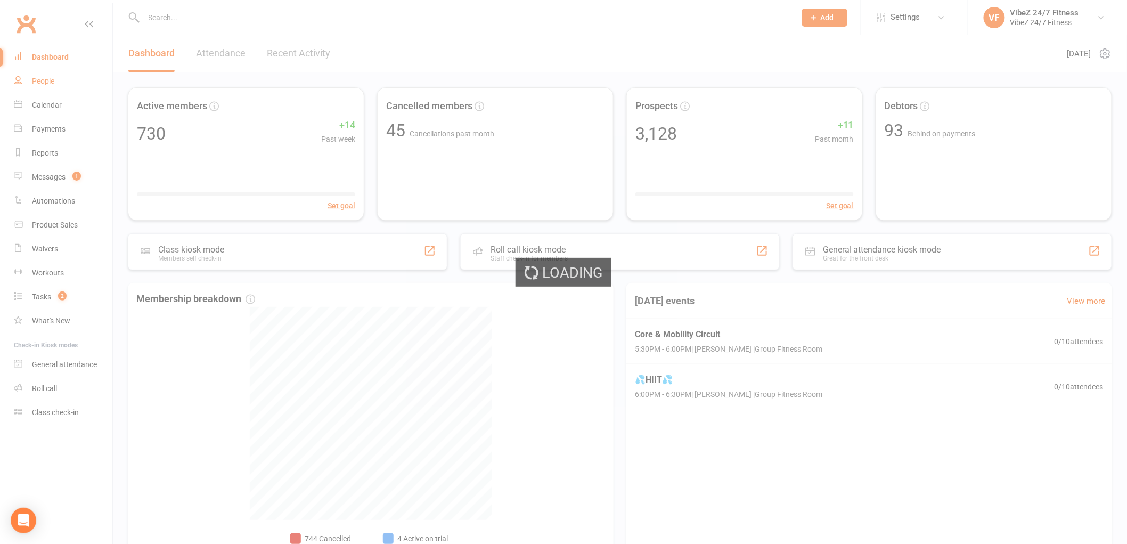
select select "100"
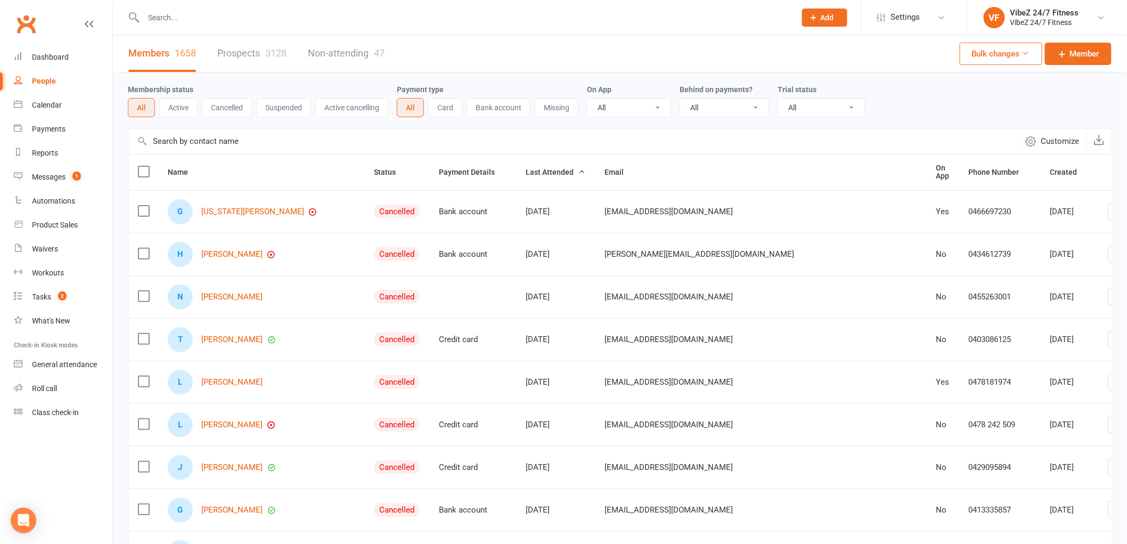
click at [821, 21] on span "Add" at bounding box center [827, 17] width 13 height 9
click at [818, 74] on link "Member" at bounding box center [813, 72] width 95 height 25
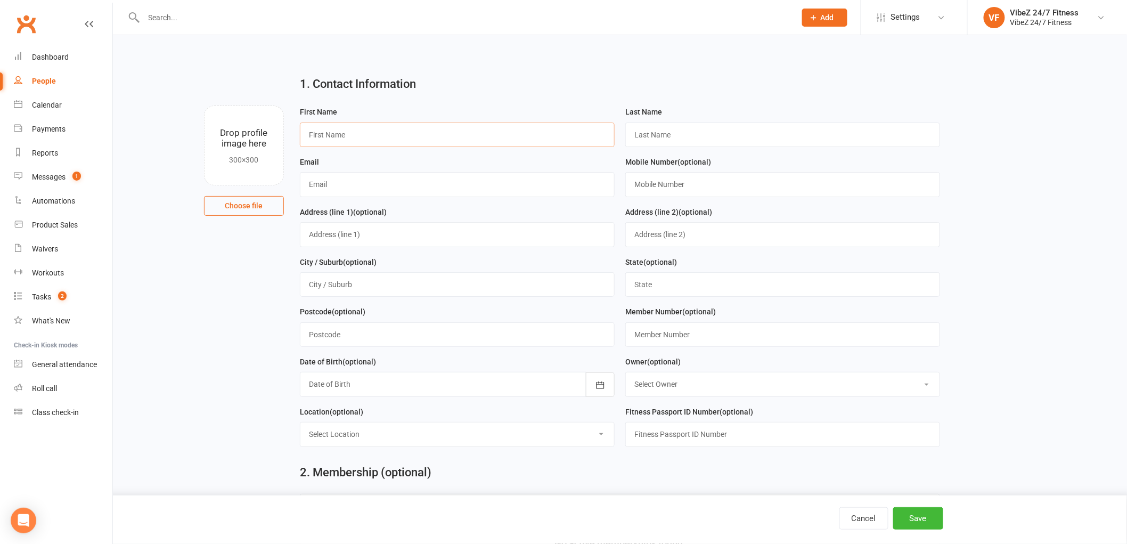
click at [444, 137] on input "text" at bounding box center [457, 135] width 315 height 25
type input "Tanaye"
click at [656, 130] on input "text" at bounding box center [782, 135] width 315 height 25
type input "[PERSON_NAME]"
click at [477, 187] on input "text" at bounding box center [457, 184] width 315 height 25
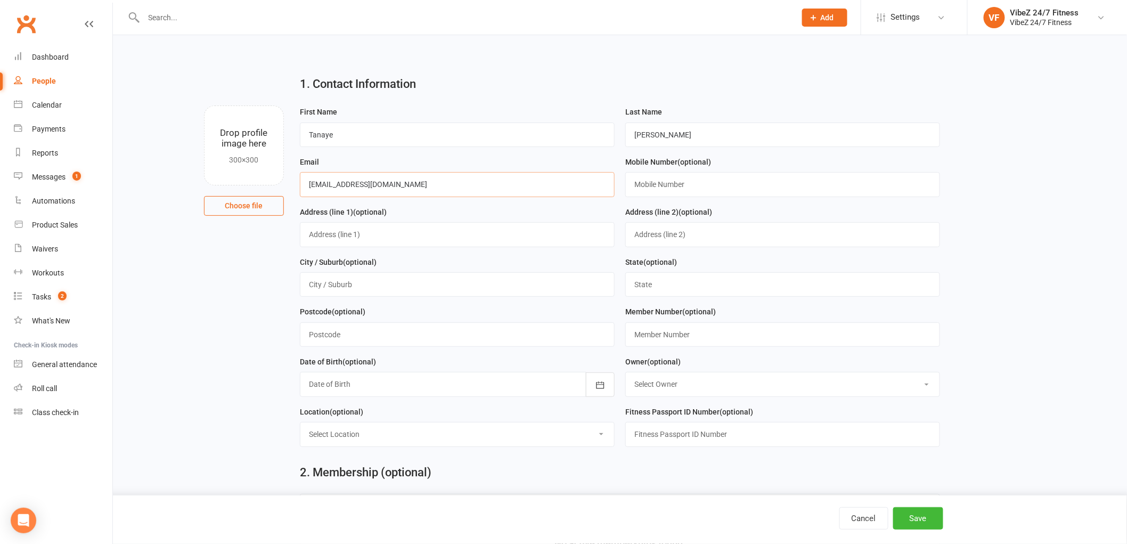
type input "[EMAIL_ADDRESS][DOMAIN_NAME]"
click at [789, 181] on input "text" at bounding box center [782, 184] width 315 height 25
type input "0410965503"
click at [429, 238] on input "text" at bounding box center [457, 234] width 315 height 25
type input "1"
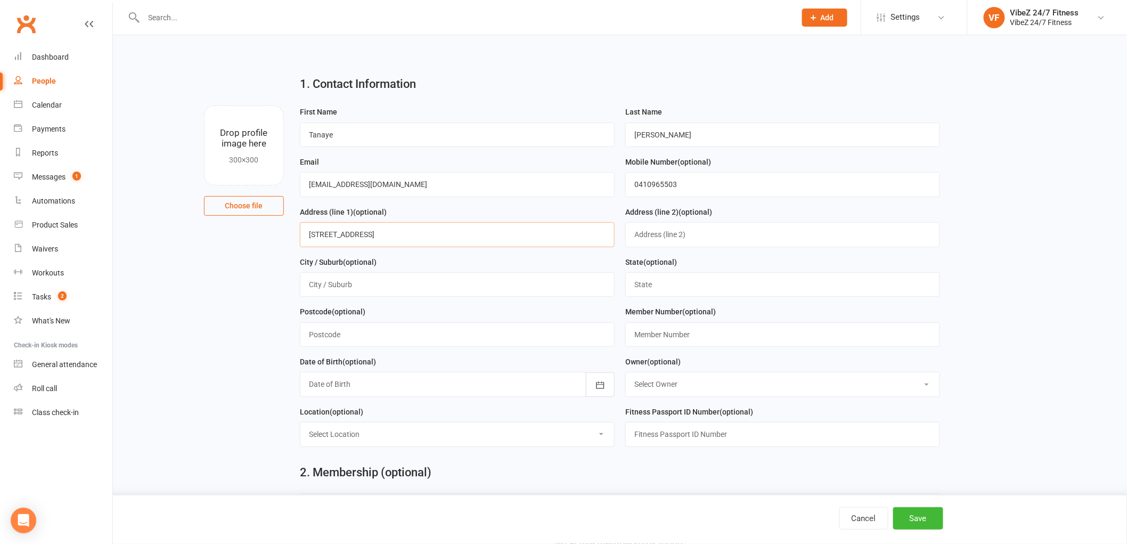
type input "[STREET_ADDRESS]"
click at [447, 284] on input "text" at bounding box center [457, 284] width 315 height 25
type input "San Remo"
click at [388, 334] on input "text" at bounding box center [457, 334] width 315 height 25
type input "2263"
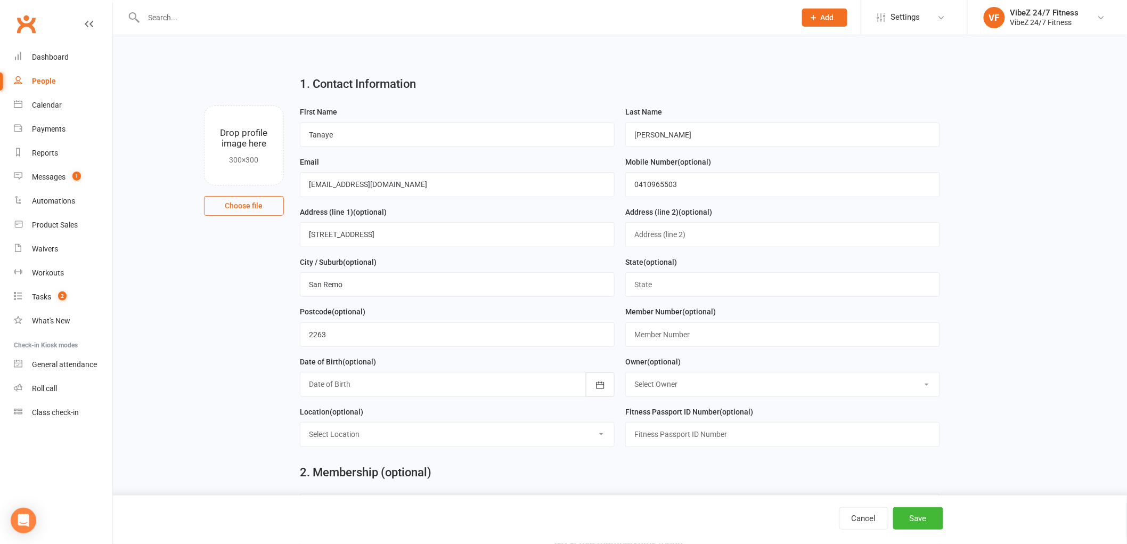
click at [432, 381] on div at bounding box center [457, 384] width 315 height 25
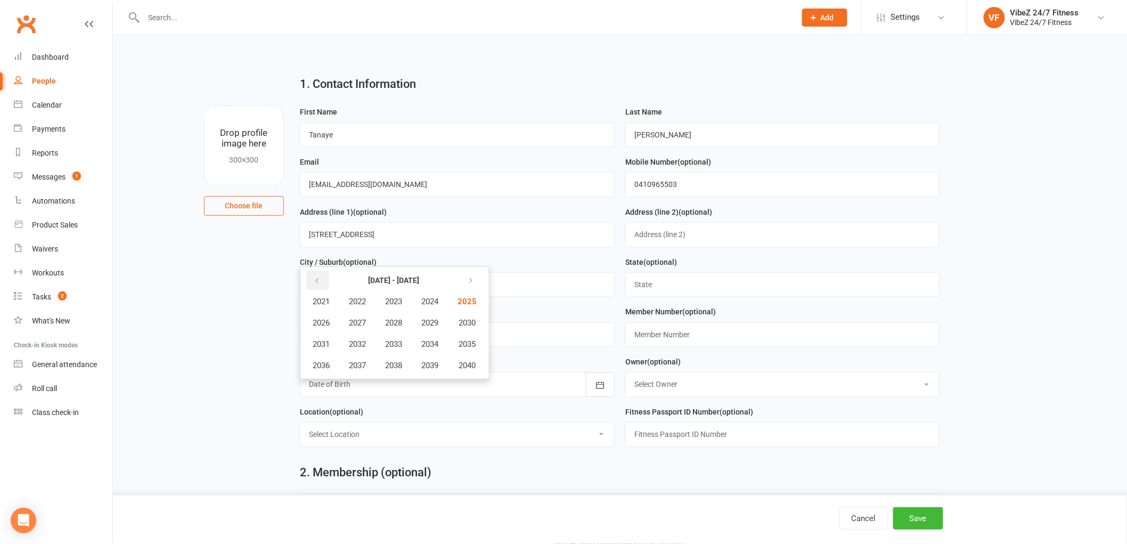
click at [321, 284] on button "button" at bounding box center [317, 280] width 23 height 19
click at [470, 323] on span "2010" at bounding box center [466, 323] width 17 height 10
click at [338, 363] on span "October" at bounding box center [327, 366] width 28 height 10
click at [341, 399] on span "24" at bounding box center [343, 403] width 9 height 9
type input "[DATE]"
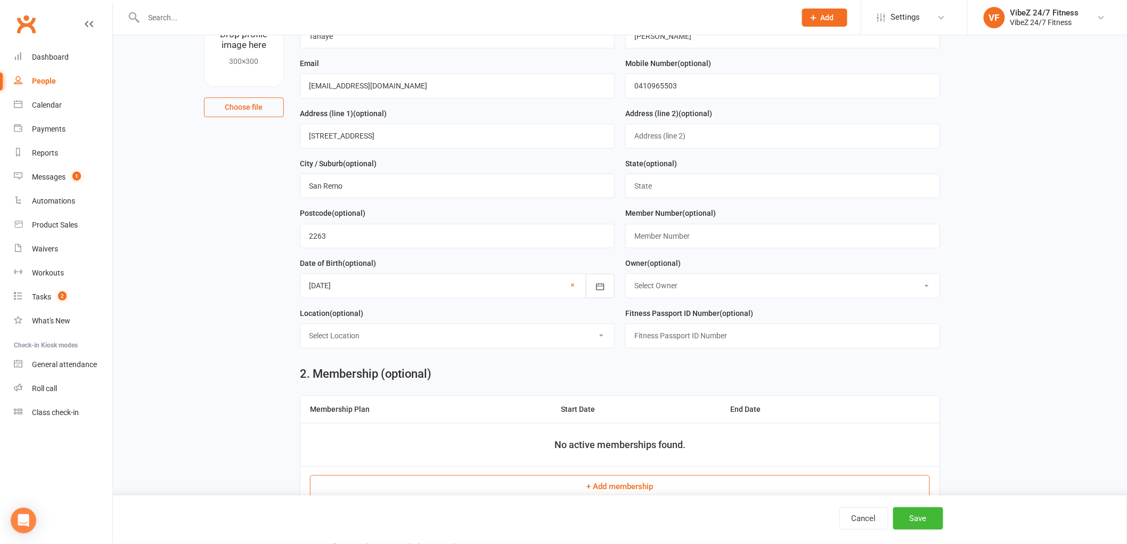
scroll to position [118, 0]
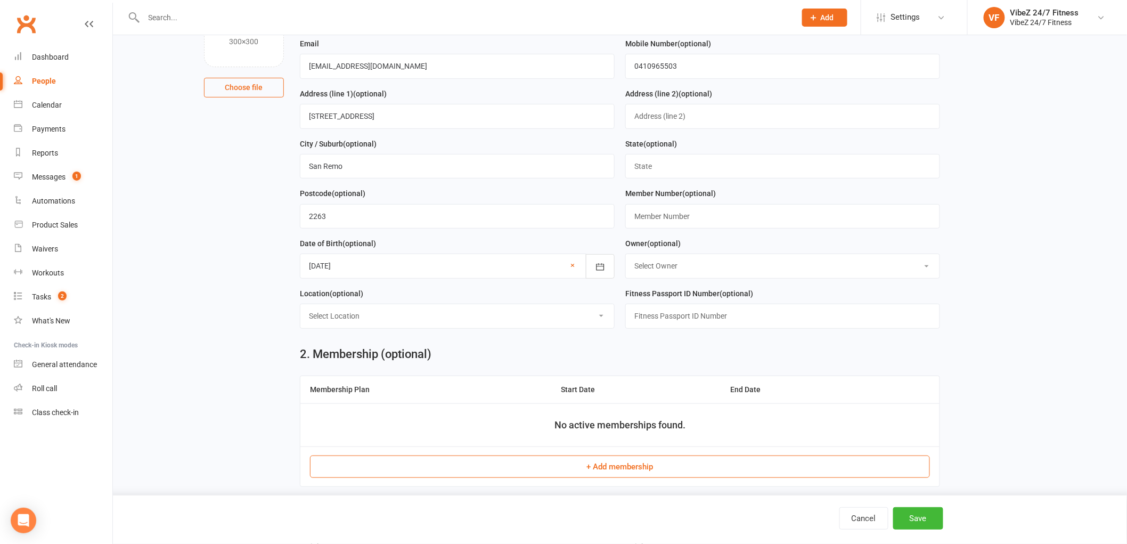
click at [435, 317] on select "Select Location Group Fitness Room Gym Floor Indoor/Outdoor Reception" at bounding box center [457, 315] width 314 height 23
click at [670, 361] on div "2. Membership (optional) Membership Plan Start Date End Date No active membersh…" at bounding box center [620, 419] width 656 height 165
click at [454, 221] on input "2263" at bounding box center [457, 216] width 315 height 25
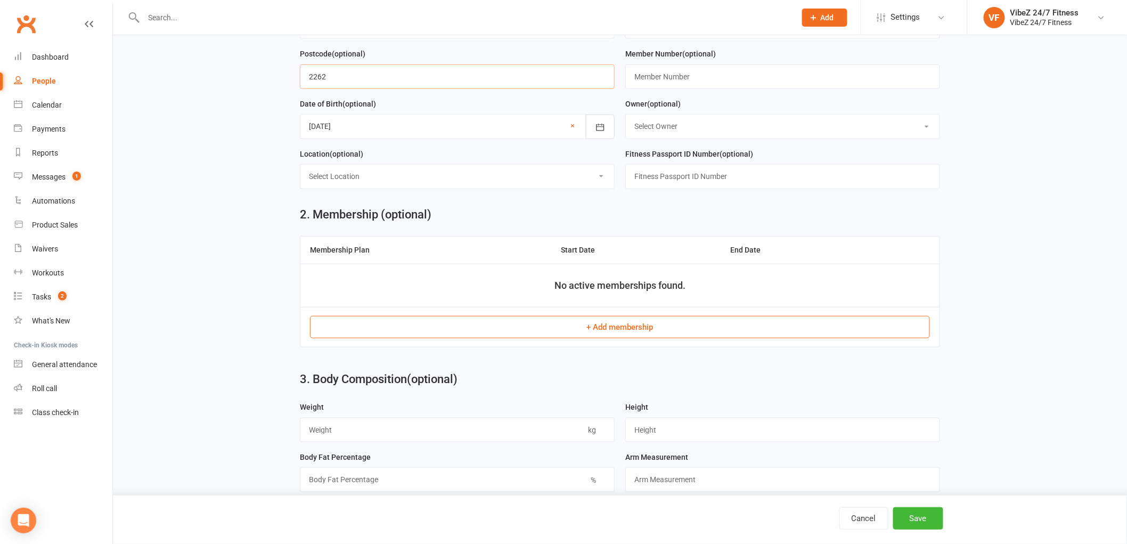
scroll to position [296, 0]
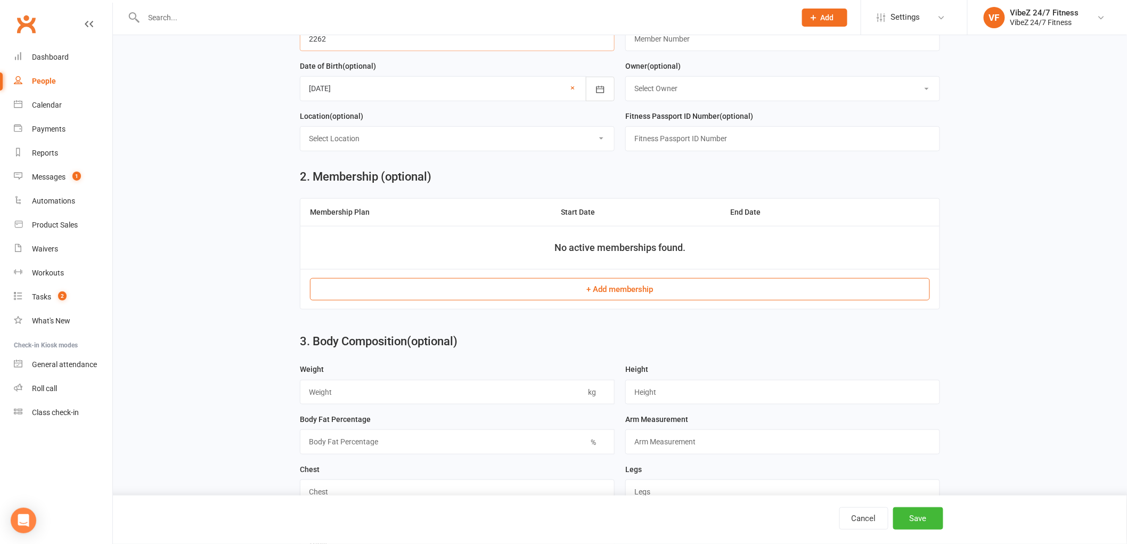
type input "2262"
click at [677, 288] on button "+ Add membership" at bounding box center [620, 289] width 620 height 22
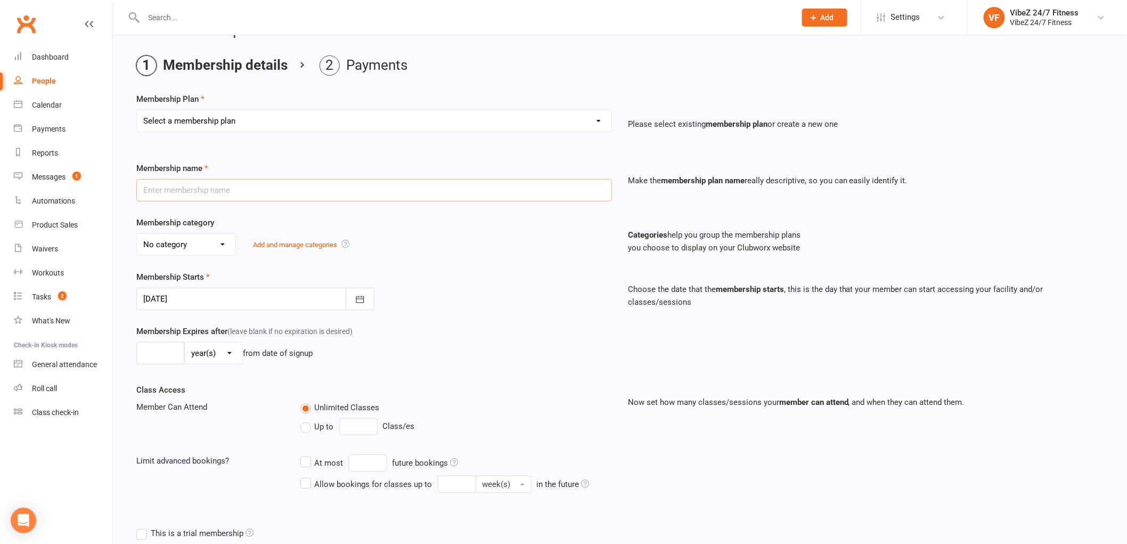
click at [409, 223] on div "Membership name Make the membership plan name really descriptive, so you can ea…" at bounding box center [619, 384] width 967 height 445
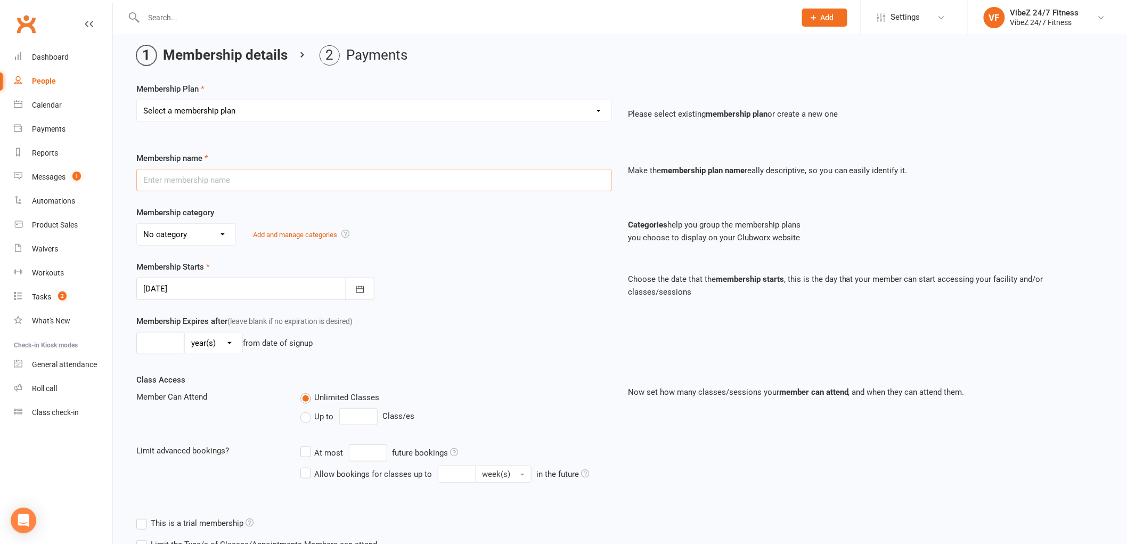
scroll to position [59, 0]
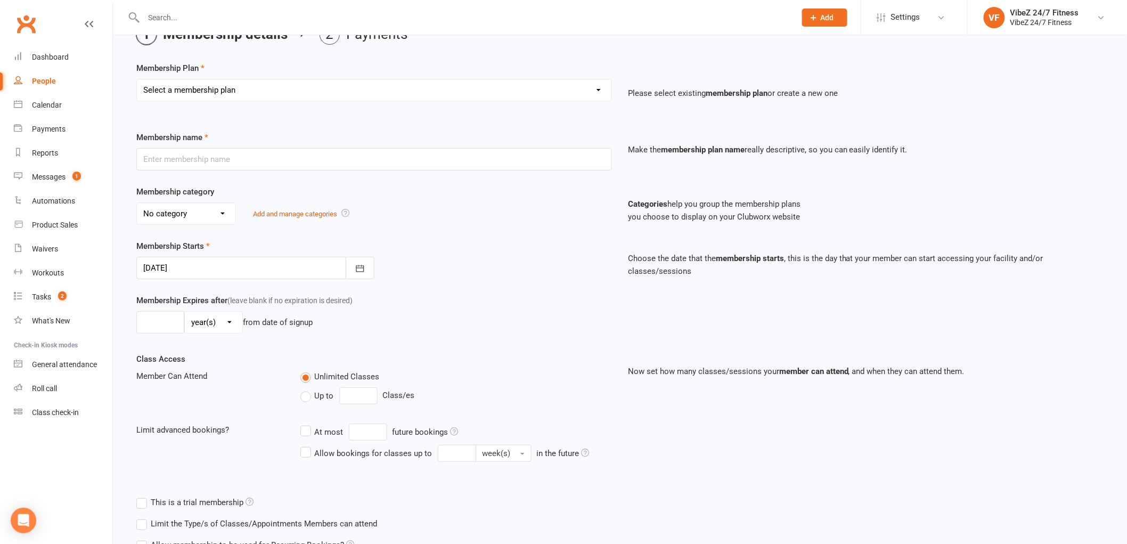
click at [434, 94] on select "Select a membership plan Create new Membership Plan Complimentary 12 Month Memb…" at bounding box center [374, 89] width 475 height 21
select select "4"
click at [137, 79] on select "Select a membership plan Create new Membership Plan Complimentary 12 Month Memb…" at bounding box center [374, 89] width 475 height 21
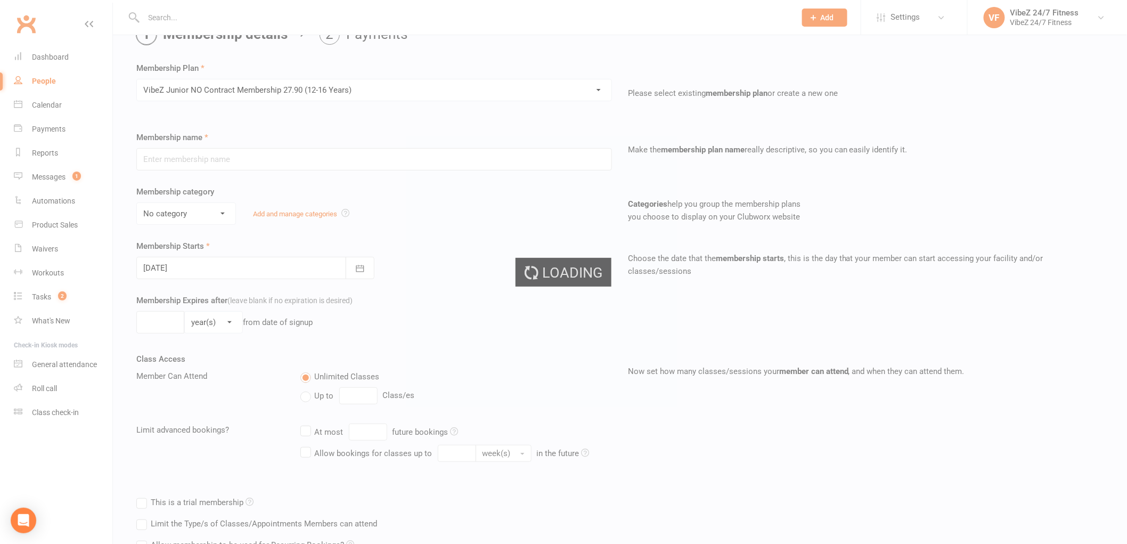
type input "VibeZ Junior NO Contract Membership 27.90 (12-16 Years)"
select select "2"
type input "0"
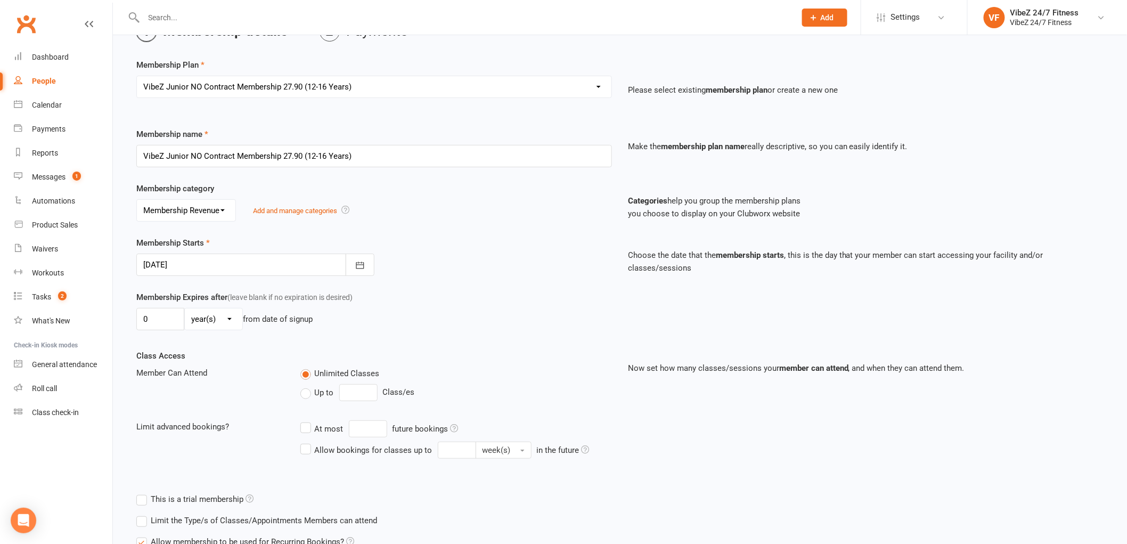
scroll to position [161, 0]
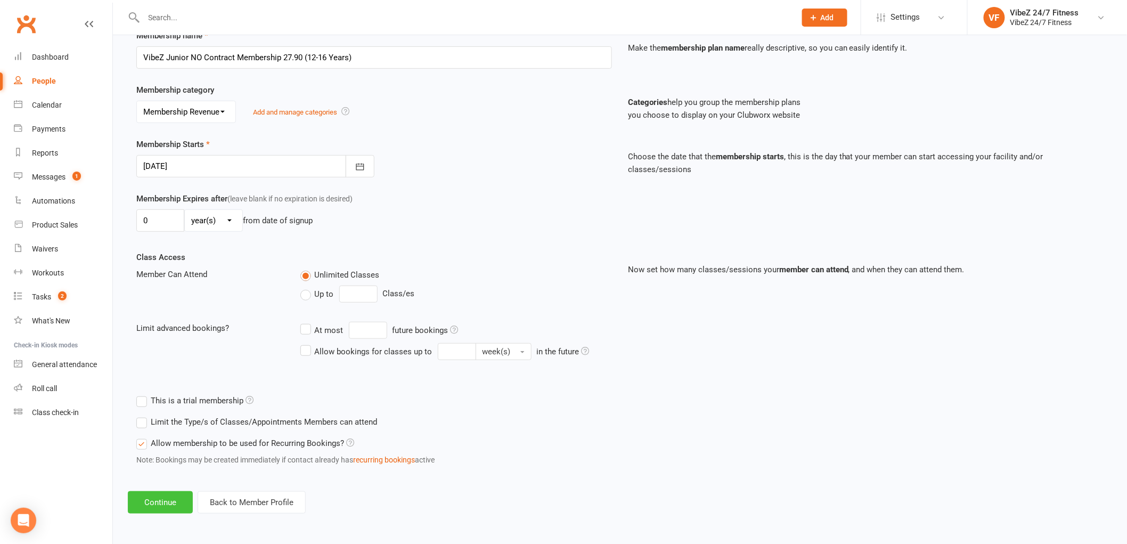
drag, startPoint x: 155, startPoint y: 495, endPoint x: 171, endPoint y: 507, distance: 19.8
click at [157, 495] on button "Continue" at bounding box center [160, 502] width 65 height 22
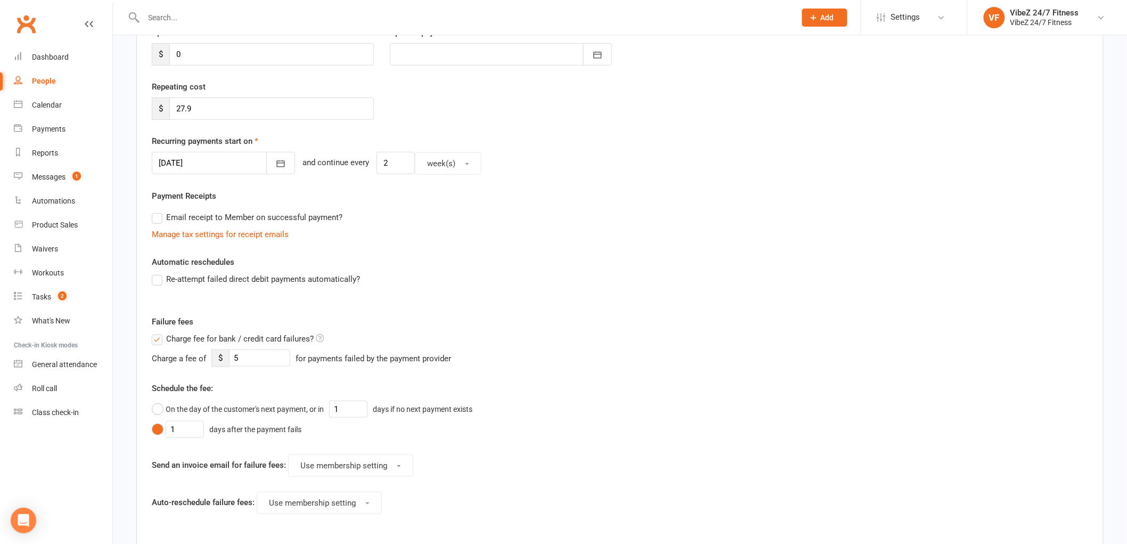
scroll to position [0, 0]
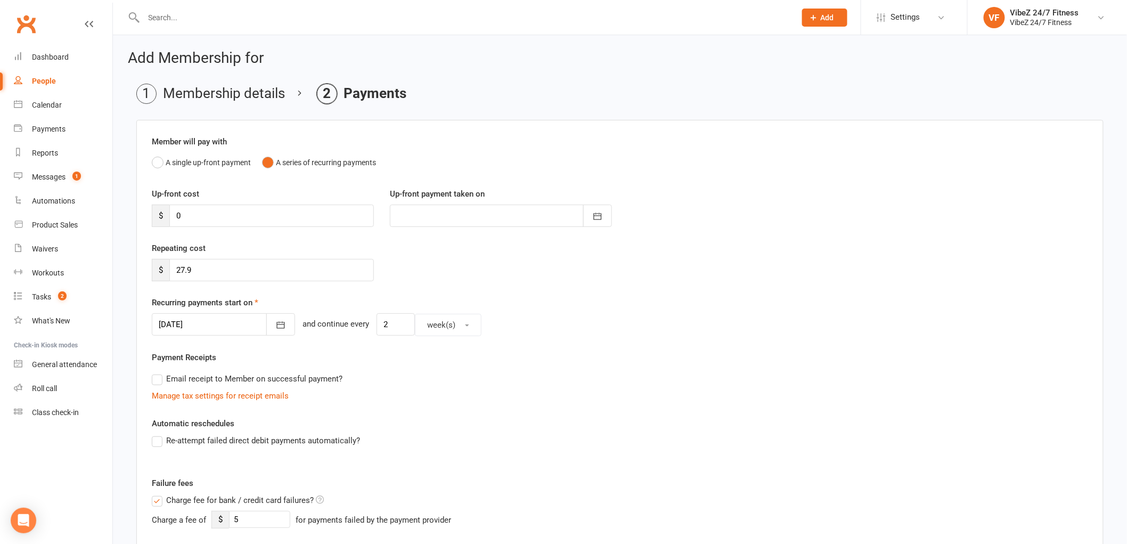
click at [859, 438] on div "Re-attempt failed direct debit payments automatically?" at bounding box center [620, 440] width 936 height 13
click at [275, 328] on icon "button" at bounding box center [280, 325] width 11 height 11
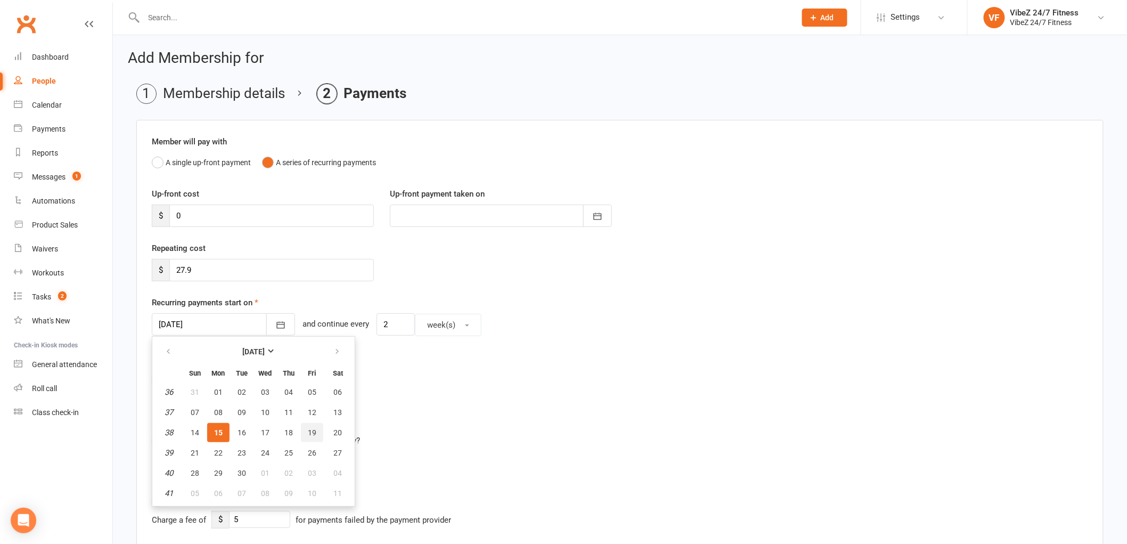
click at [308, 428] on span "19" at bounding box center [312, 432] width 9 height 9
type input "[DATE]"
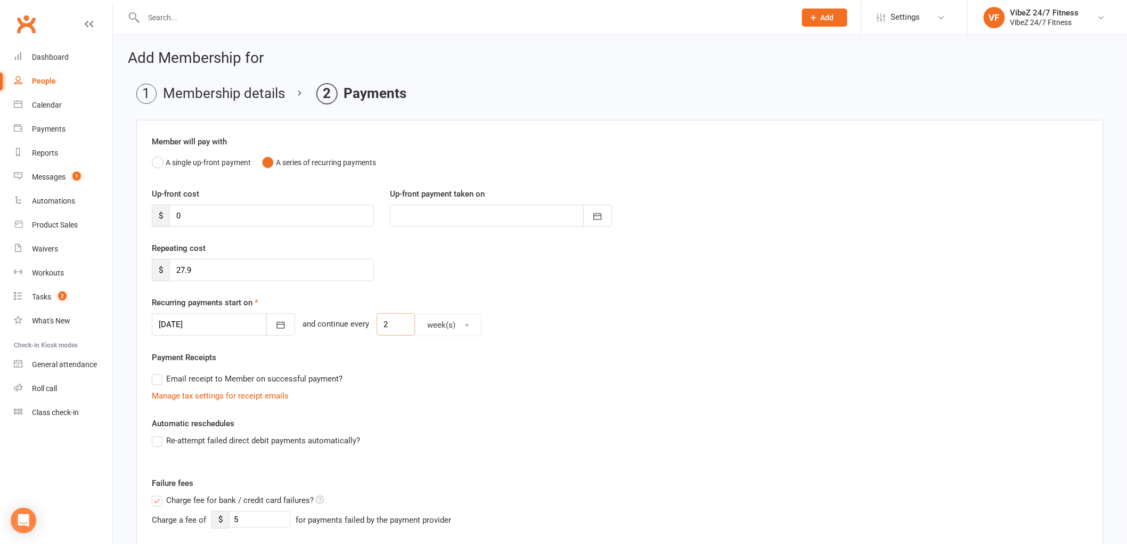
click at [389, 323] on input "2" at bounding box center [396, 324] width 38 height 22
type input "1"
click at [461, 328] on button "week(s)" at bounding box center [448, 325] width 67 height 22
click at [597, 368] on div "Payment Receipts Email receipt to Member on successful payment? Manage tax sett…" at bounding box center [620, 376] width 936 height 51
click at [465, 326] on span "button" at bounding box center [467, 325] width 4 height 2
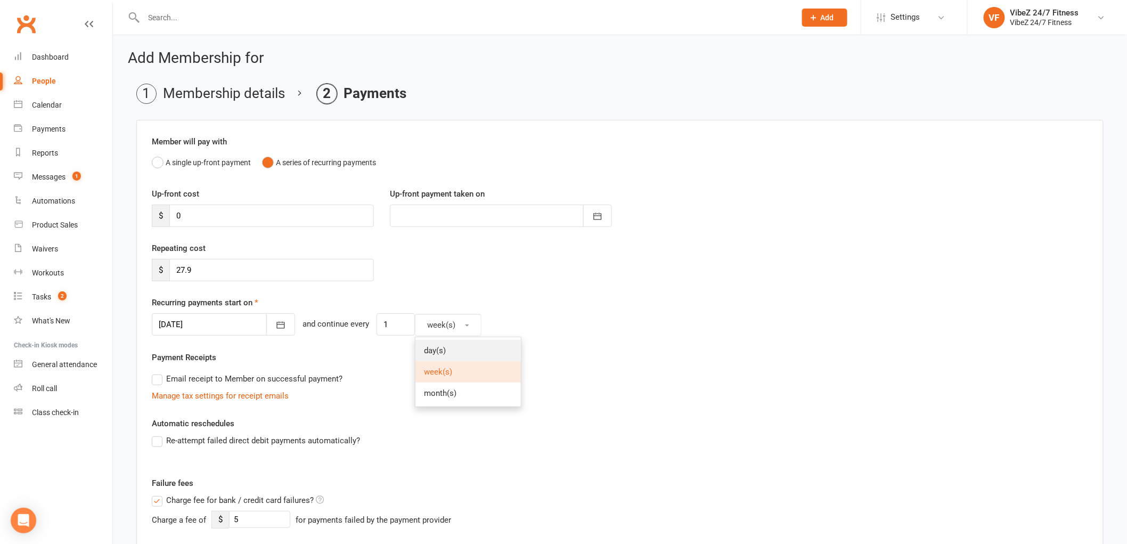
click at [445, 352] on link "day(s)" at bounding box center [467, 350] width 105 height 21
click at [387, 327] on input "1" at bounding box center [396, 324] width 38 height 22
type input "7"
click at [502, 379] on div "Email receipt to Member on successful payment?" at bounding box center [615, 378] width 945 height 21
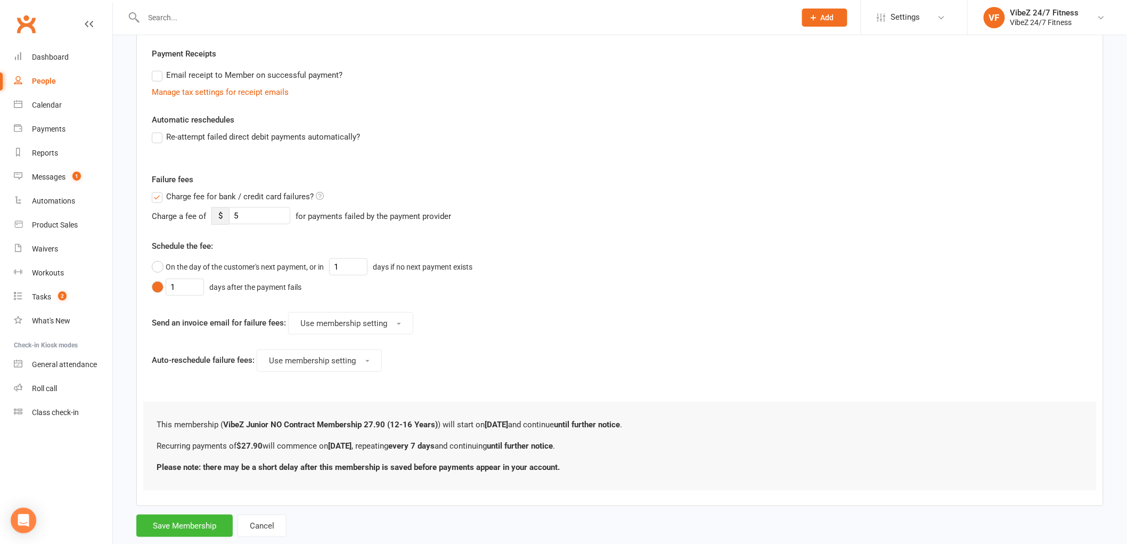
scroll to position [329, 0]
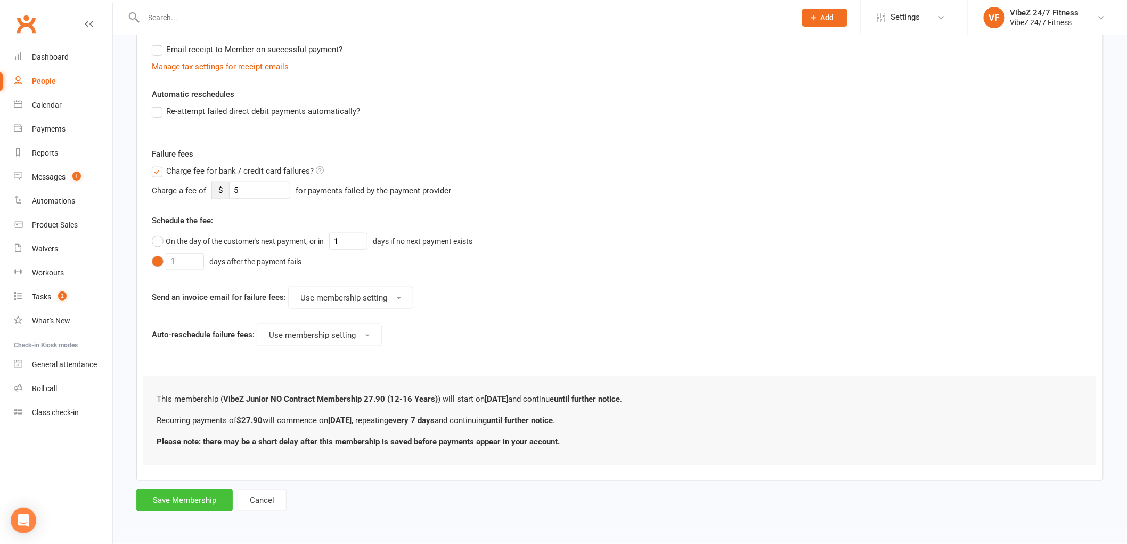
click at [187, 500] on button "Save Membership" at bounding box center [184, 500] width 96 height 22
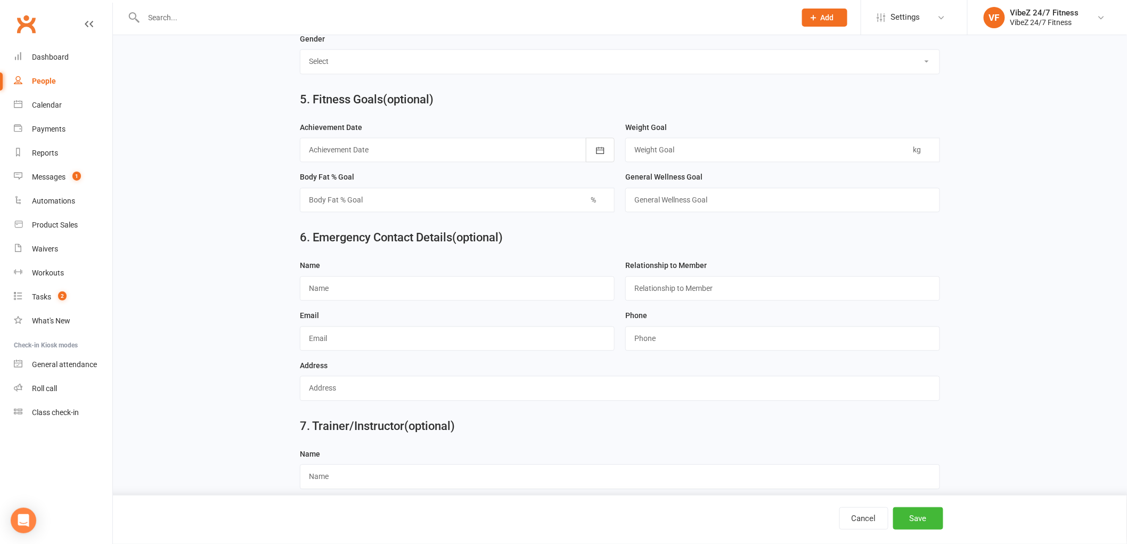
scroll to position [873, 0]
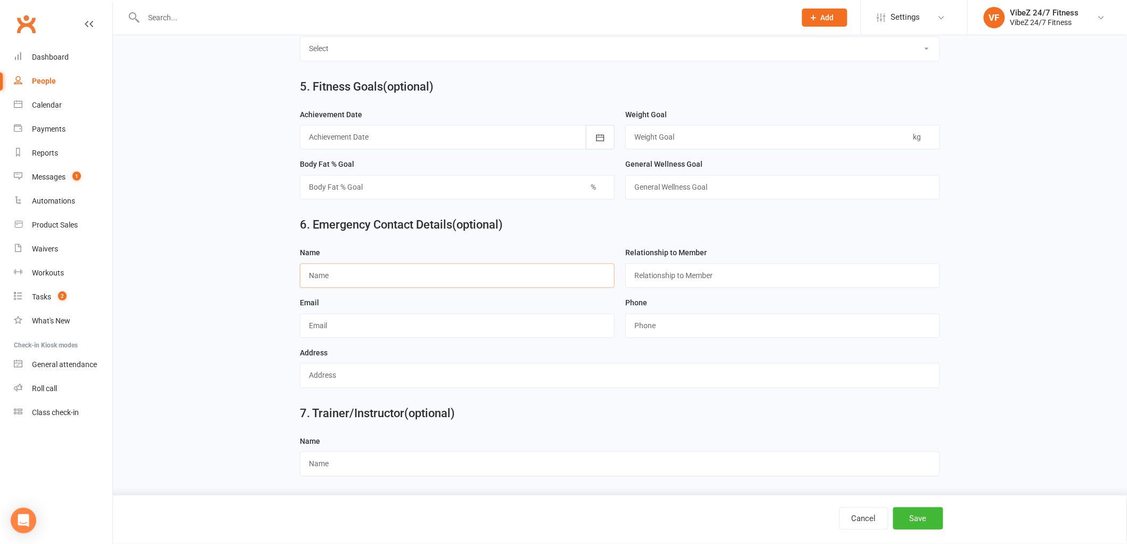
drag, startPoint x: 455, startPoint y: 278, endPoint x: 496, endPoint y: 265, distance: 42.4
click at [486, 268] on input "text" at bounding box center [457, 275] width 315 height 25
type input "[PERSON_NAME]"
drag, startPoint x: 454, startPoint y: 326, endPoint x: 439, endPoint y: 295, distance: 35.0
click at [454, 324] on input "text" at bounding box center [457, 325] width 315 height 25
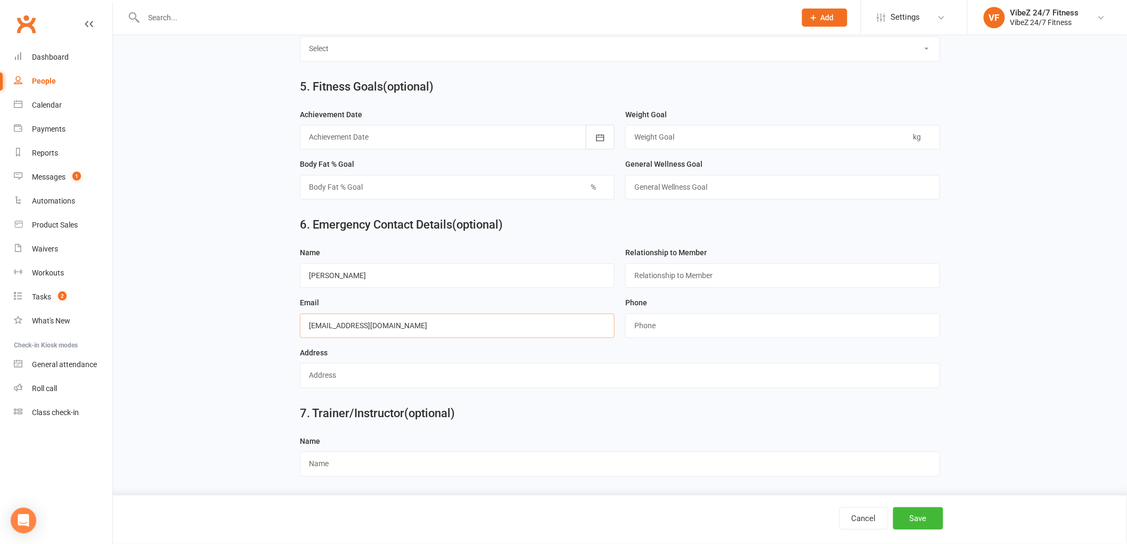
type input "[EMAIL_ADDRESS][DOMAIN_NAME]"
click at [670, 324] on input "string" at bounding box center [782, 325] width 315 height 25
type input "0410965503"
click at [638, 419] on h2 "7. Trainer/Instructor (optional)" at bounding box center [620, 413] width 640 height 13
click at [705, 273] on input "text" at bounding box center [782, 275] width 315 height 25
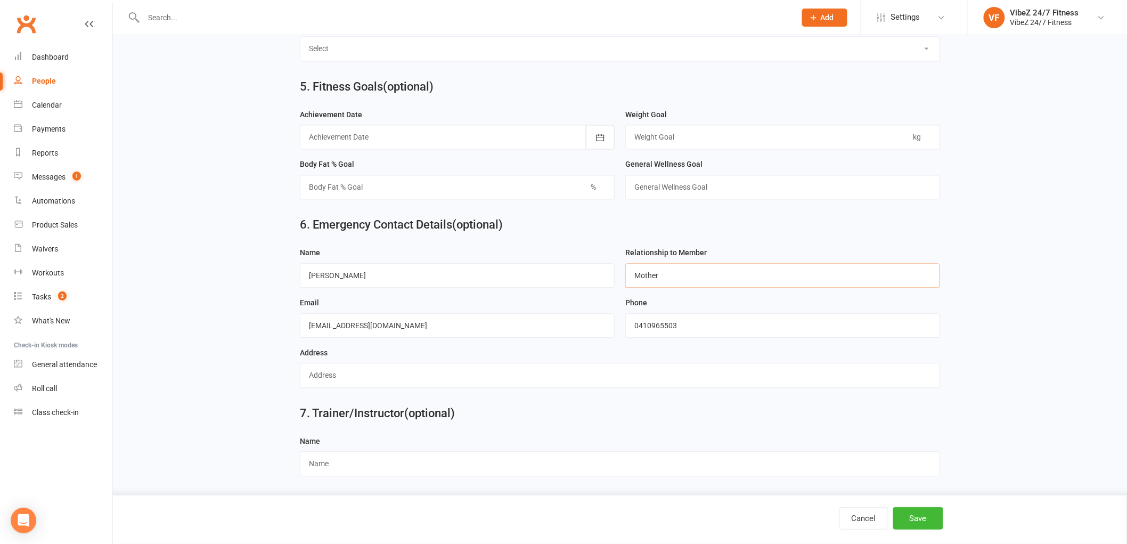
type input "Mother"
click at [446, 379] on input "text" at bounding box center [620, 375] width 640 height 25
type input "[STREET_ADDRESS][GEOGRAPHIC_DATA]"
click at [901, 519] on button "Save" at bounding box center [918, 518] width 50 height 22
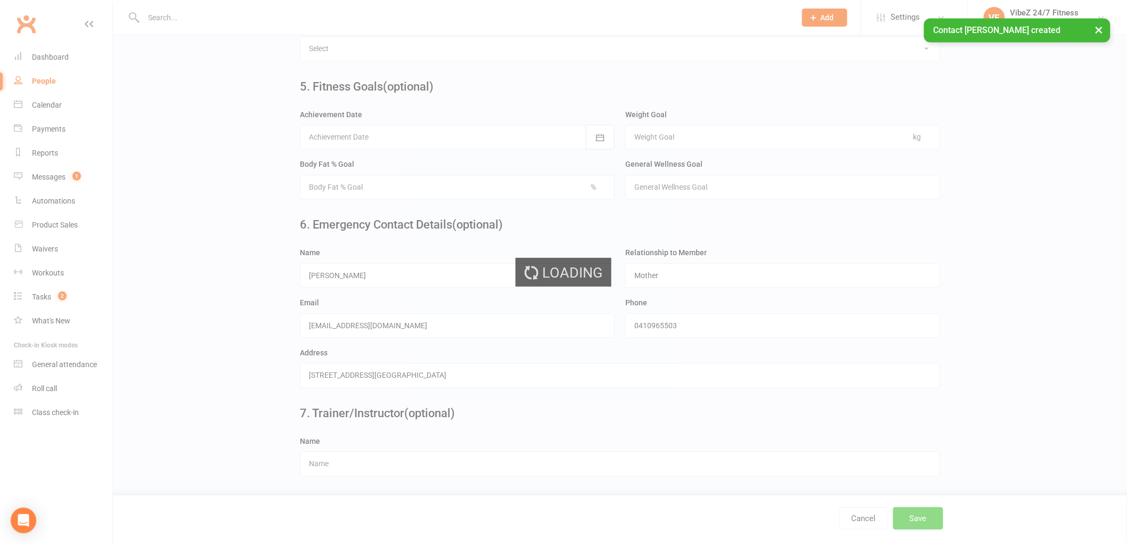
scroll to position [0, 0]
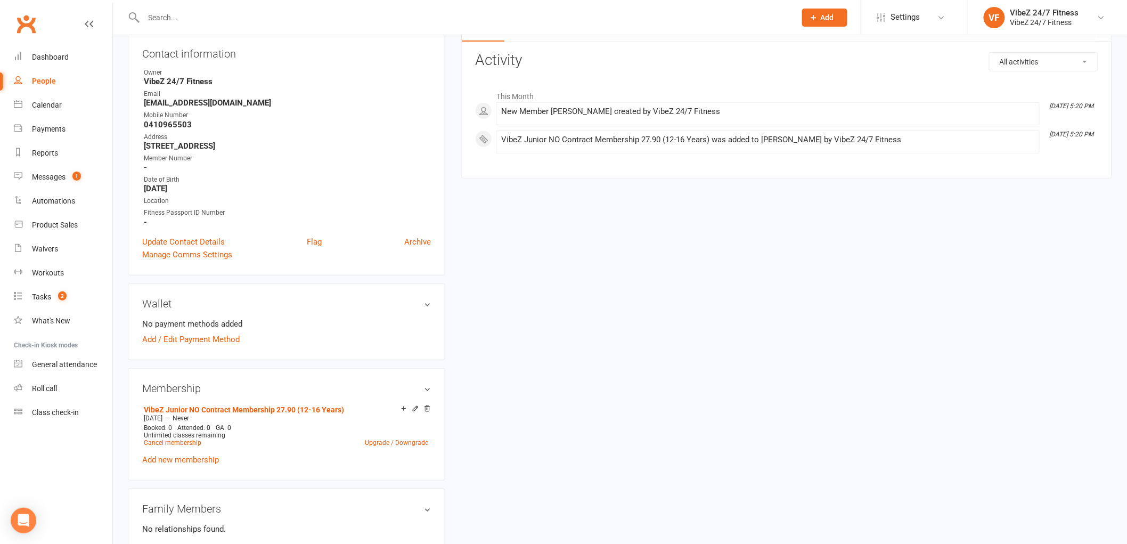
scroll to position [177, 0]
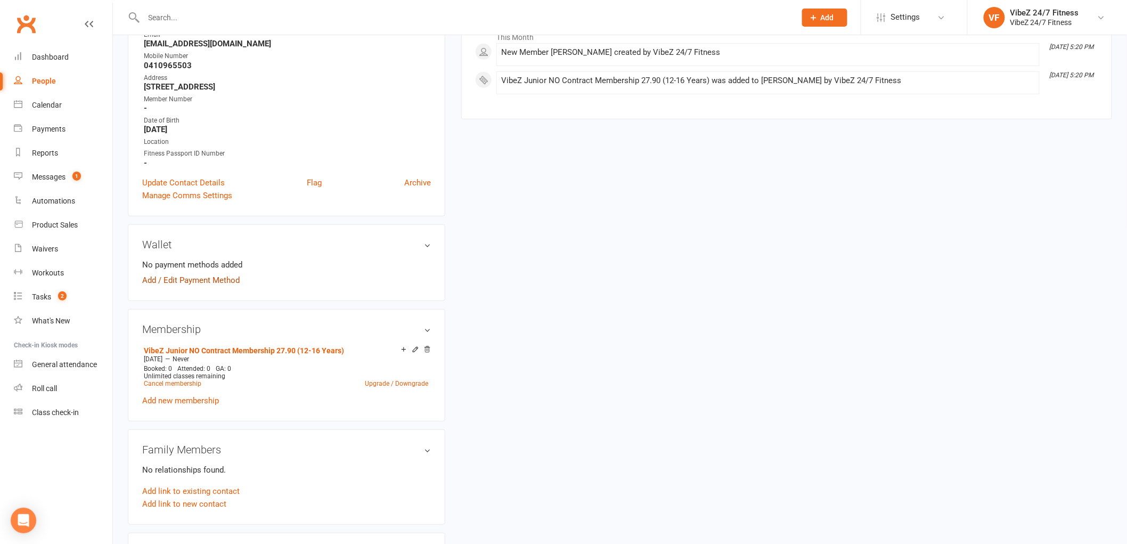
click at [177, 279] on link "Add / Edit Payment Method" at bounding box center [190, 280] width 97 height 13
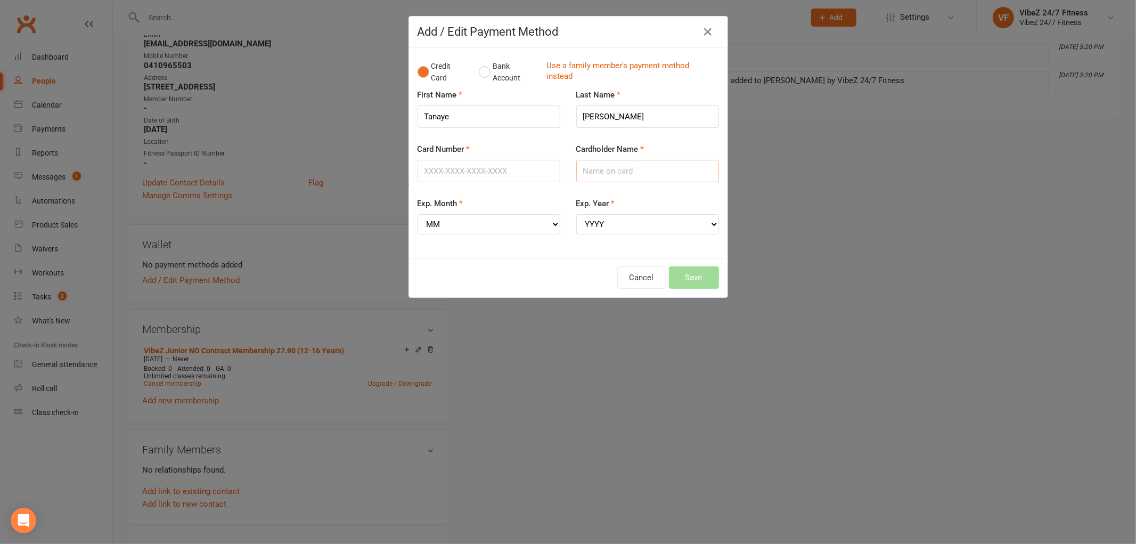
click at [655, 172] on input "Cardholder Name" at bounding box center [647, 171] width 143 height 22
click at [469, 172] on input "Card Number" at bounding box center [489, 171] width 143 height 22
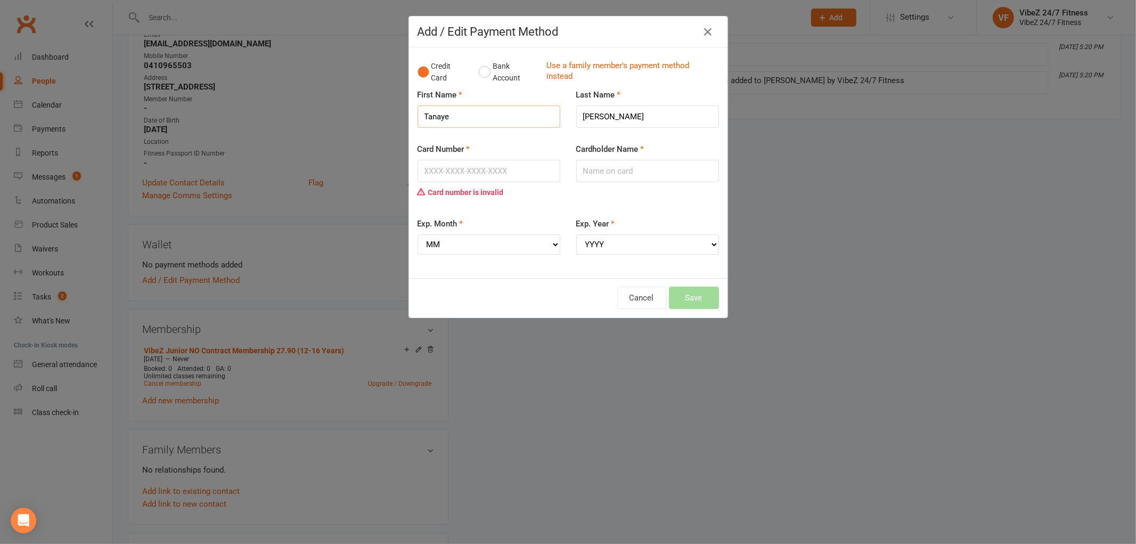
click at [476, 117] on input "Tanaye" at bounding box center [489, 116] width 143 height 22
type input "T"
type input "[PERSON_NAME]"
drag, startPoint x: 449, startPoint y: 209, endPoint x: 462, endPoint y: 208, distance: 13.4
click at [449, 209] on div "Card Number Card number is invalid" at bounding box center [489, 180] width 159 height 75
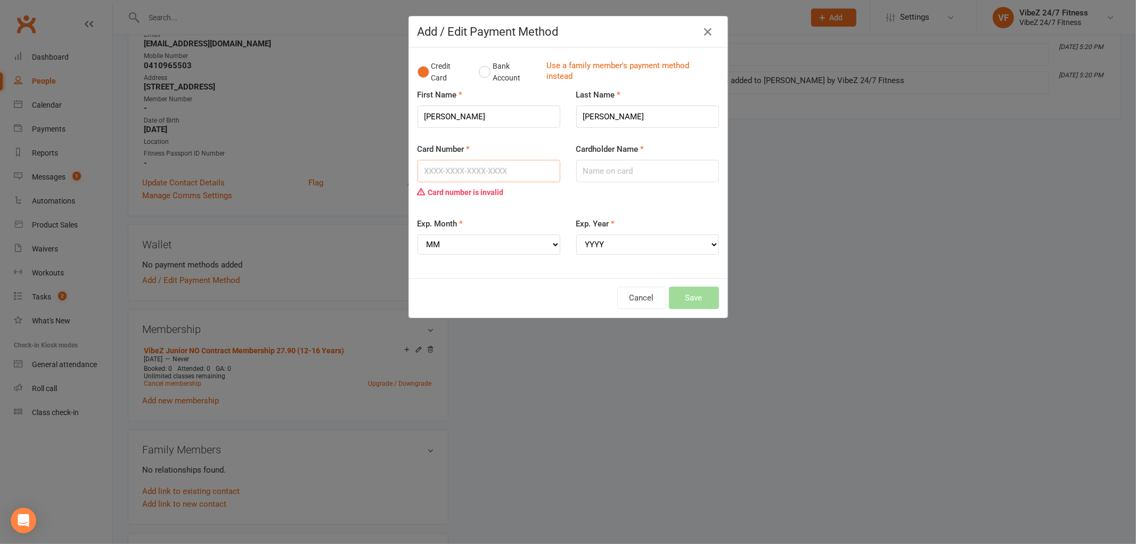
click at [502, 177] on input "Card Number" at bounding box center [489, 171] width 143 height 22
click at [628, 176] on input "Cardholder Name" at bounding box center [647, 171] width 143 height 22
type input "[PERSON_NAME]"
click at [652, 206] on div "Card Number Card number is invalid Cardholder Name [PERSON_NAME]" at bounding box center [568, 180] width 317 height 75
click at [515, 174] on input "Card Number" at bounding box center [489, 171] width 143 height 22
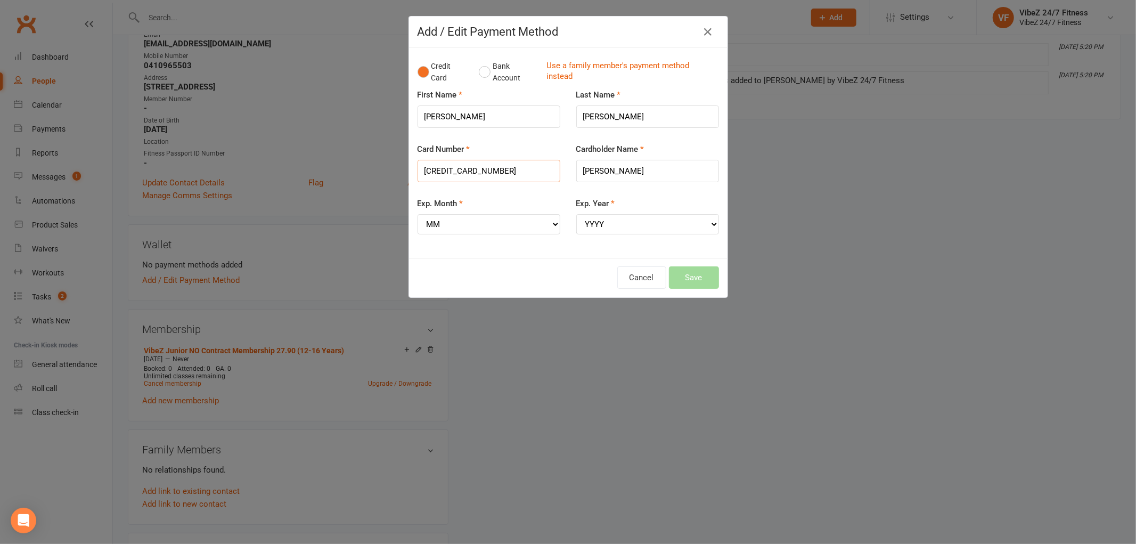
type input "[CREDIT_CARD_NUMBER]"
drag, startPoint x: 632, startPoint y: 203, endPoint x: 615, endPoint y: 209, distance: 18.5
click at [632, 203] on div "Exp. Year YYYY 2025 2026 2027 2028 2029 2030 2031 2032 2033 2034" at bounding box center [647, 215] width 143 height 37
click at [478, 220] on select "MM 01 02 03 04 05 06 07 08 09 10 11 12" at bounding box center [489, 224] width 143 height 20
select select "05"
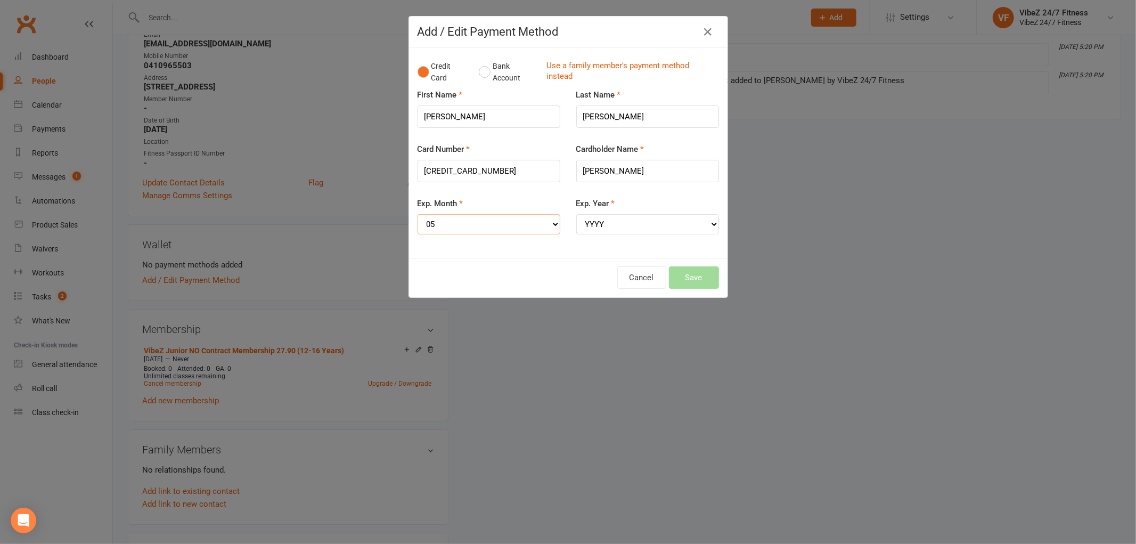
click at [418, 214] on select "MM 01 02 03 04 05 06 07 08 09 10 11 12" at bounding box center [489, 224] width 143 height 20
click at [589, 220] on select "YYYY 2025 2026 2027 2028 2029 2030 2031 2032 2033 2034" at bounding box center [647, 224] width 143 height 20
select select "2026"
click at [576, 214] on select "YYYY 2025 2026 2027 2028 2029 2030 2031 2032 2033 2034" at bounding box center [647, 224] width 143 height 20
click at [684, 274] on button "Save" at bounding box center [694, 277] width 50 height 22
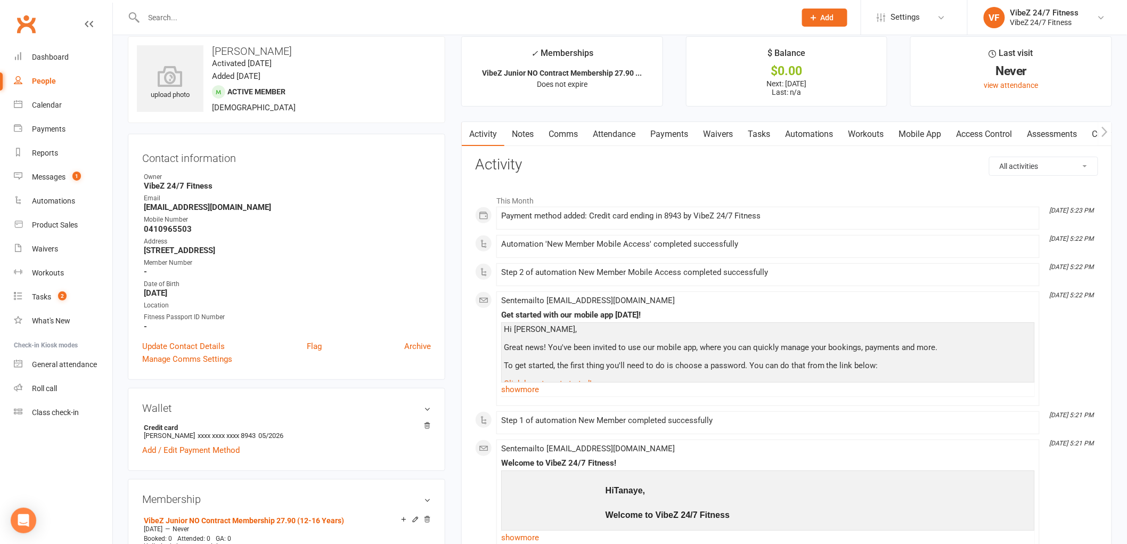
scroll to position [0, 0]
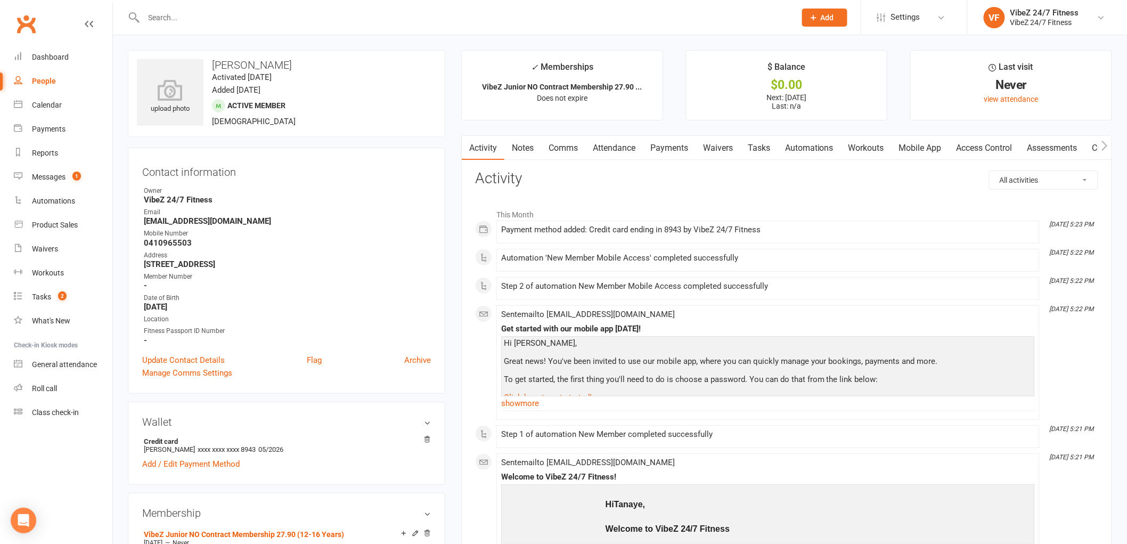
drag, startPoint x: 1067, startPoint y: 177, endPoint x: 1045, endPoint y: 178, distance: 22.4
click at [1067, 177] on select "All activities Bookings / Attendances Communications Notes Failed SMSes Grading…" at bounding box center [1044, 180] width 108 height 18
drag, startPoint x: 941, startPoint y: 203, endPoint x: 899, endPoint y: 189, distance: 44.5
click at [941, 202] on div "This Month [DATE] 5:23 PM Payment method added: Credit card ending in 8943 by V…" at bounding box center [786, 456] width 623 height 522
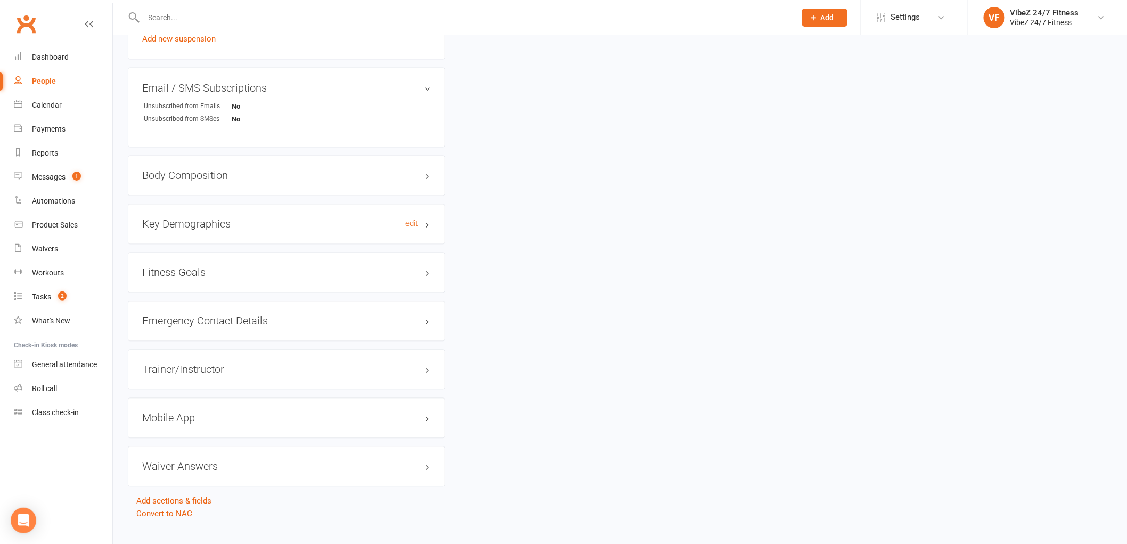
scroll to position [758, 0]
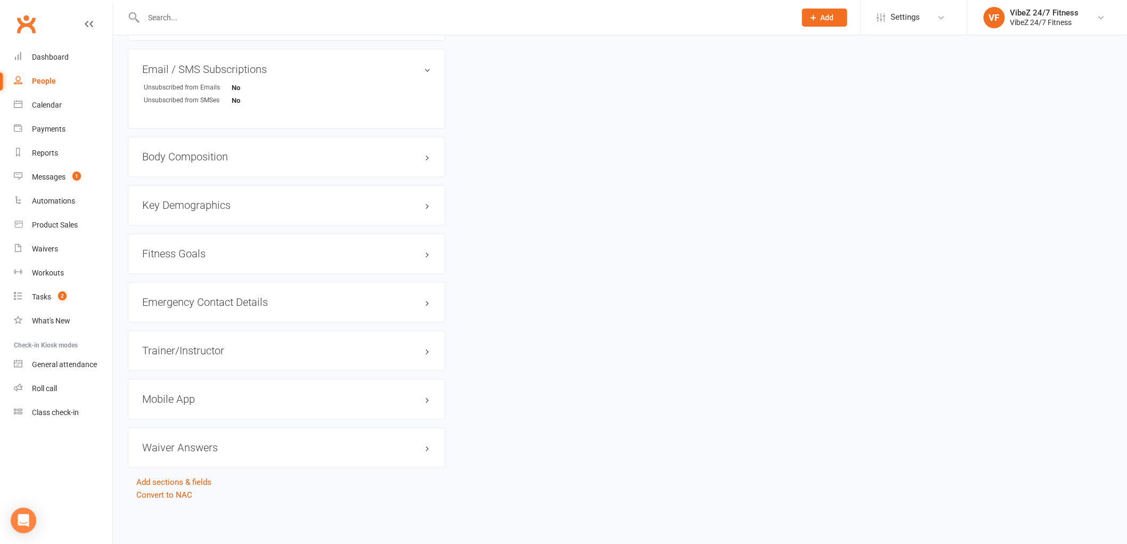
click at [421, 394] on h3 "Mobile App" at bounding box center [286, 400] width 289 height 12
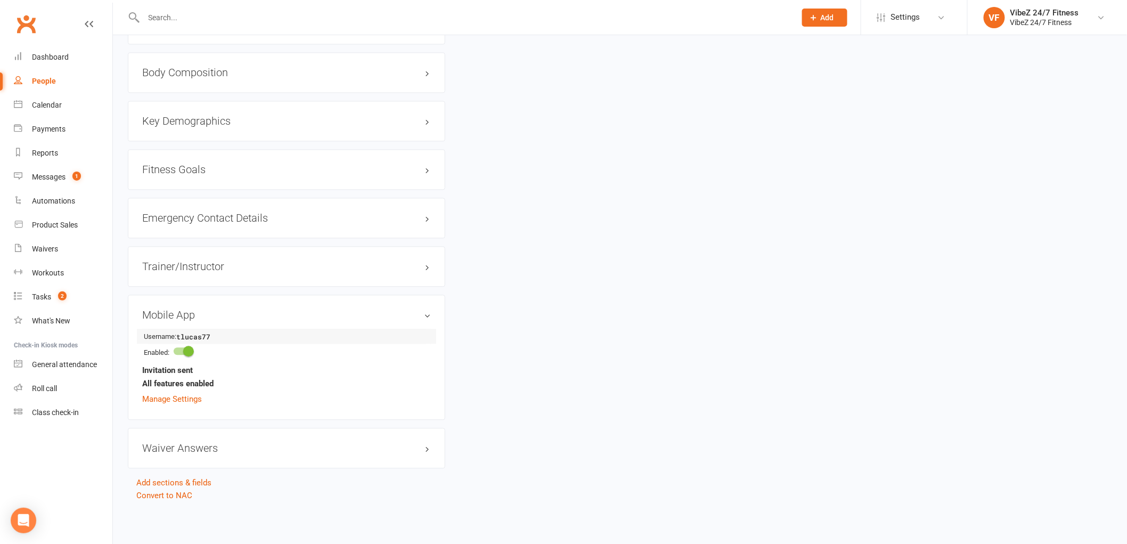
scroll to position [843, 0]
click at [426, 317] on h3 "Mobile App" at bounding box center [286, 315] width 289 height 12
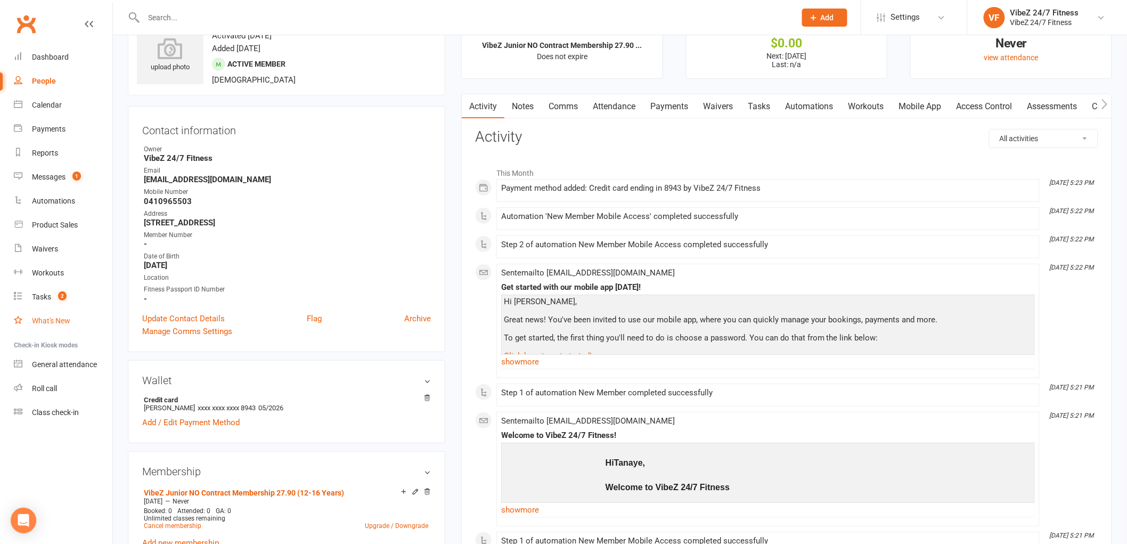
scroll to position [0, 0]
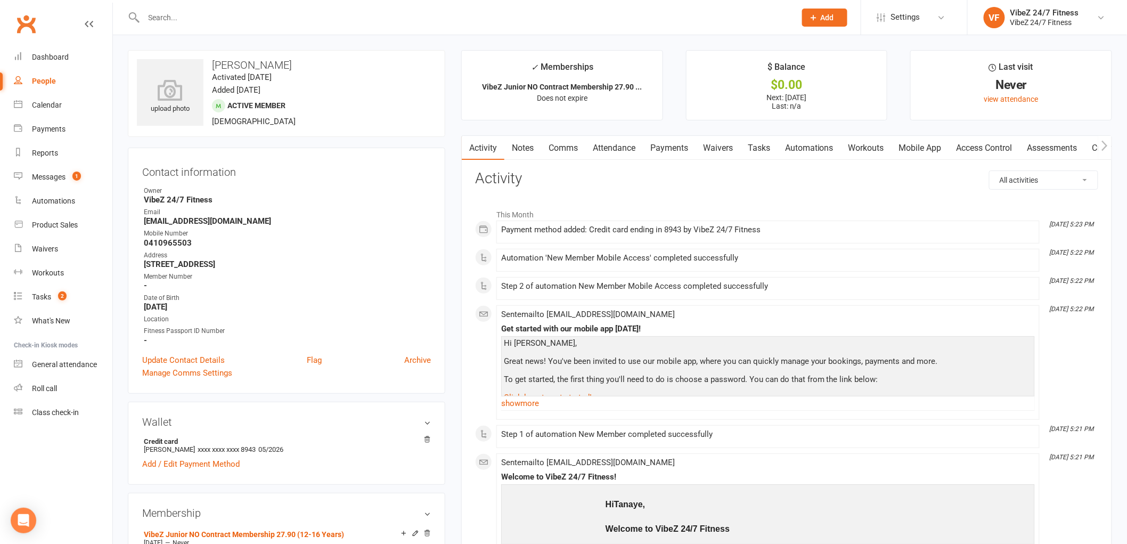
click at [613, 28] on div at bounding box center [458, 17] width 660 height 35
click at [508, 12] on input "text" at bounding box center [465, 17] width 648 height 15
drag, startPoint x: 76, startPoint y: 365, endPoint x: 105, endPoint y: 350, distance: 32.6
click at [88, 359] on link "General attendance" at bounding box center [63, 365] width 99 height 24
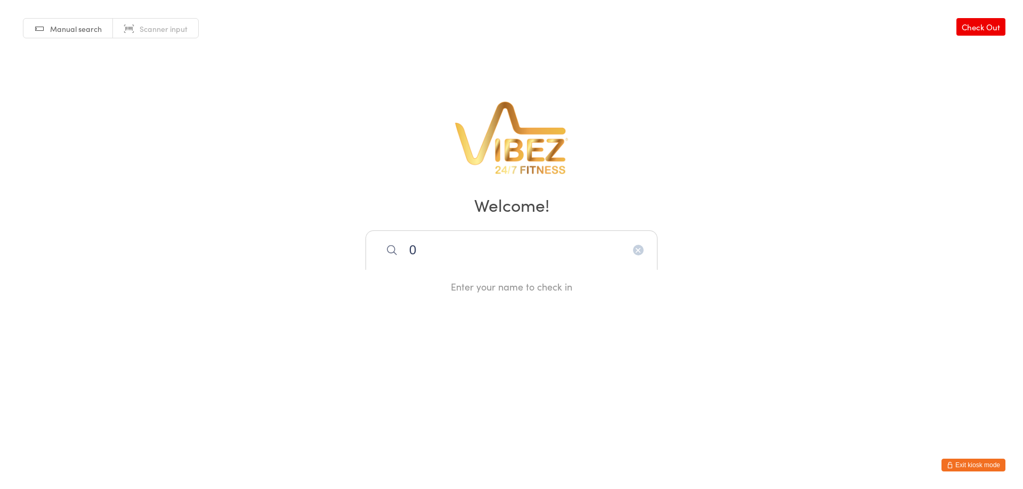
type input "0"
